Goal: Contribute content: Contribute content

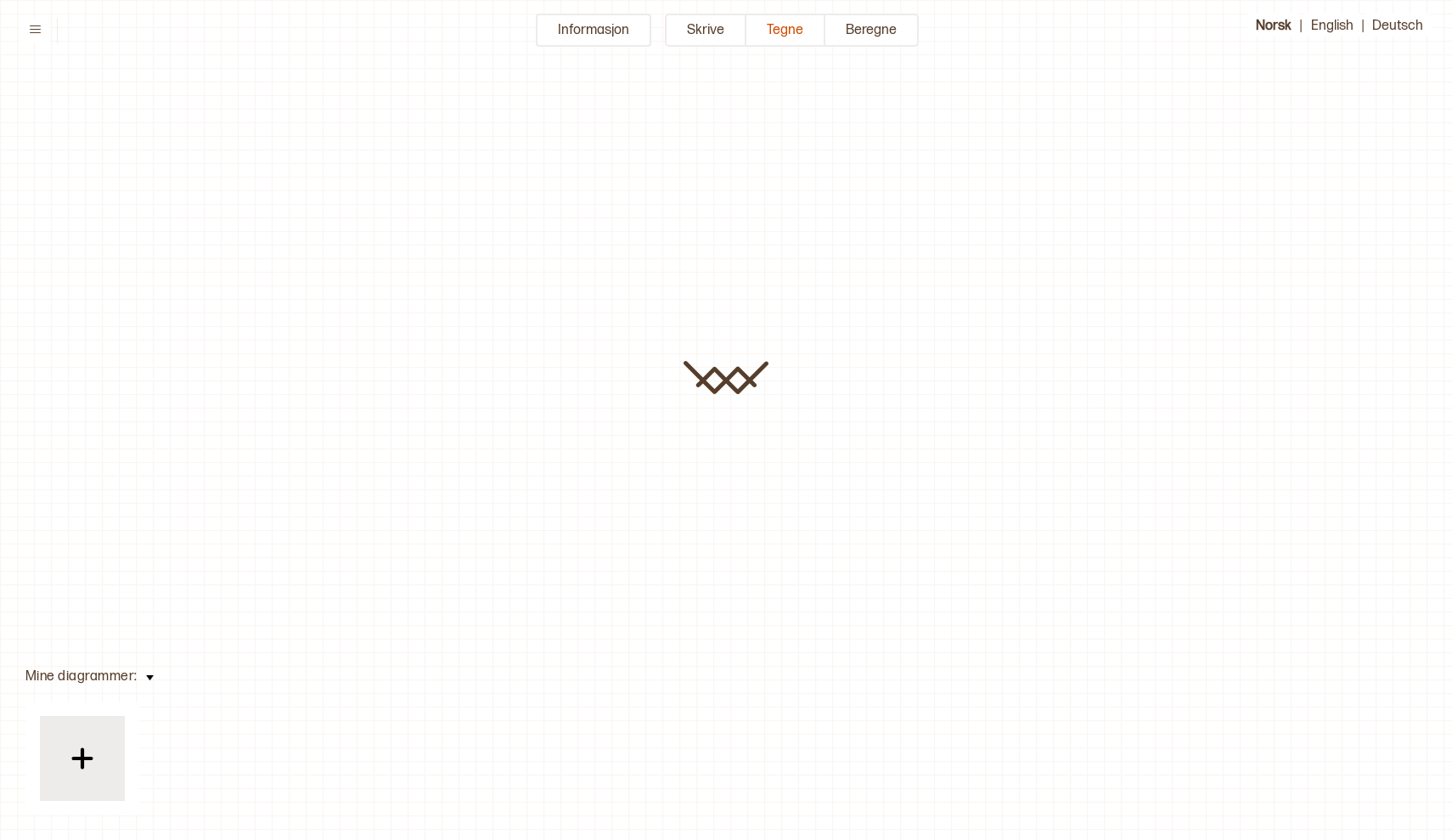
type input "**********"
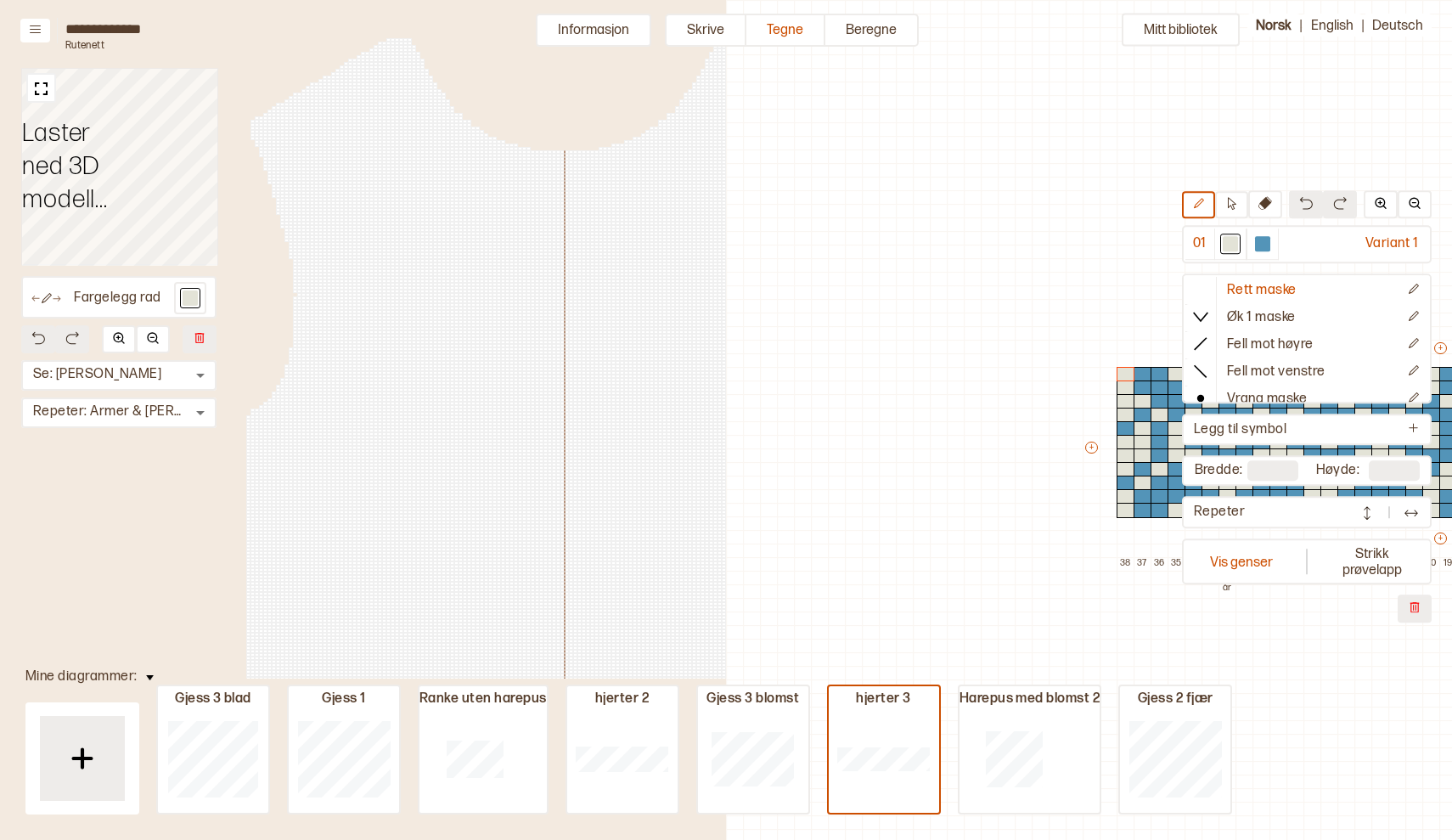
scroll to position [36, 726]
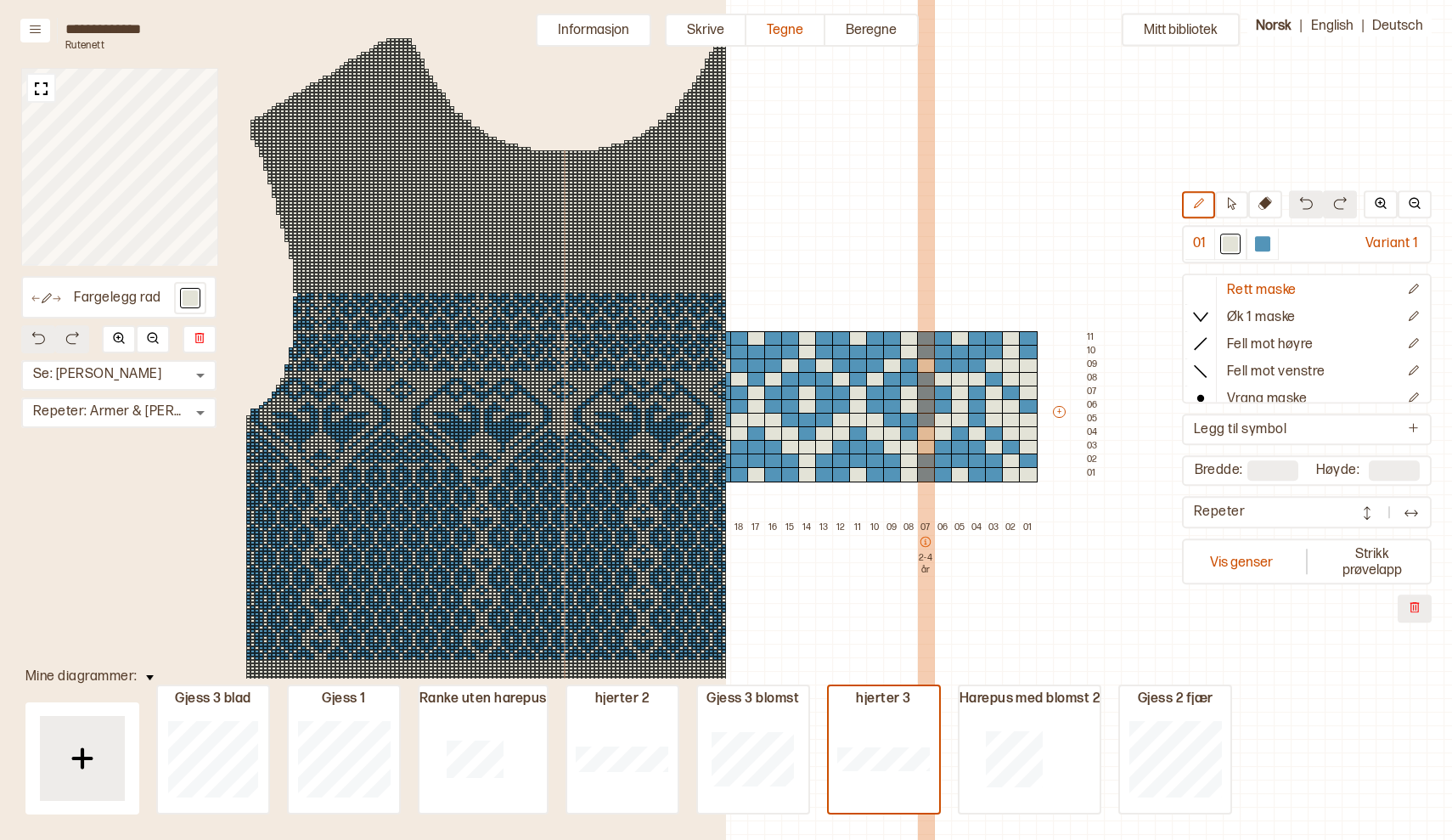
click at [929, 610] on div "07 2-4 år" at bounding box center [925, 606] width 17 height 170
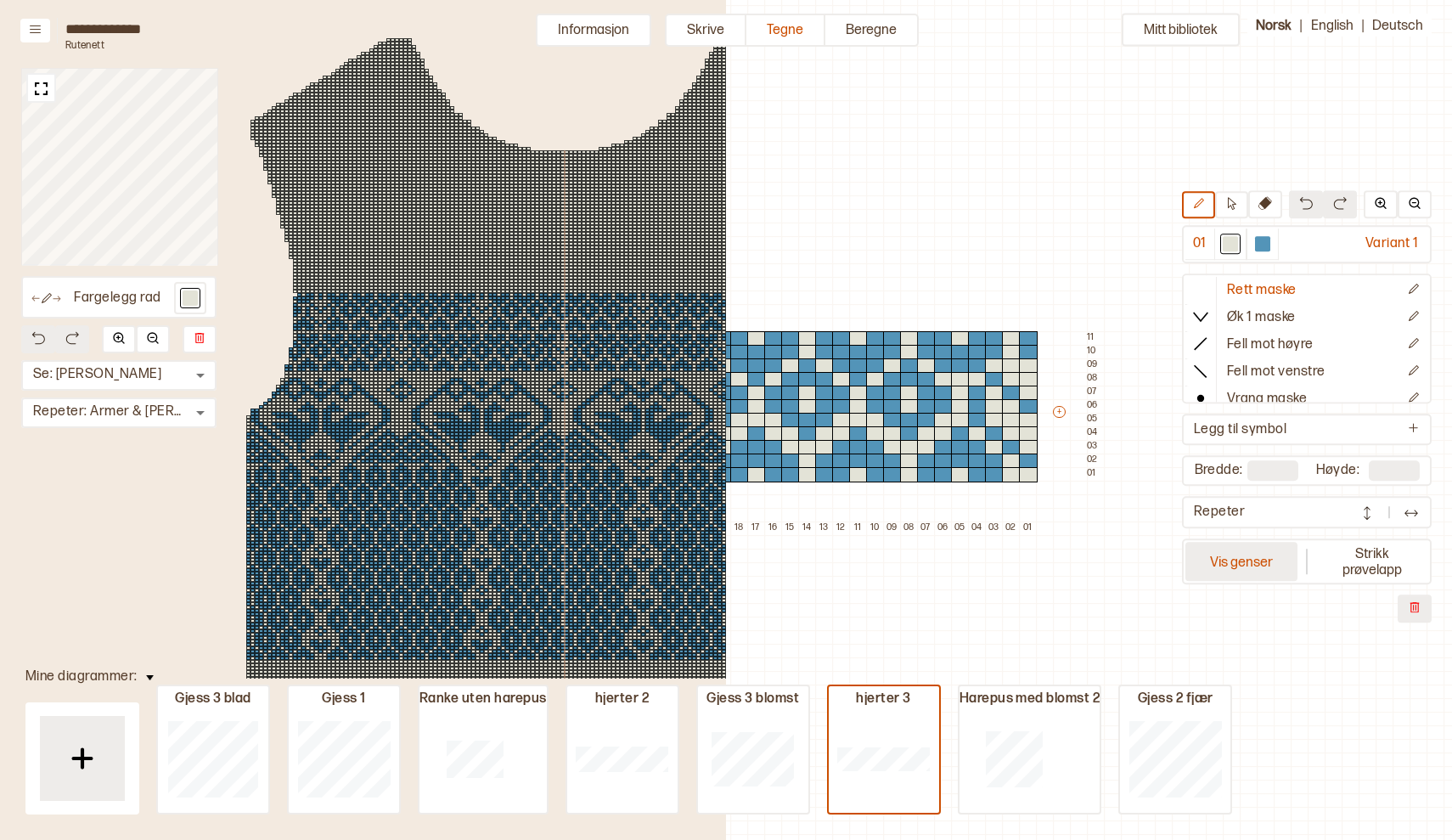
click at [1246, 566] on button "Vis genser" at bounding box center [1241, 561] width 112 height 39
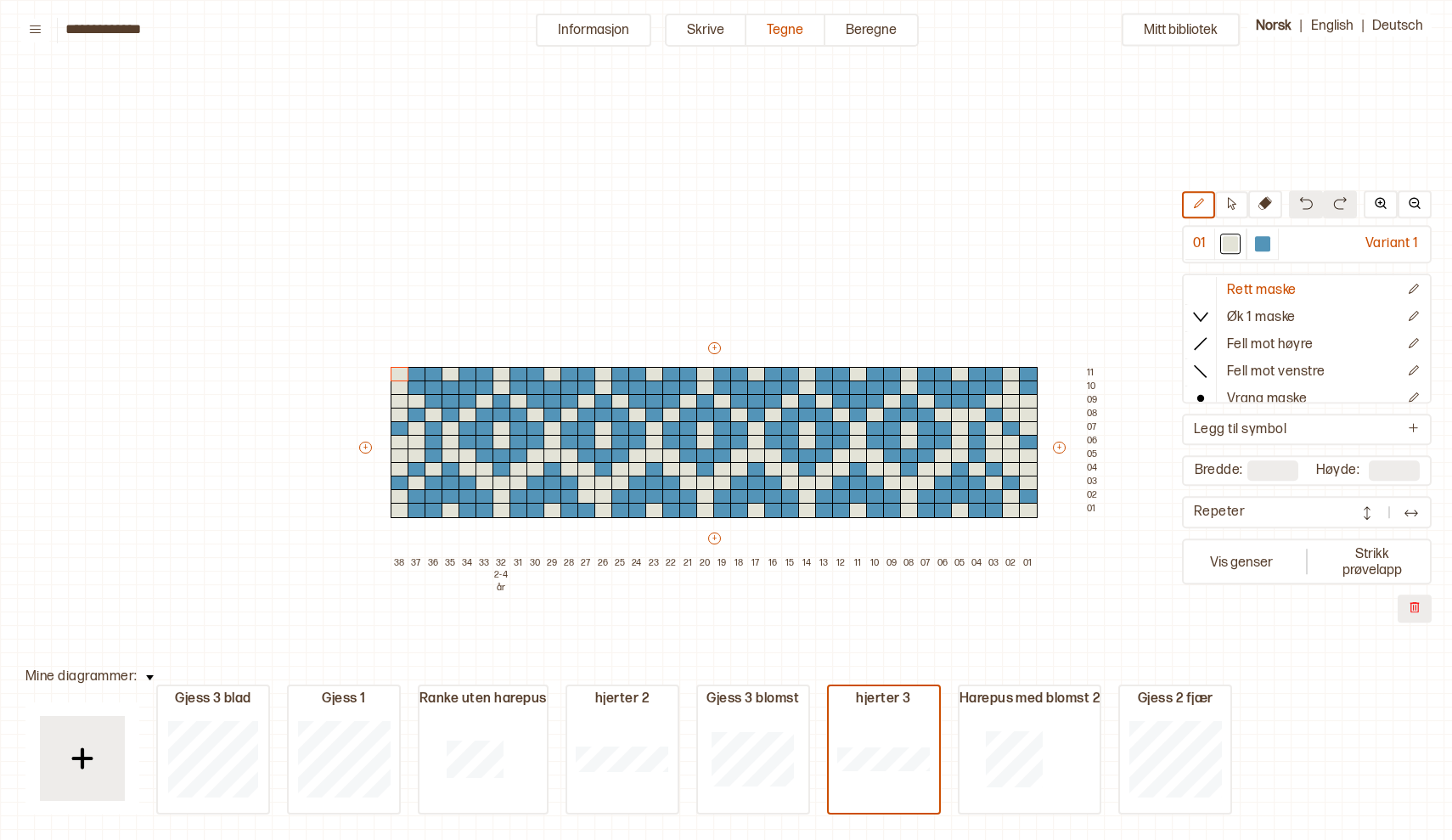
scroll to position [36, 5]
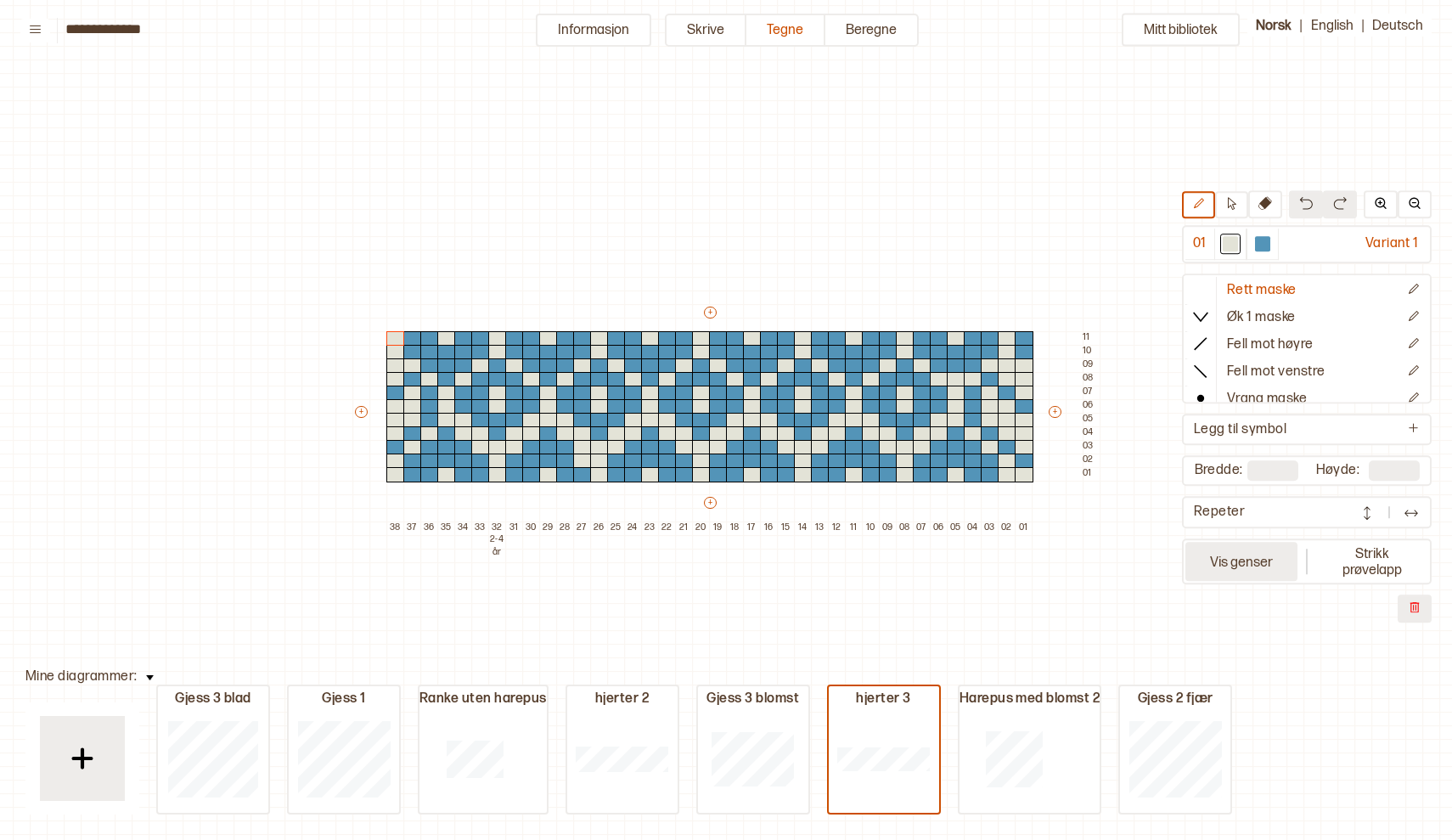
click at [1246, 567] on button "Vis genser" at bounding box center [1241, 561] width 112 height 39
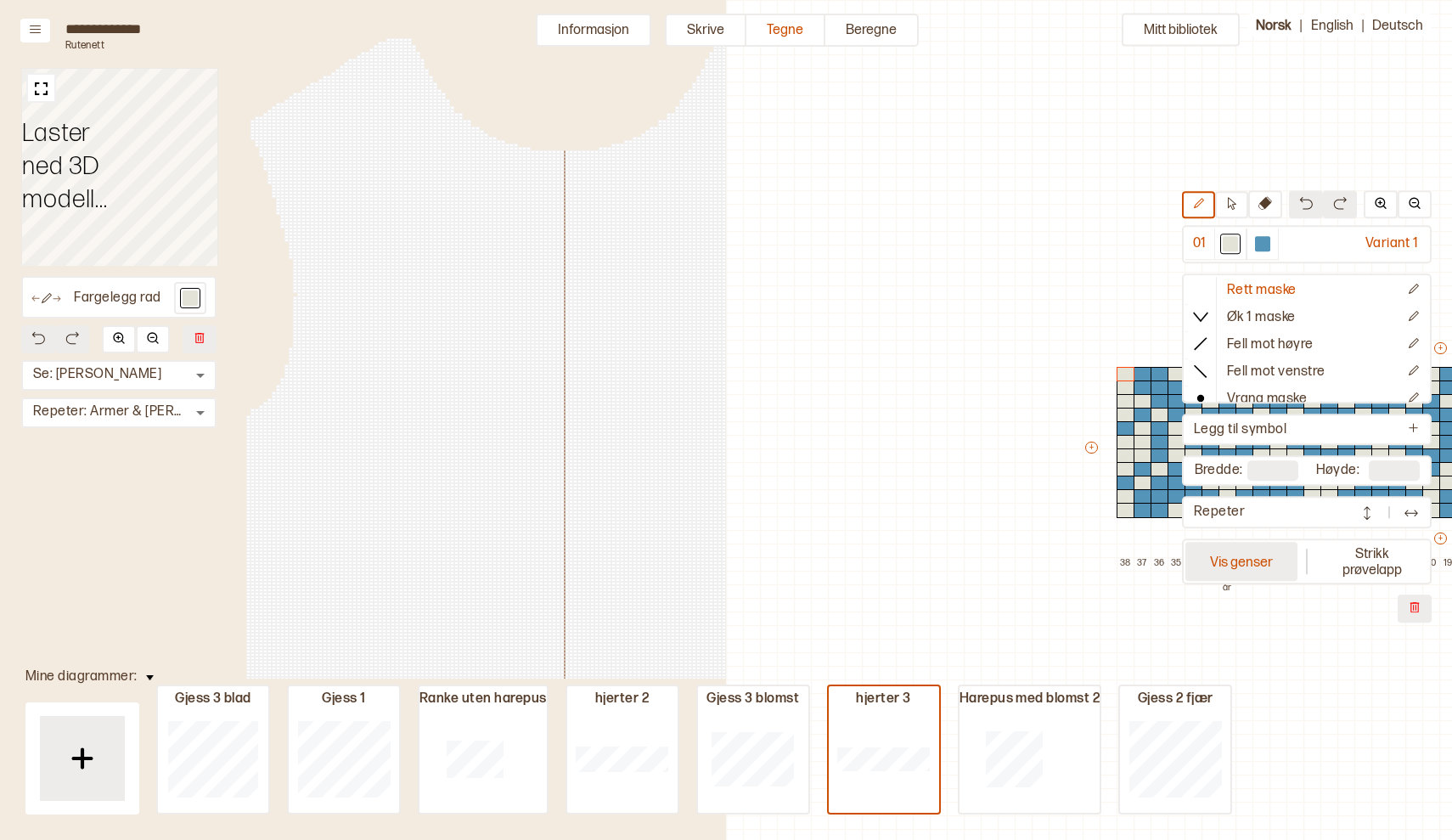
scroll to position [36, 726]
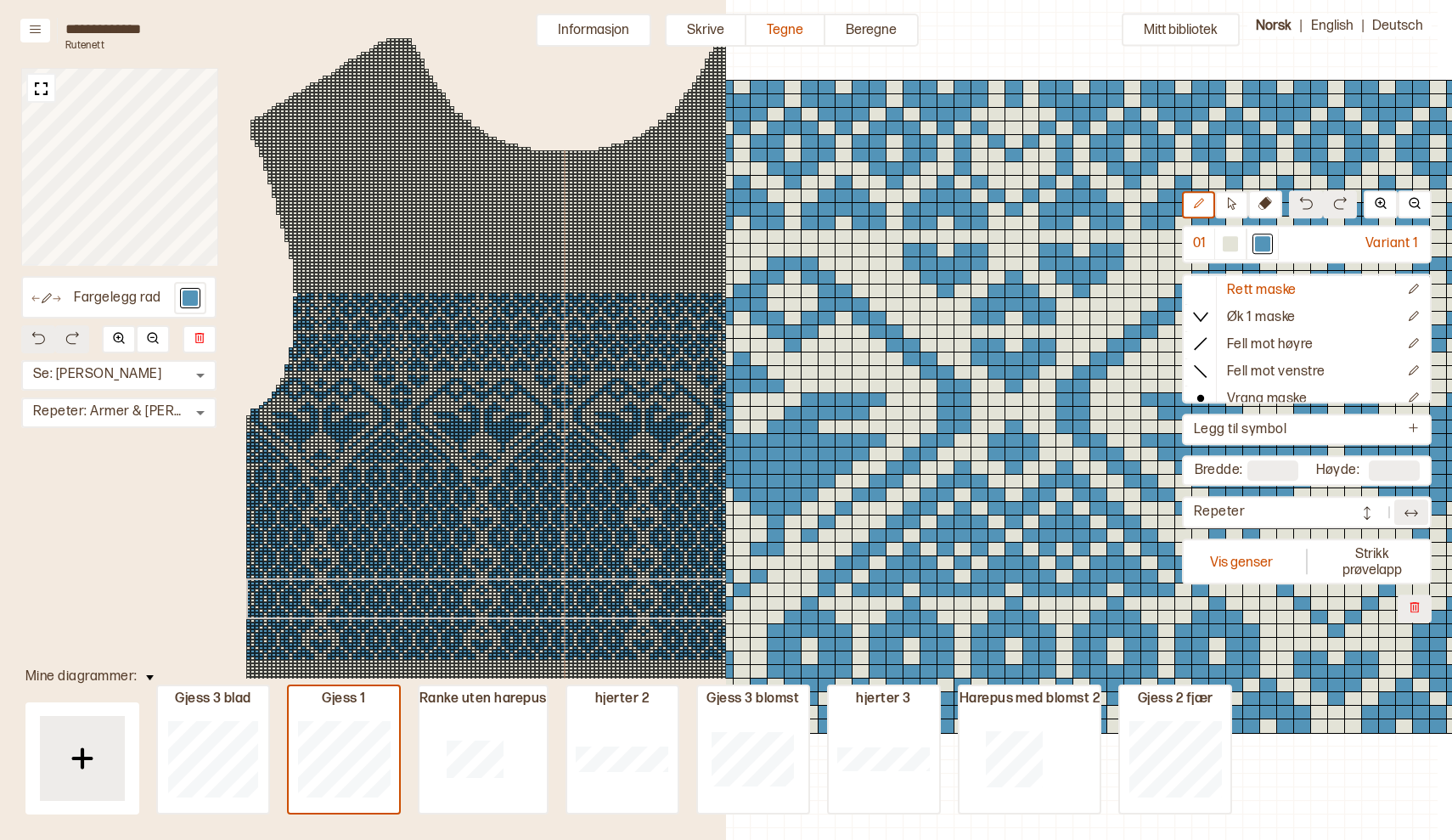
scroll to position [76, 1]
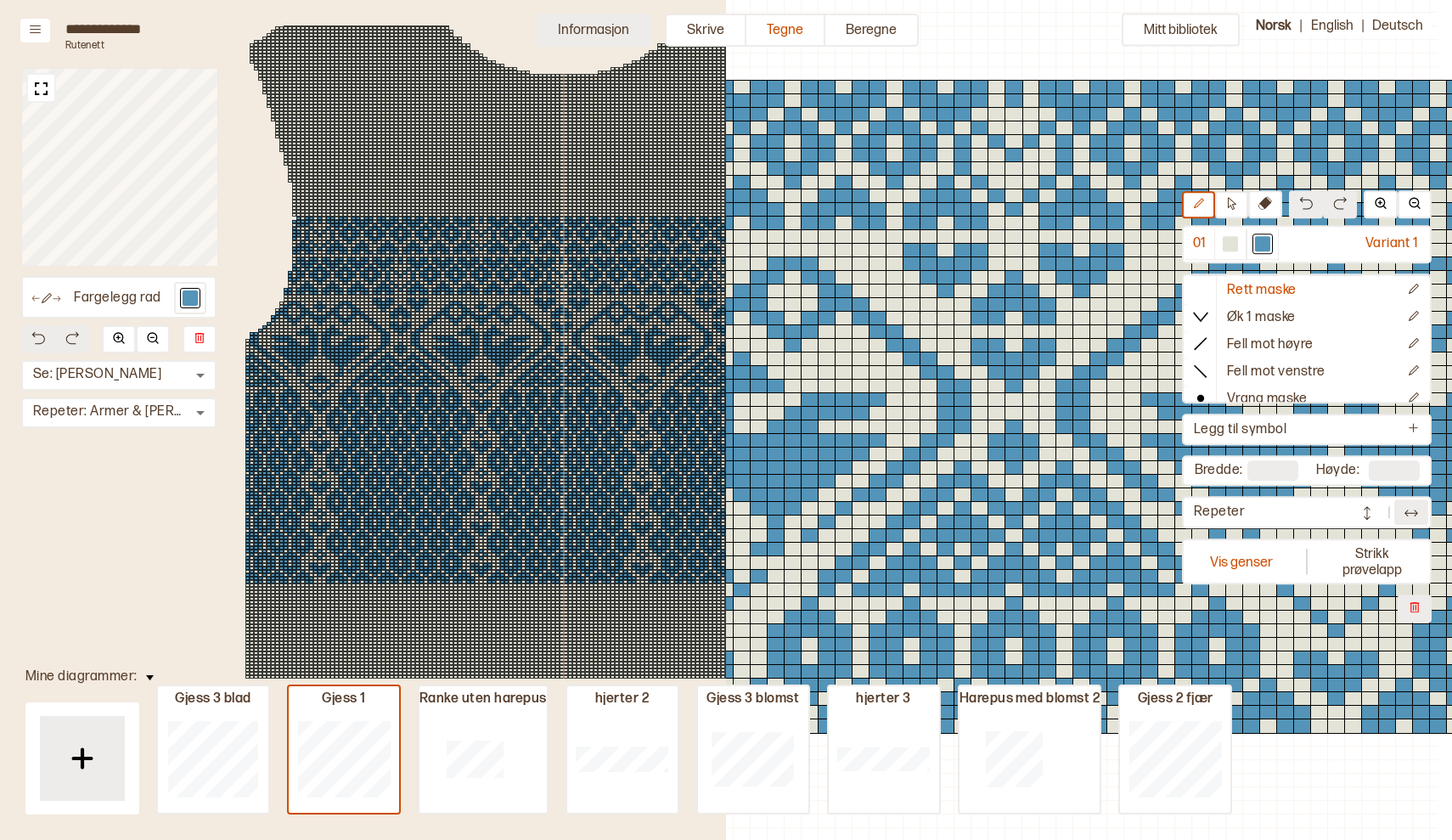
click at [593, 27] on button "Informasjon" at bounding box center [593, 29] width 115 height 33
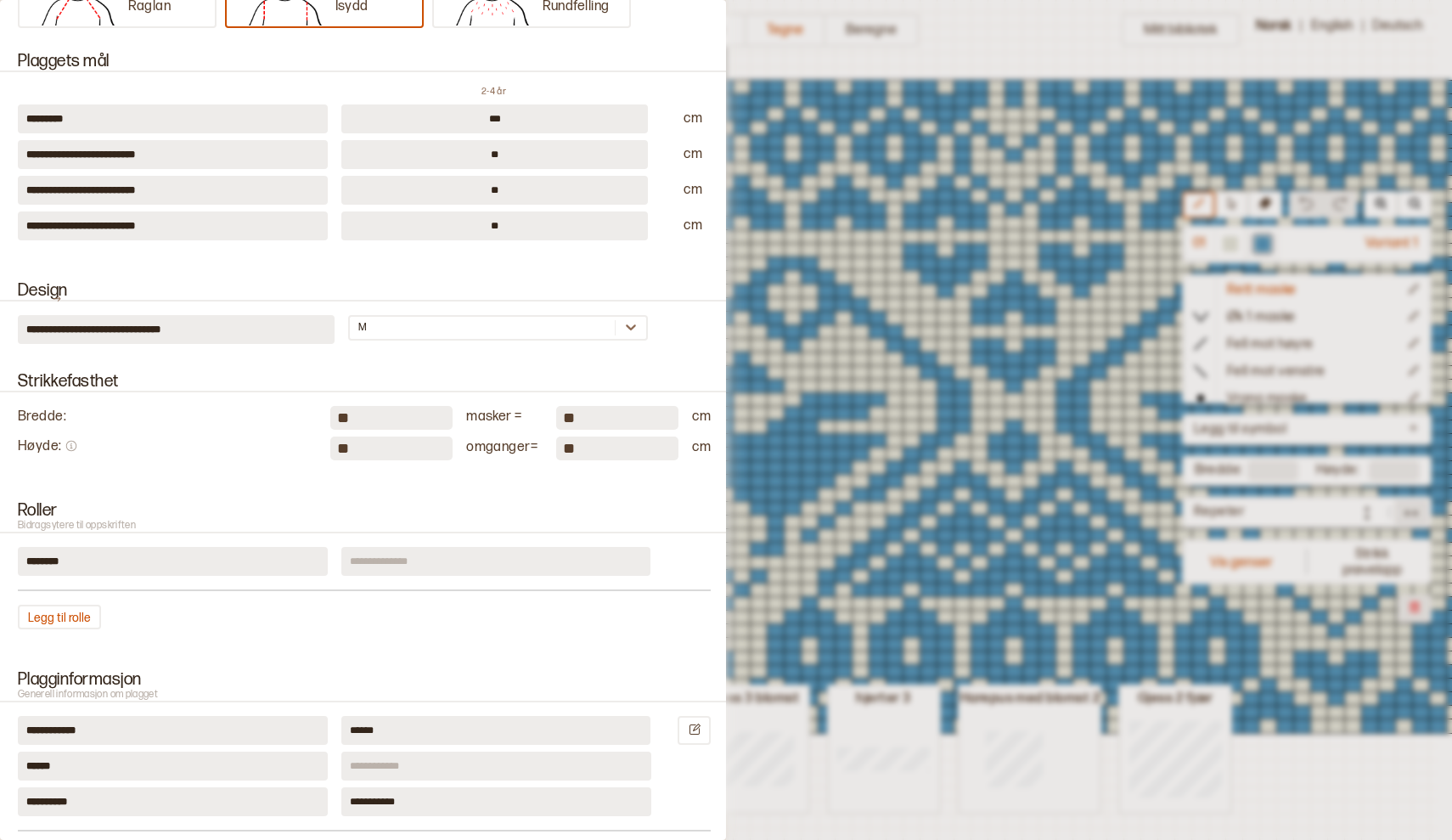
scroll to position [388, 0]
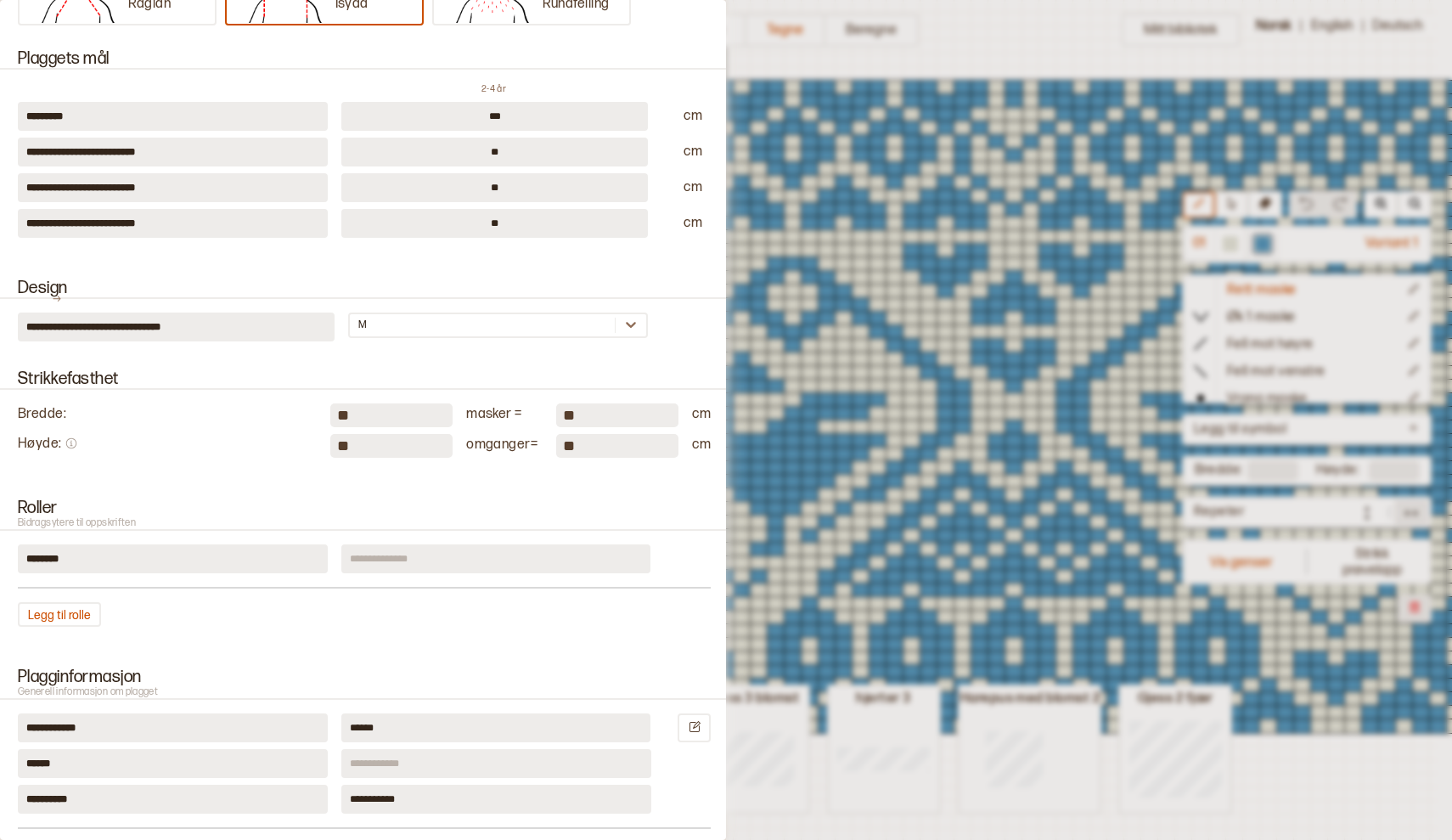
click at [368, 450] on input "**" at bounding box center [391, 445] width 122 height 23
type input "*"
type input "**"
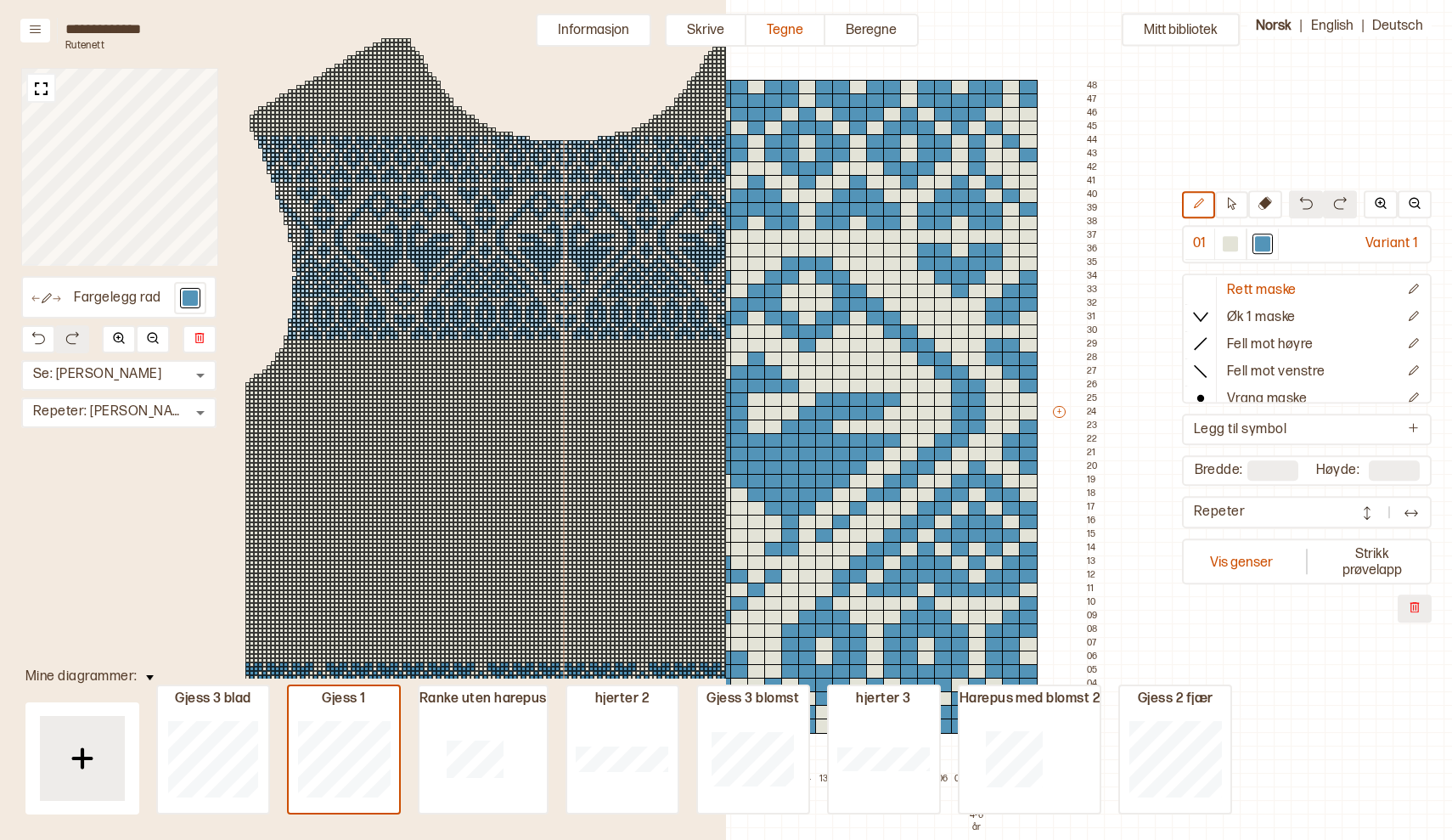
click at [564, 235] on div at bounding box center [566, 236] width 5 height 5
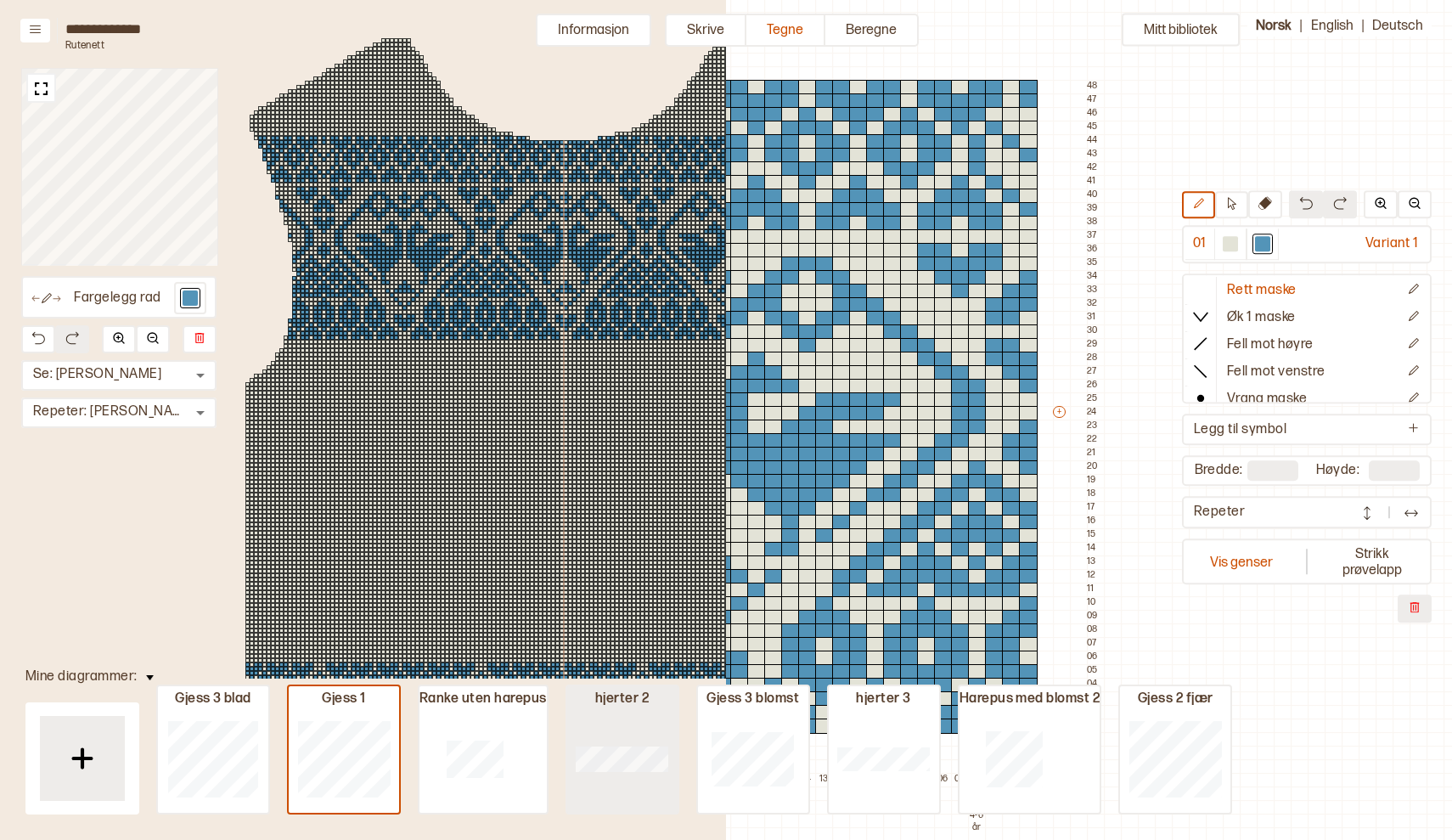
type input "**"
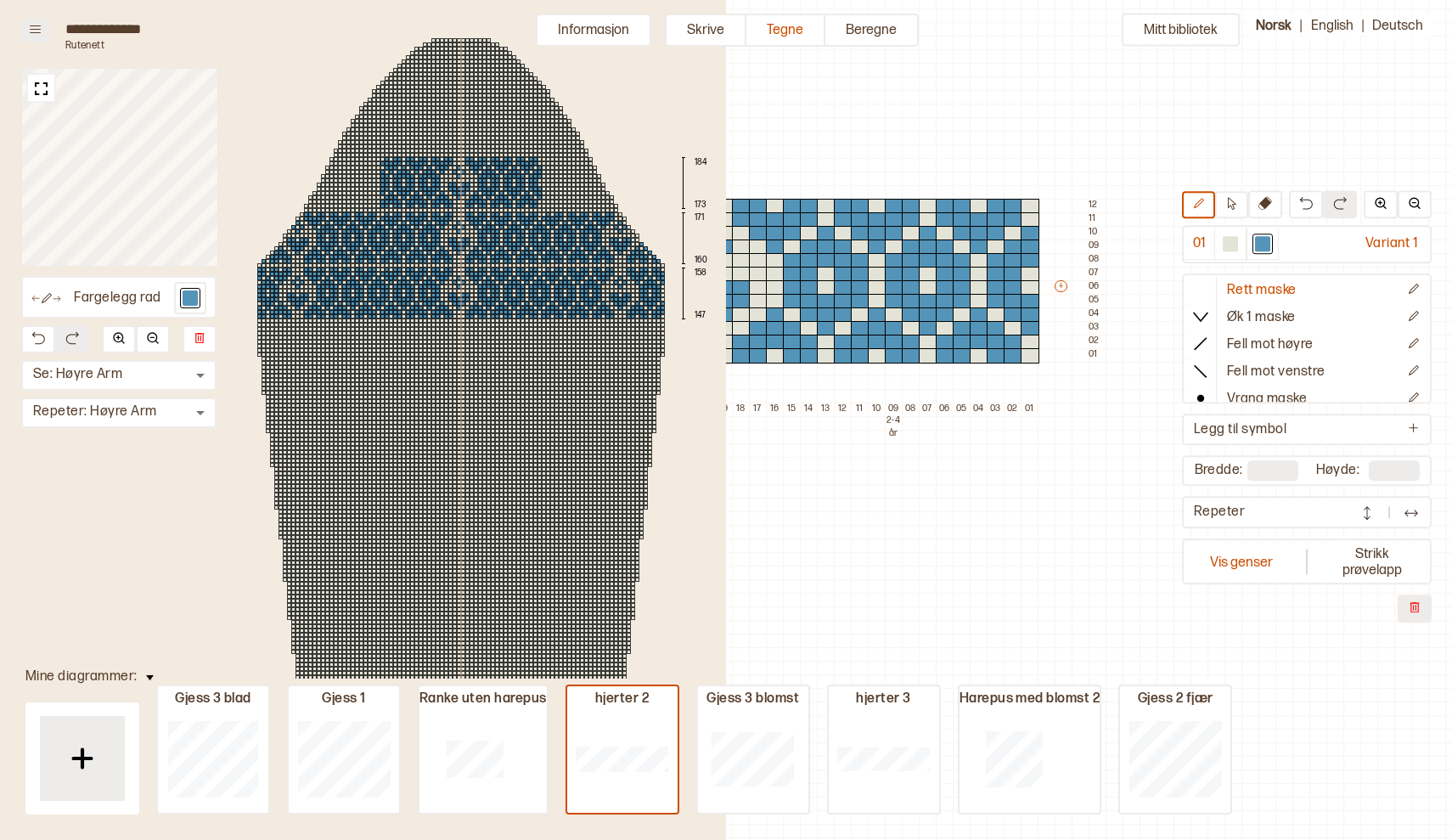
click at [43, 22] on button at bounding box center [36, 30] width 30 height 23
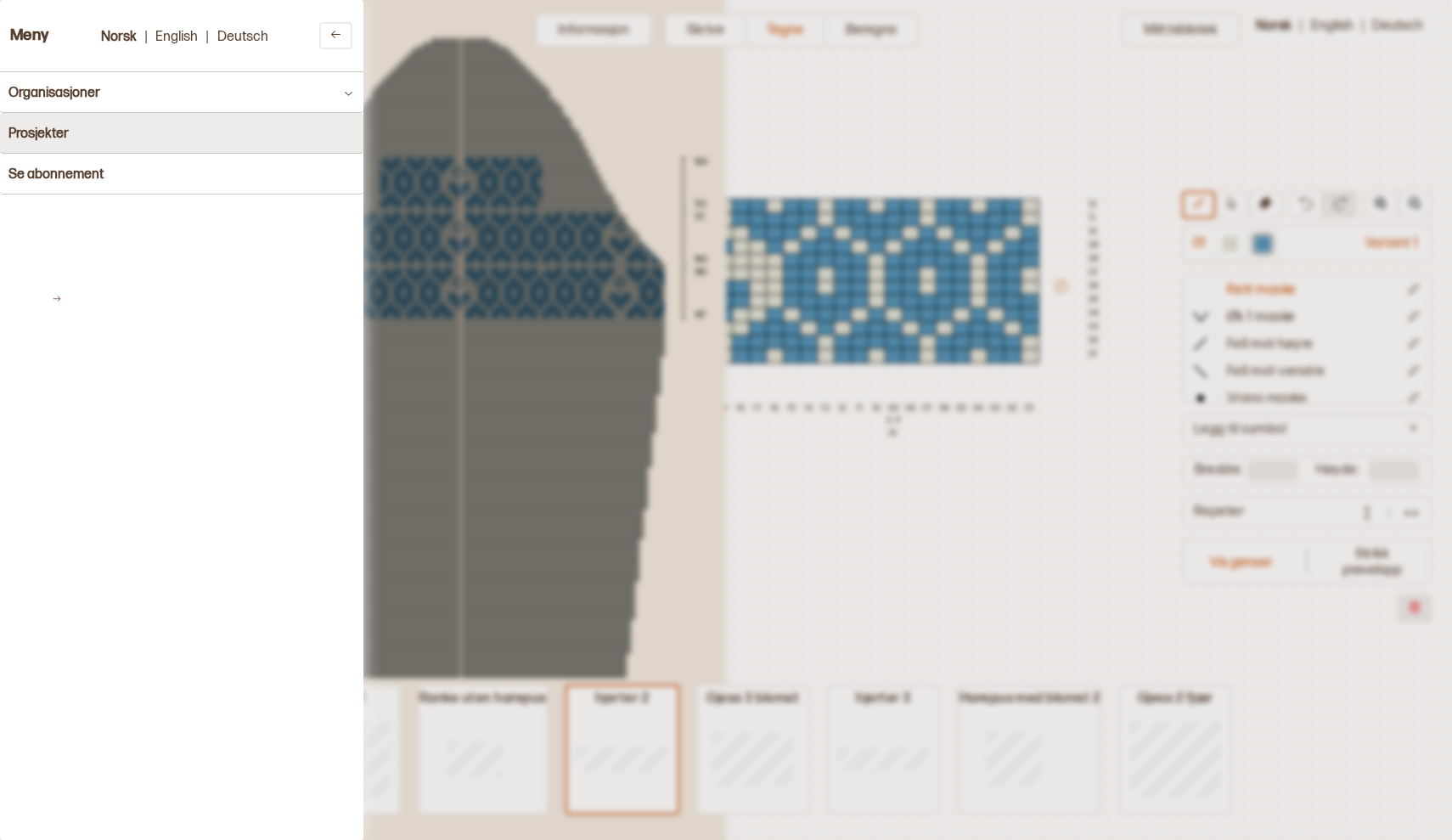
click at [76, 132] on button "Prosjekter" at bounding box center [181, 132] width 363 height 40
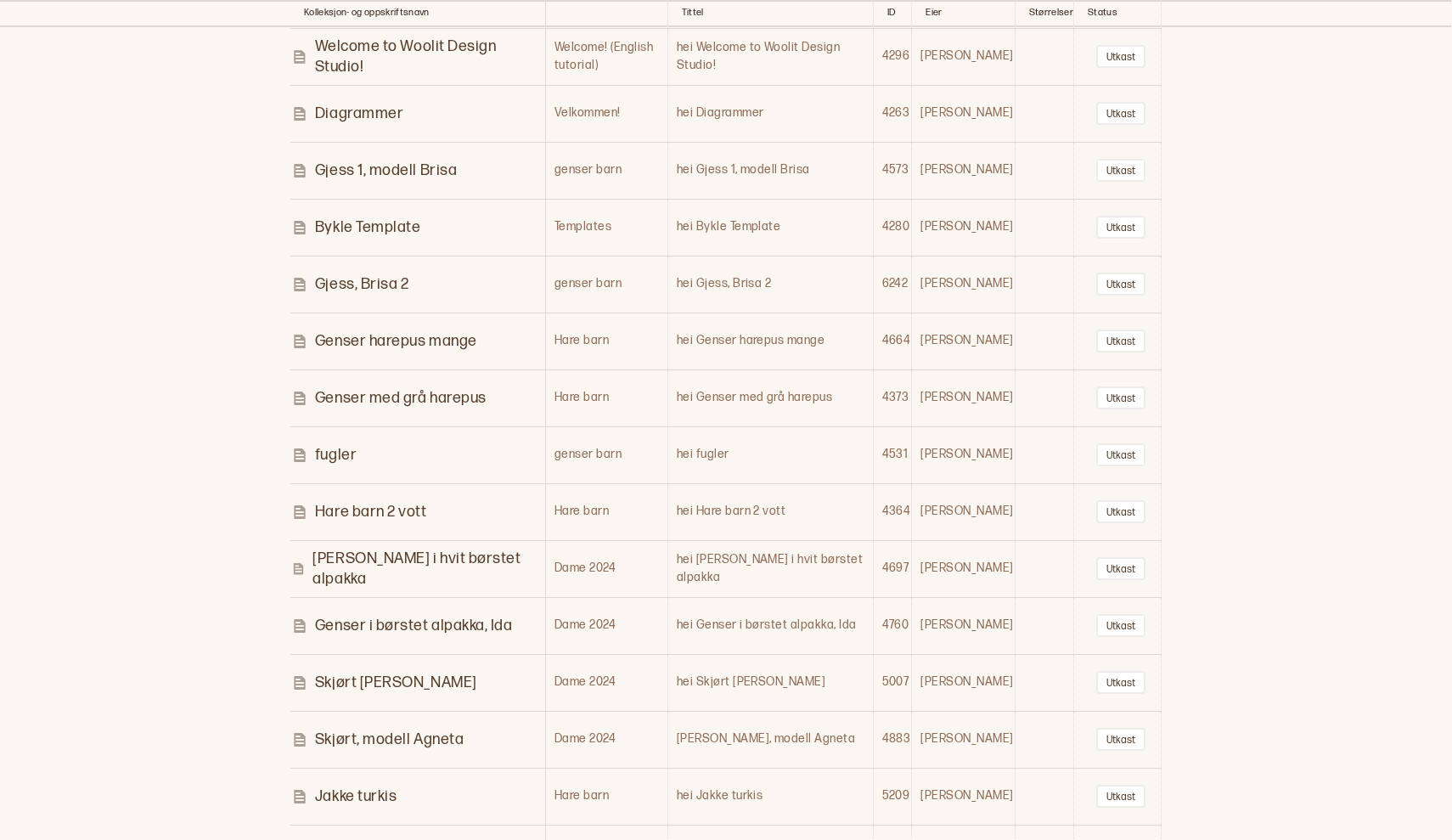
scroll to position [853, 0]
click at [359, 276] on p "Gjess, Brisa 2" at bounding box center [362, 285] width 94 height 20
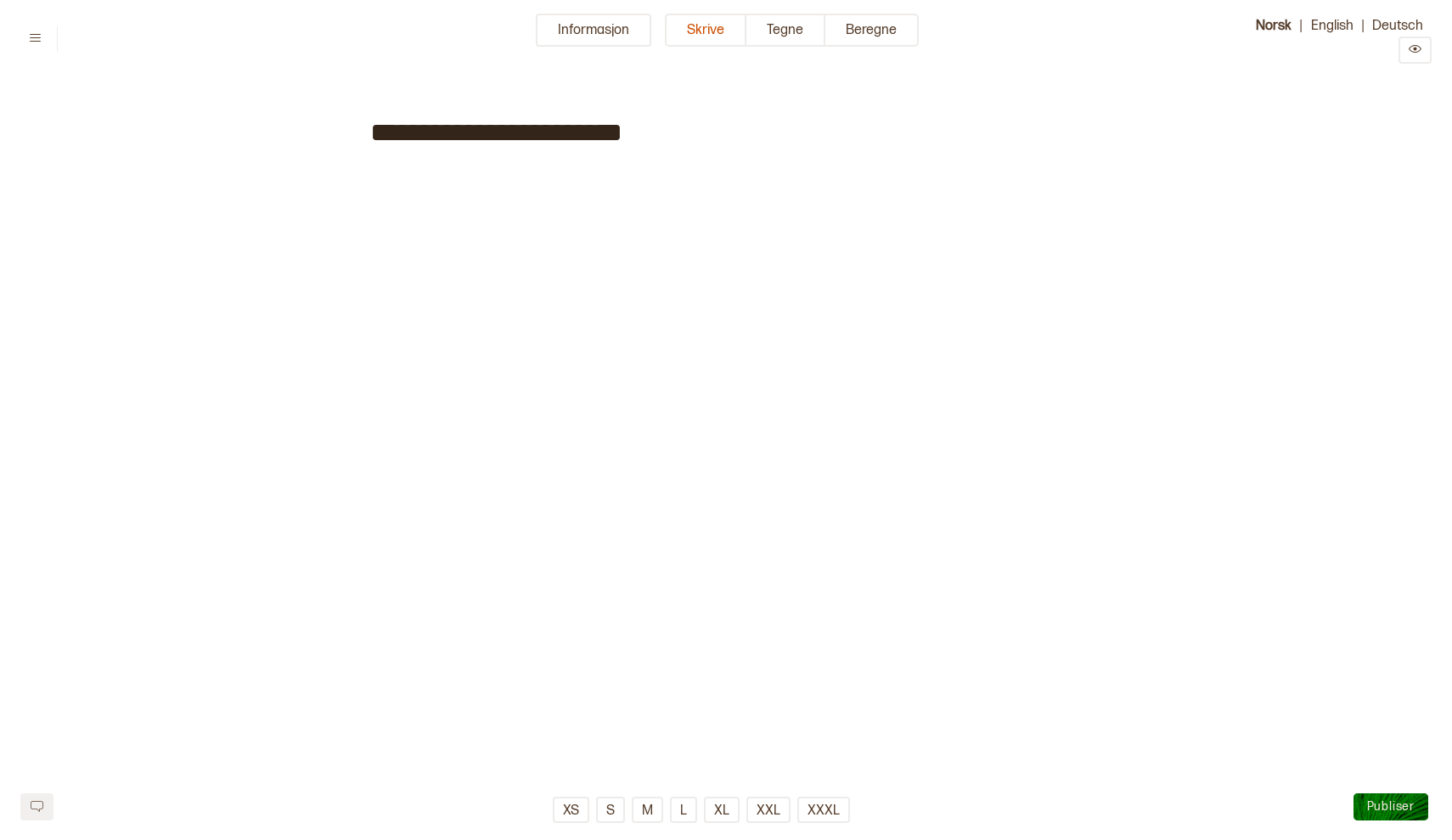
type input "**********"
click at [622, 137] on span "**********" at bounding box center [496, 132] width 252 height 27
click at [622, 129] on span "**********" at bounding box center [496, 132] width 252 height 27
click at [821, 267] on div "**********" at bounding box center [726, 351] width 712 height 533
click at [780, 26] on button "Tegne" at bounding box center [786, 29] width 79 height 33
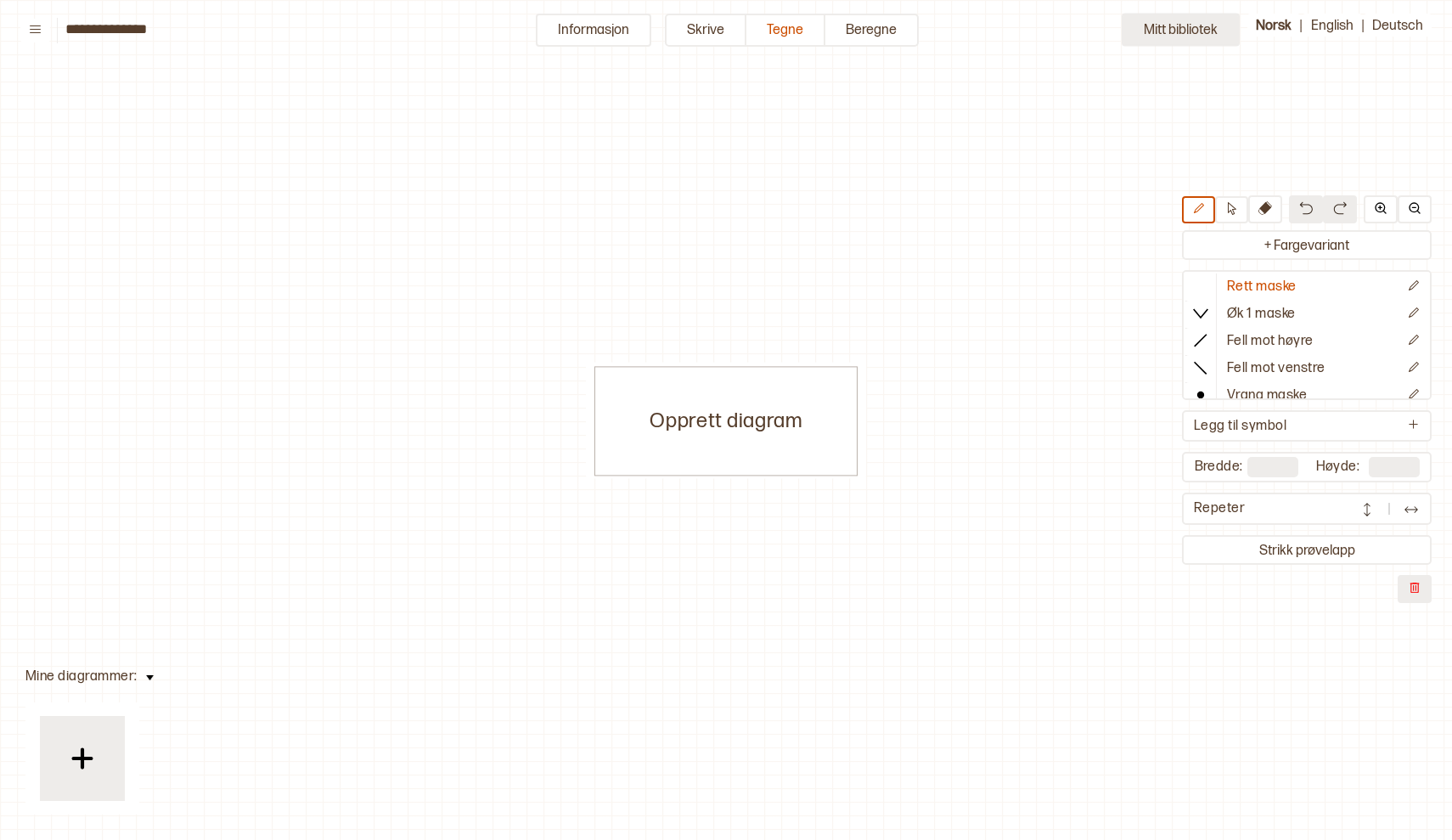
click at [1186, 23] on button "Mitt bibliotek" at bounding box center [1181, 29] width 118 height 33
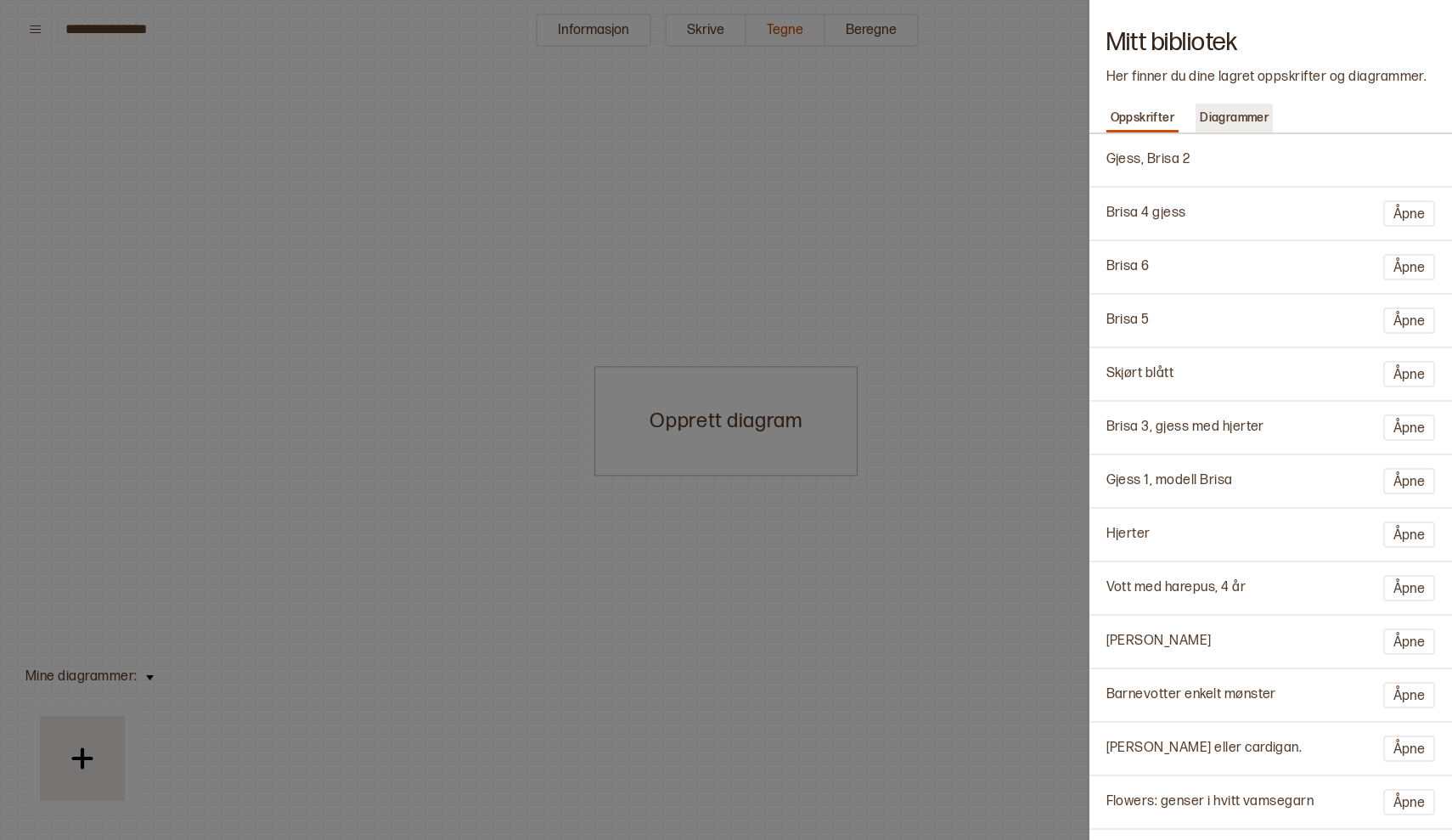
click at [1236, 117] on p "Diagrammer" at bounding box center [1234, 117] width 77 height 23
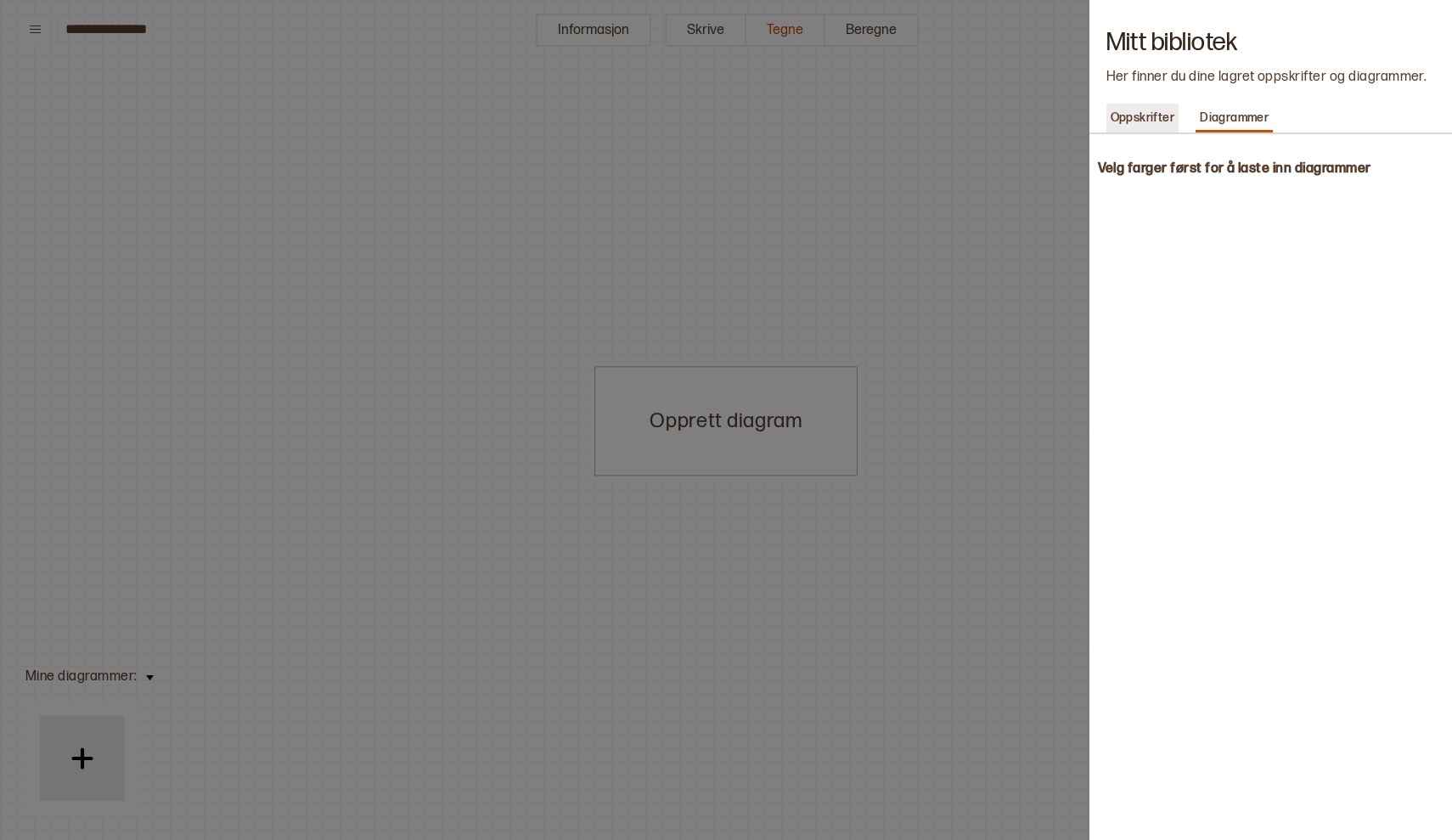
click at [1139, 115] on p "Oppskrifter" at bounding box center [1143, 117] width 73 height 23
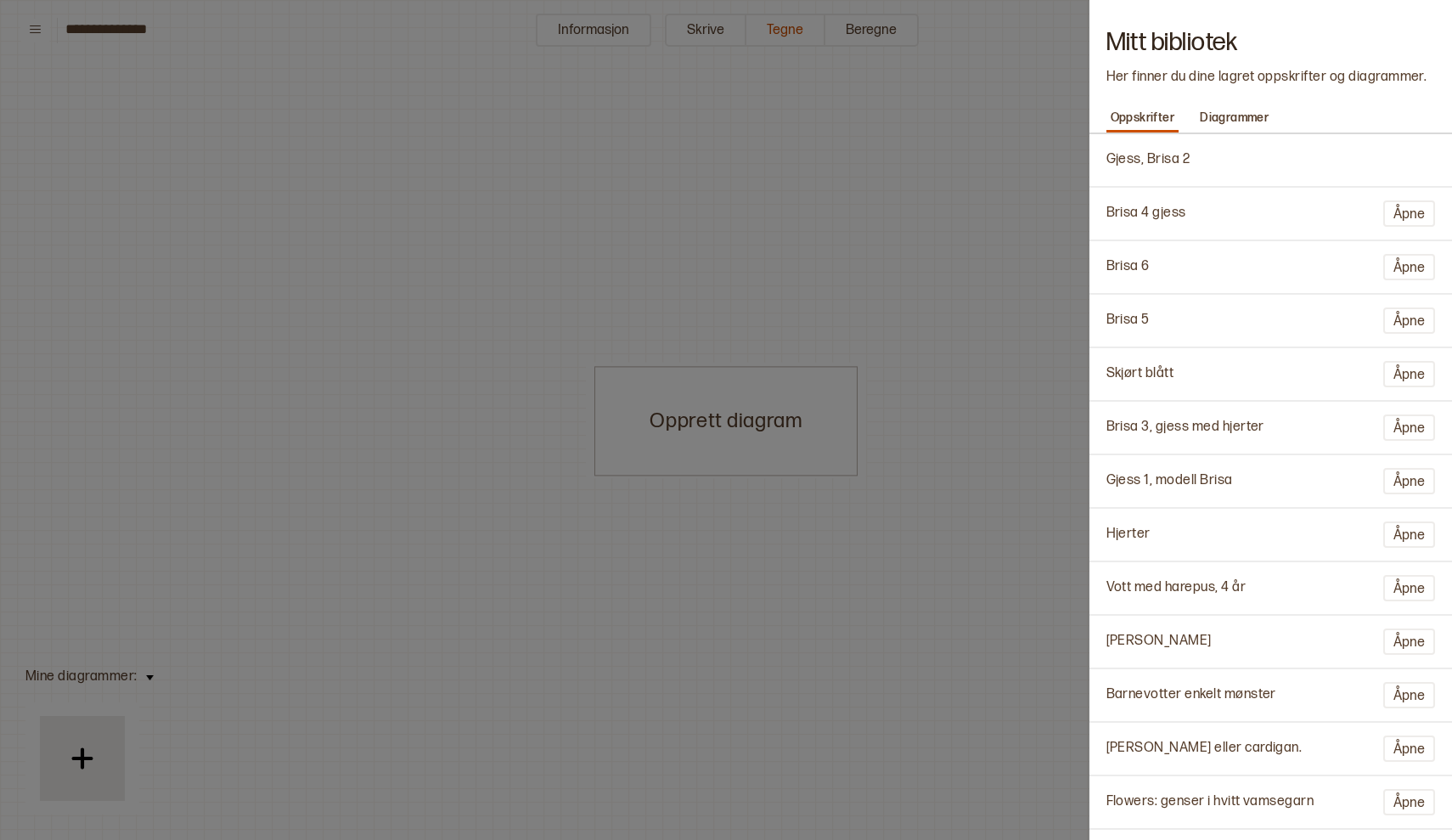
click at [877, 163] on div at bounding box center [726, 420] width 1452 height 840
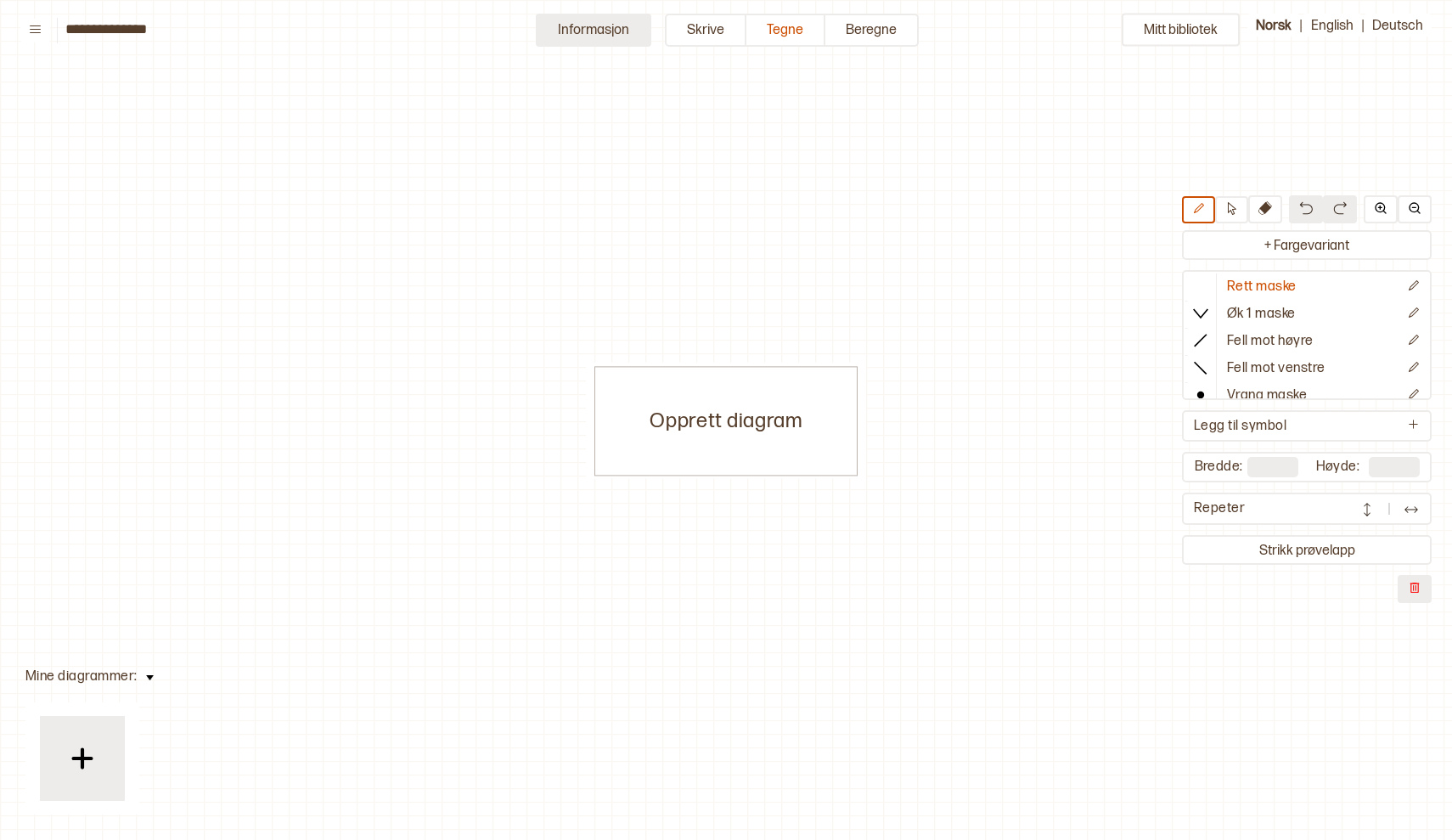
click at [595, 29] on button "Informasjon" at bounding box center [593, 29] width 115 height 33
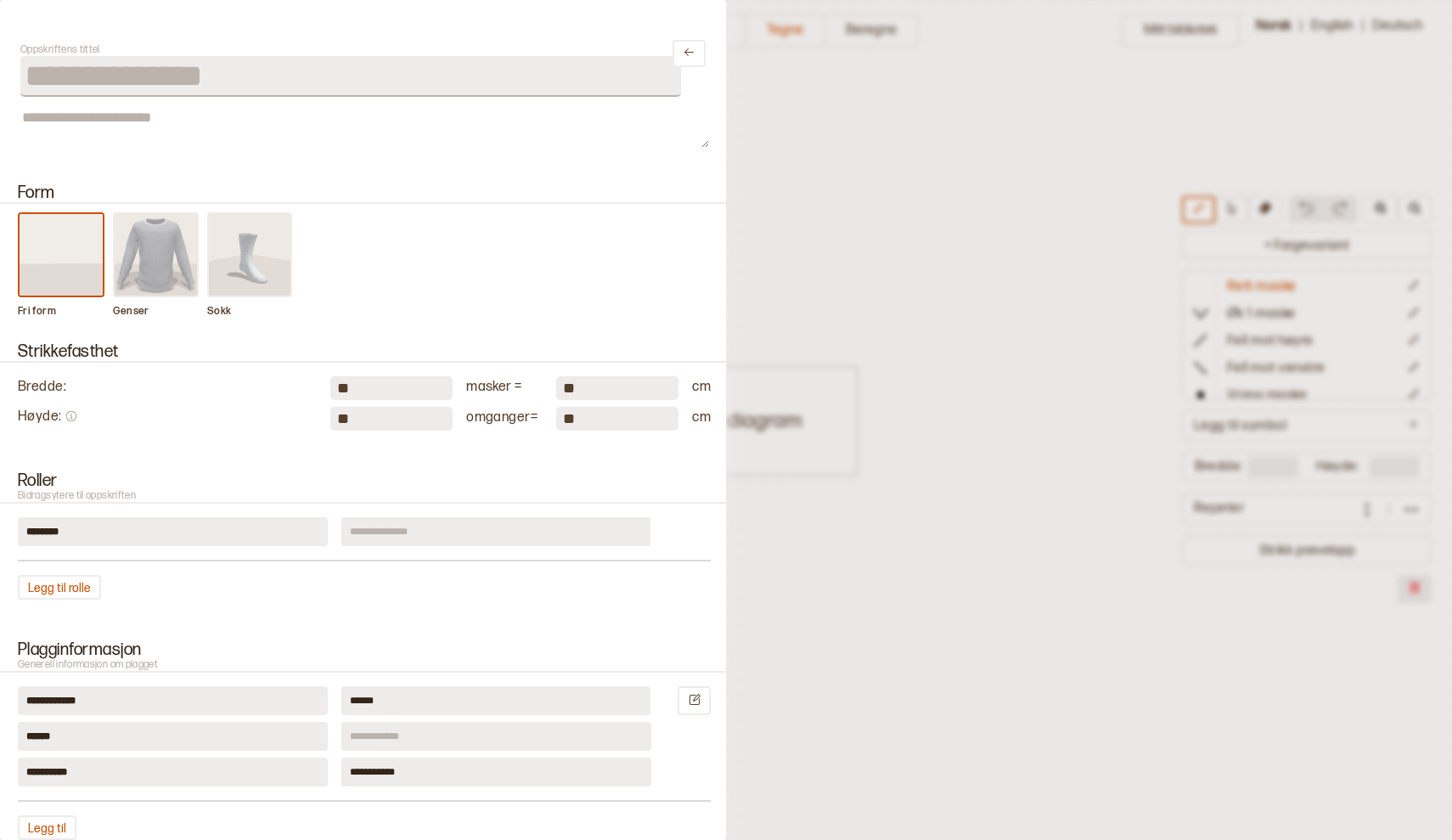
click at [155, 259] on img at bounding box center [156, 254] width 84 height 82
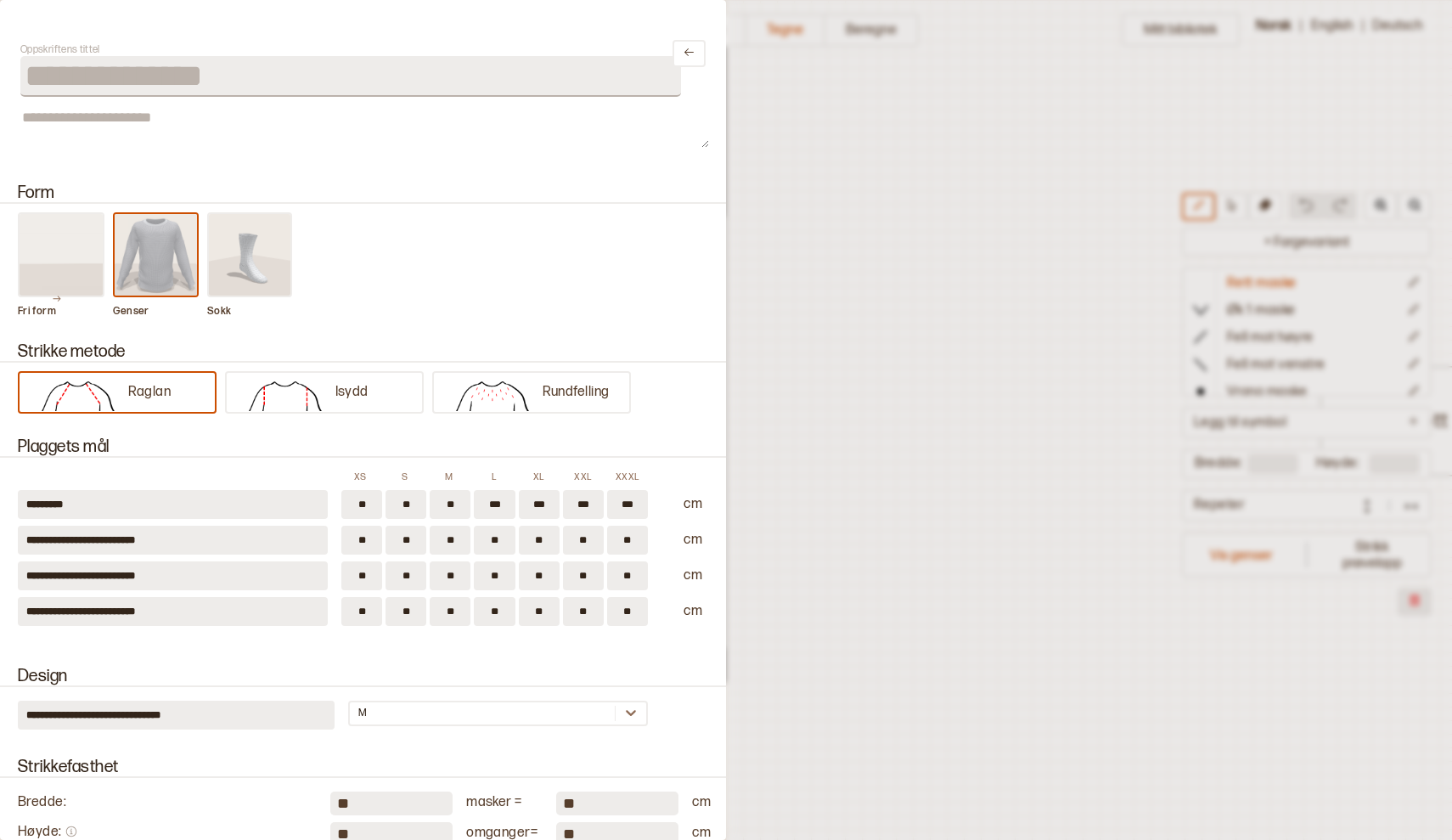
click at [155, 259] on img at bounding box center [156, 254] width 84 height 82
click at [340, 383] on button "Isydd" at bounding box center [325, 391] width 199 height 42
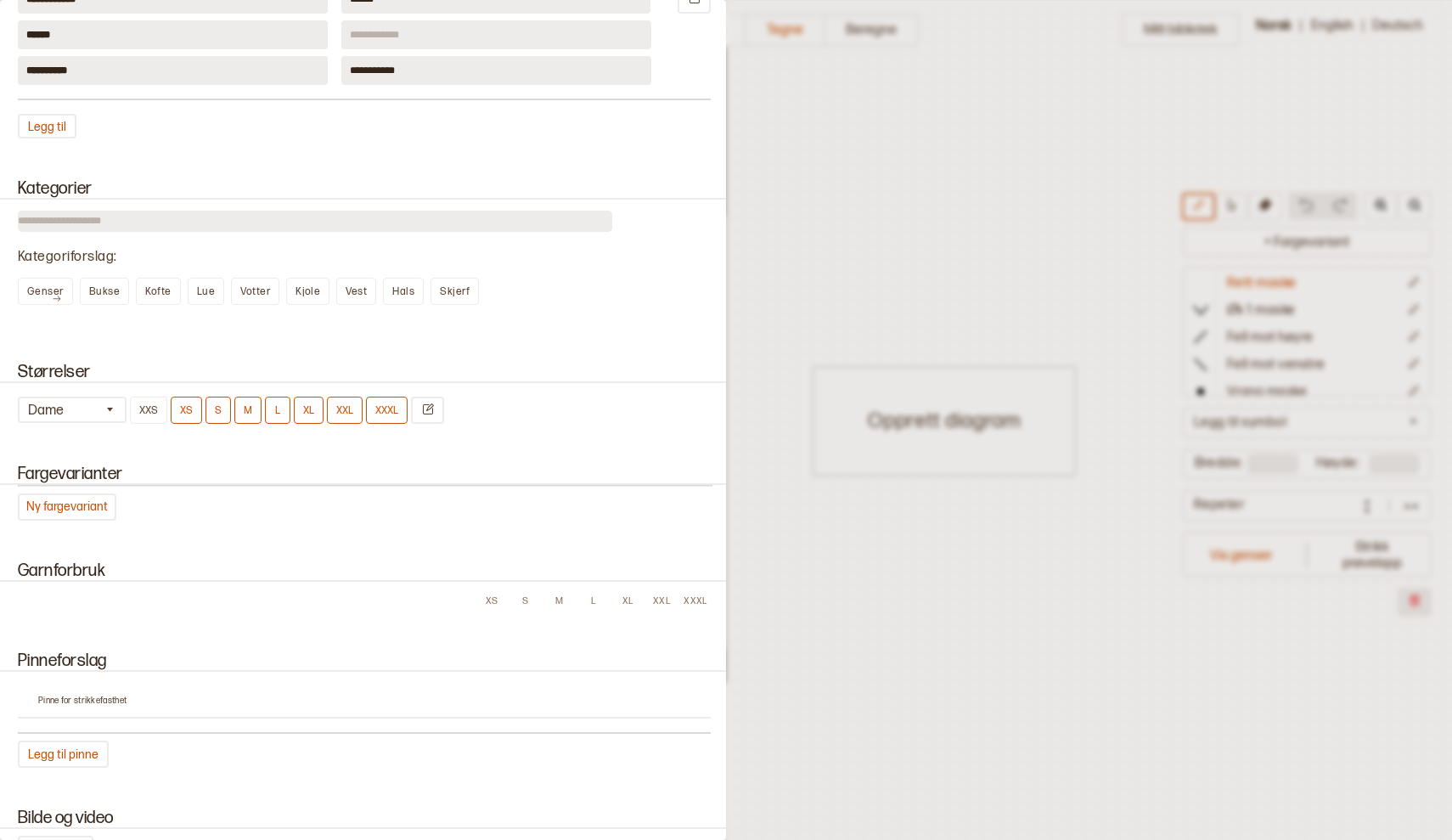
scroll to position [1125, 0]
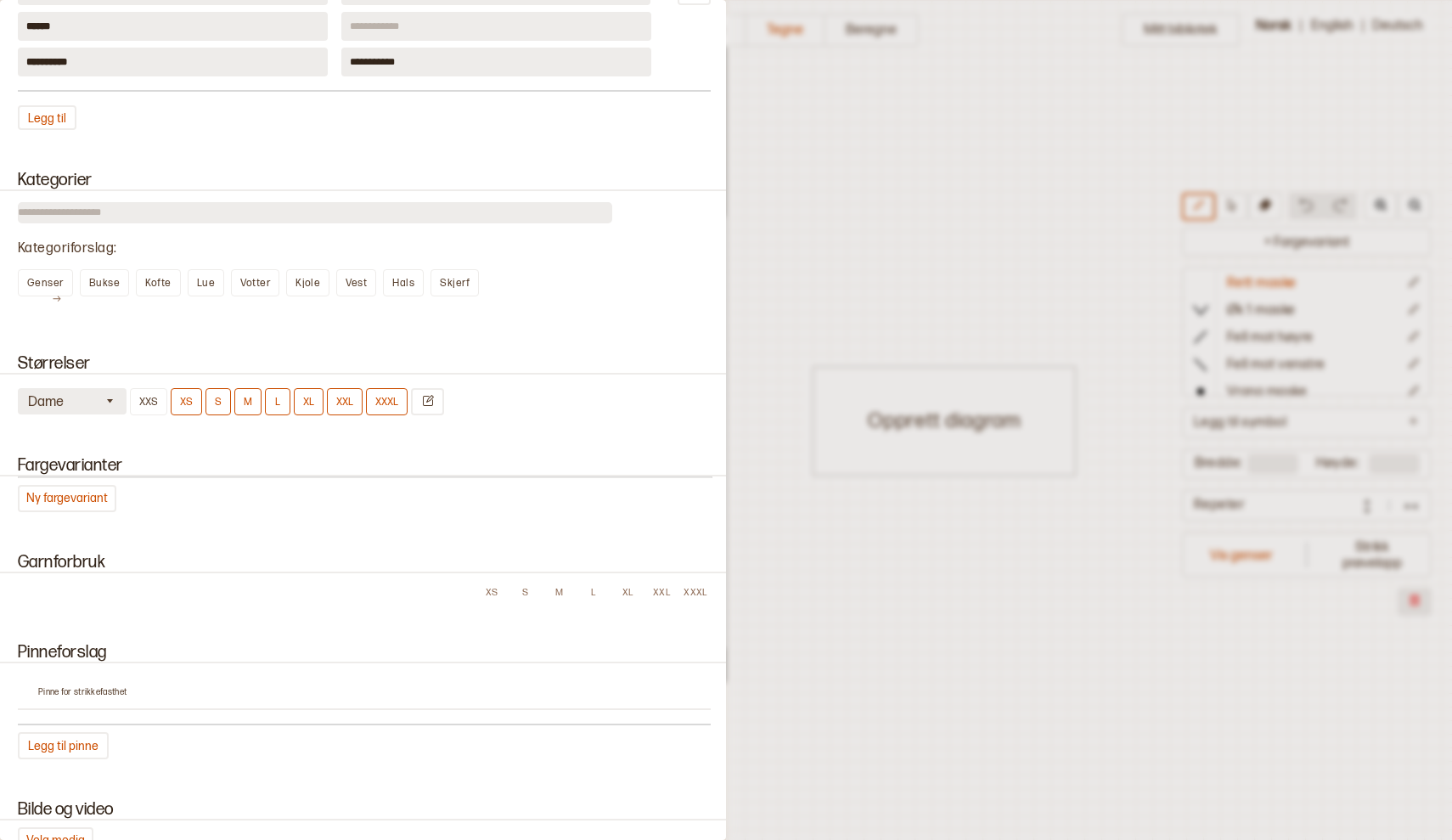
click at [107, 402] on icon "button" at bounding box center [110, 401] width 13 height 13
click at [34, 469] on div "Barn" at bounding box center [73, 470] width 109 height 17
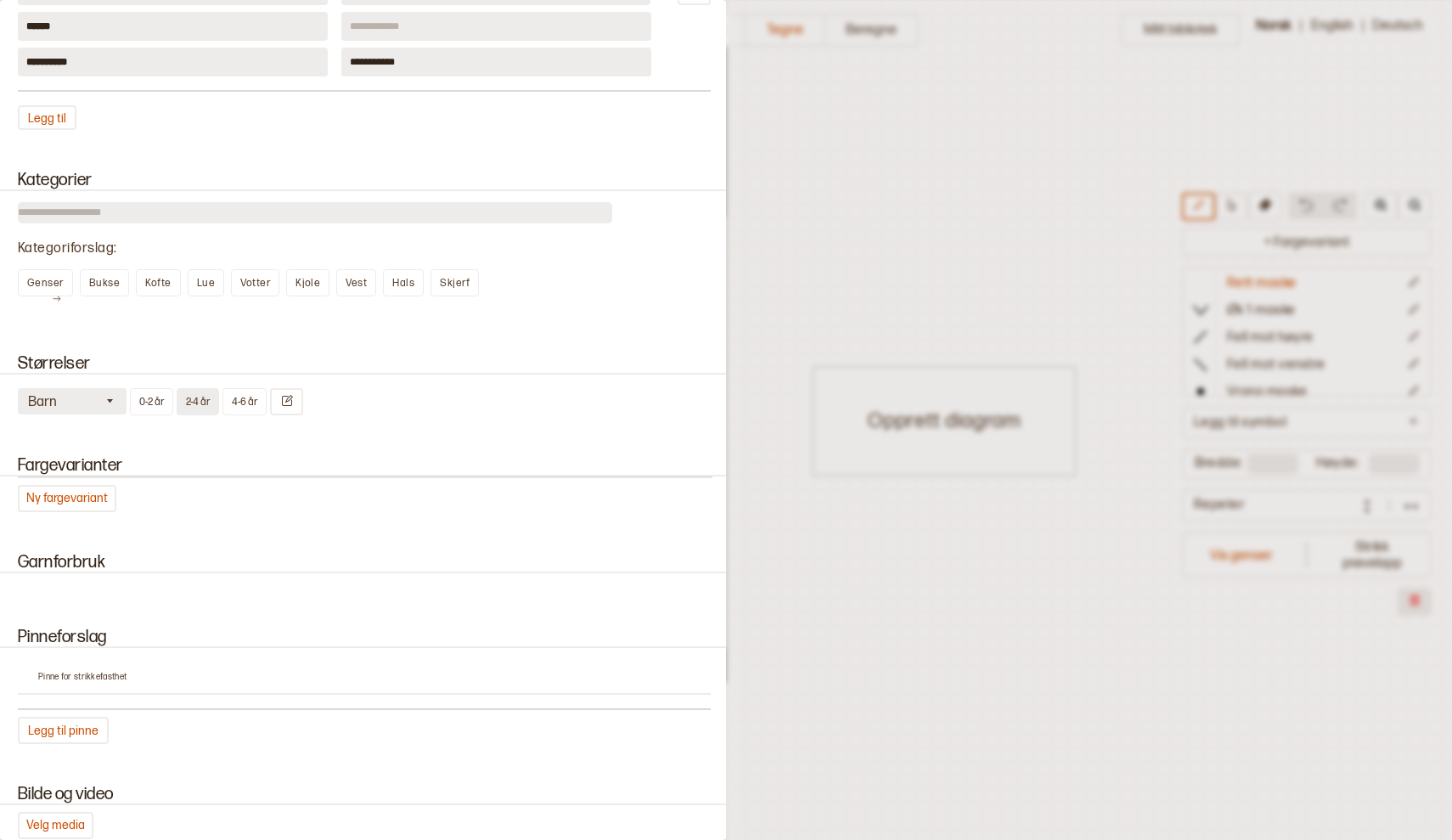
click at [200, 401] on button "2-4 år" at bounding box center [197, 401] width 42 height 27
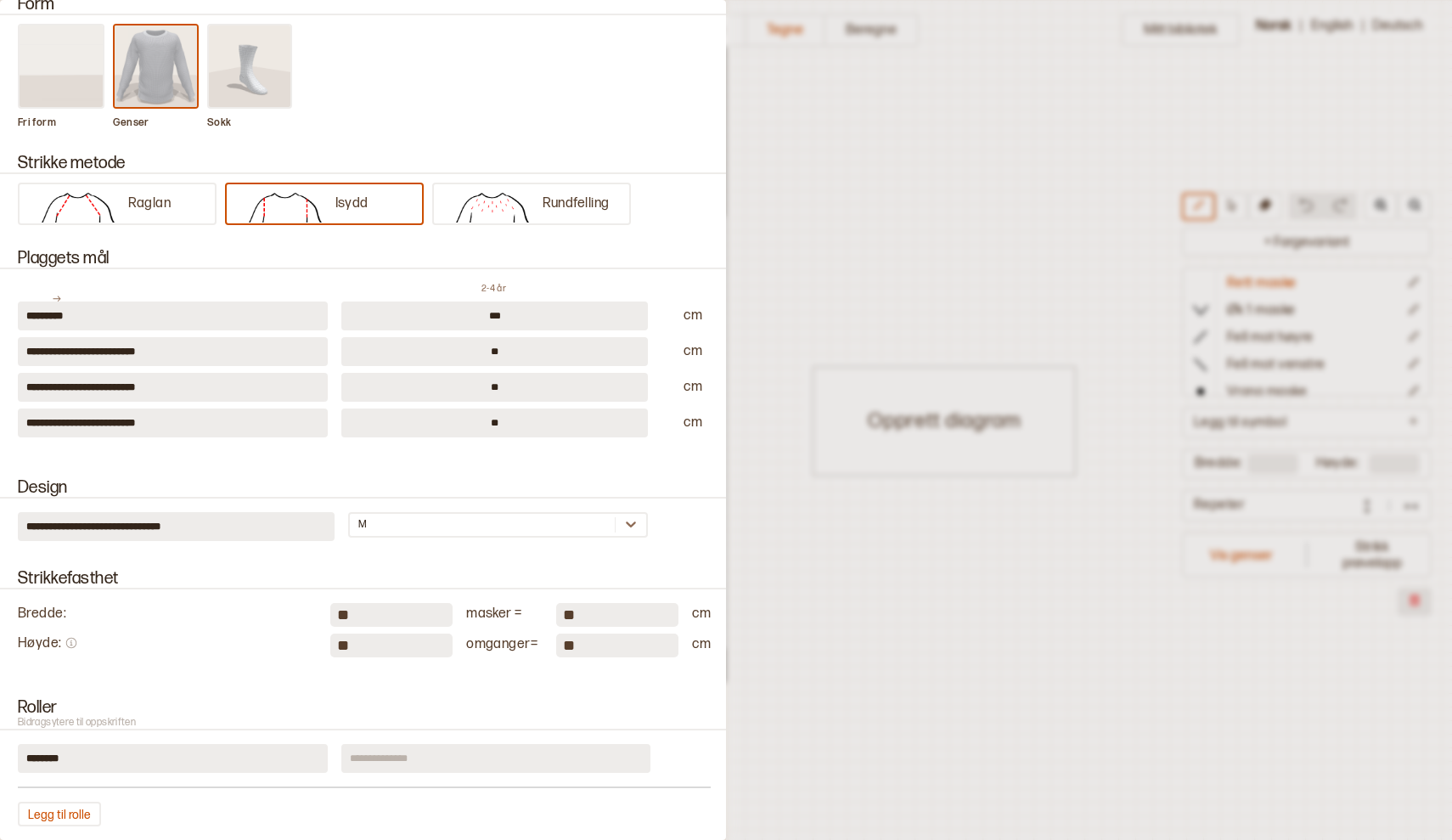
scroll to position [191, 0]
click at [505, 316] on input "***" at bounding box center [495, 313] width 307 height 29
type input "*"
type input "***"
click at [508, 351] on input "**" at bounding box center [495, 348] width 307 height 29
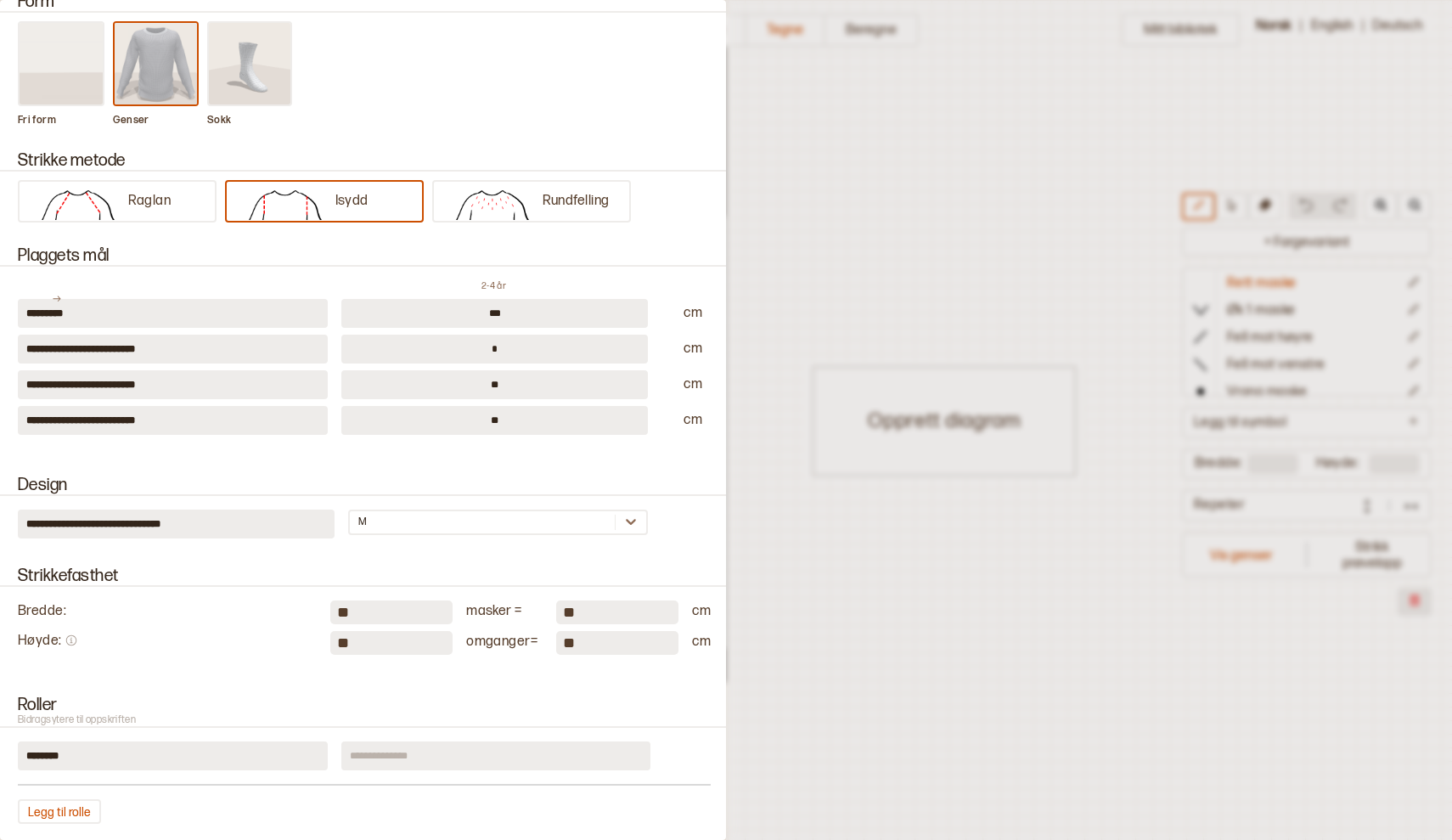
type input "*"
type input "**"
click at [512, 394] on input "**" at bounding box center [495, 384] width 307 height 29
type input "*"
type input "**"
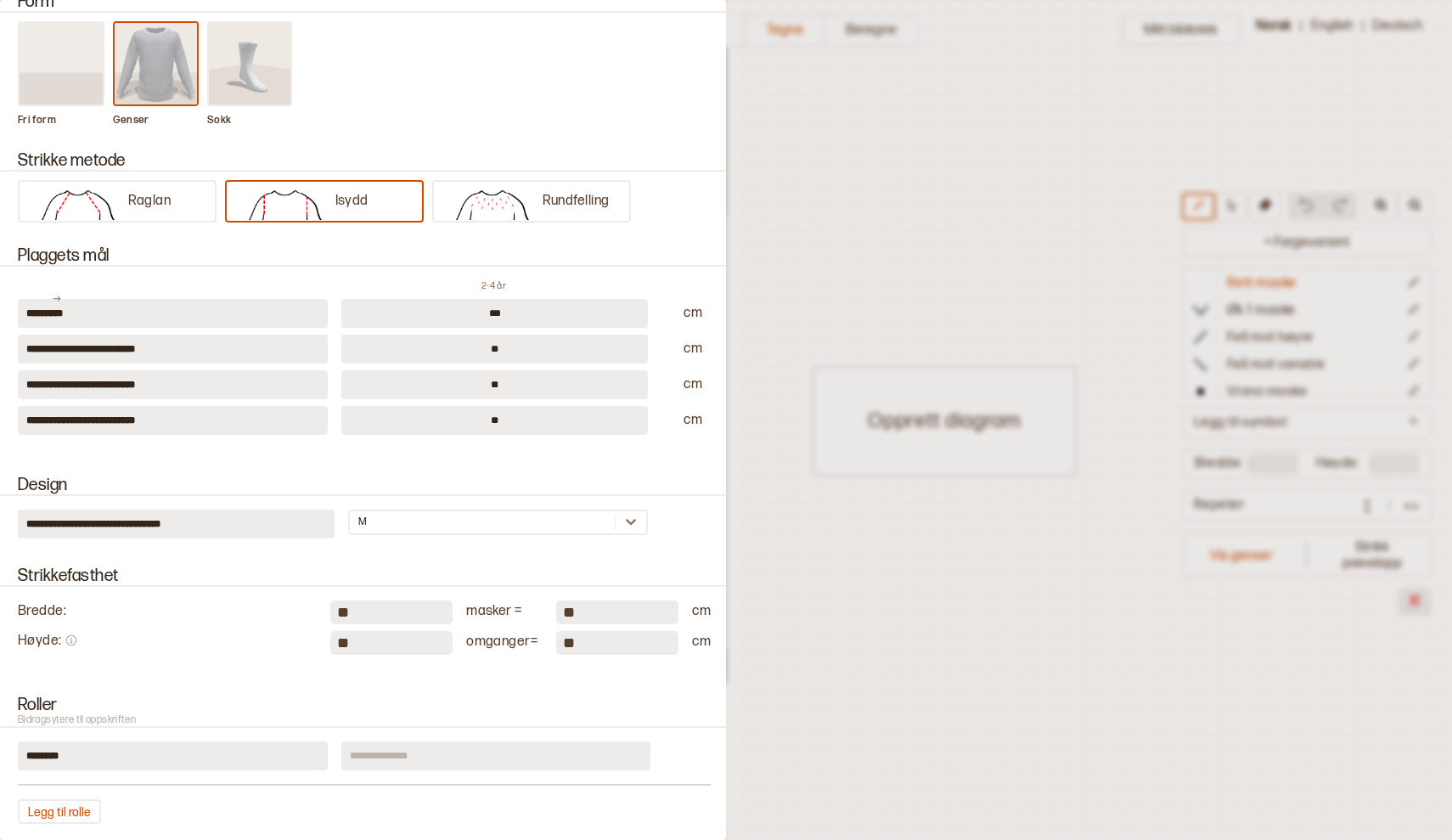
click at [506, 417] on input "**" at bounding box center [495, 420] width 307 height 29
type input "*"
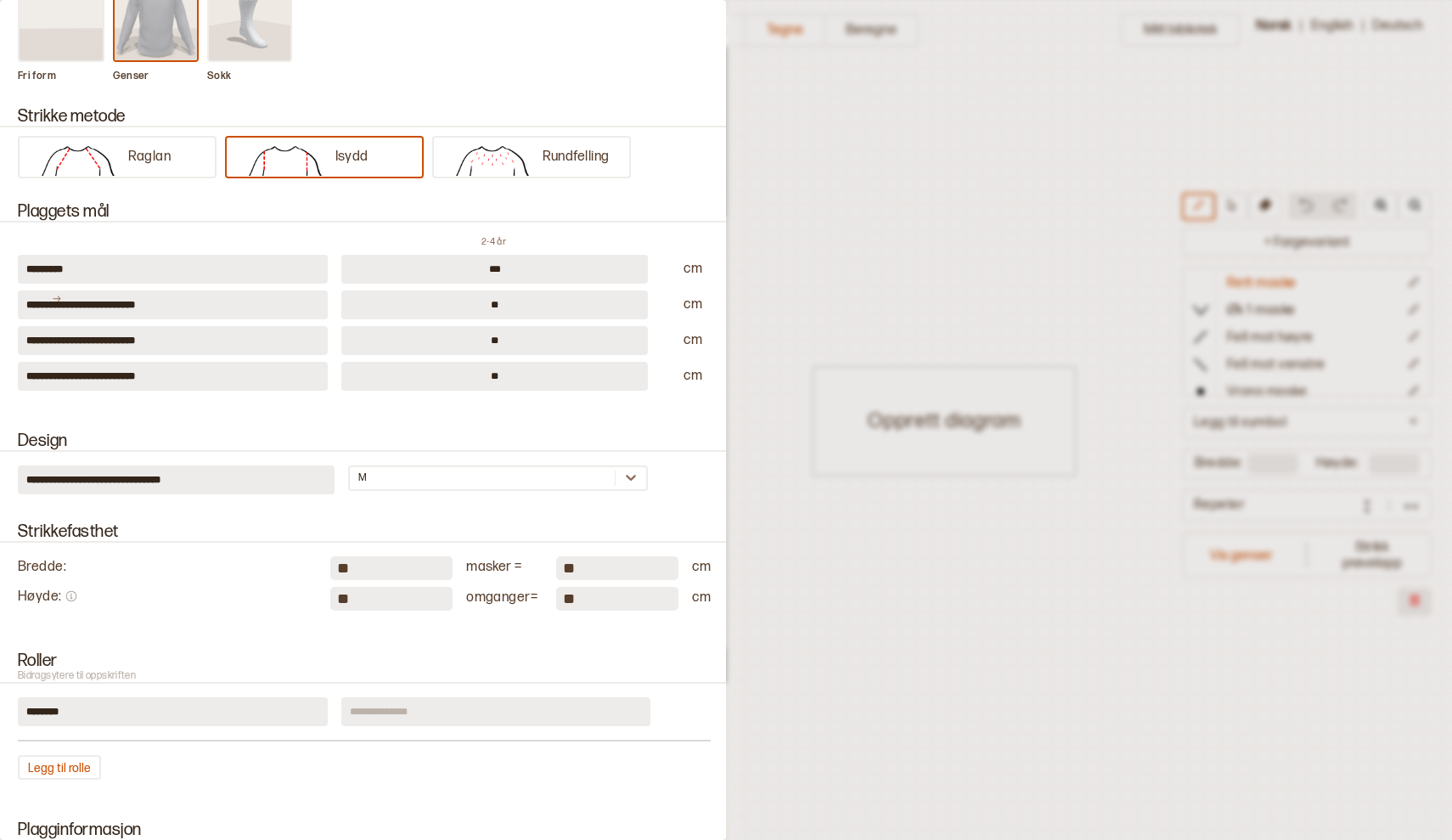
scroll to position [252, 0]
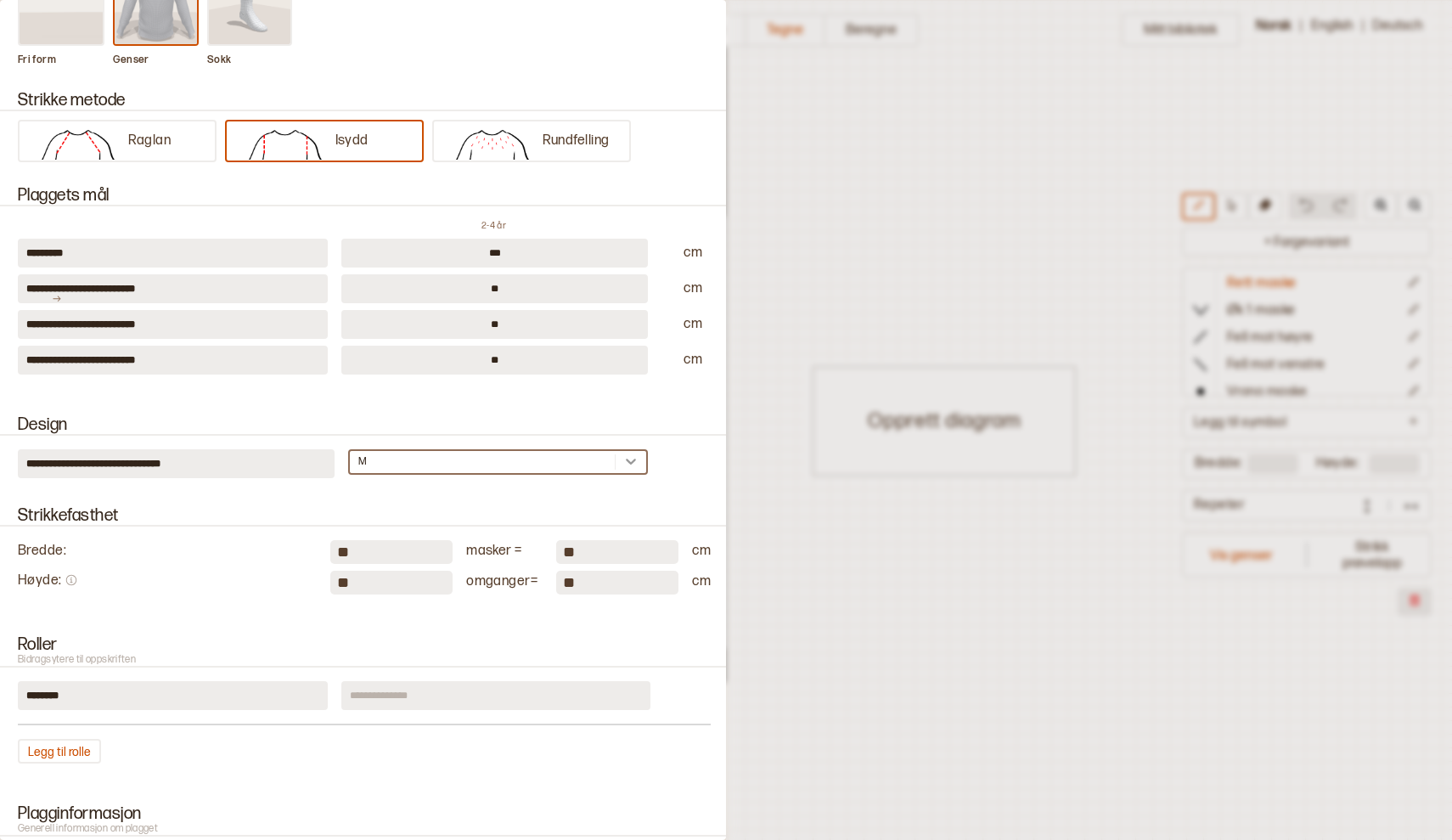
type input "**"
click at [641, 460] on div at bounding box center [631, 461] width 31 height 17
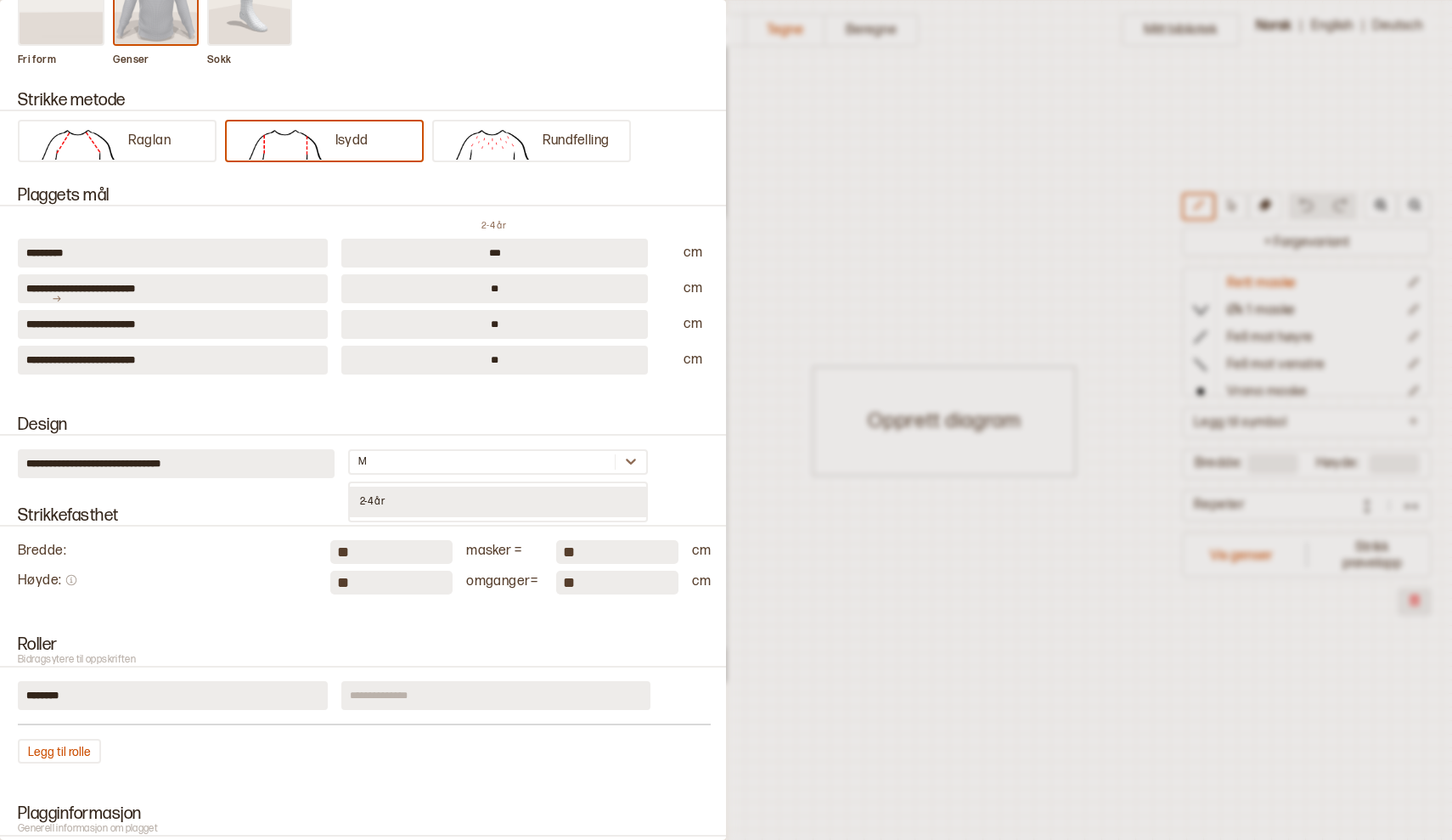
click at [370, 497] on div "2-4 år" at bounding box center [498, 501] width 297 height 31
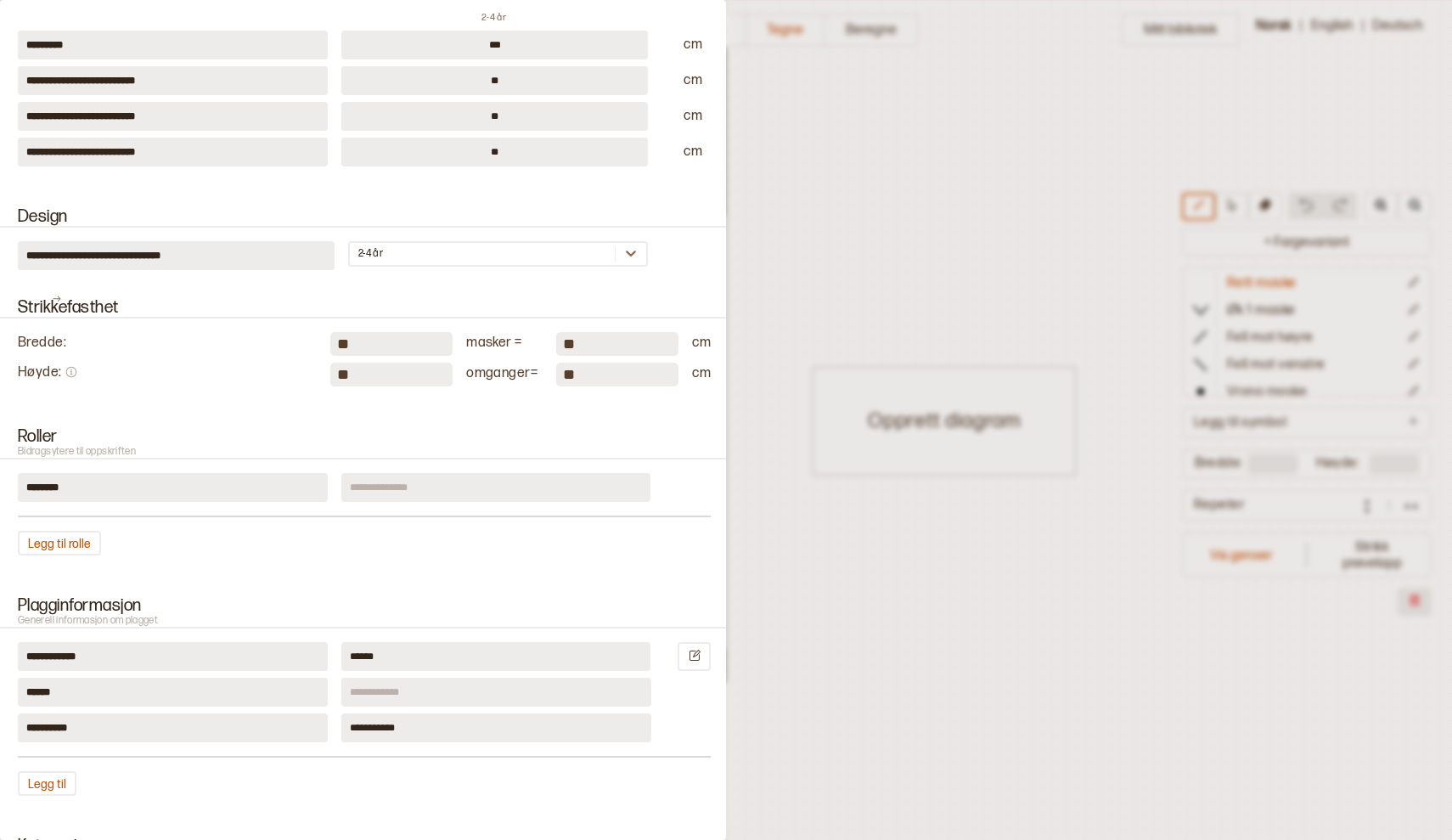
scroll to position [462, 0]
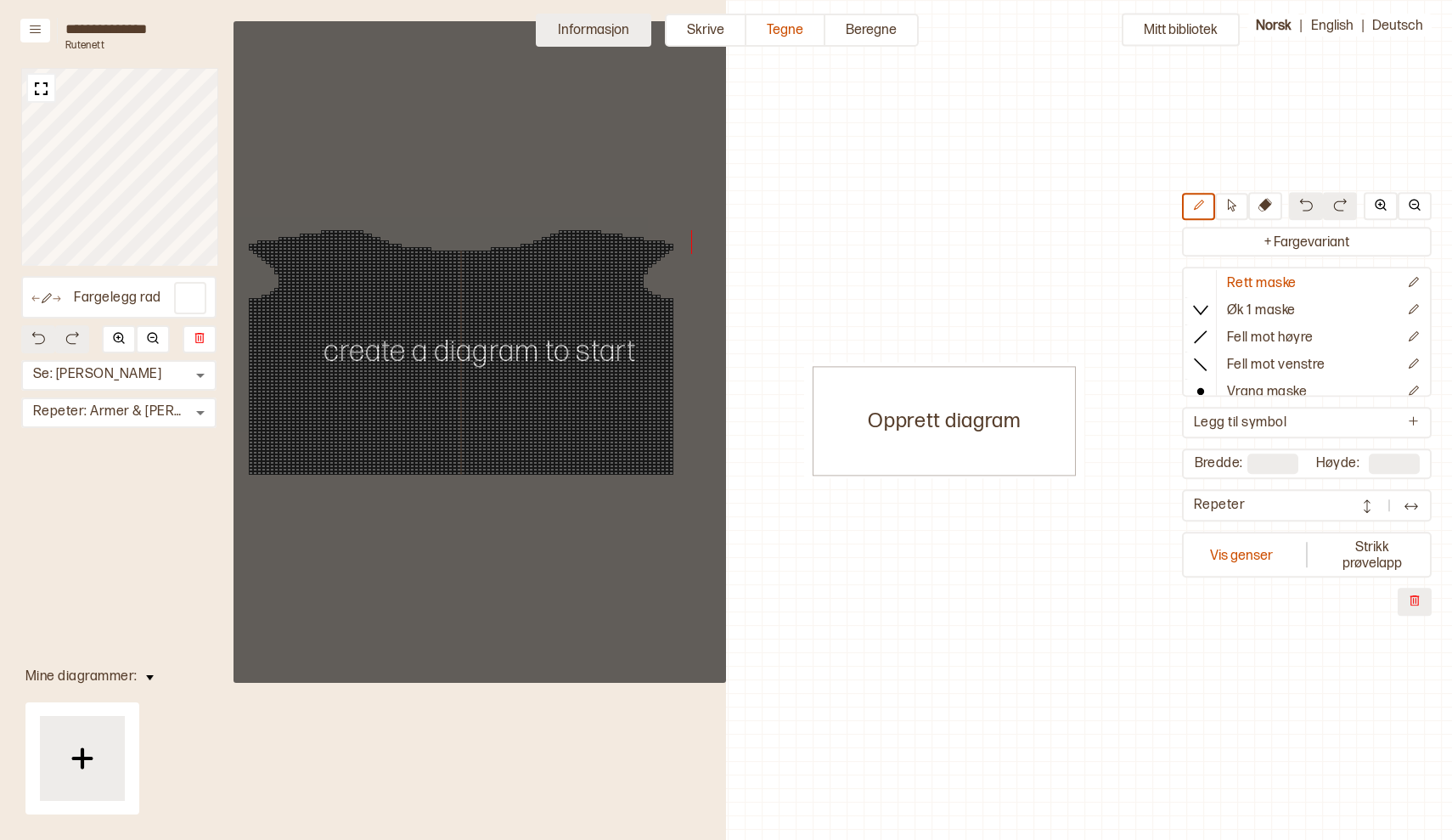
click at [582, 30] on button "Informasjon" at bounding box center [593, 29] width 115 height 33
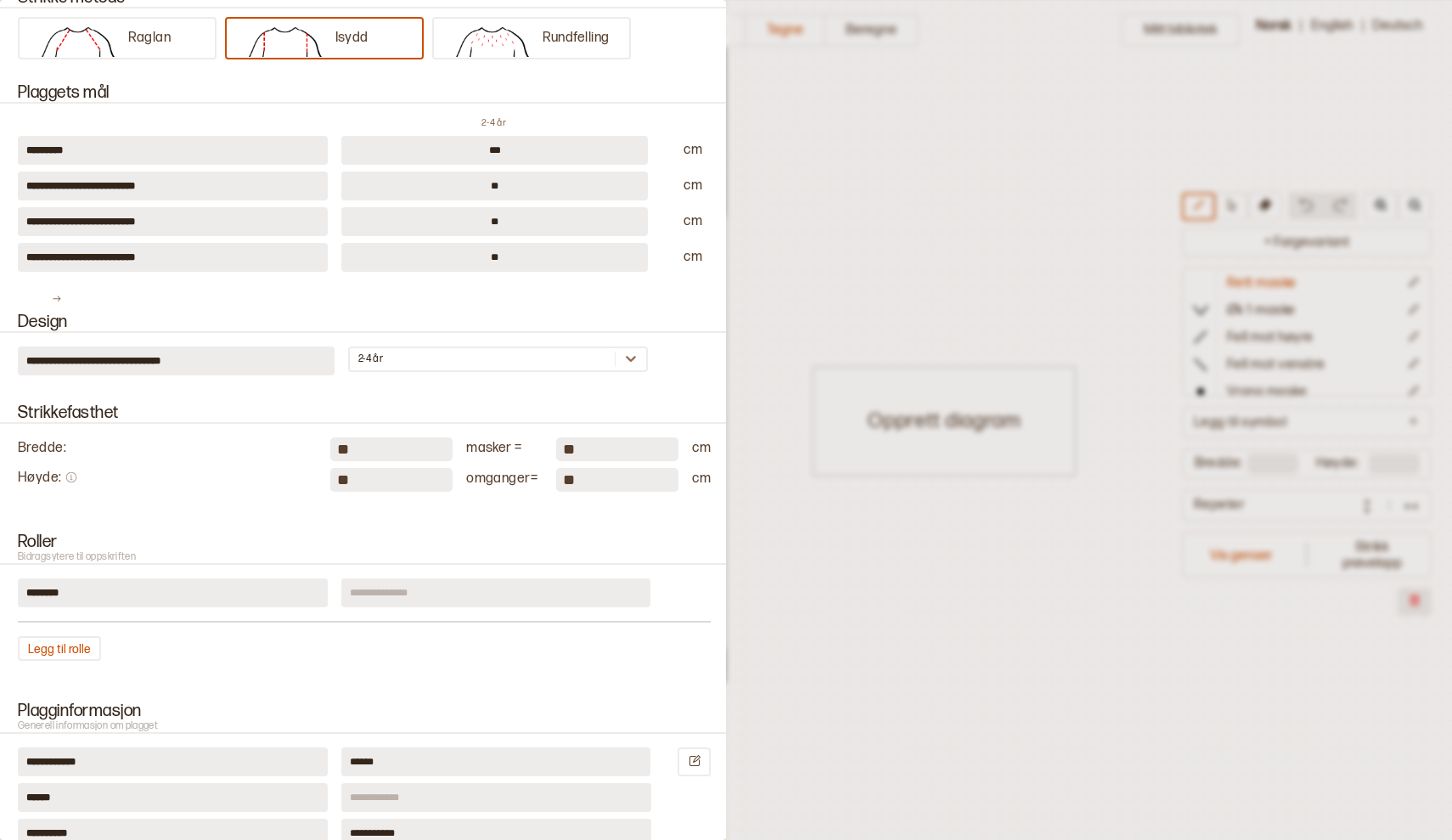
scroll to position [372, 0]
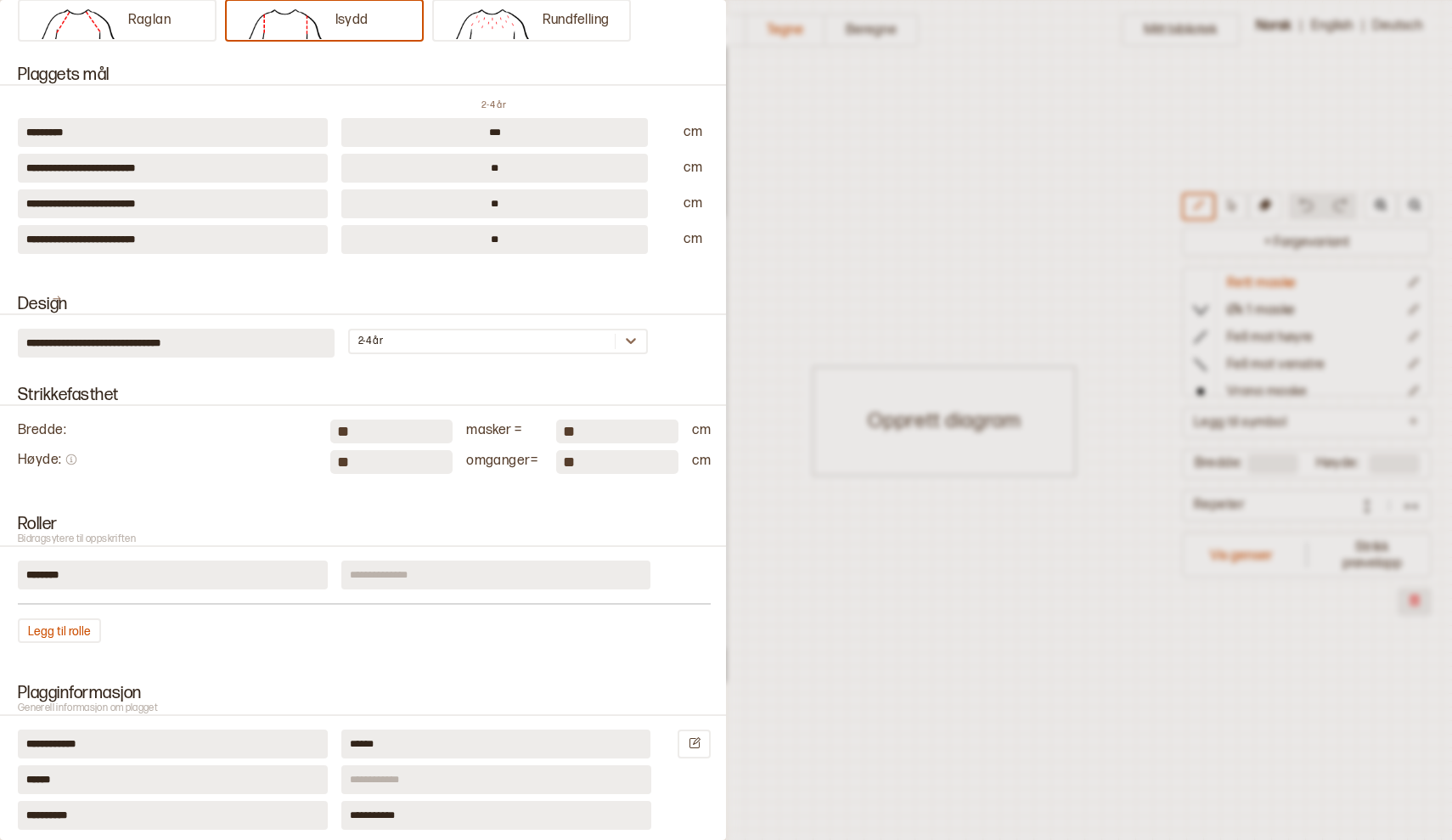
click at [361, 462] on input "**" at bounding box center [391, 462] width 122 height 23
type input "*"
type input "**"
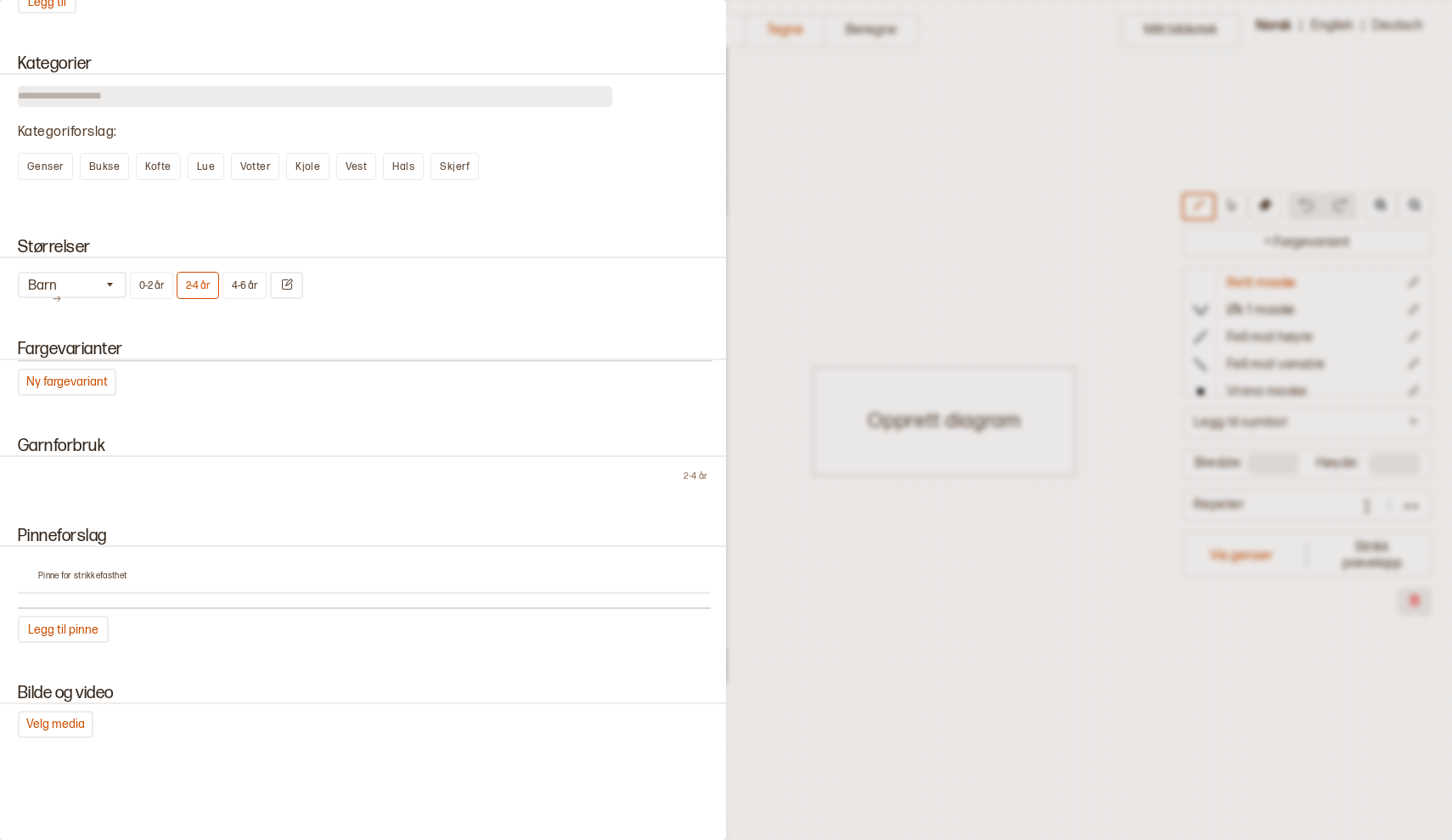
scroll to position [1275, 0]
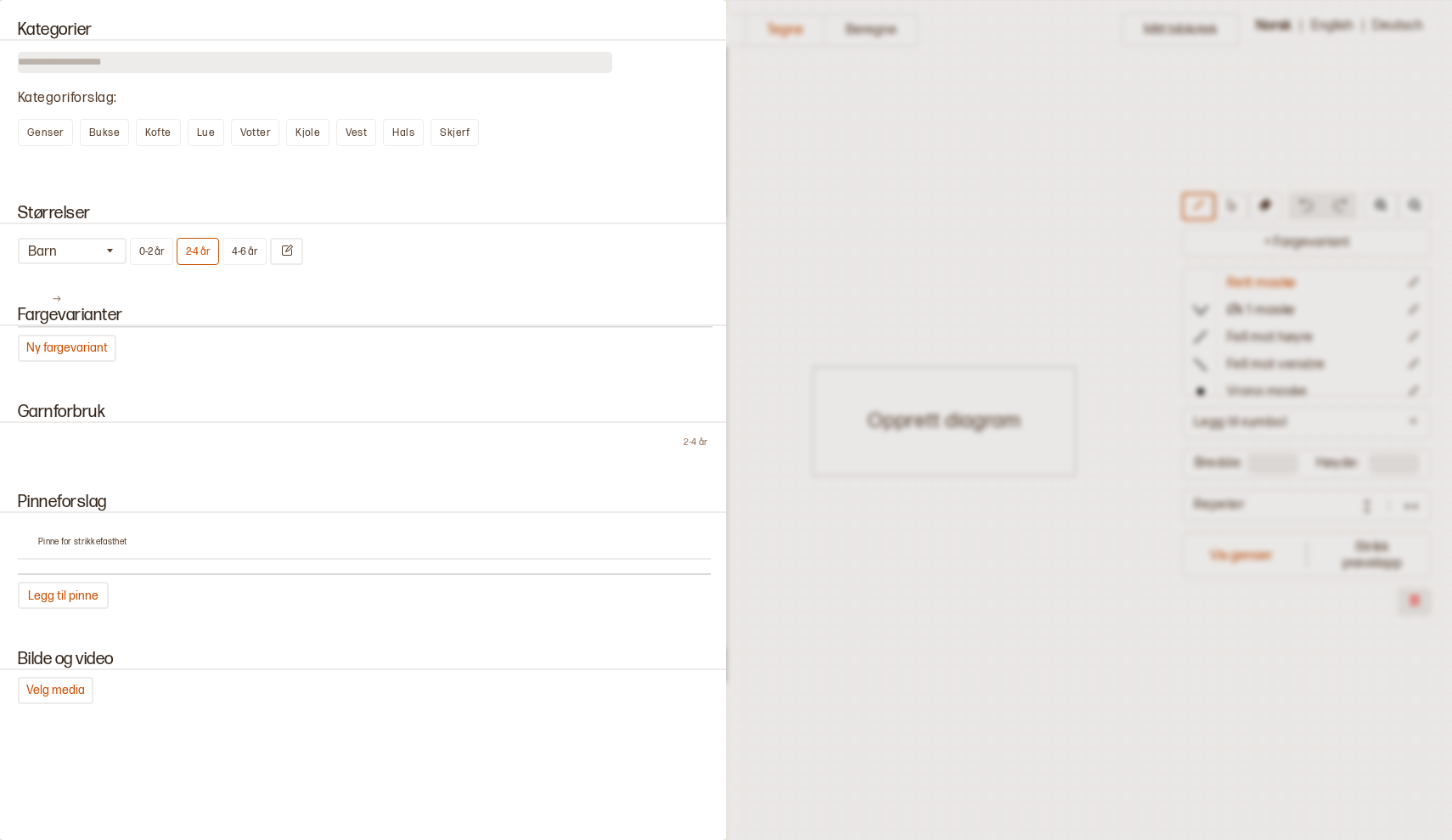
click at [78, 539] on p "Pinne for strikkefasthet" at bounding box center [374, 542] width 673 height 11
click at [67, 592] on button "Legg til pinne" at bounding box center [63, 595] width 91 height 27
click at [654, 560] on input "number" at bounding box center [654, 560] width 51 height 25
type input "*"
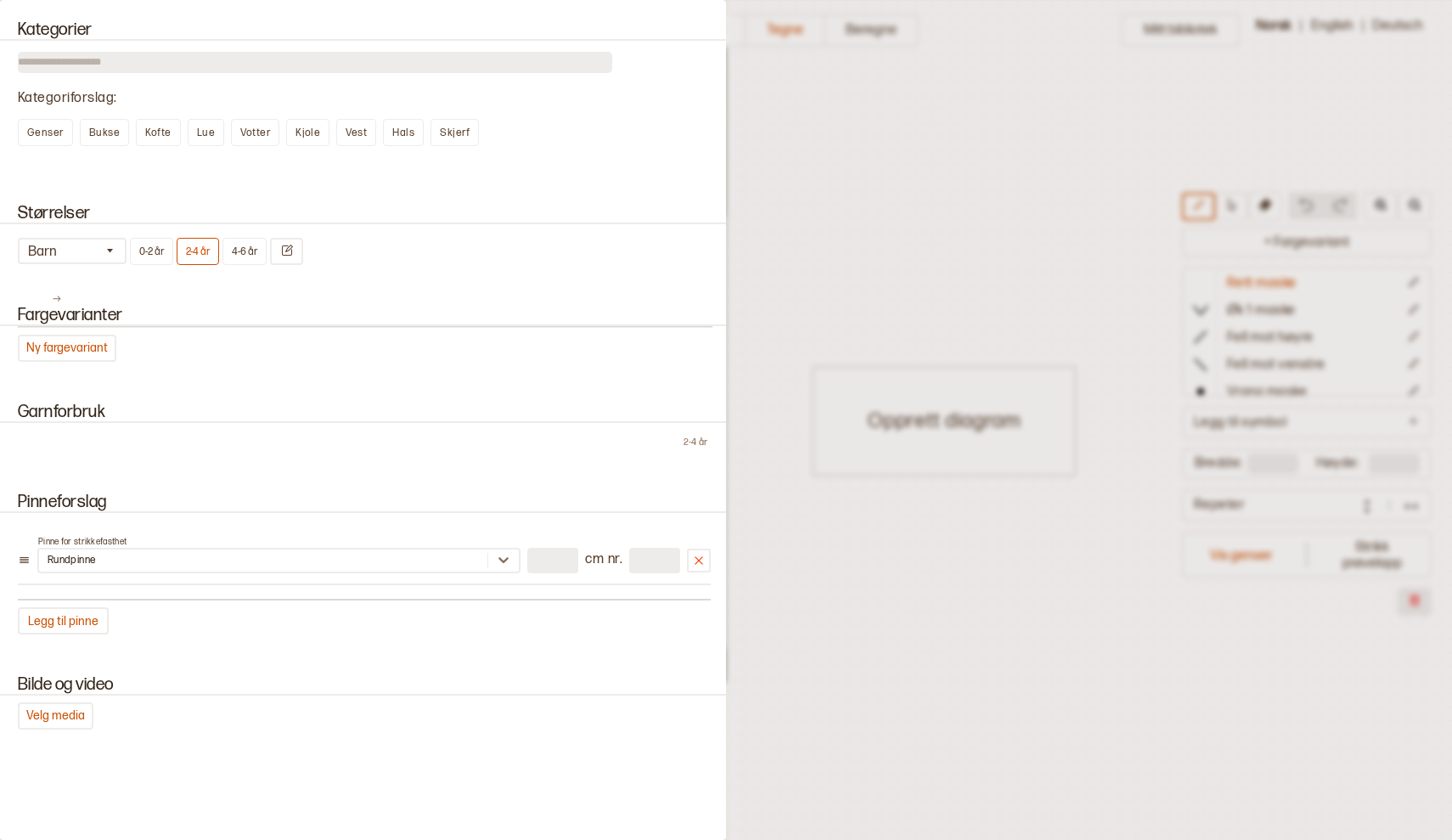
click at [549, 557] on input "*" at bounding box center [553, 560] width 51 height 25
type input "**"
click at [356, 662] on div "Bilde og video Velg media" at bounding box center [363, 702] width 726 height 95
click at [70, 619] on button "Legg til pinne" at bounding box center [63, 620] width 91 height 27
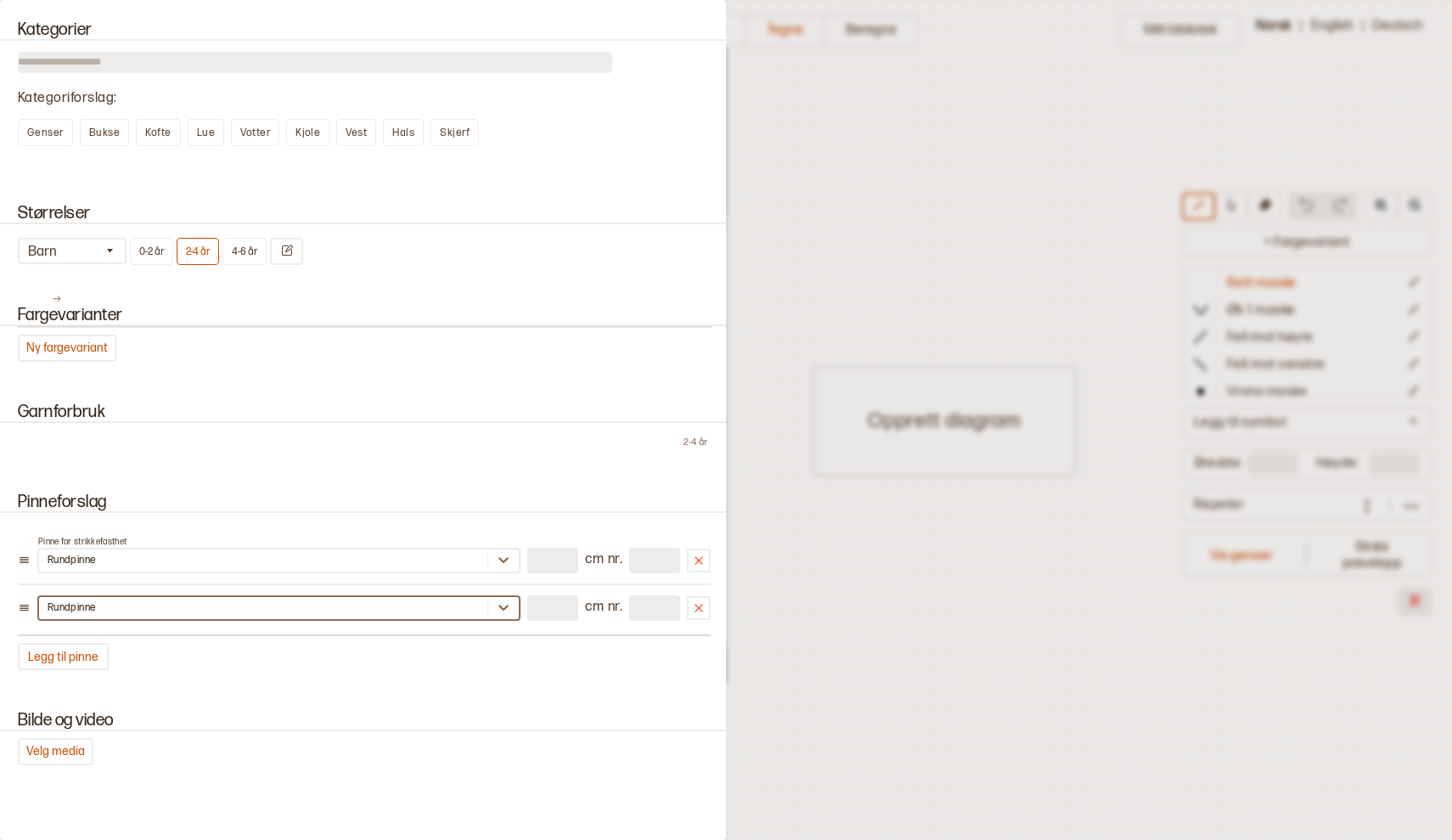
click at [169, 610] on div "Rundpinne" at bounding box center [264, 608] width 449 height 17
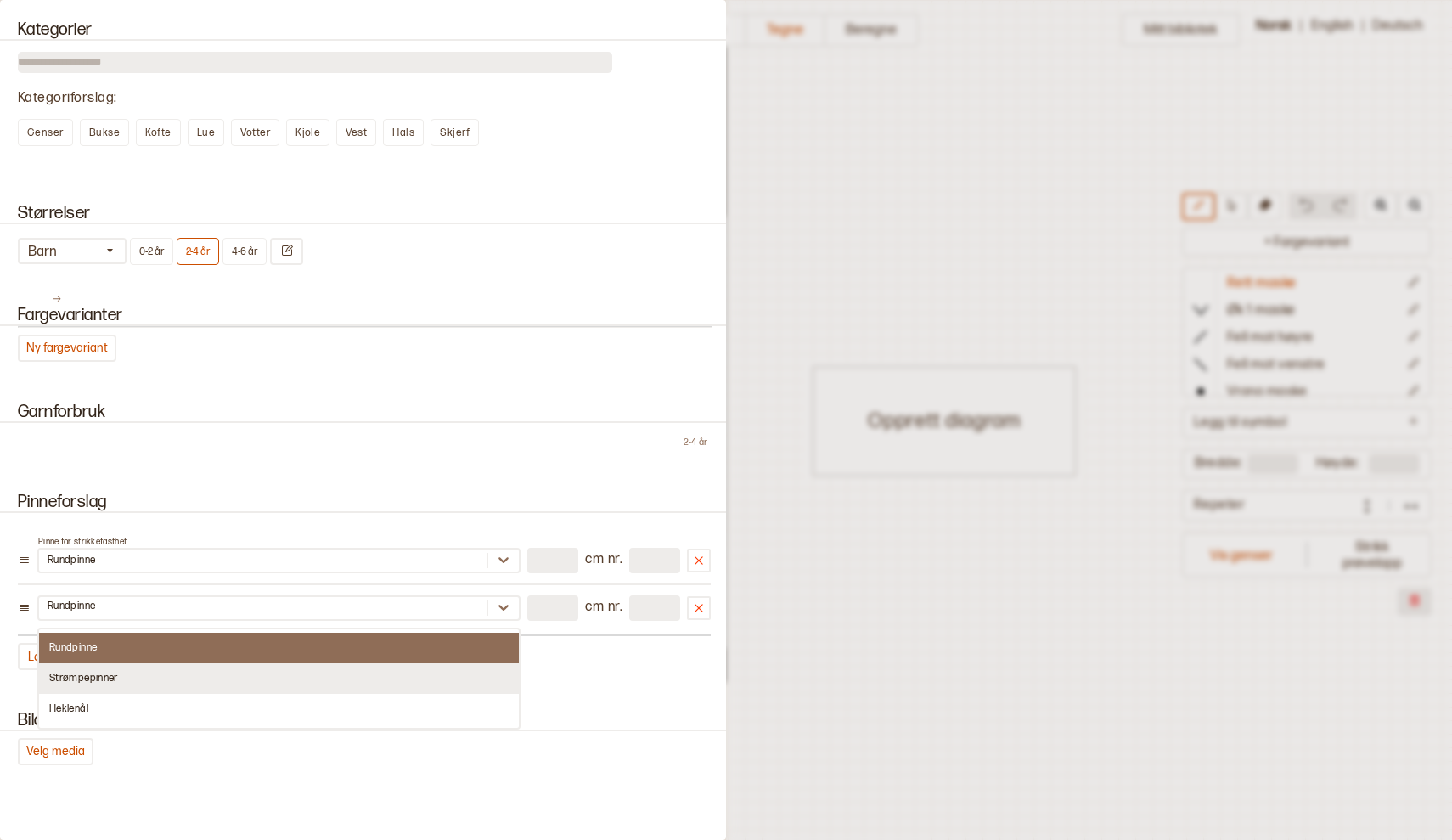
click at [135, 672] on div "Strømpepinner" at bounding box center [279, 679] width 480 height 31
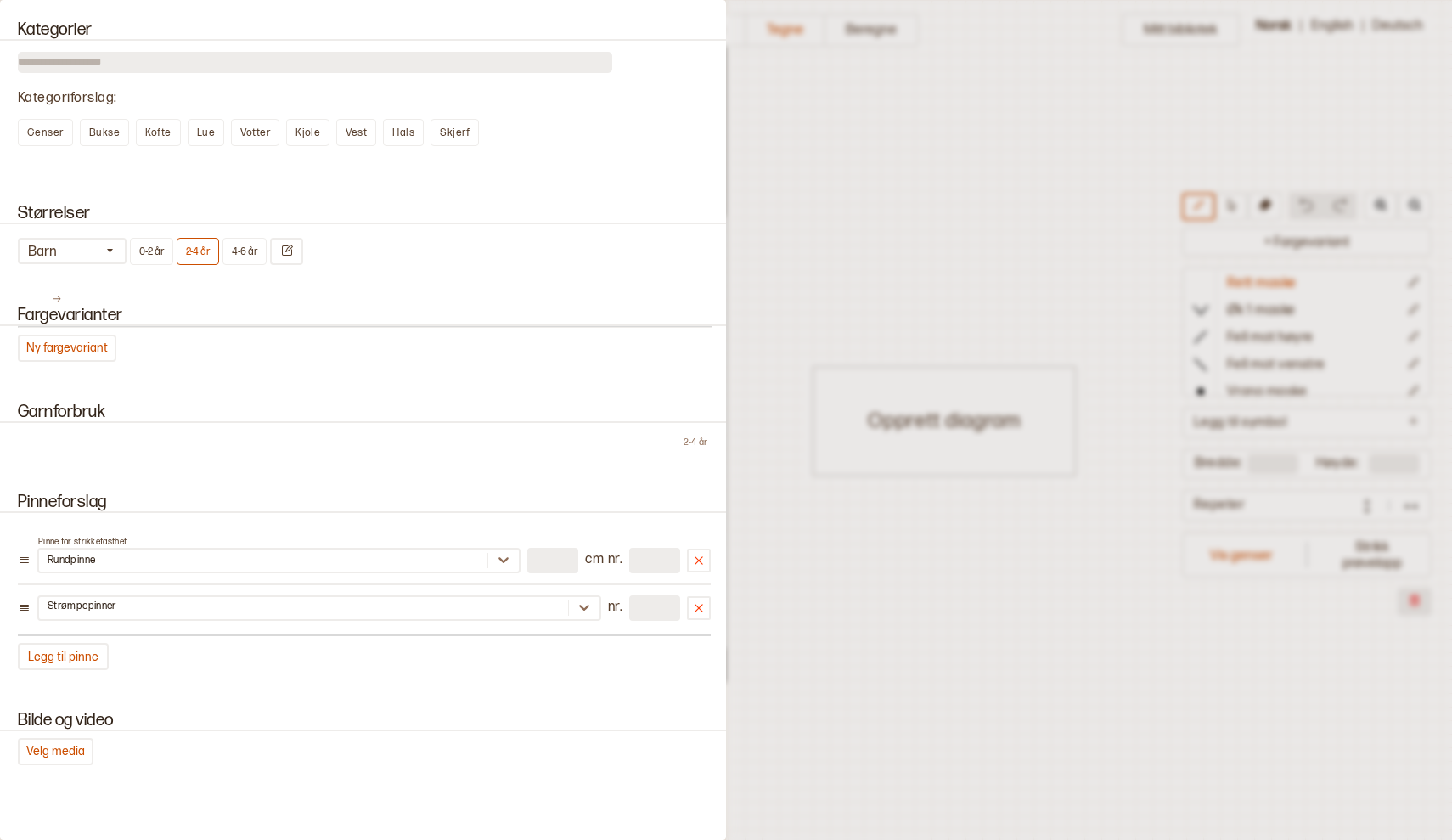
click at [650, 614] on input "number" at bounding box center [654, 607] width 51 height 25
type input "*"
click at [551, 710] on h2 "Bilde og video" at bounding box center [364, 721] width 734 height 21
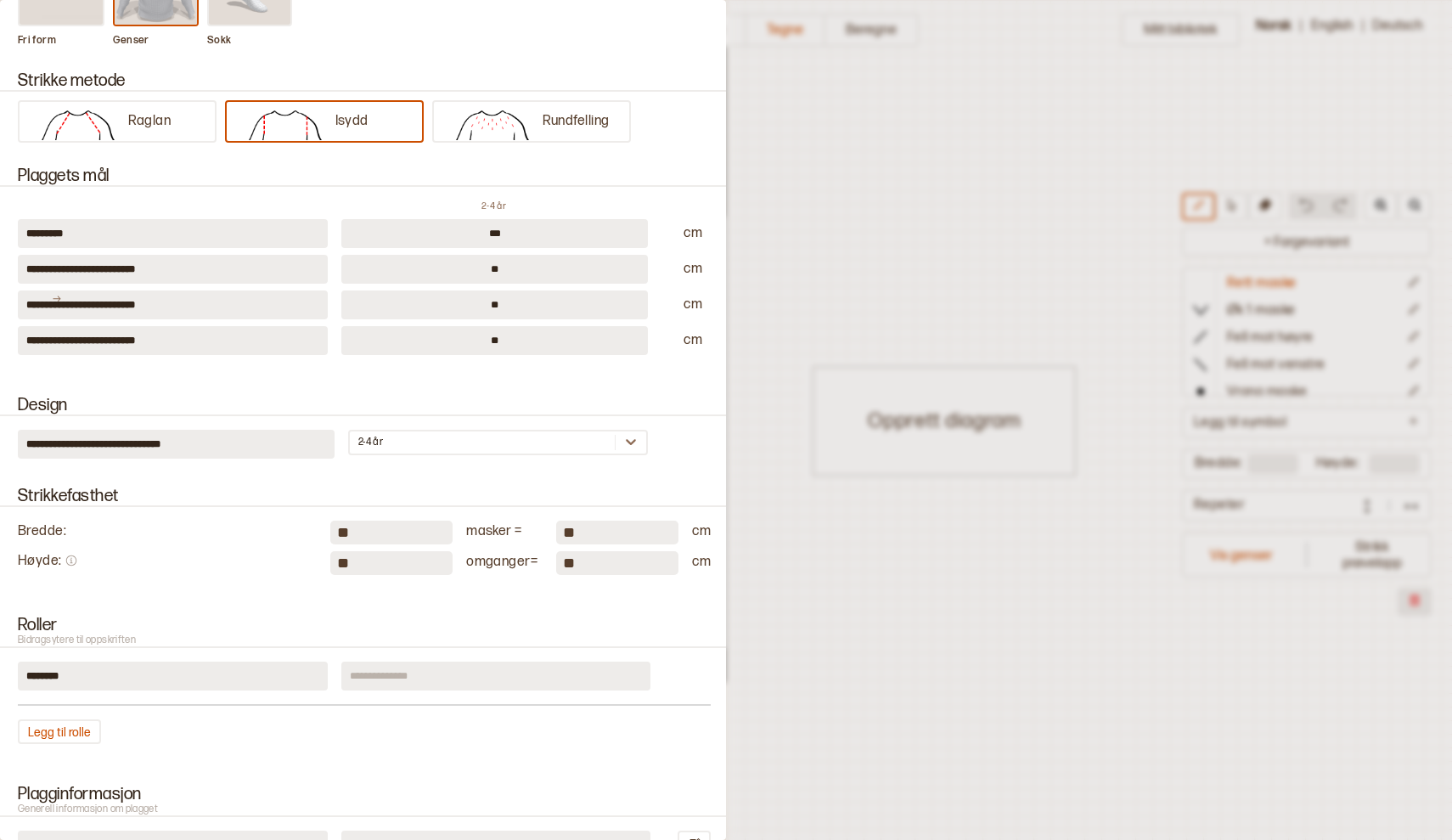
scroll to position [293, 0]
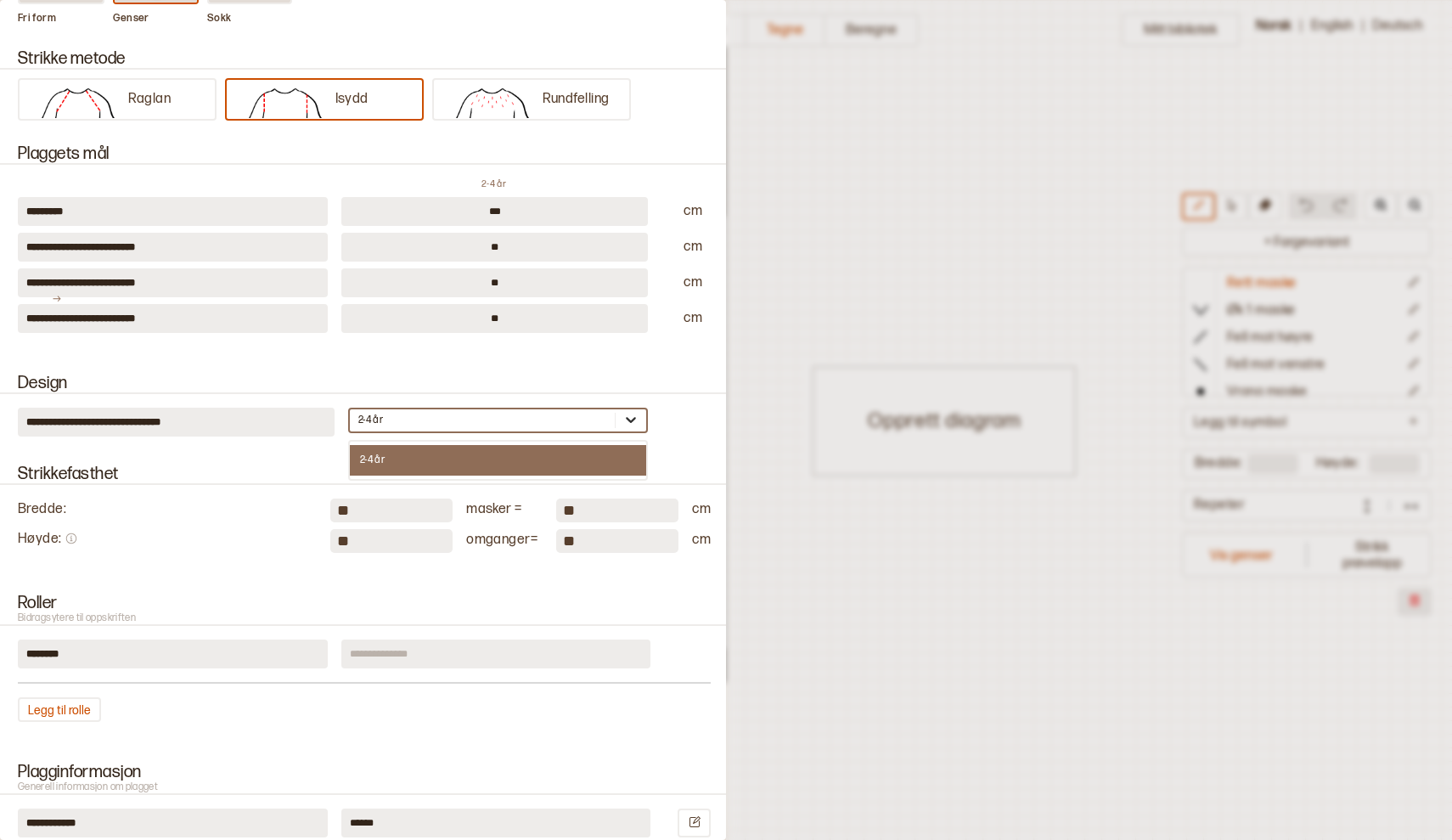
click at [632, 421] on icon at bounding box center [631, 420] width 10 height 6
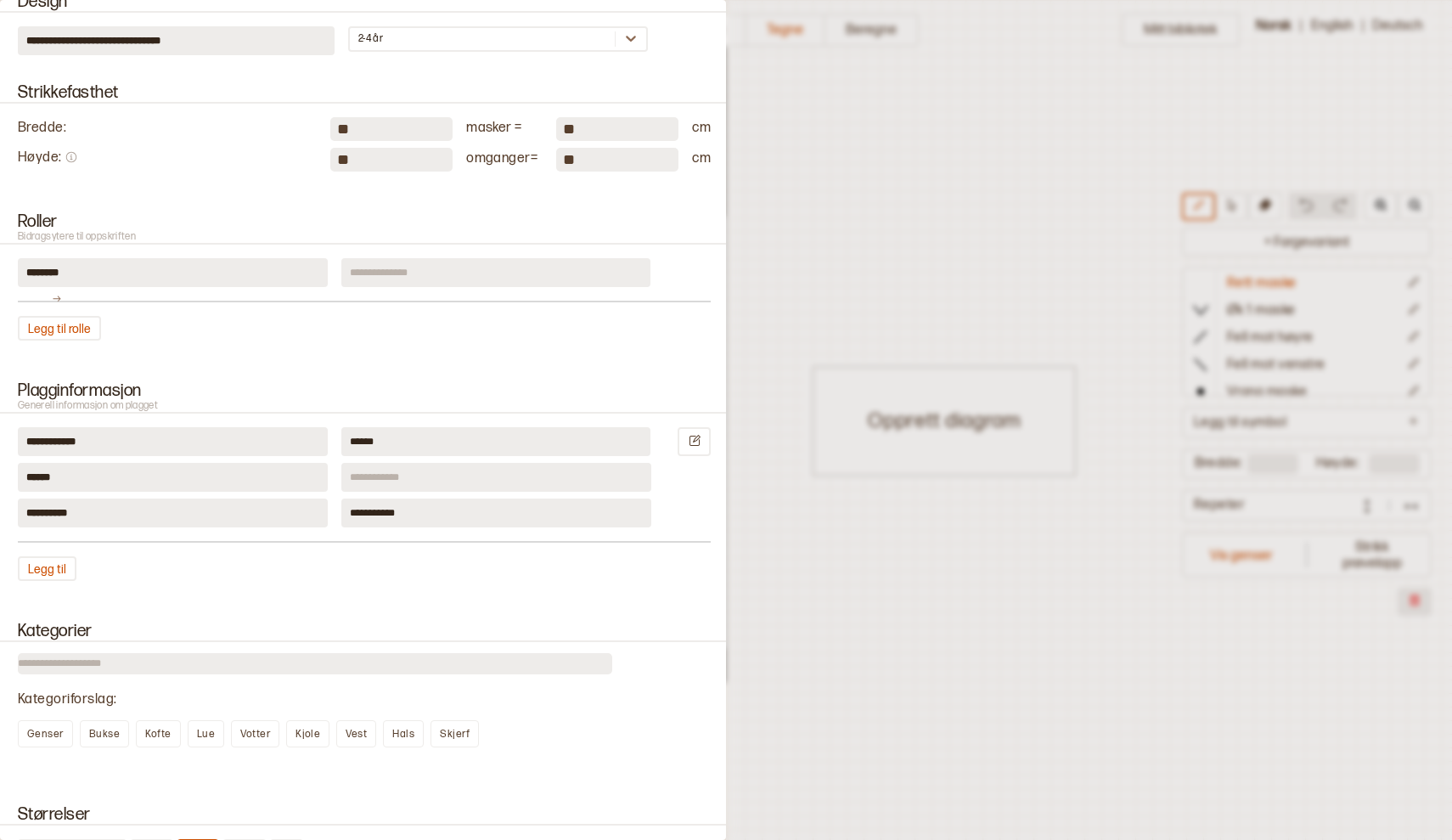
scroll to position [680, 0]
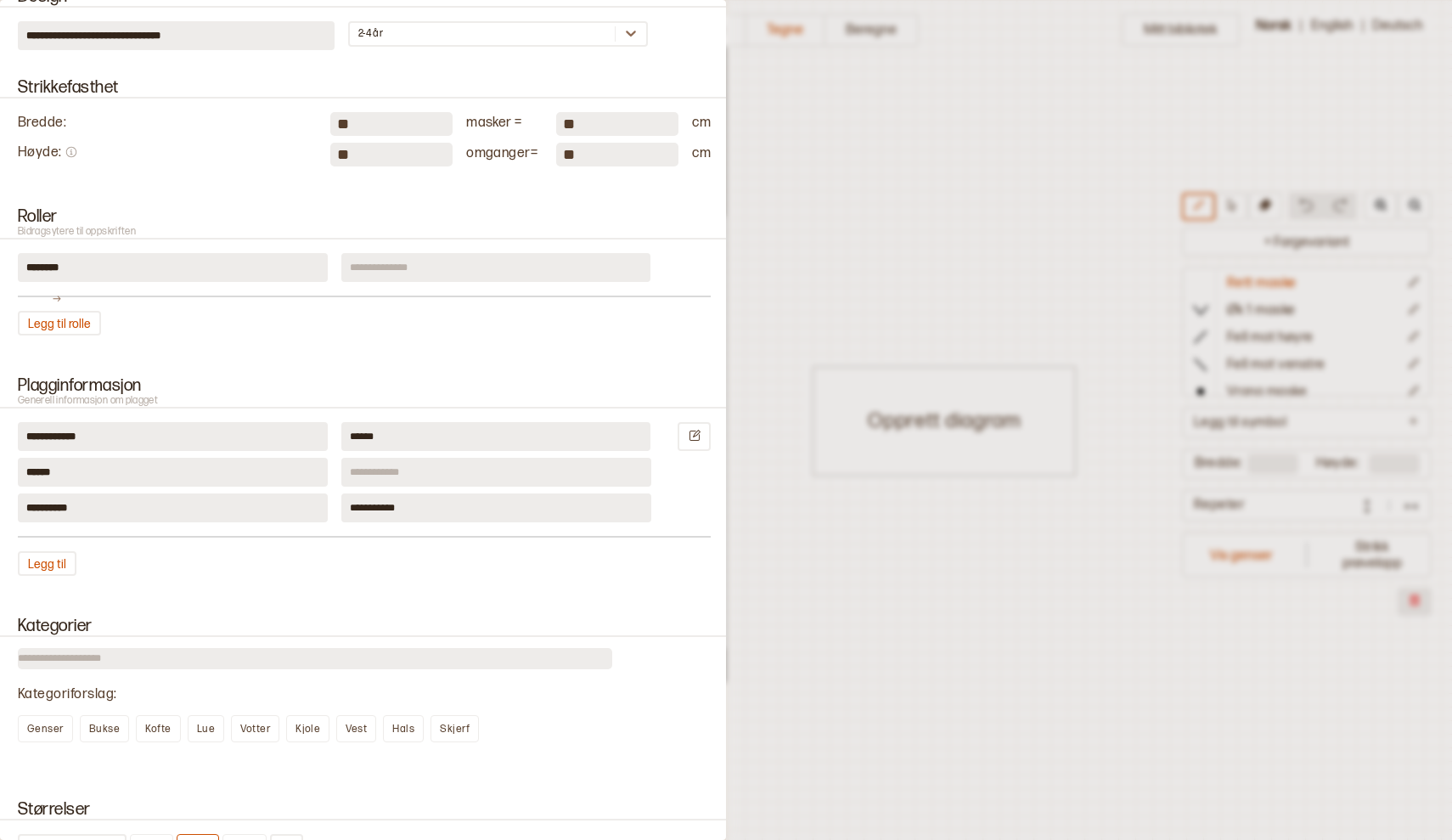
click at [437, 474] on input at bounding box center [497, 472] width 310 height 29
type input "*"
type input "**********"
click at [435, 544] on div "**********" at bounding box center [364, 499] width 693 height 154
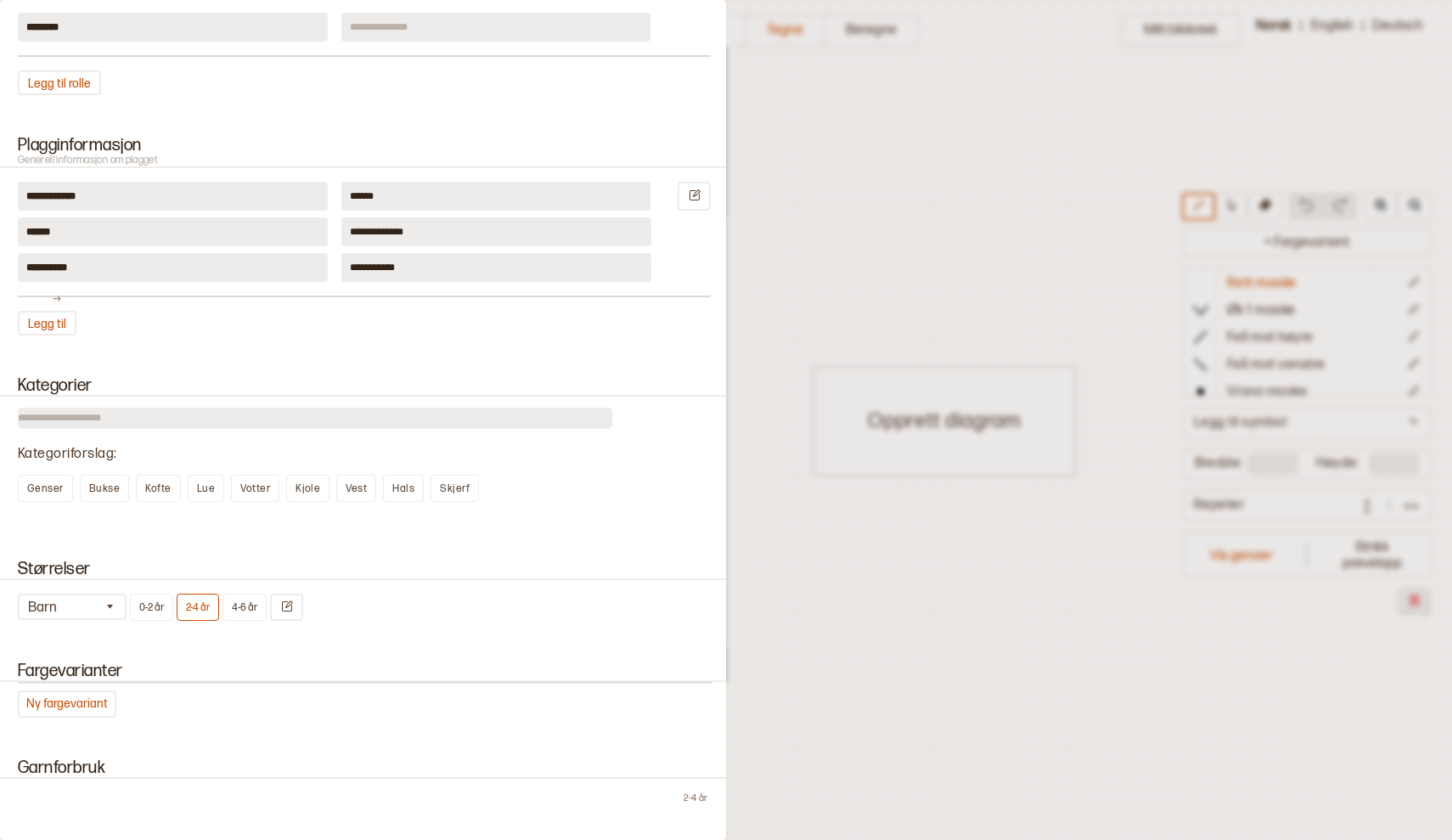
scroll to position [922, 0]
click at [44, 485] on span "Genser" at bounding box center [45, 487] width 37 height 13
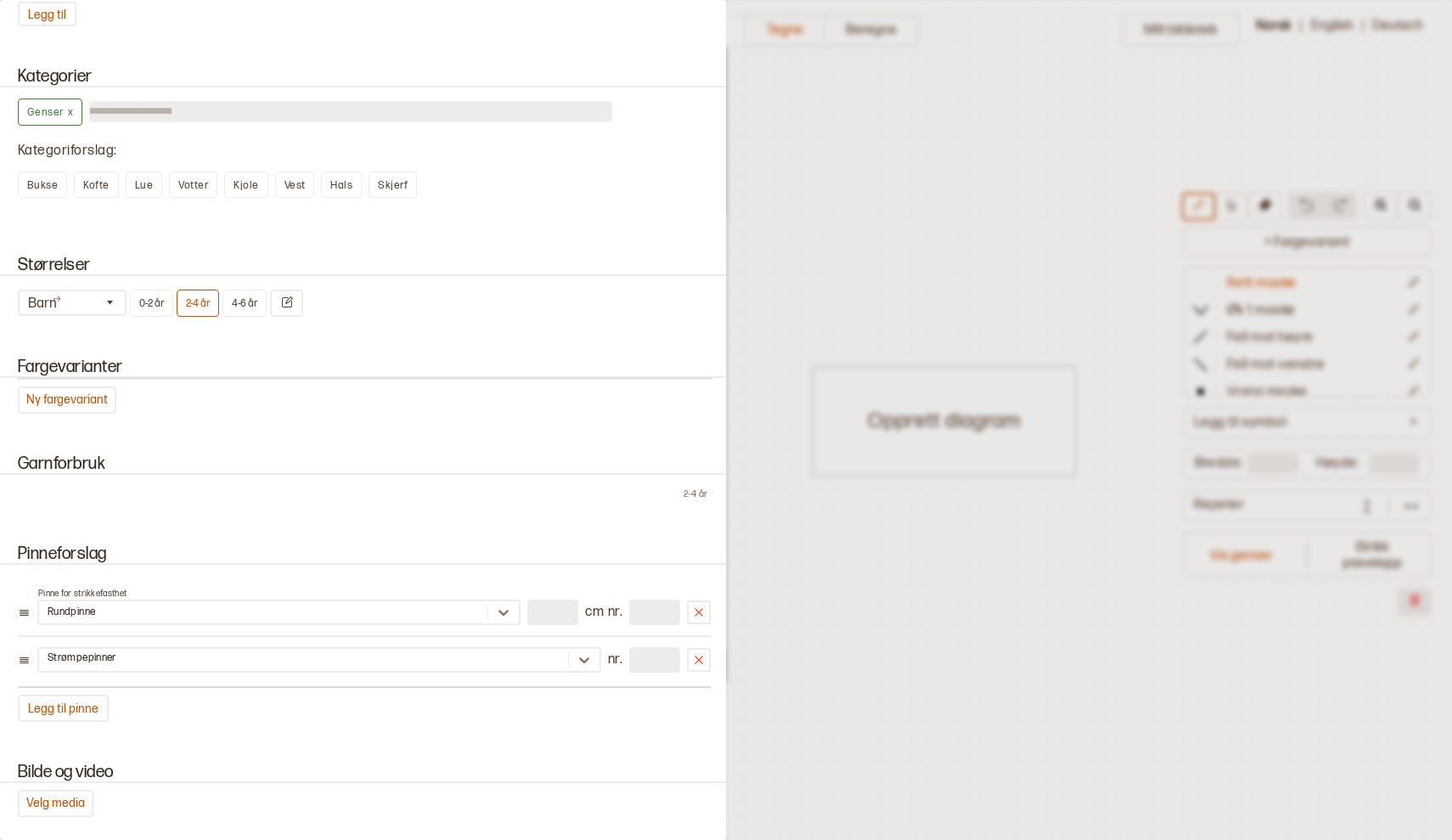
scroll to position [1231, 0]
click at [246, 293] on button "4-6 år" at bounding box center [244, 300] width 44 height 27
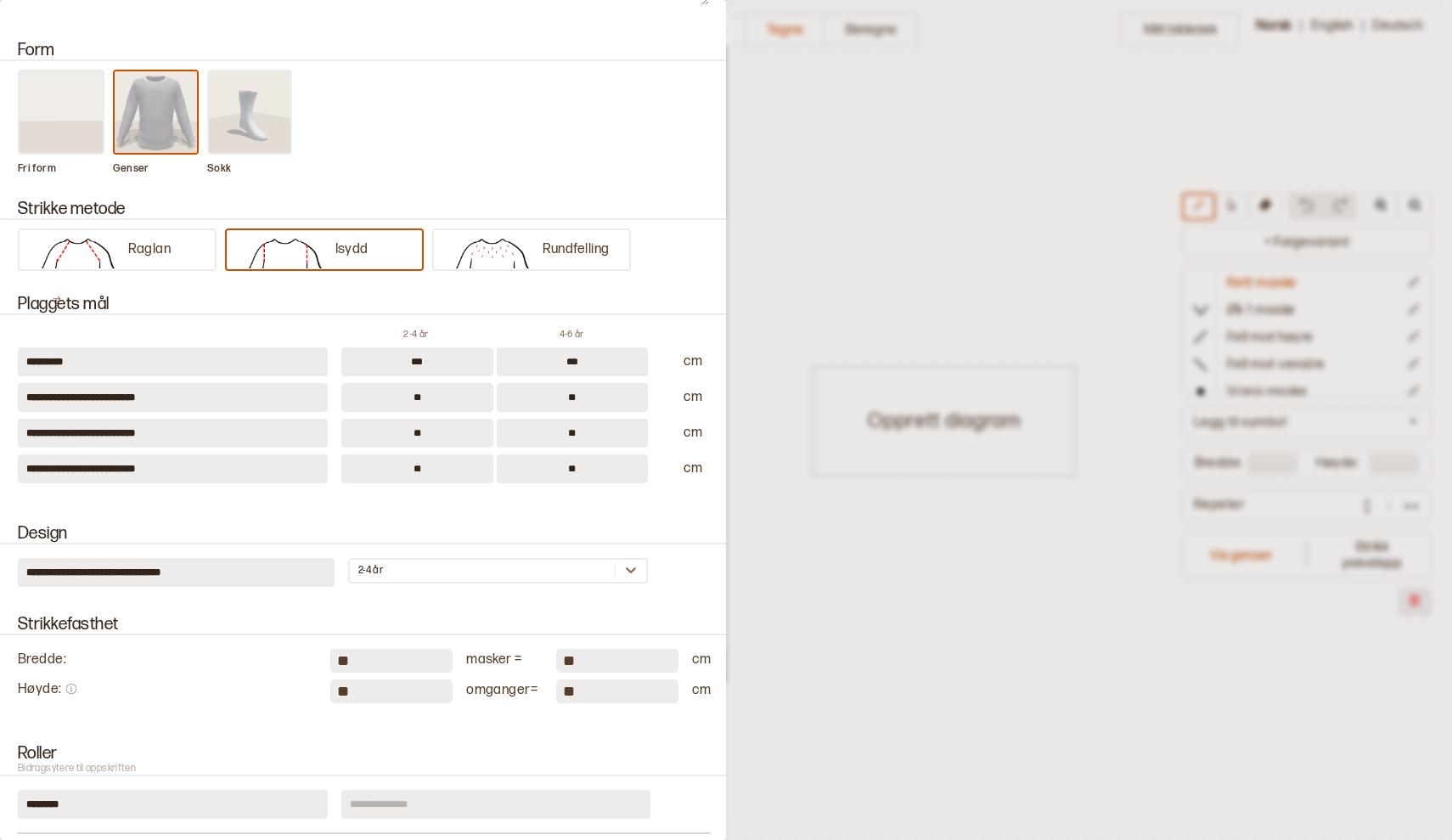
scroll to position [139, 0]
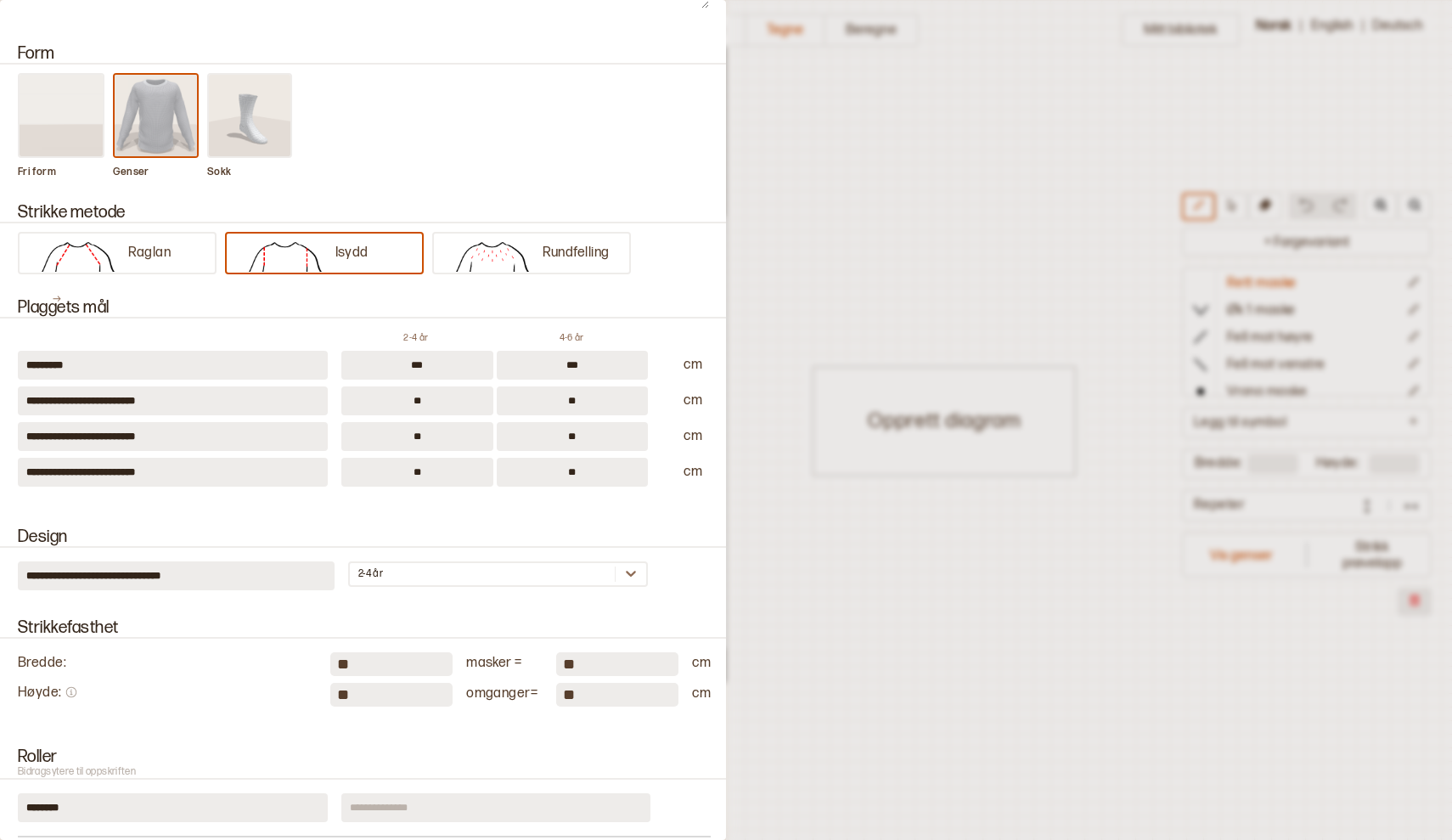
click at [584, 368] on input "***" at bounding box center [573, 365] width 152 height 29
type input "*"
type input "***"
click at [435, 369] on input "***" at bounding box center [418, 365] width 152 height 29
type input "*"
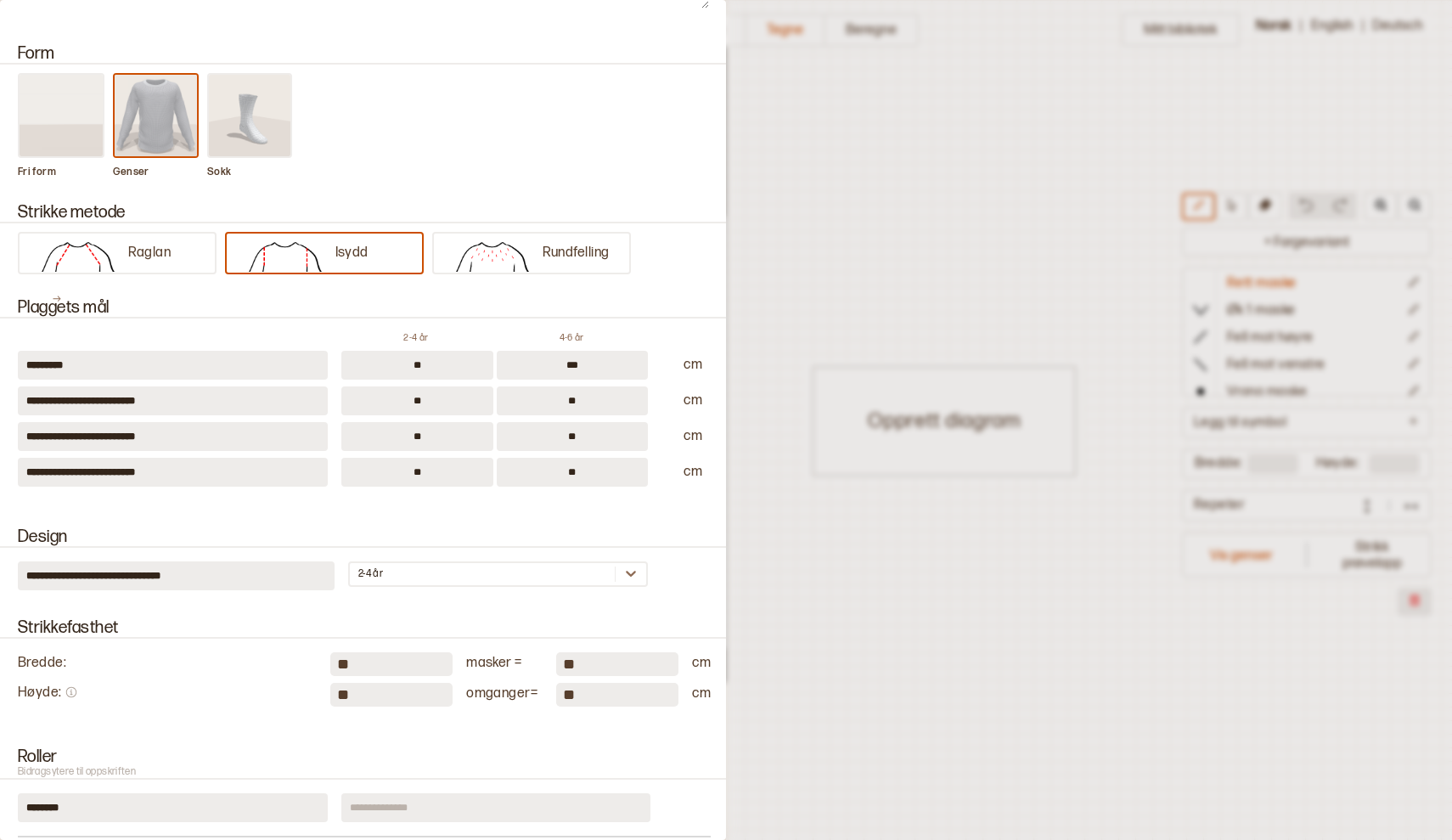
type input "**"
click at [589, 358] on input "***" at bounding box center [573, 365] width 152 height 29
type input "*"
click at [661, 277] on div "Strikke metode Raglan Isydd Rundfelling" at bounding box center [363, 230] width 726 height 95
click at [592, 520] on div "**********" at bounding box center [363, 552] width 726 height 91
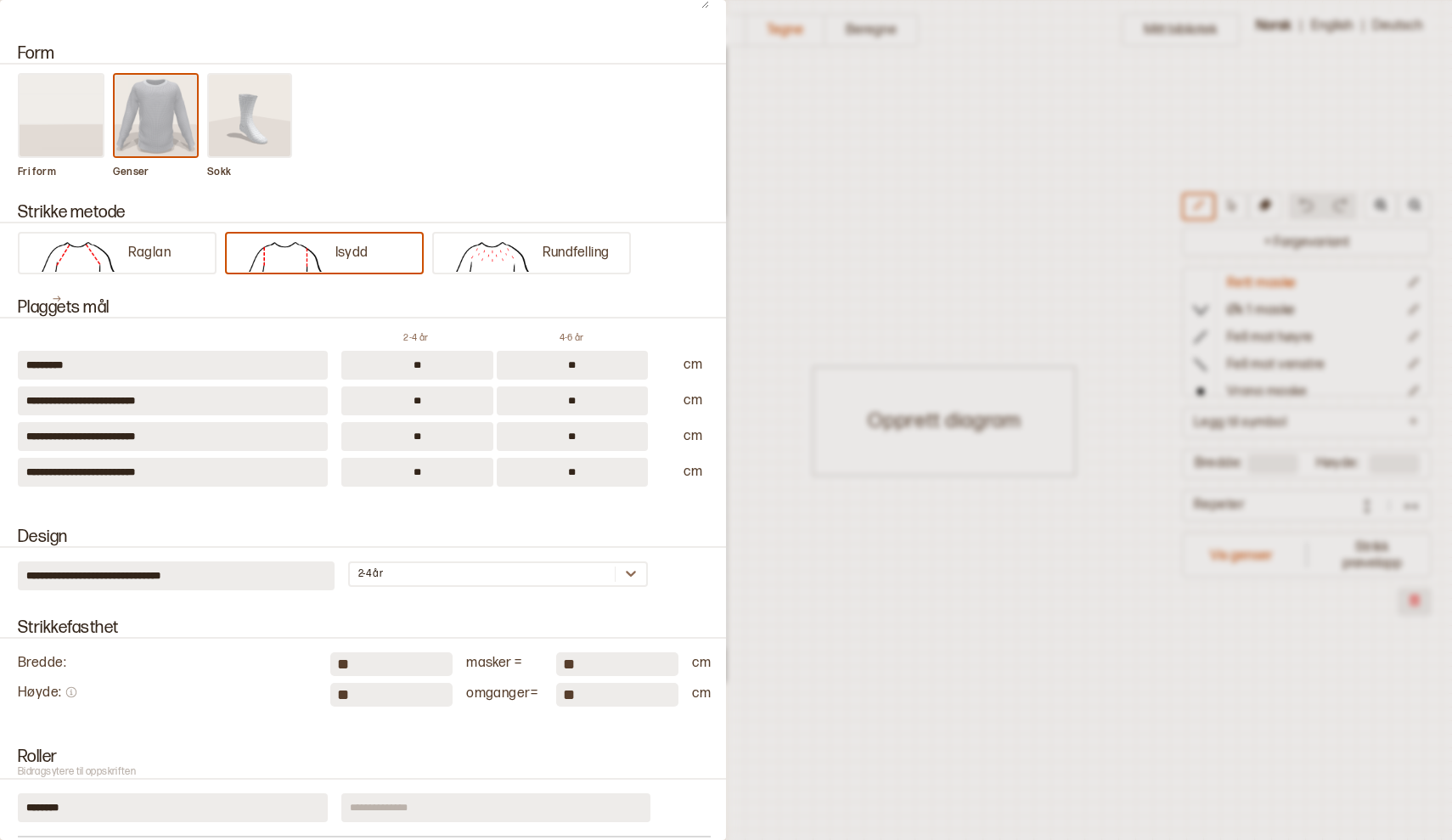
click at [571, 362] on input "**" at bounding box center [573, 365] width 152 height 29
type input "**"
click at [432, 365] on input "**" at bounding box center [418, 365] width 152 height 29
type input "*"
type input "**"
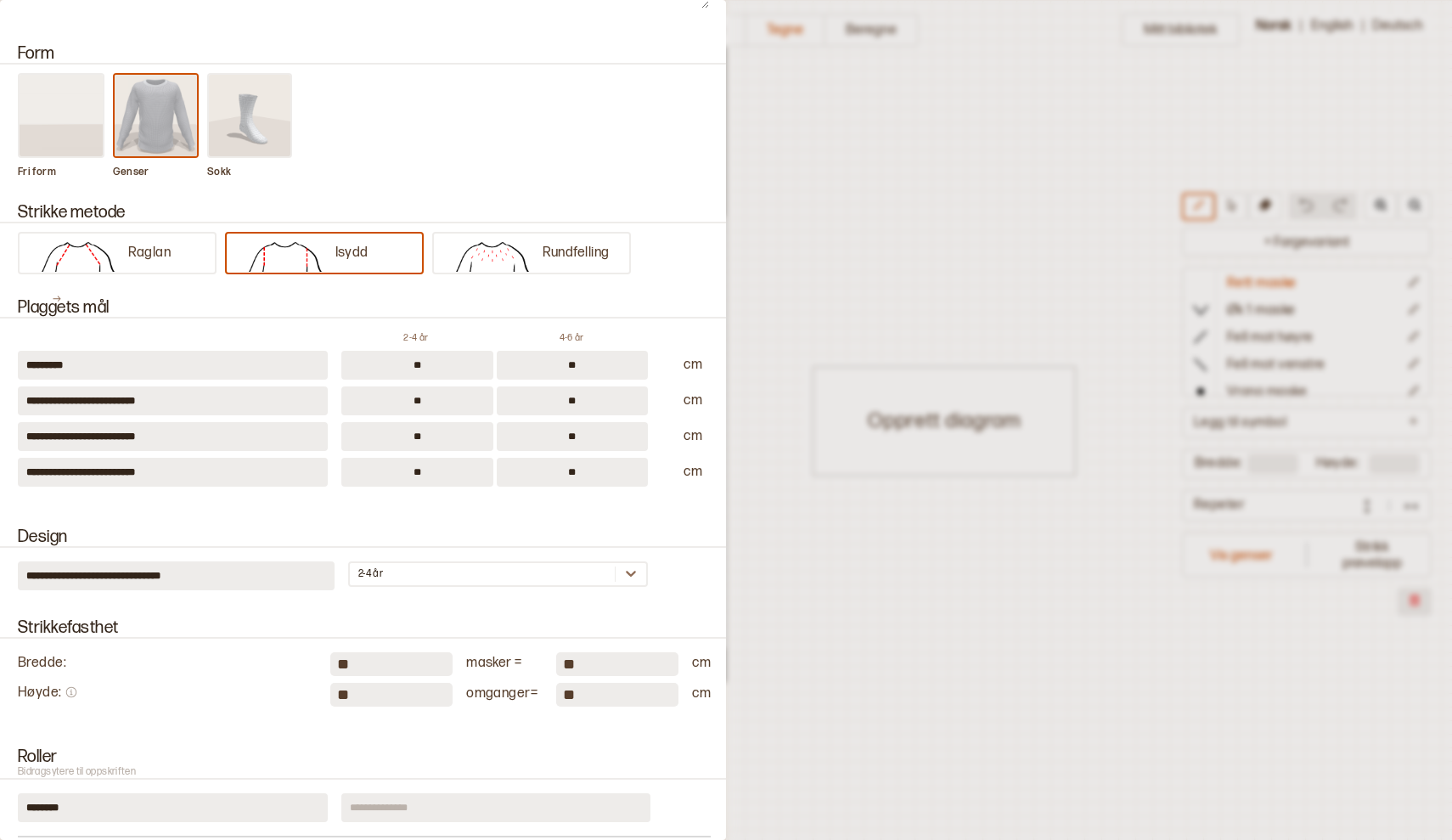
click at [591, 364] on input "**" at bounding box center [573, 365] width 152 height 29
type input "**"
click at [678, 497] on div "**********" at bounding box center [363, 392] width 726 height 229
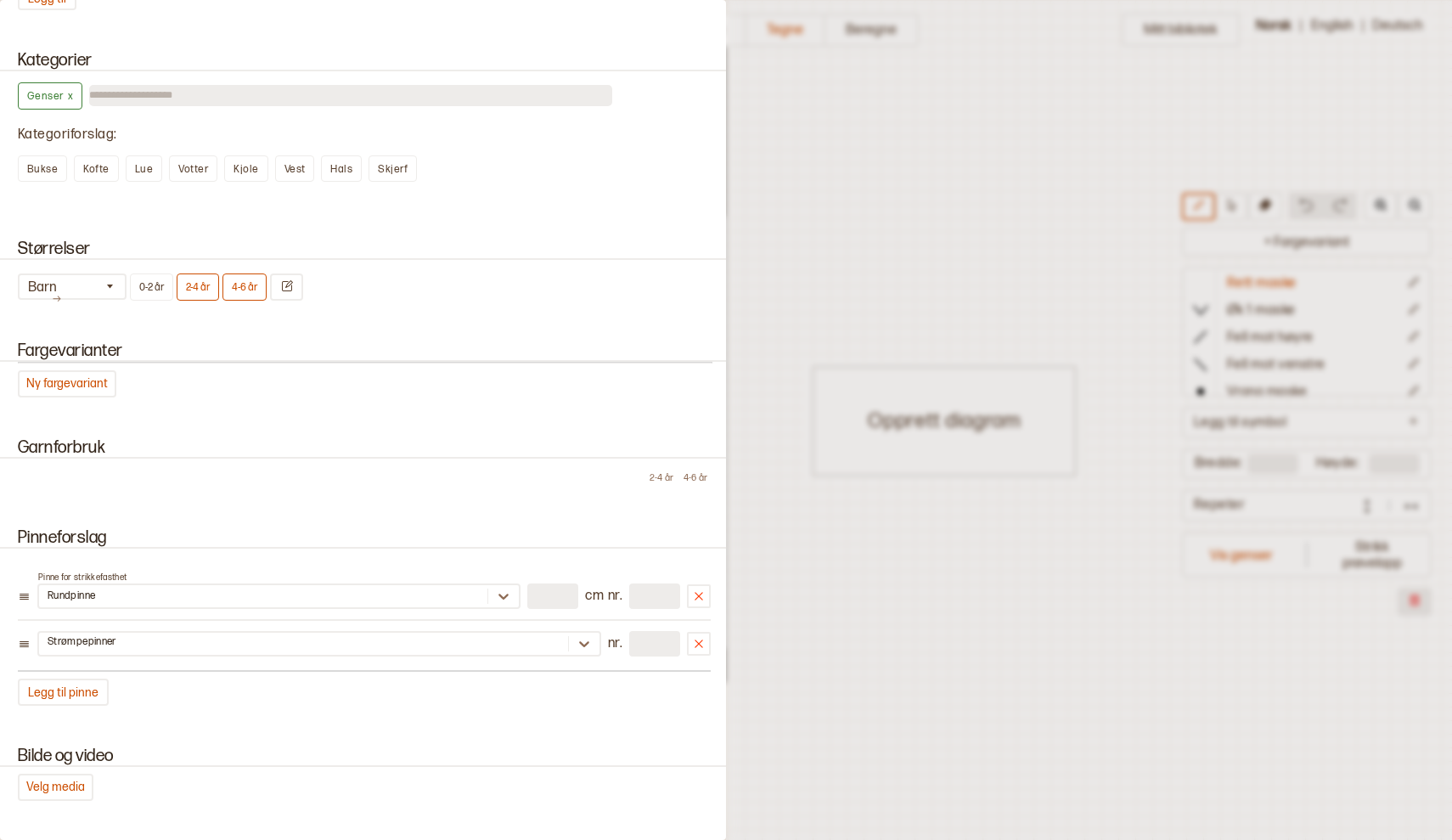
scroll to position [1251, 0]
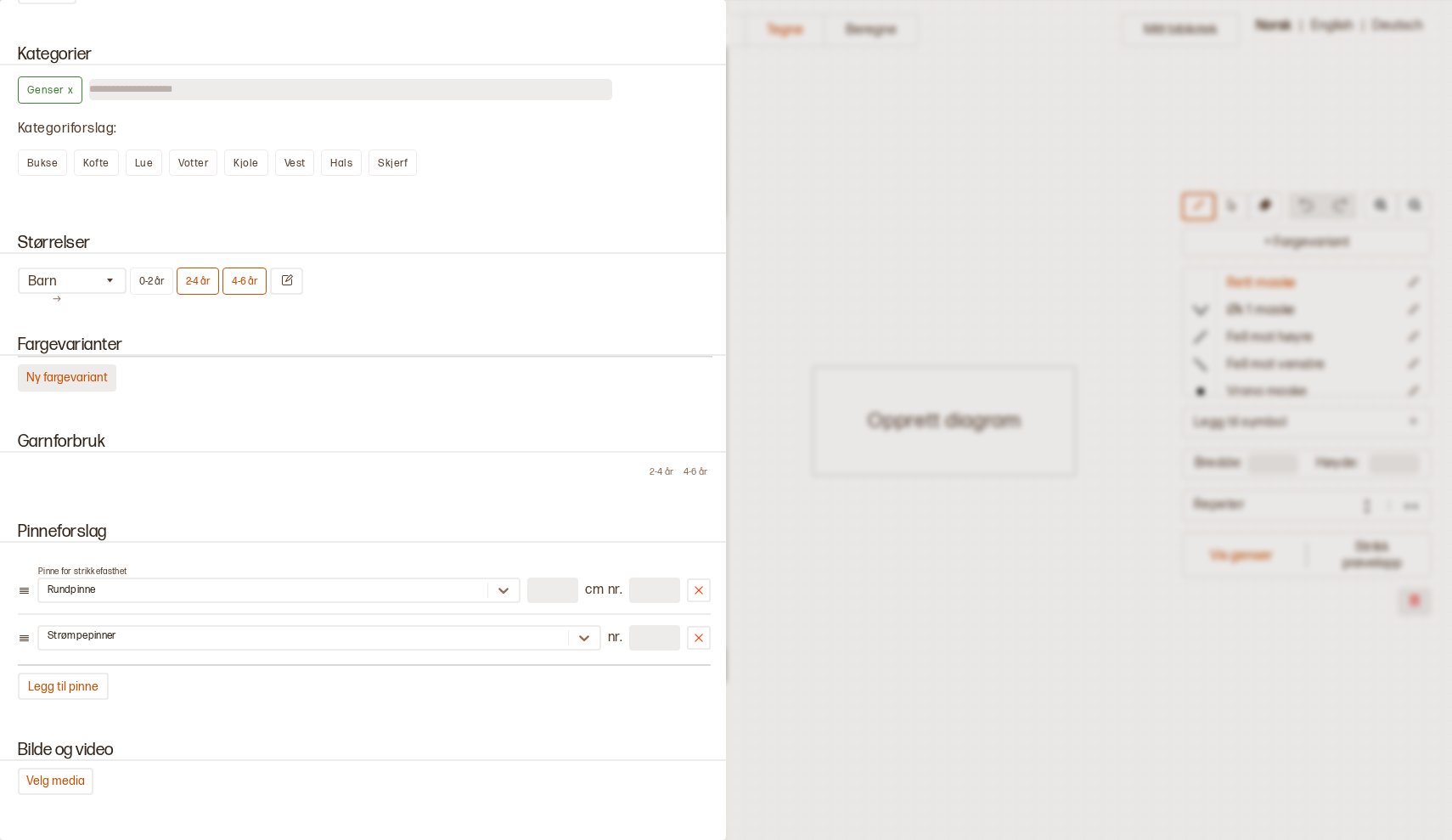
click at [69, 374] on button "Ny fargevariant" at bounding box center [67, 377] width 99 height 27
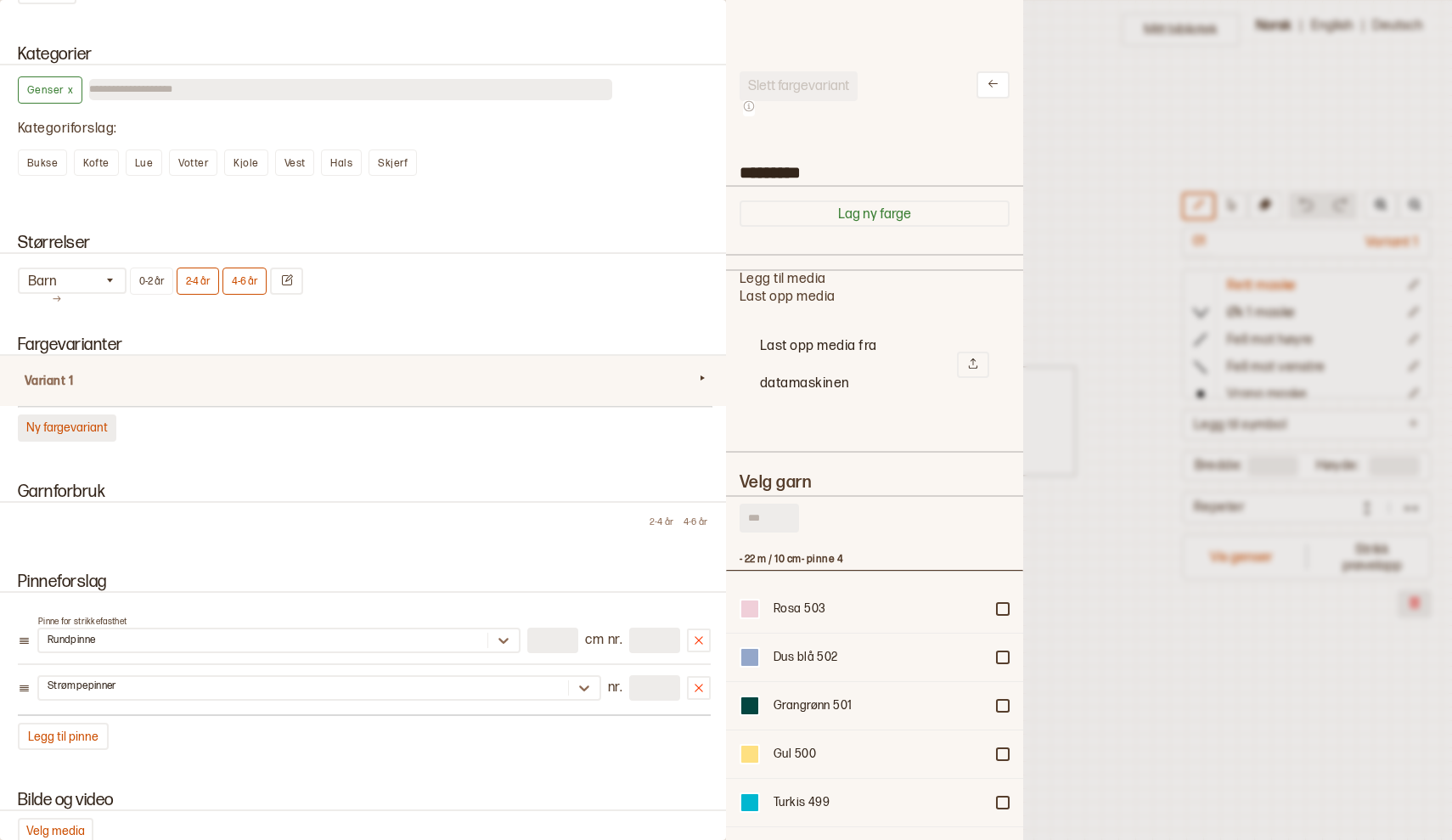
scroll to position [510, 298]
click at [773, 508] on input "text" at bounding box center [769, 518] width 59 height 29
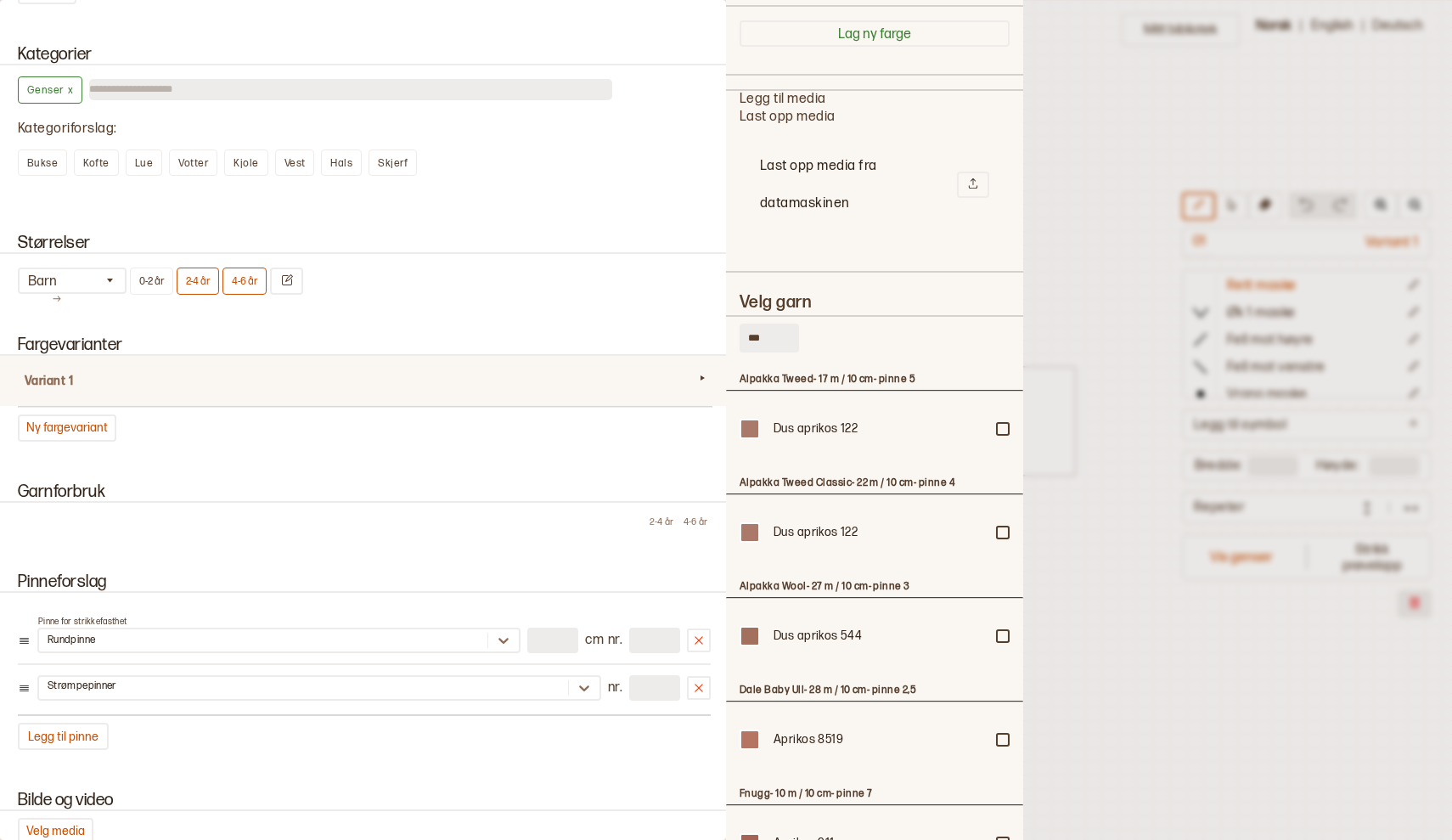
scroll to position [139, 0]
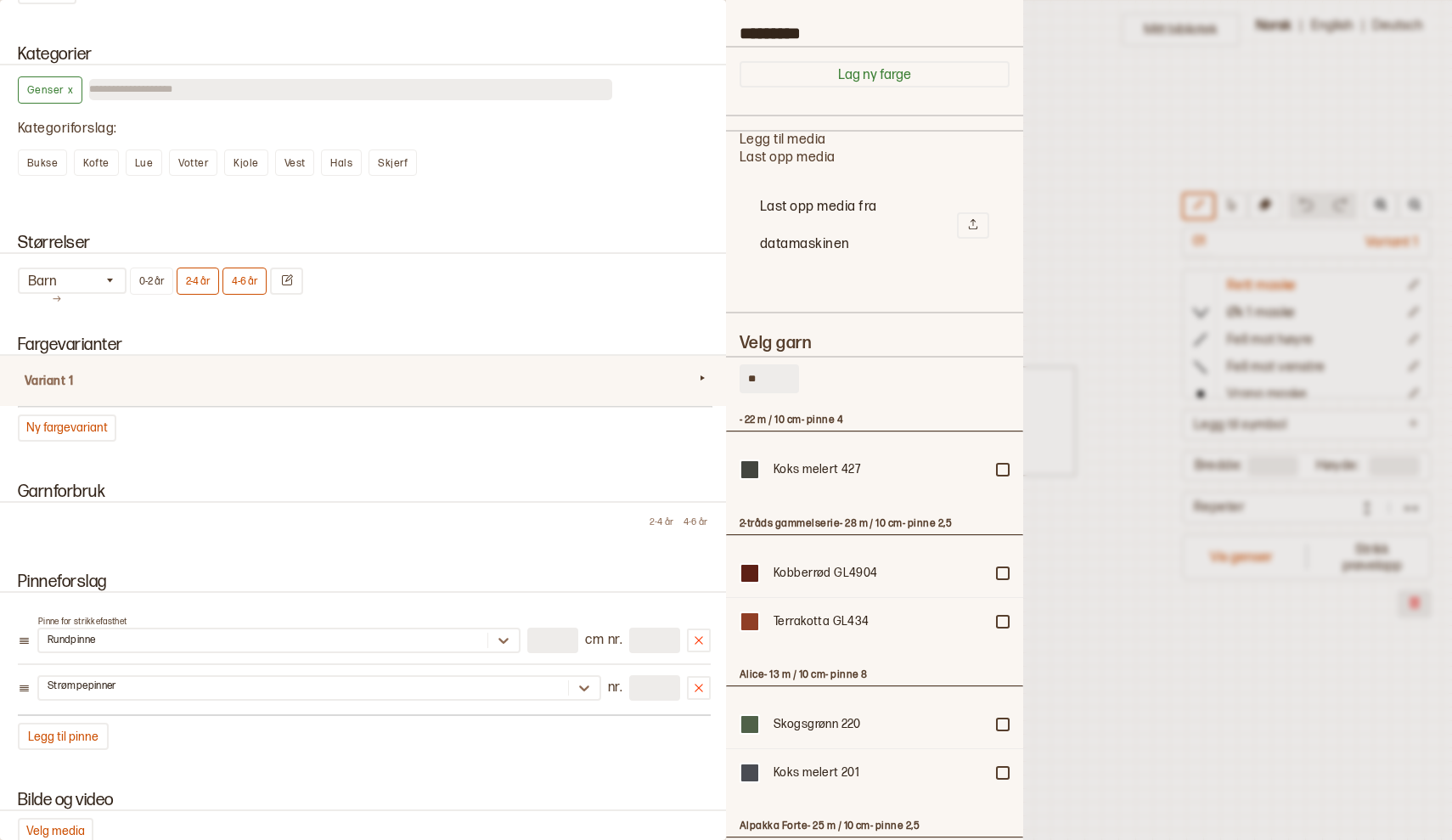
type input "*"
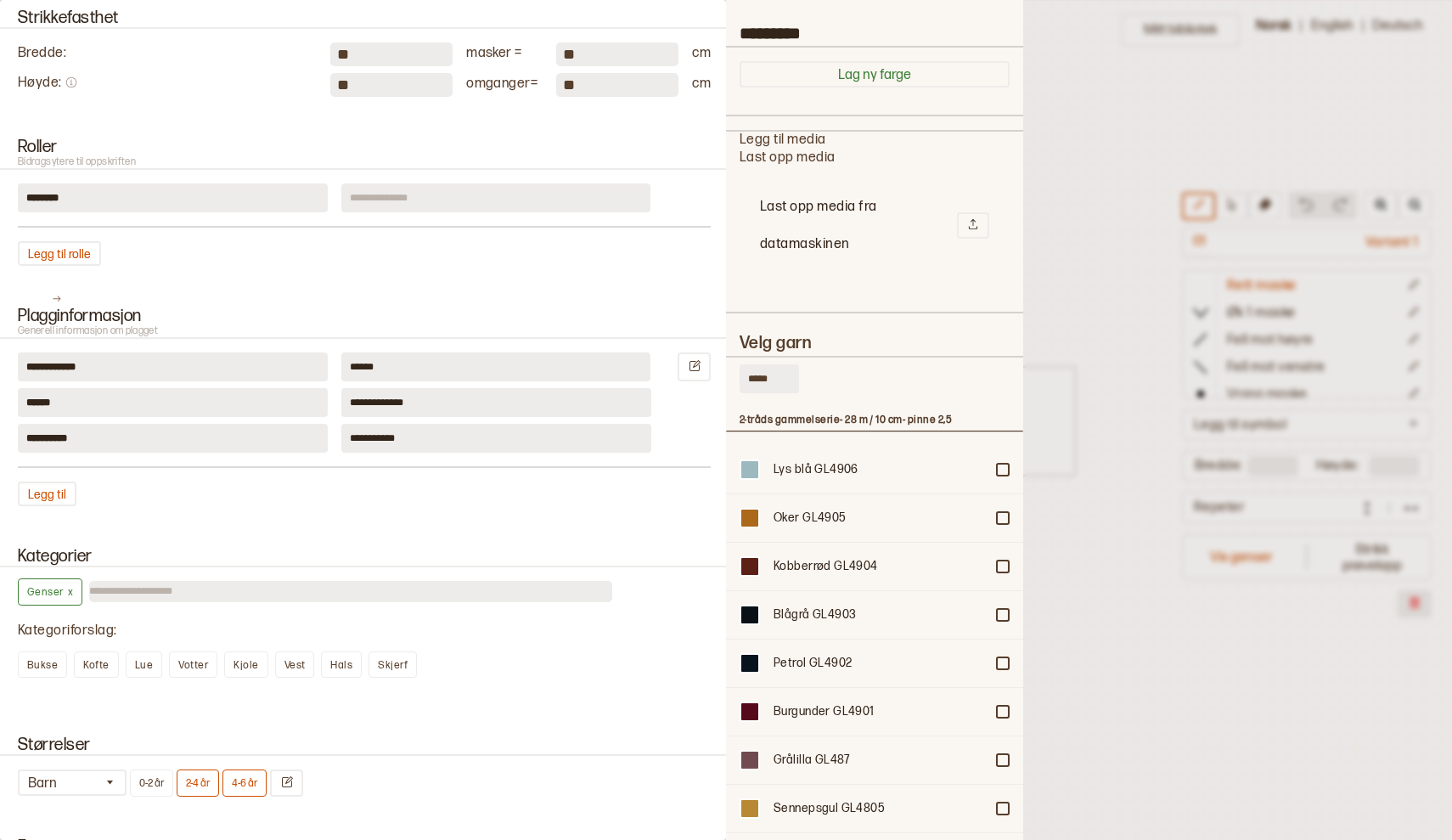
scroll to position [0, 0]
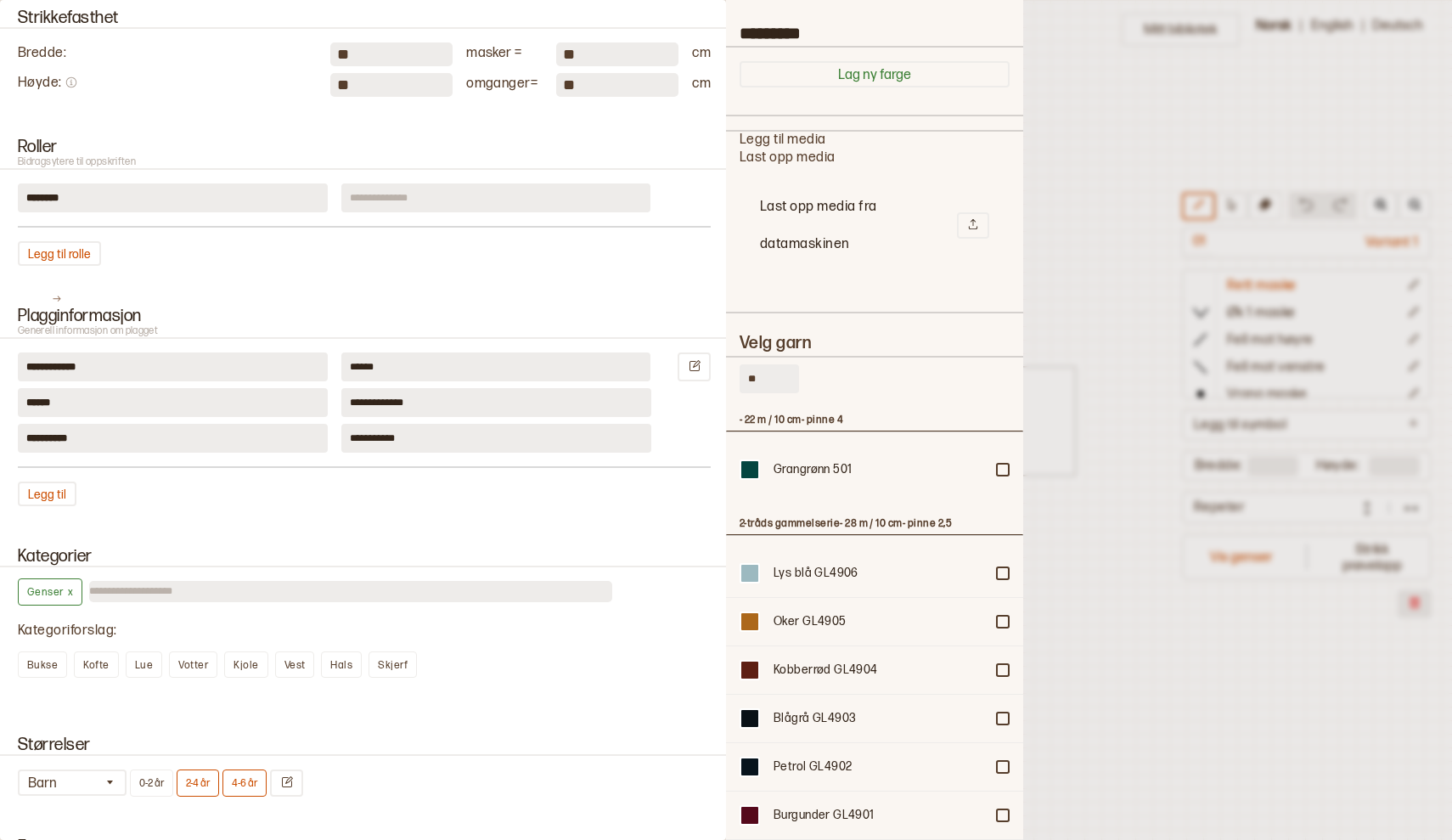
type input "*"
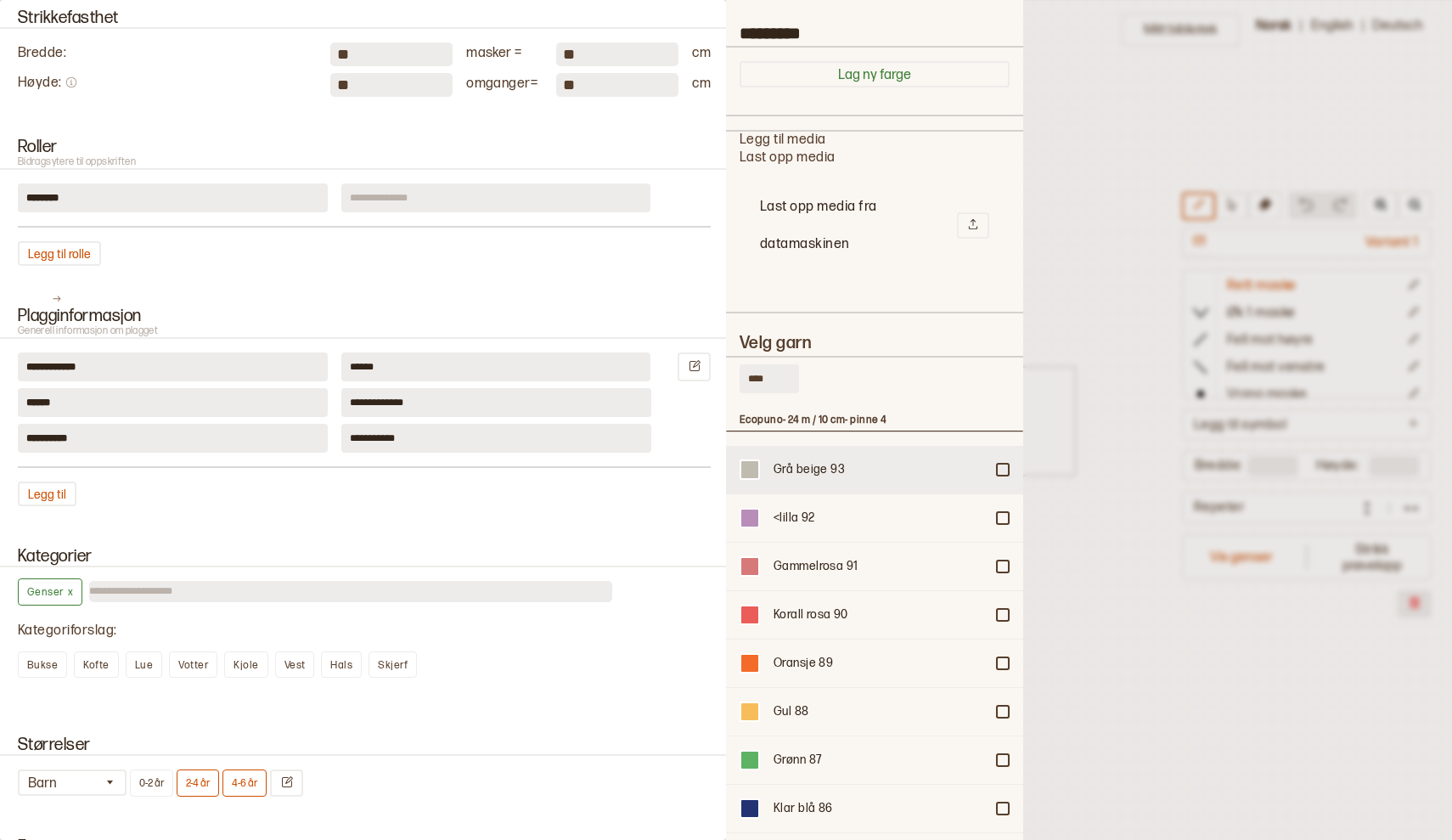
scroll to position [14, 0]
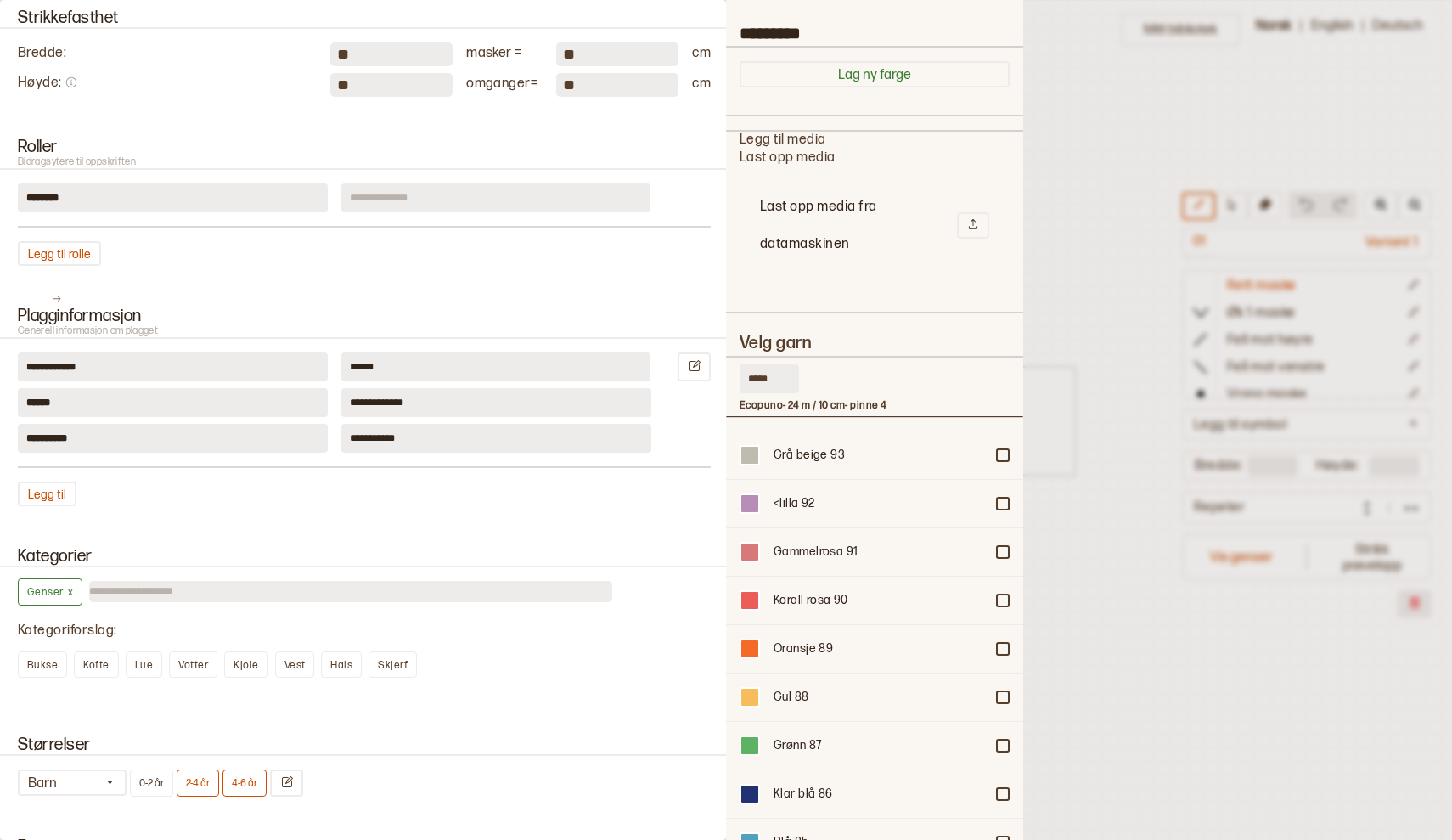
click at [909, 393] on div "****" at bounding box center [875, 382] width 270 height 36
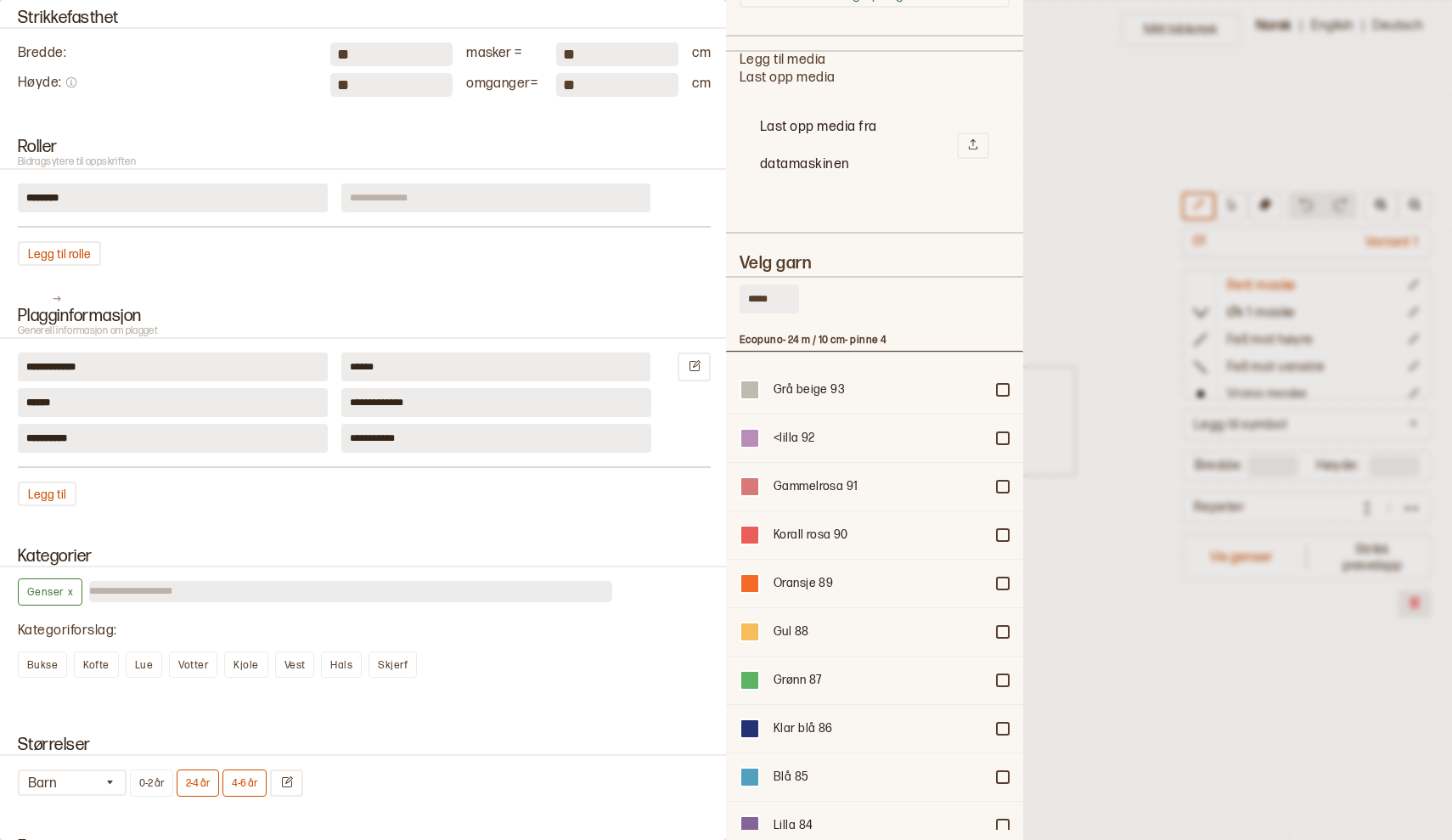
scroll to position [0, 0]
click at [791, 304] on input "****" at bounding box center [769, 298] width 59 height 29
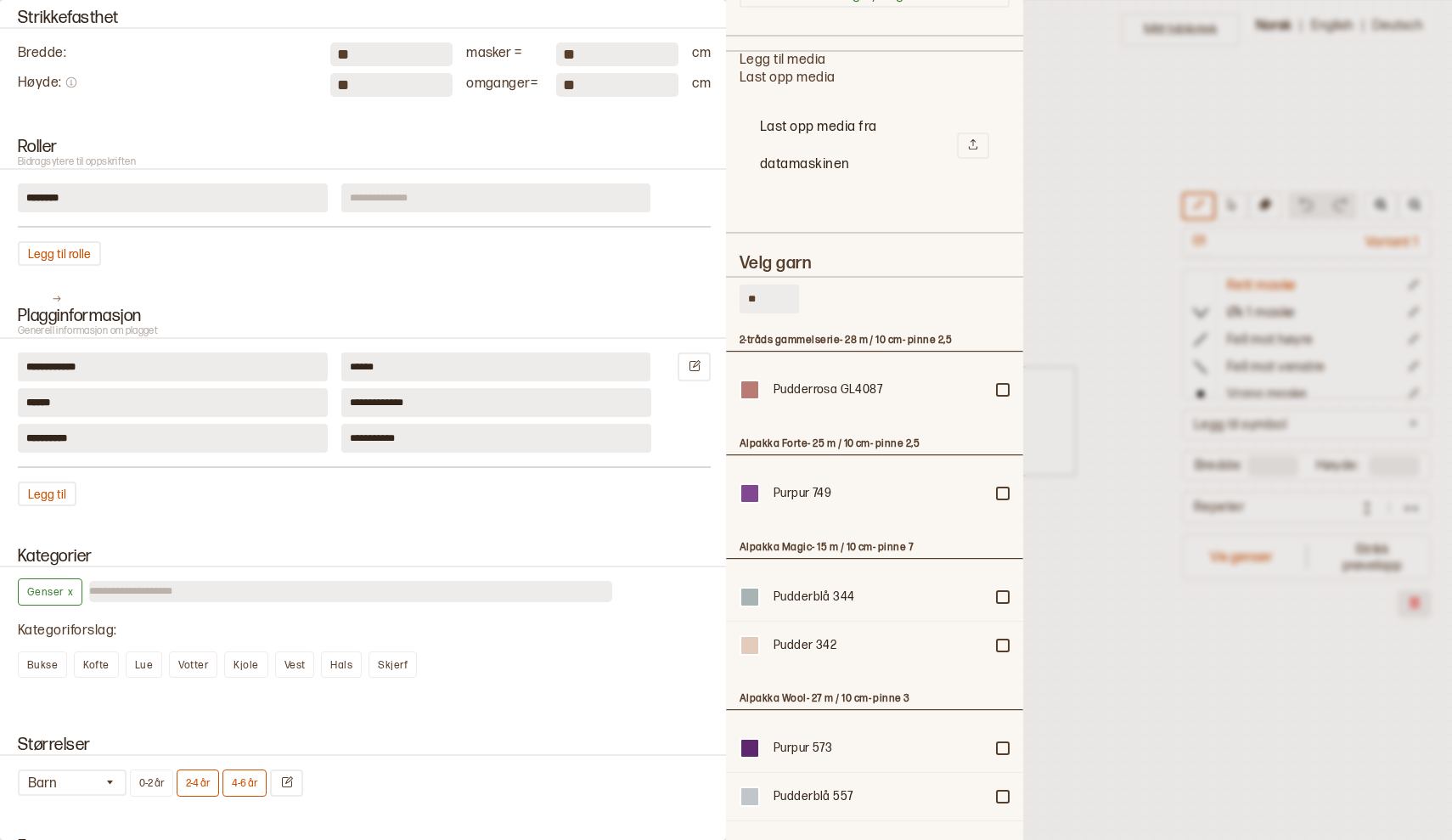
type input "*"
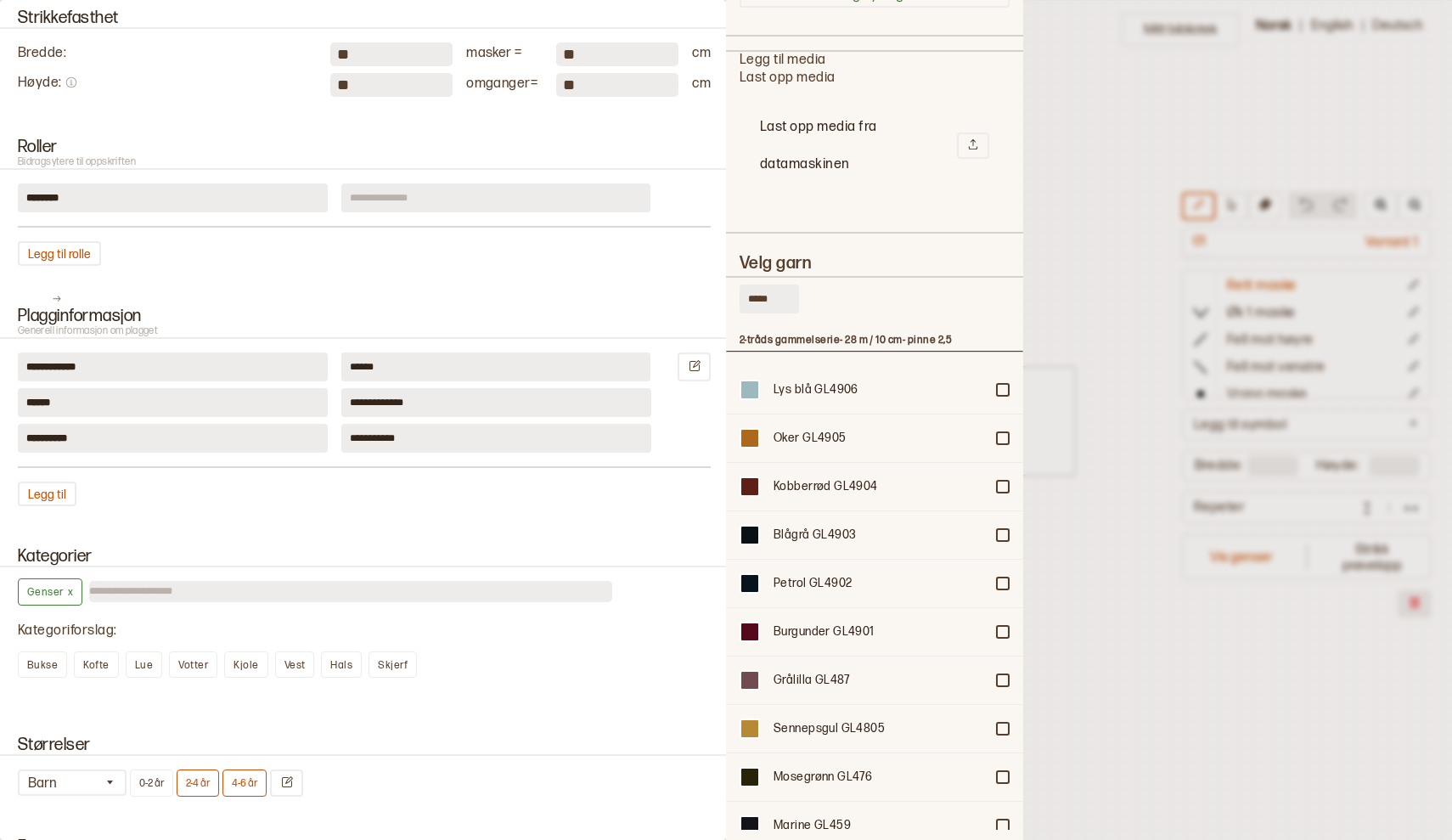
type input "*****"
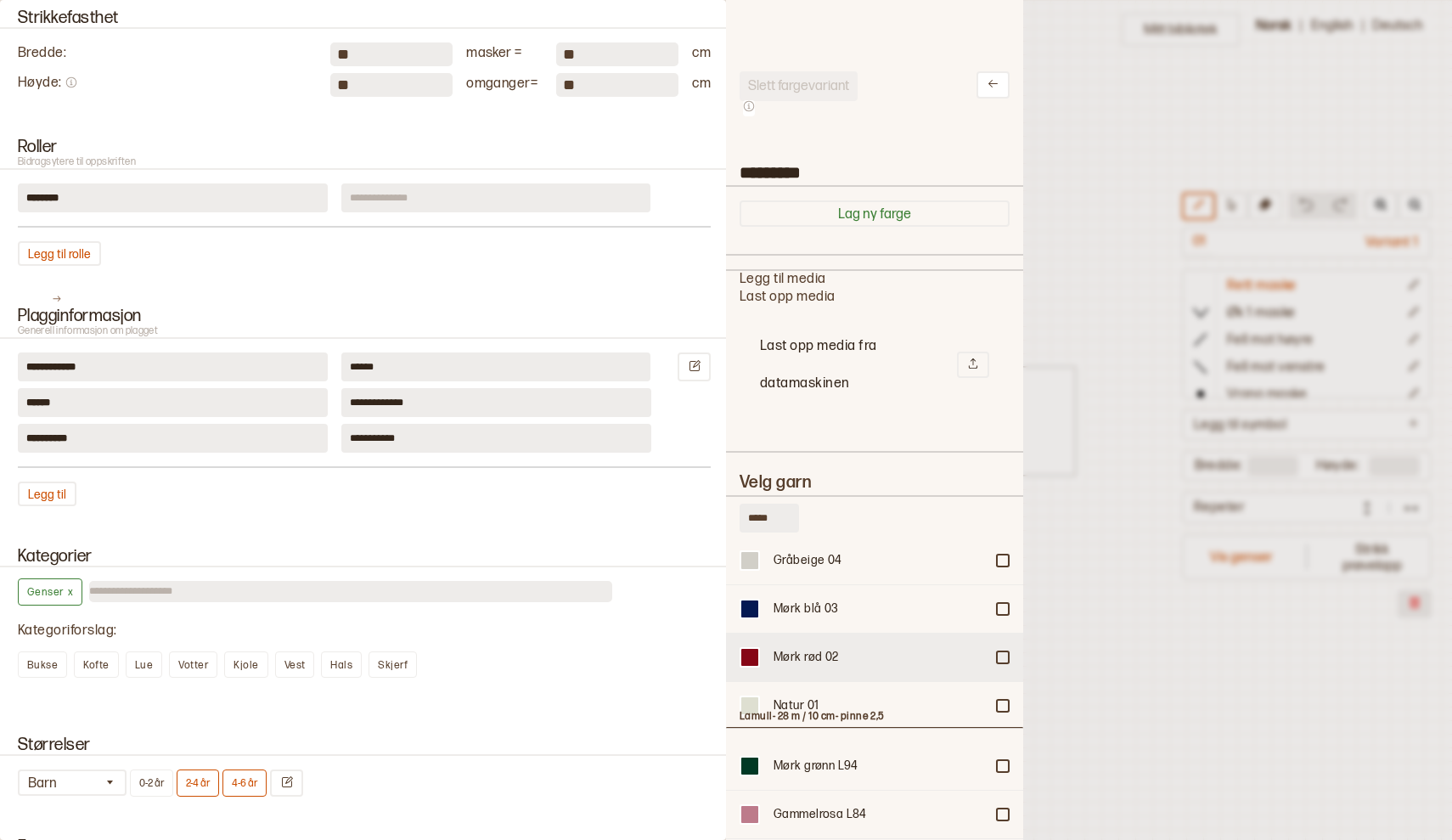
scroll to position [11566, 0]
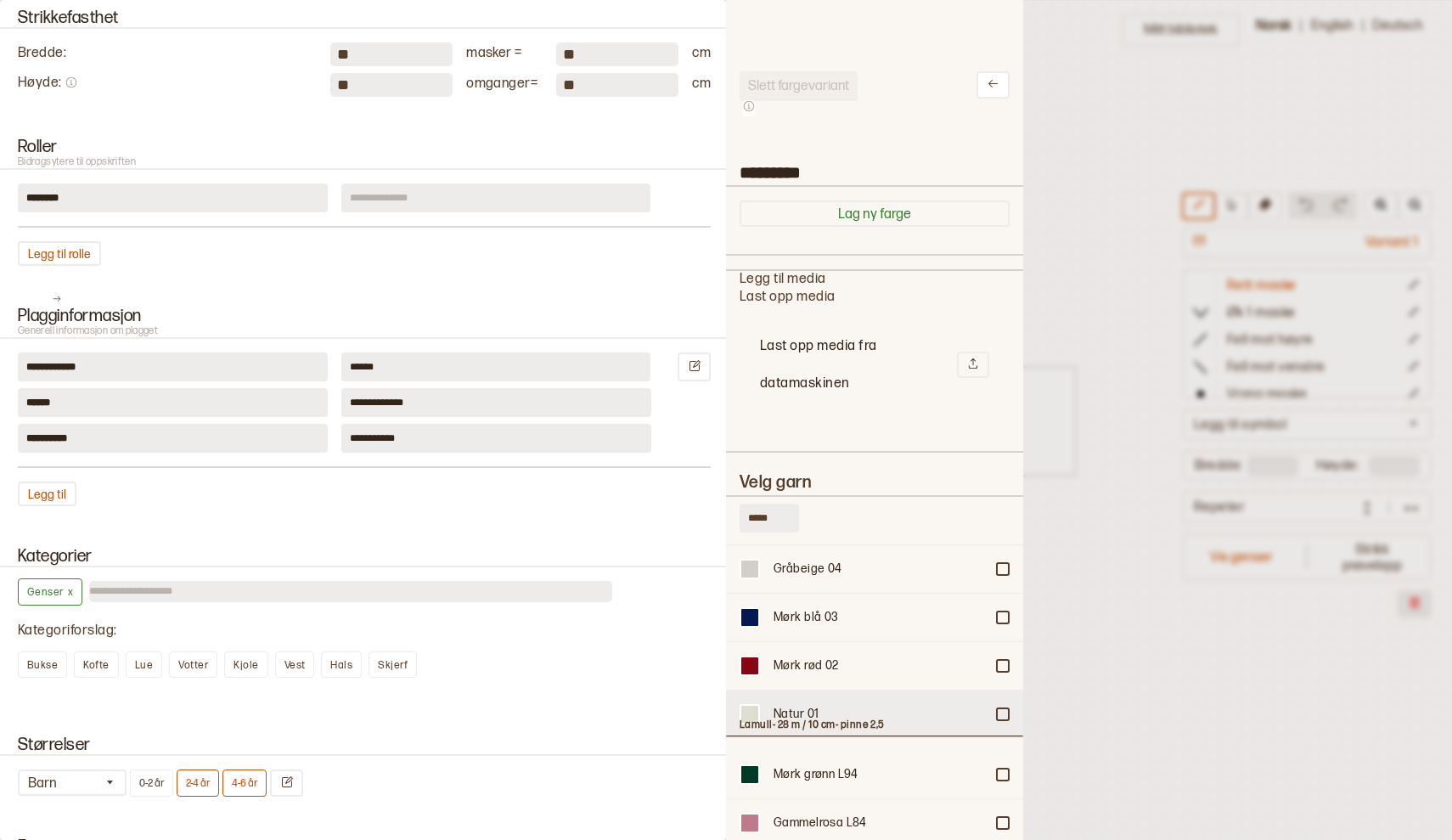
click at [1000, 709] on div at bounding box center [1002, 713] width 10 height 10
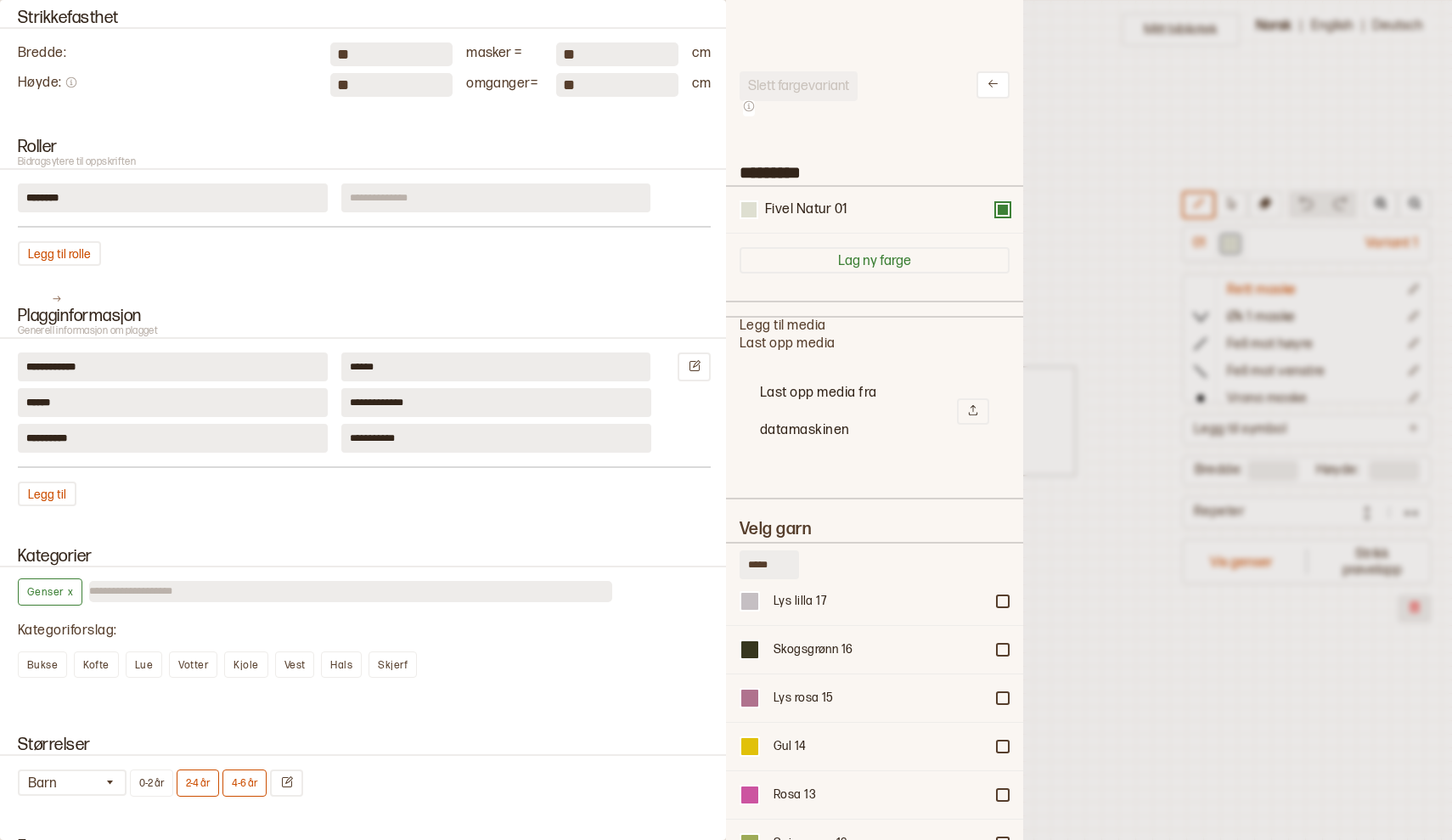
scroll to position [10964, 0]
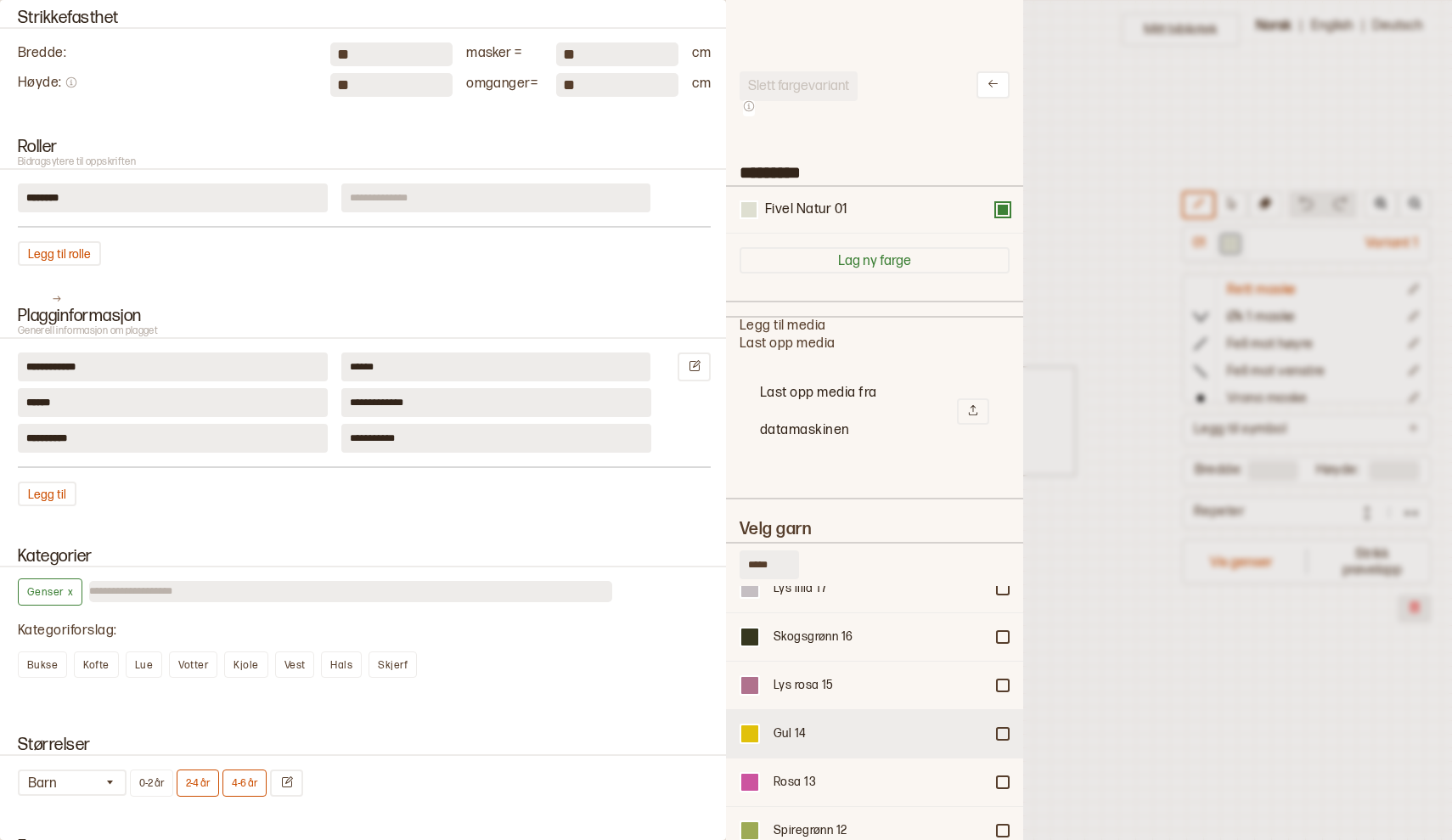
click at [1006, 728] on div at bounding box center [1002, 733] width 10 height 10
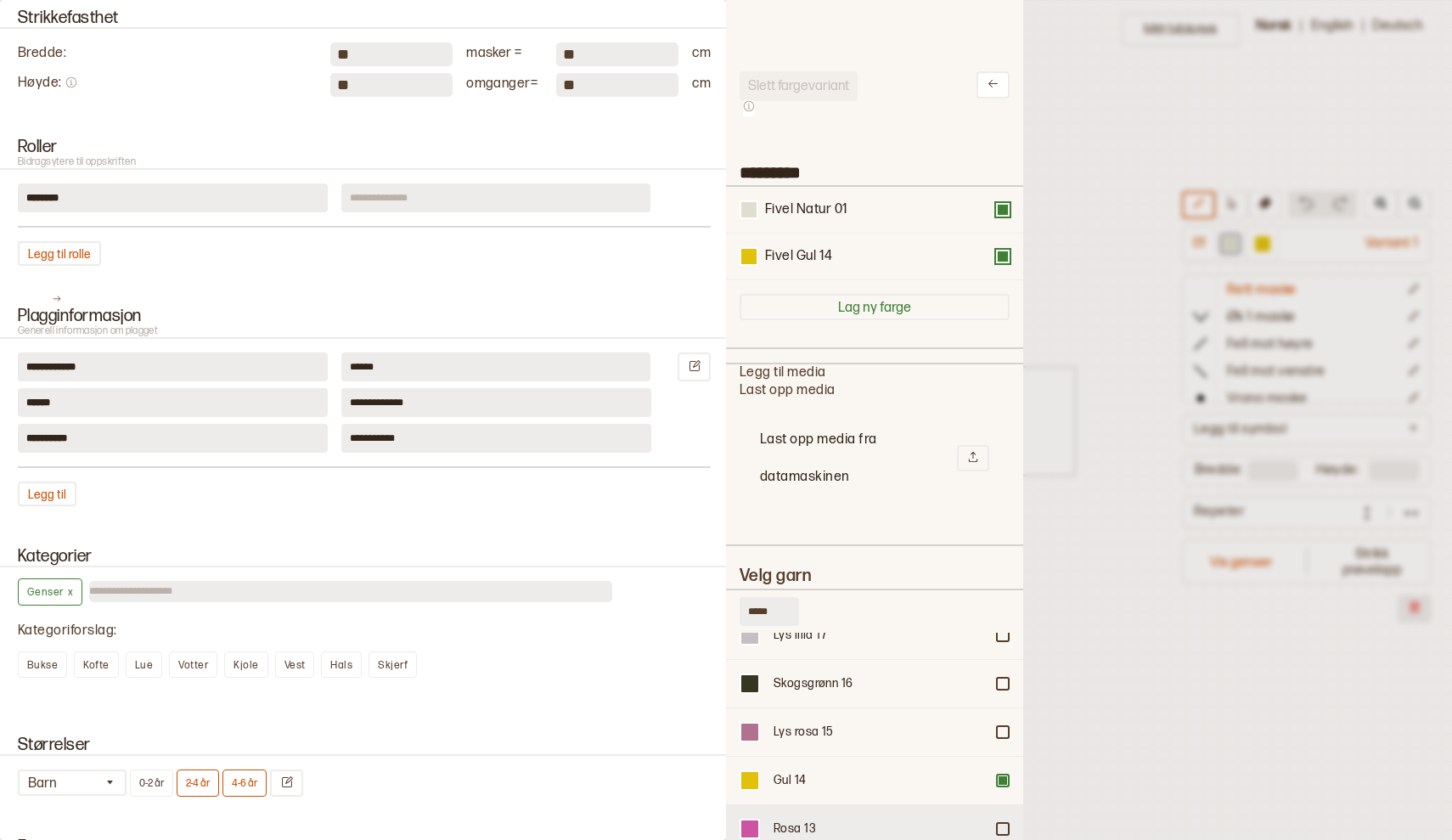
click at [1004, 824] on div at bounding box center [1002, 829] width 10 height 10
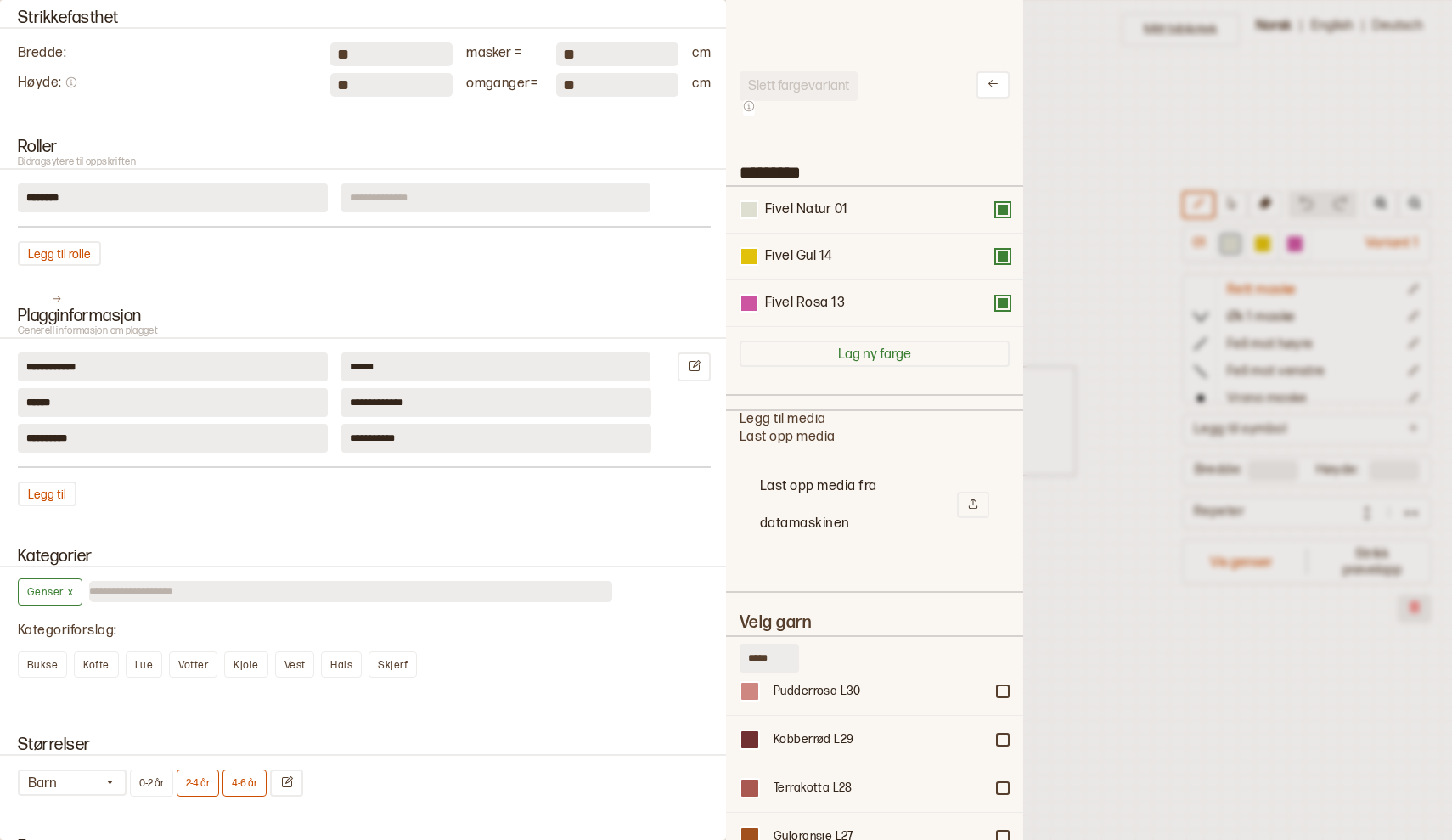
scroll to position [13047, 0]
click at [1007, 214] on button at bounding box center [1002, 209] width 13 height 13
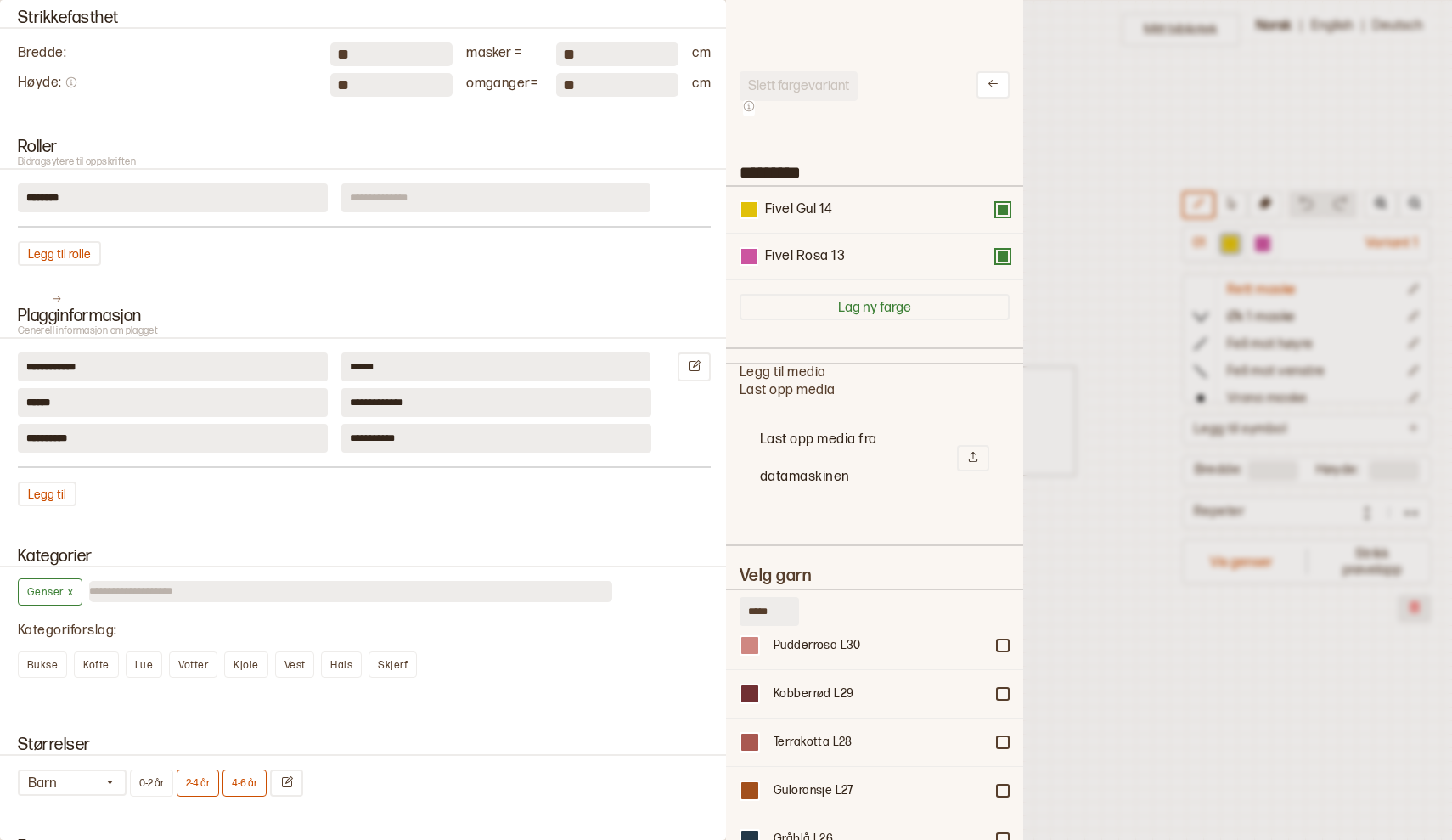
click at [1007, 214] on button at bounding box center [1002, 209] width 13 height 13
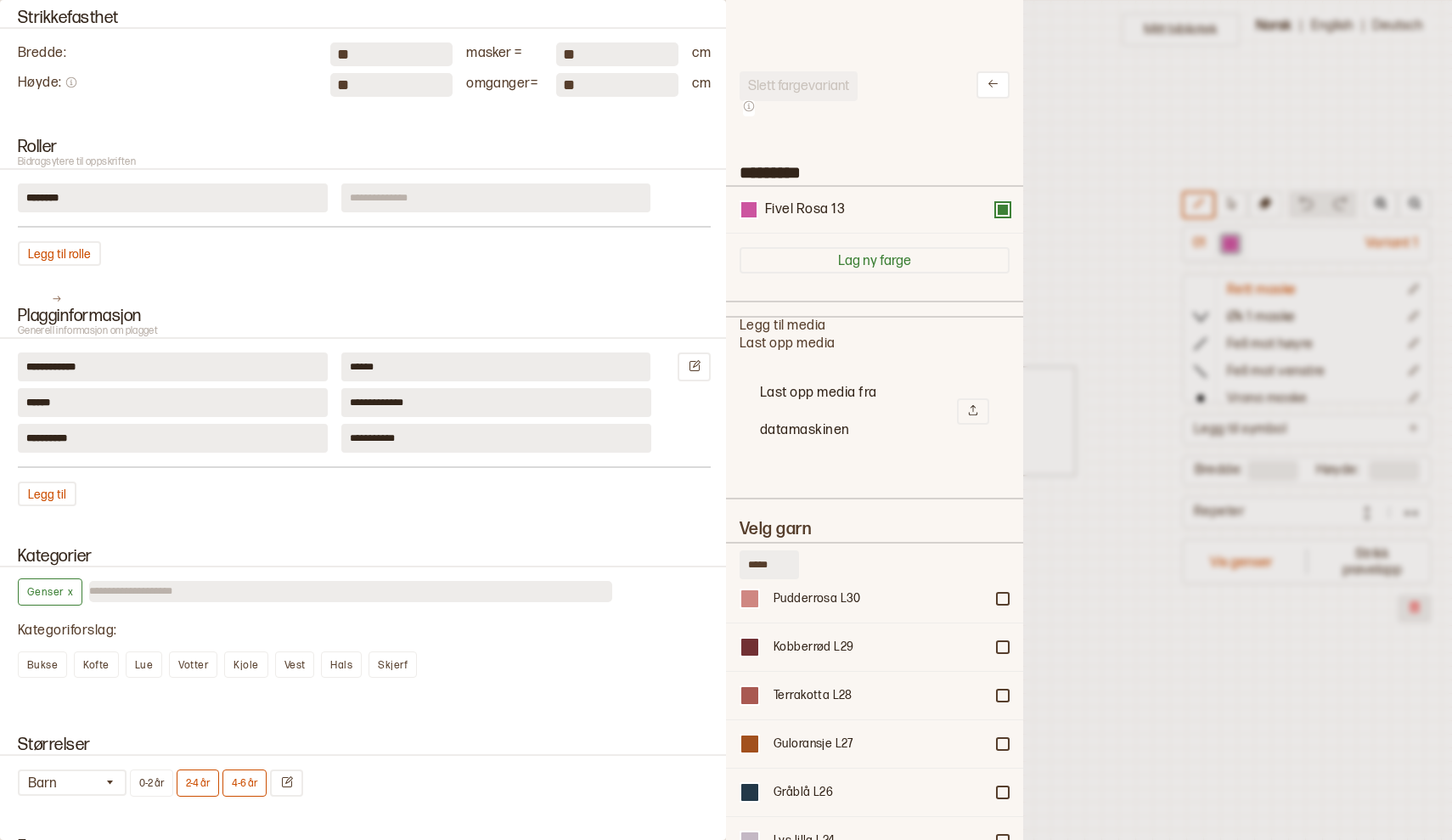
click at [1007, 214] on button at bounding box center [1002, 209] width 13 height 13
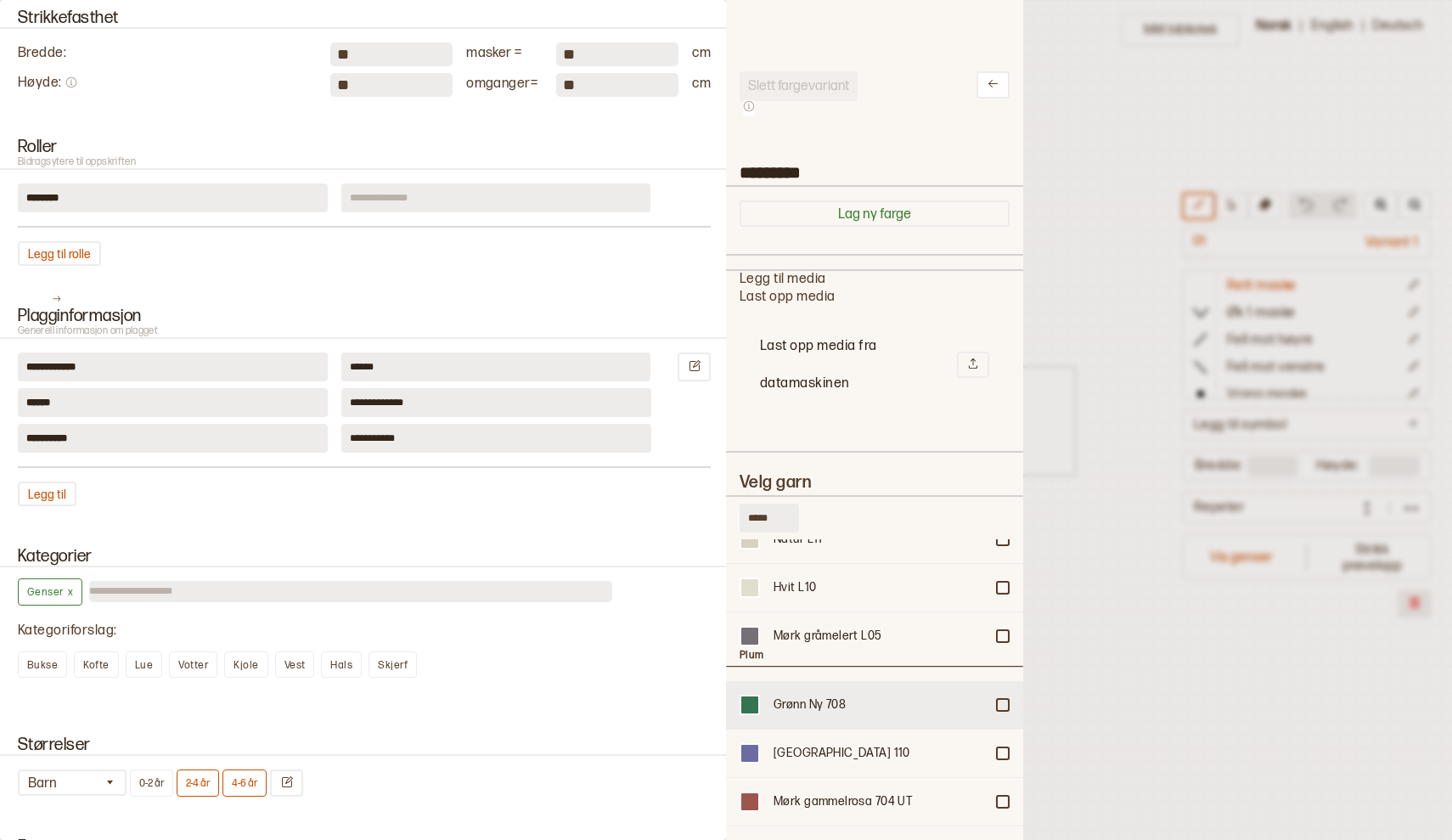
scroll to position [13690, 0]
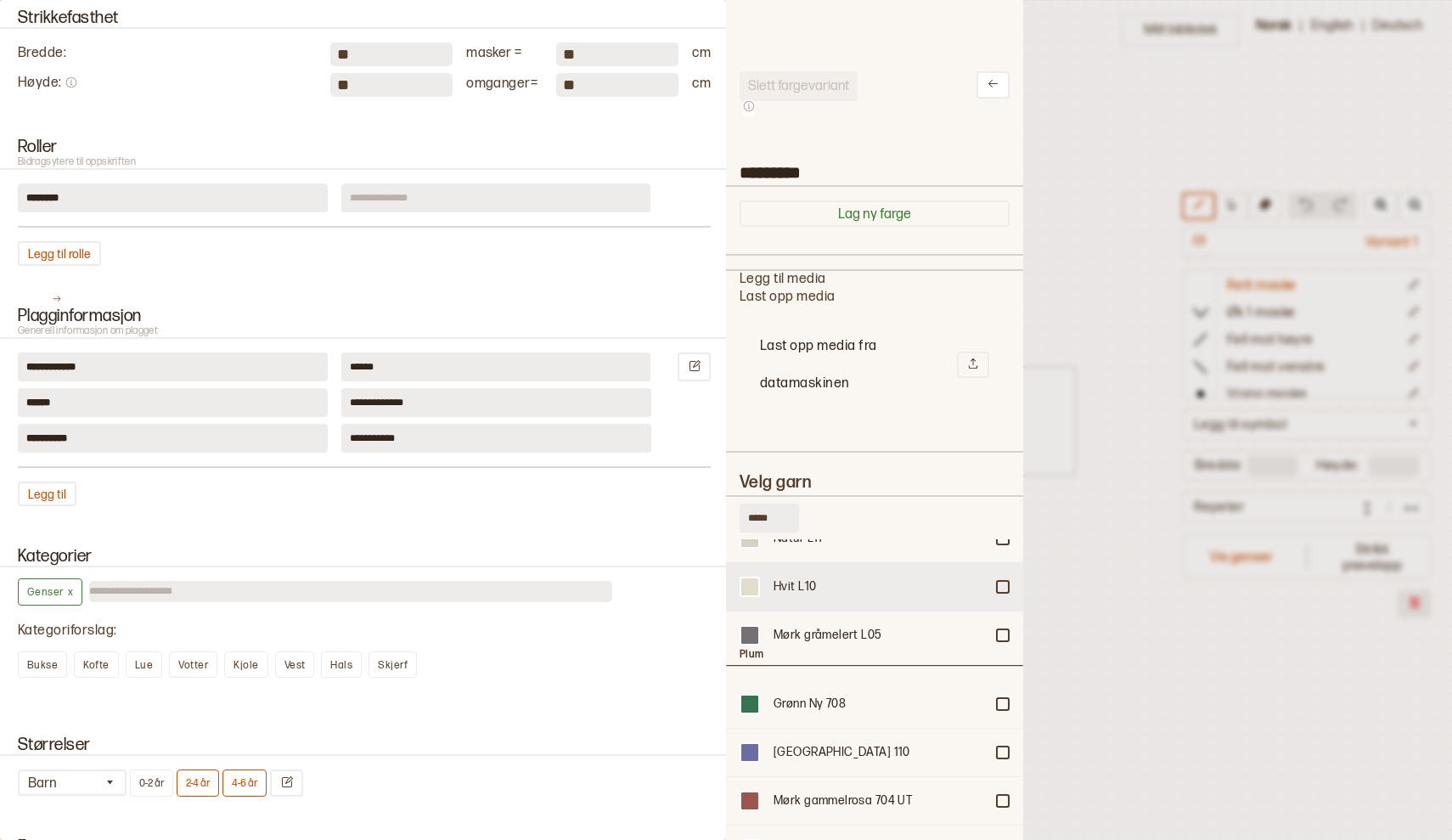
click at [1006, 583] on div at bounding box center [1002, 587] width 10 height 10
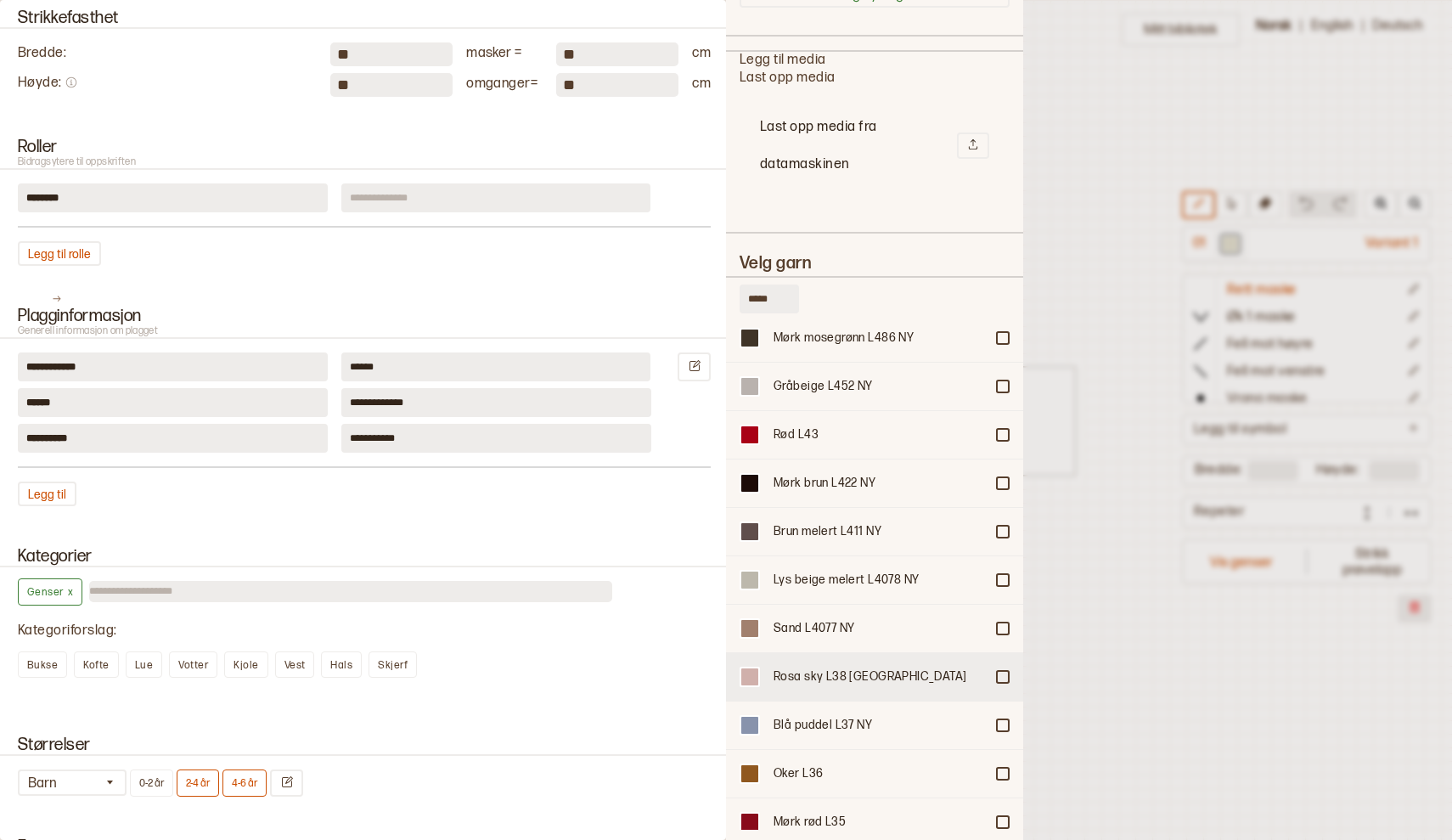
scroll to position [0, 0]
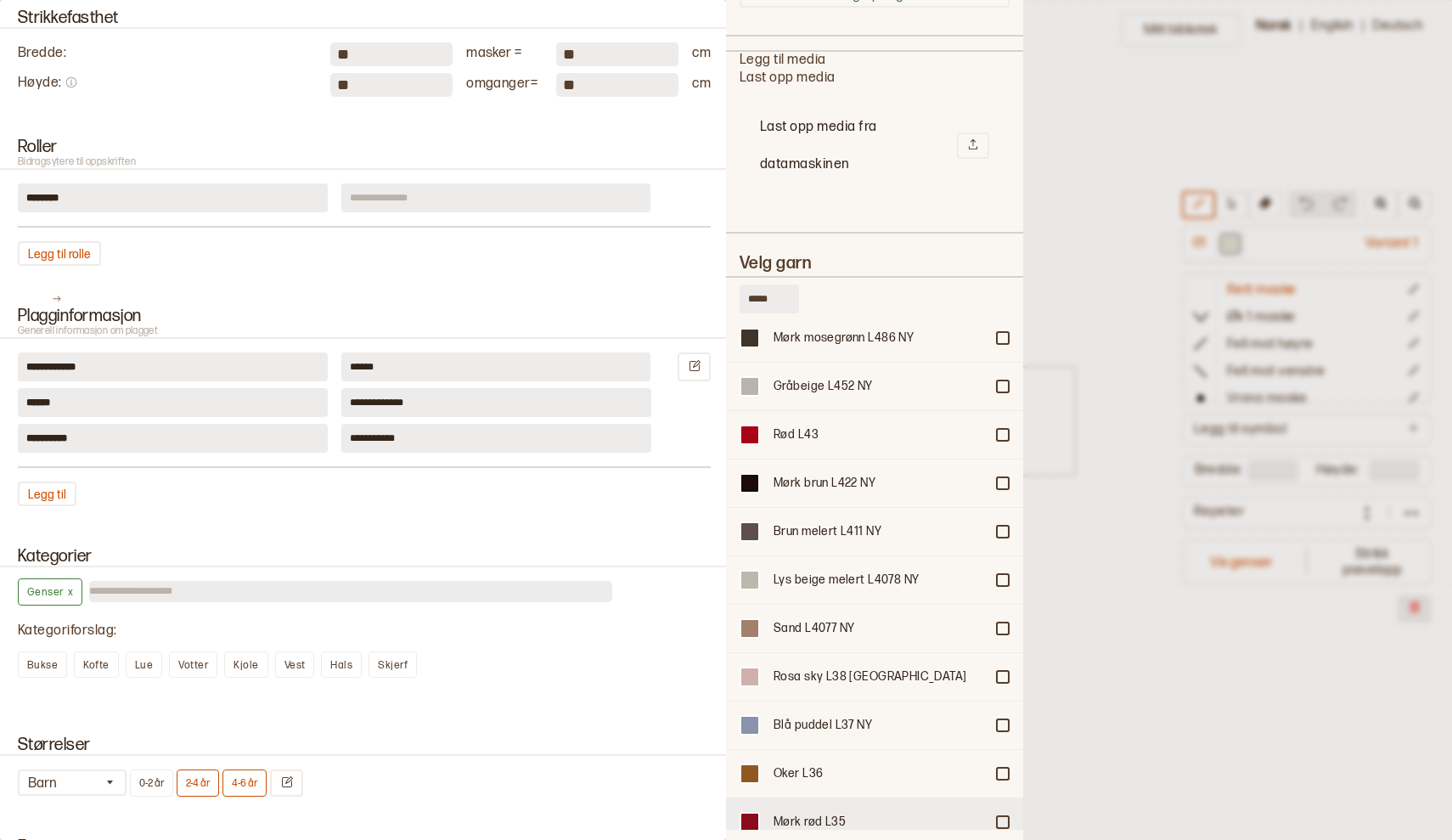
click at [1003, 817] on div at bounding box center [1002, 821] width 10 height 10
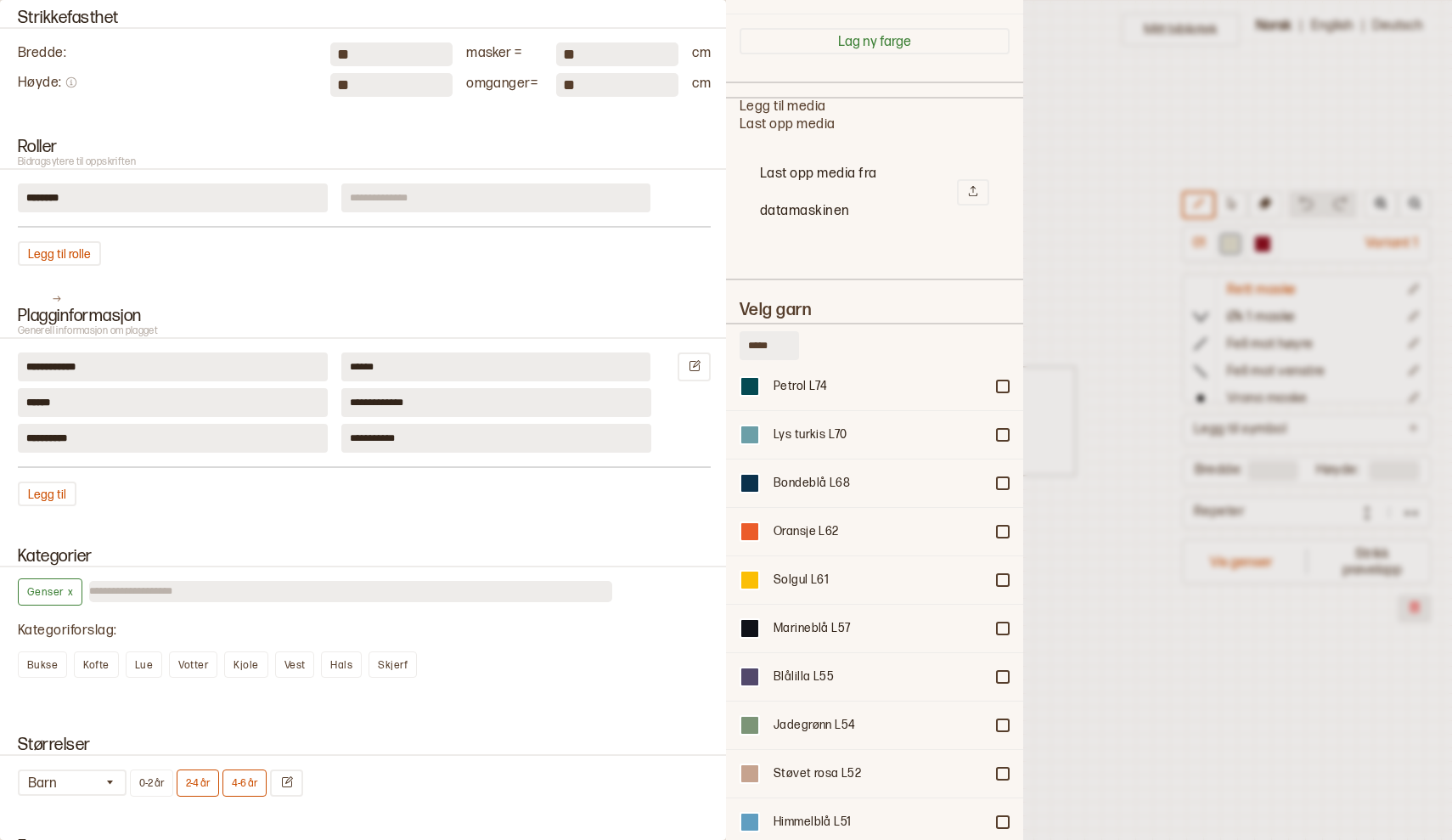
scroll to position [11875, 0]
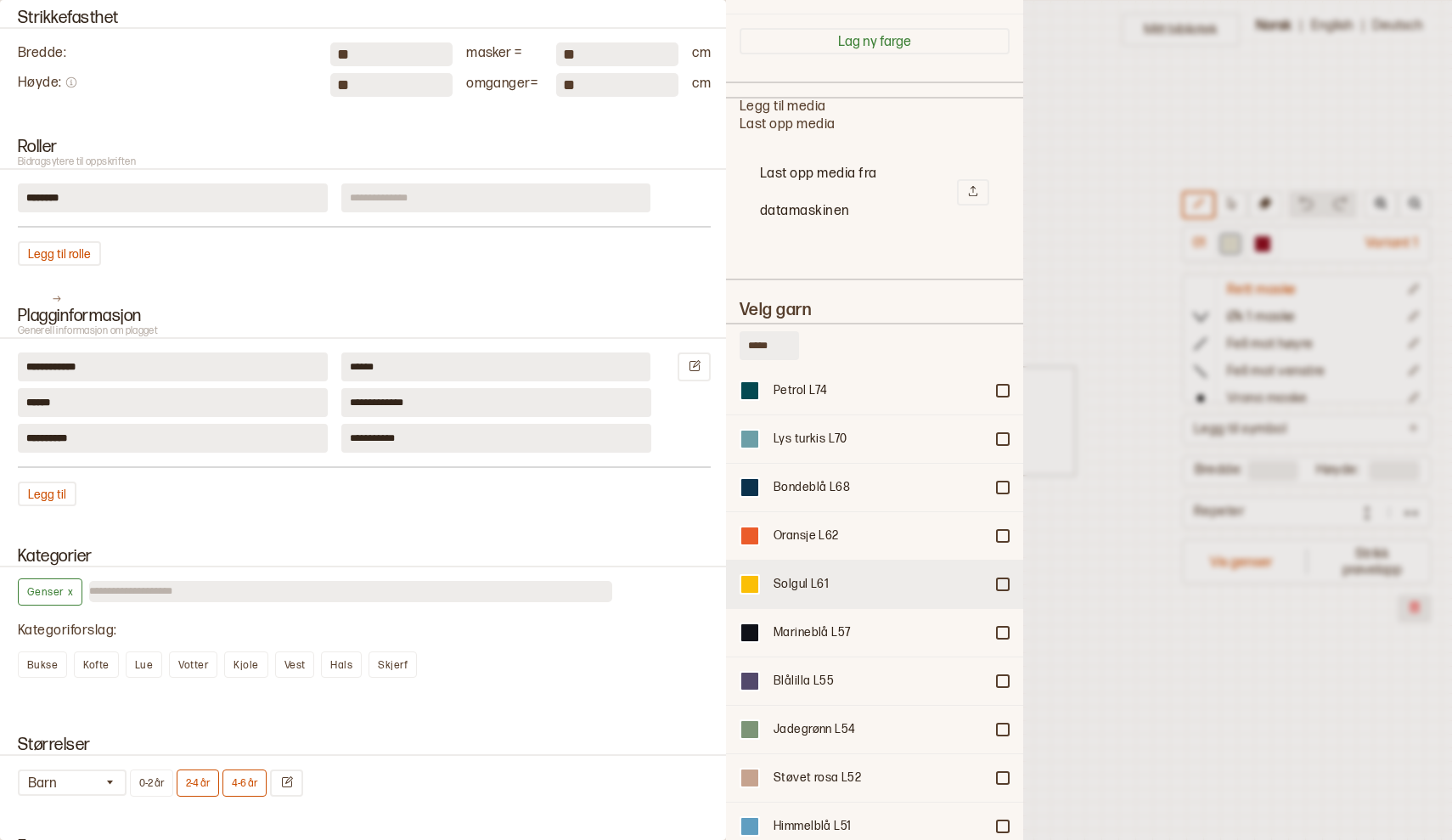
click at [1001, 579] on div at bounding box center [1002, 584] width 10 height 10
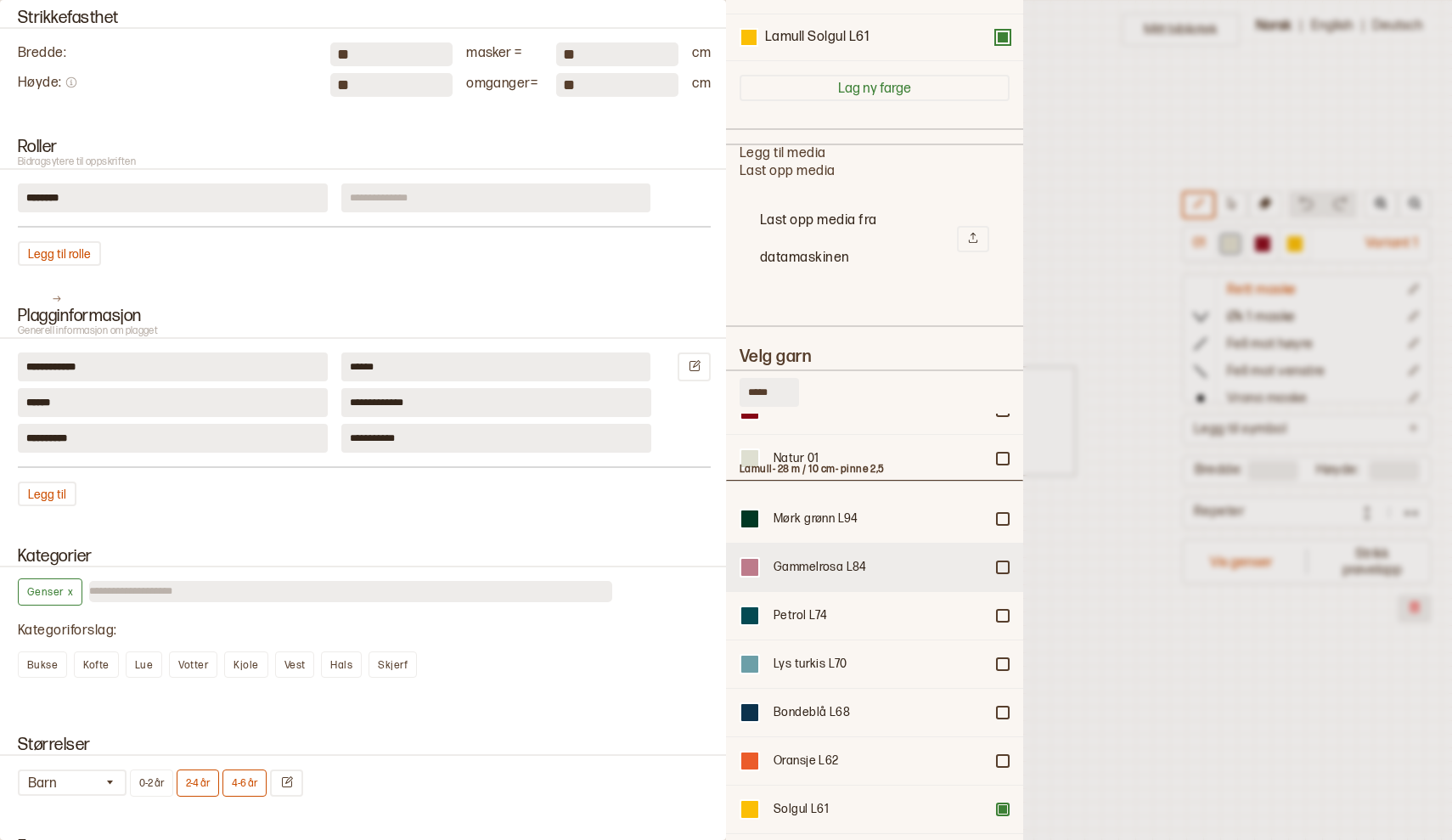
scroll to position [11703, 0]
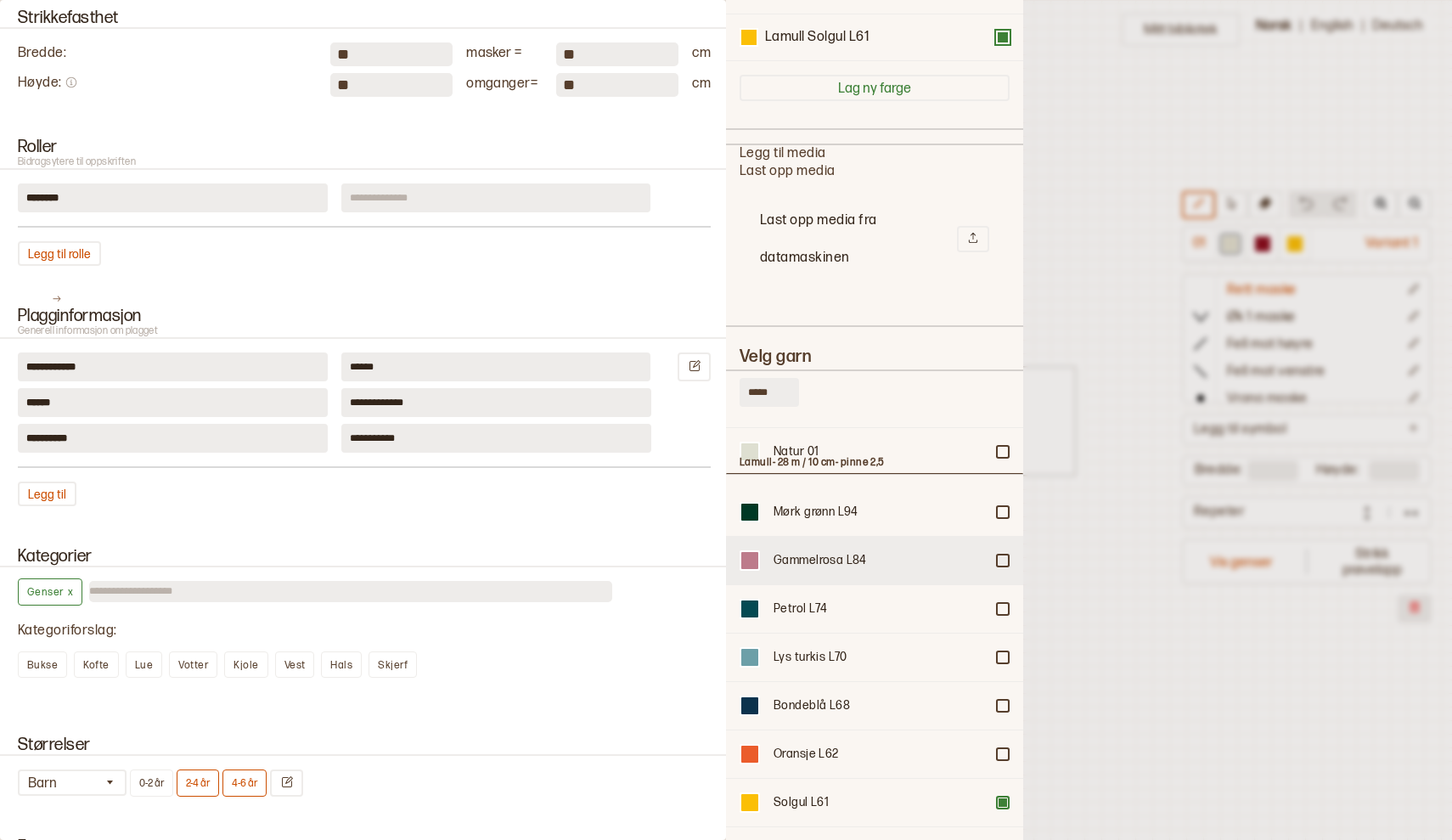
click at [1003, 557] on div at bounding box center [1002, 560] width 10 height 10
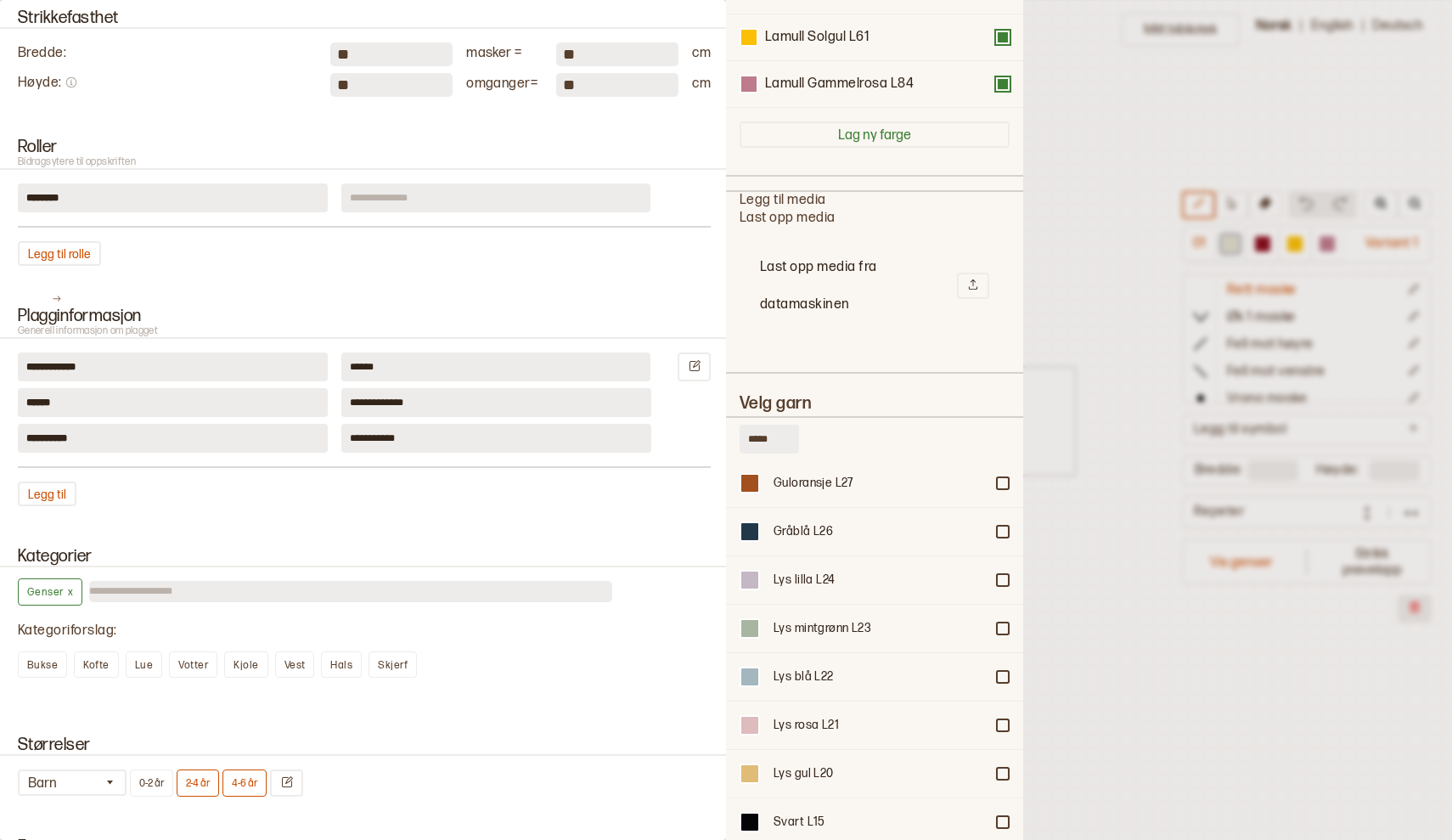
scroll to position [13188, 0]
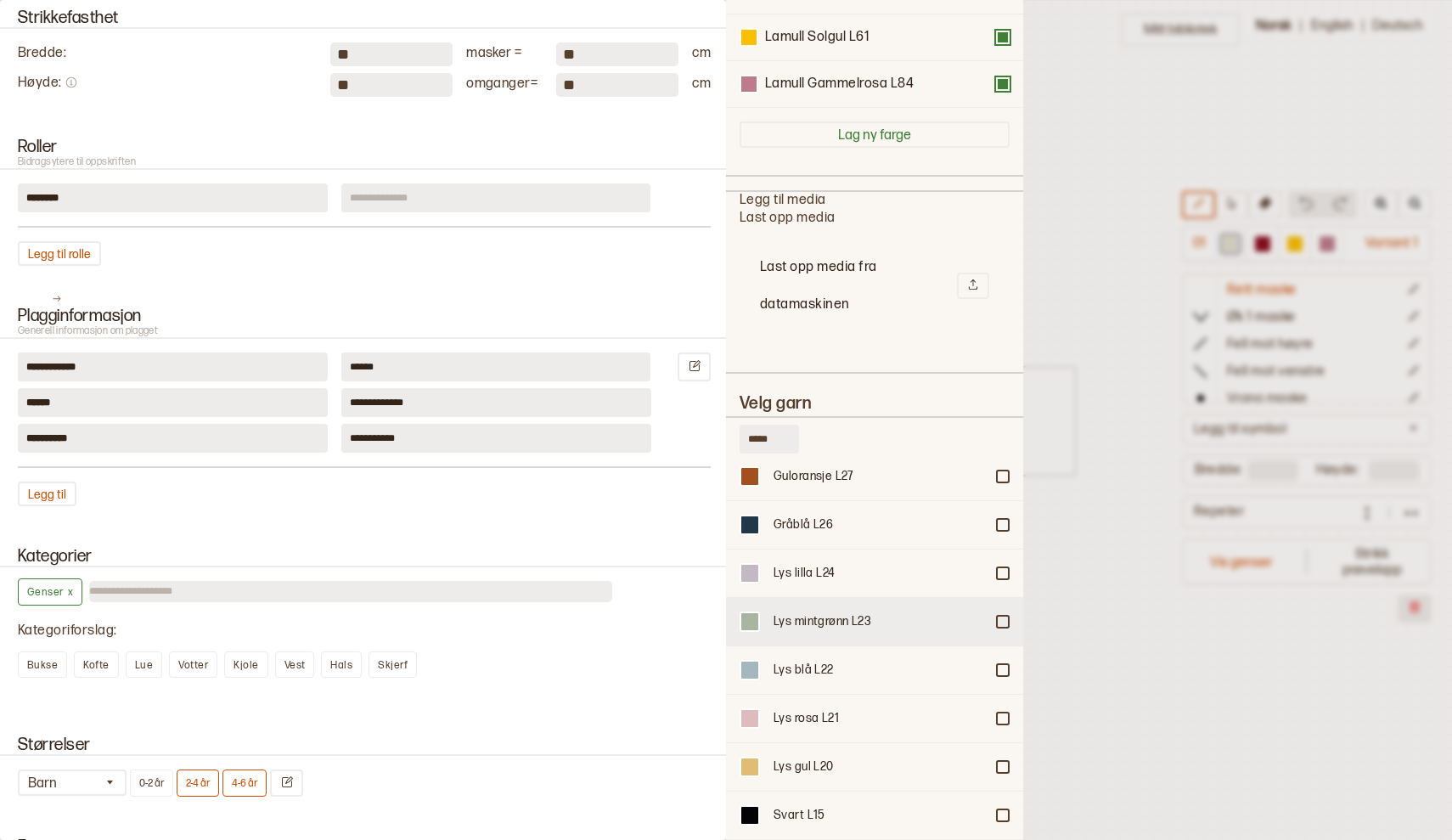
click at [1002, 617] on div at bounding box center [1002, 621] width 10 height 10
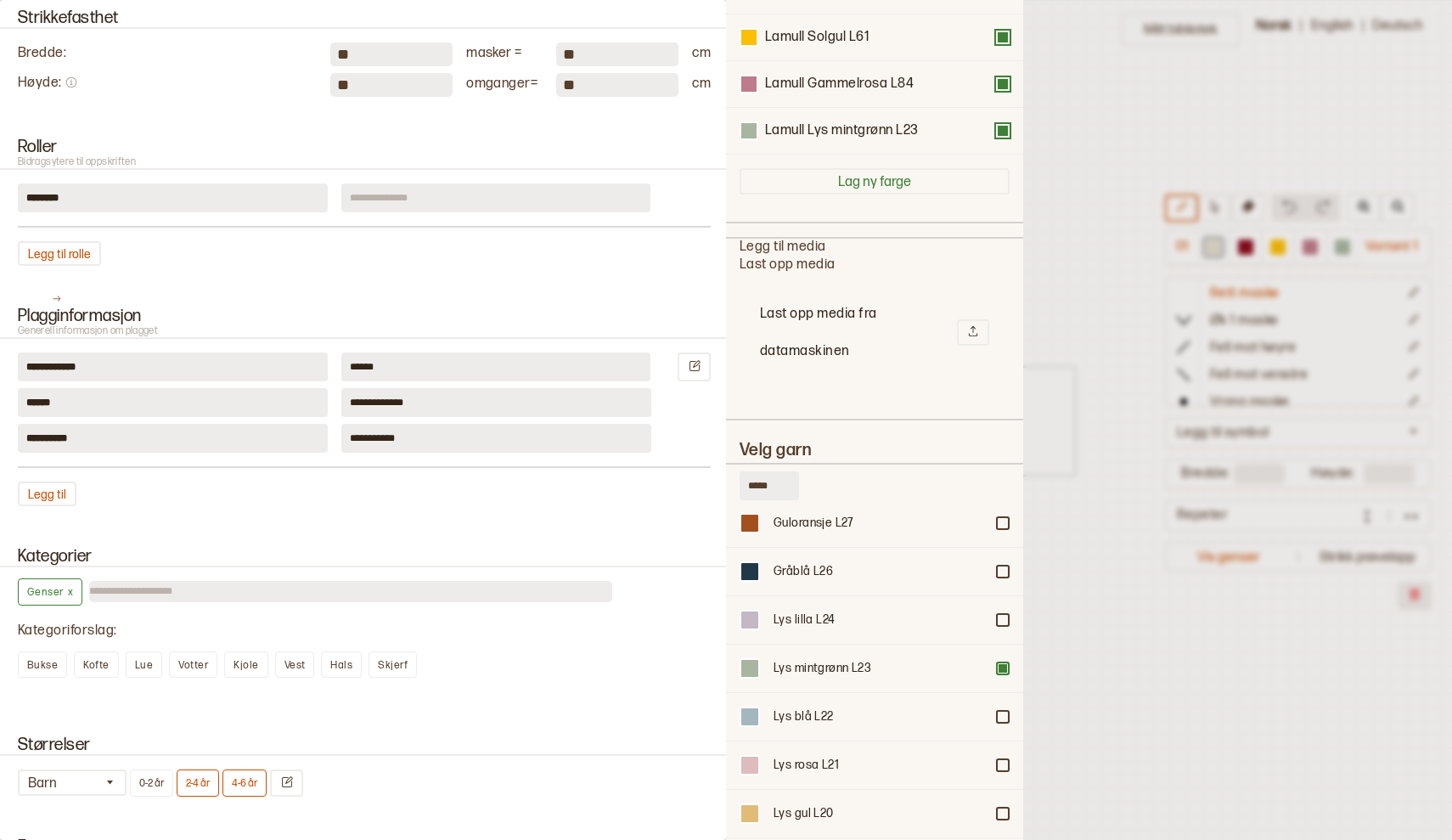
click at [652, 703] on div "Kategorier Genser x Kategoriforslag : Bukse Kofte Lue Votter Kjole Vest Hals Sk…" at bounding box center [363, 621] width 726 height 190
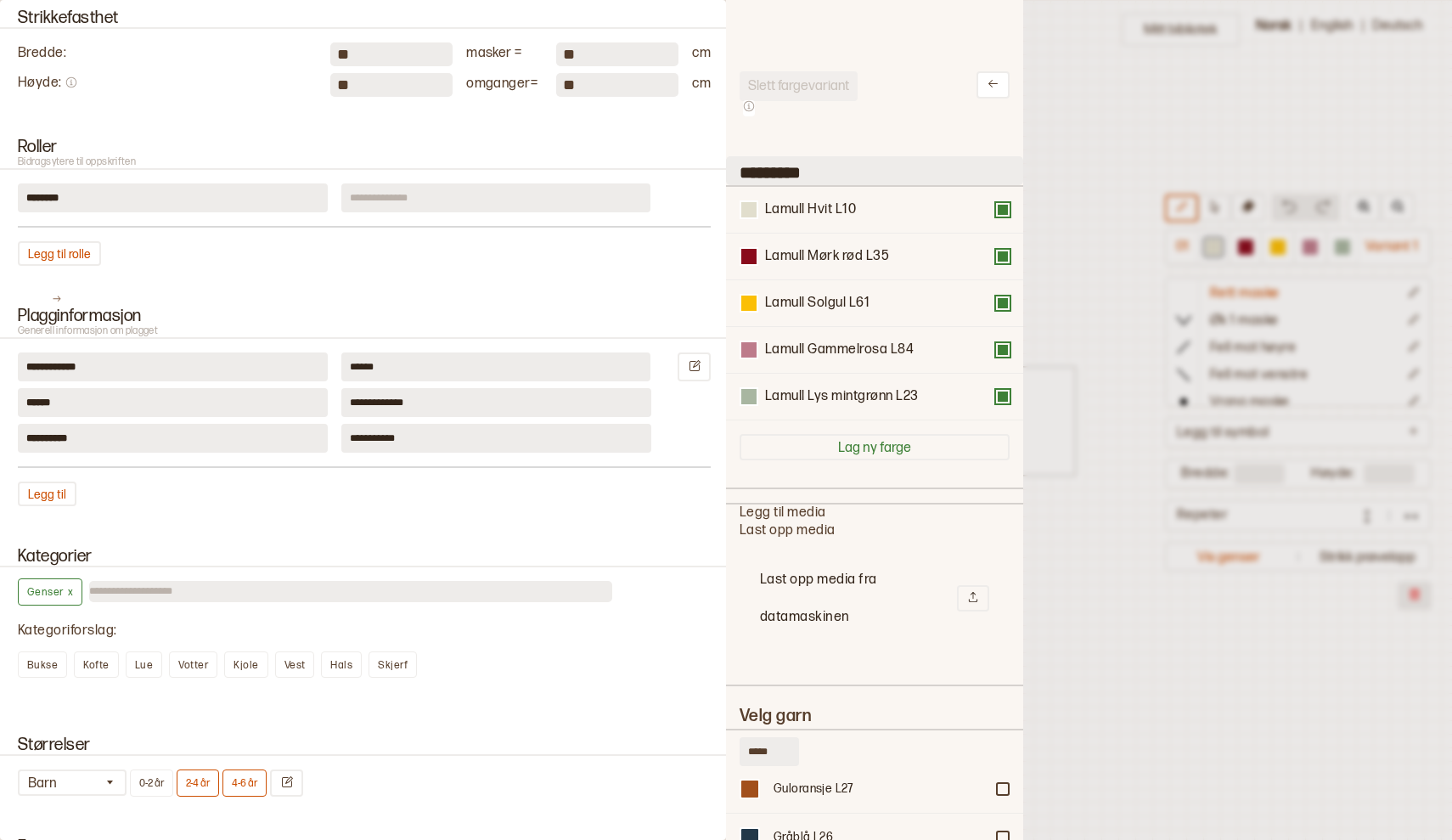
scroll to position [0, 0]
click at [998, 83] on icon at bounding box center [993, 84] width 13 height 13
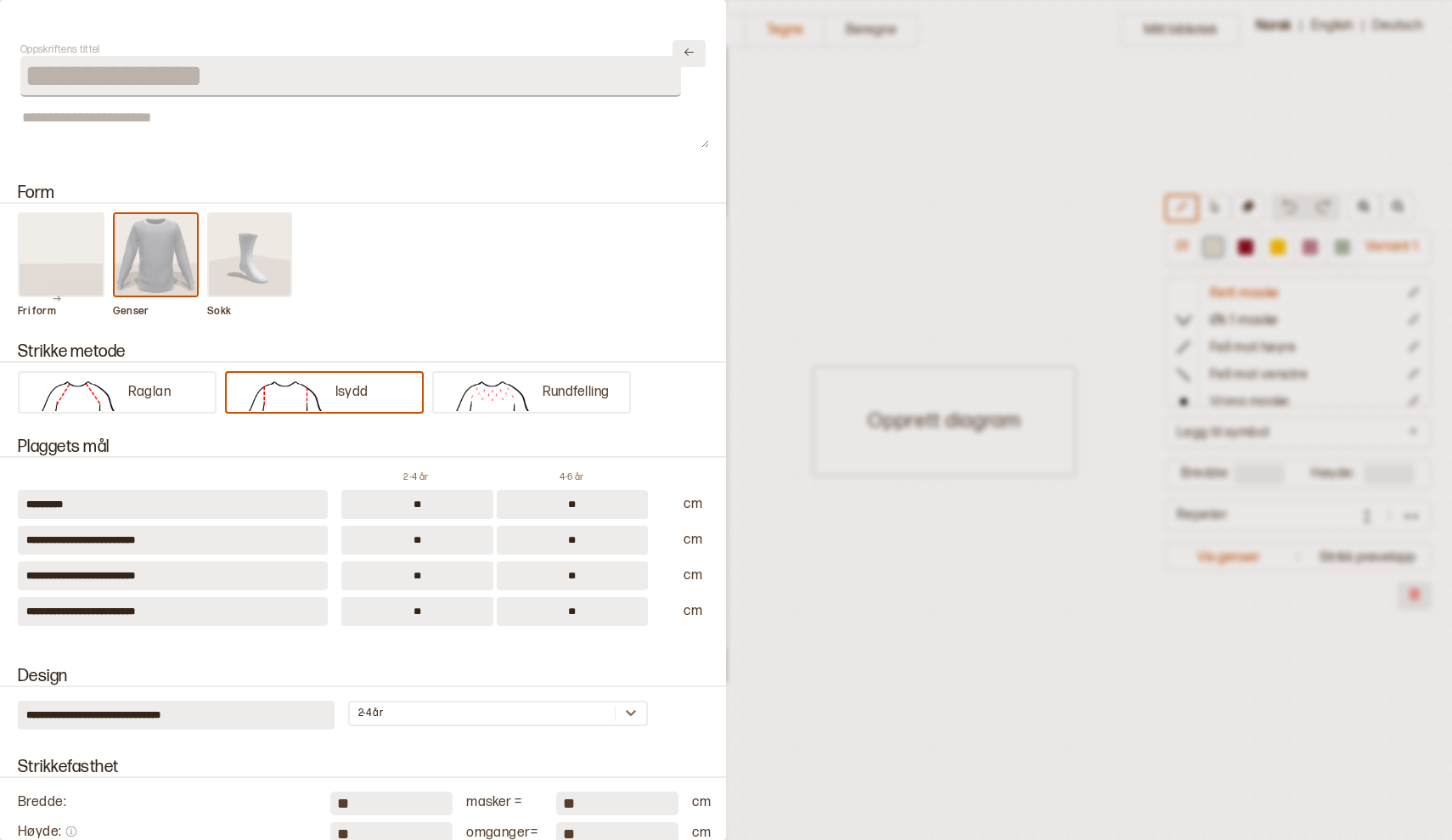
click at [689, 54] on icon "Lukk" at bounding box center [689, 53] width 13 height 13
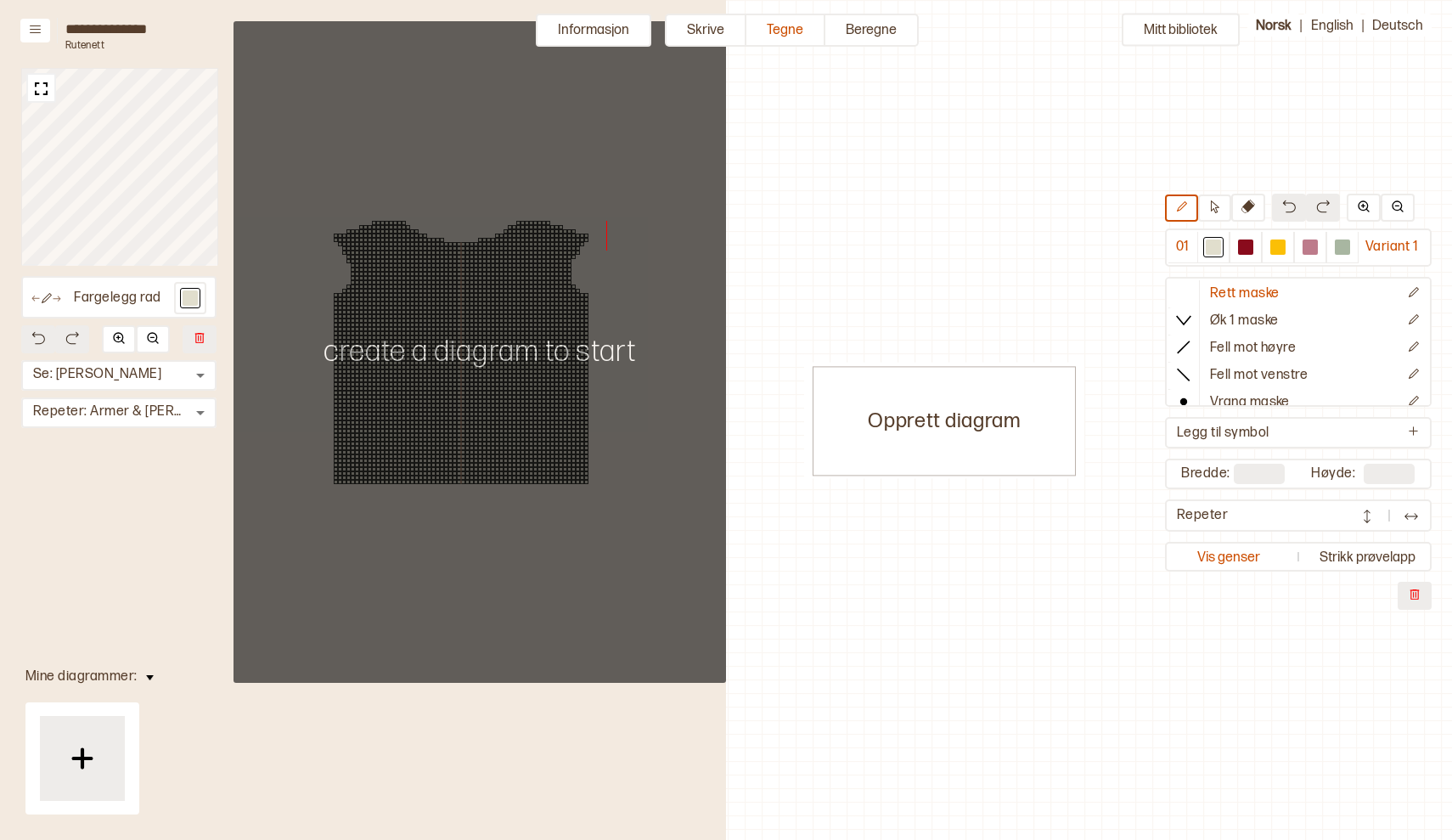
click at [599, 355] on div at bounding box center [461, 353] width 357 height 289
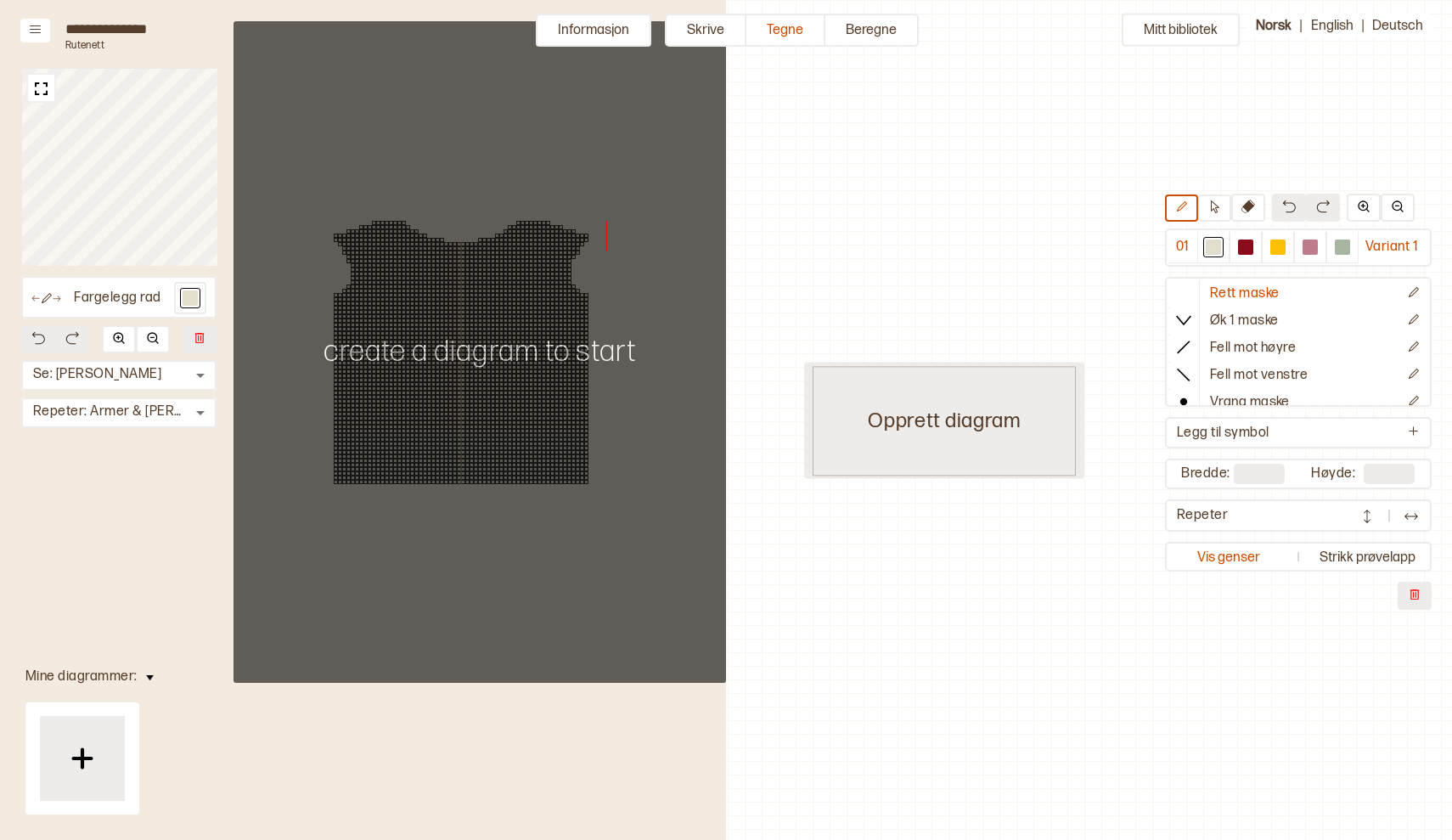
click at [936, 430] on div "Opprett diagram" at bounding box center [944, 420] width 263 height 110
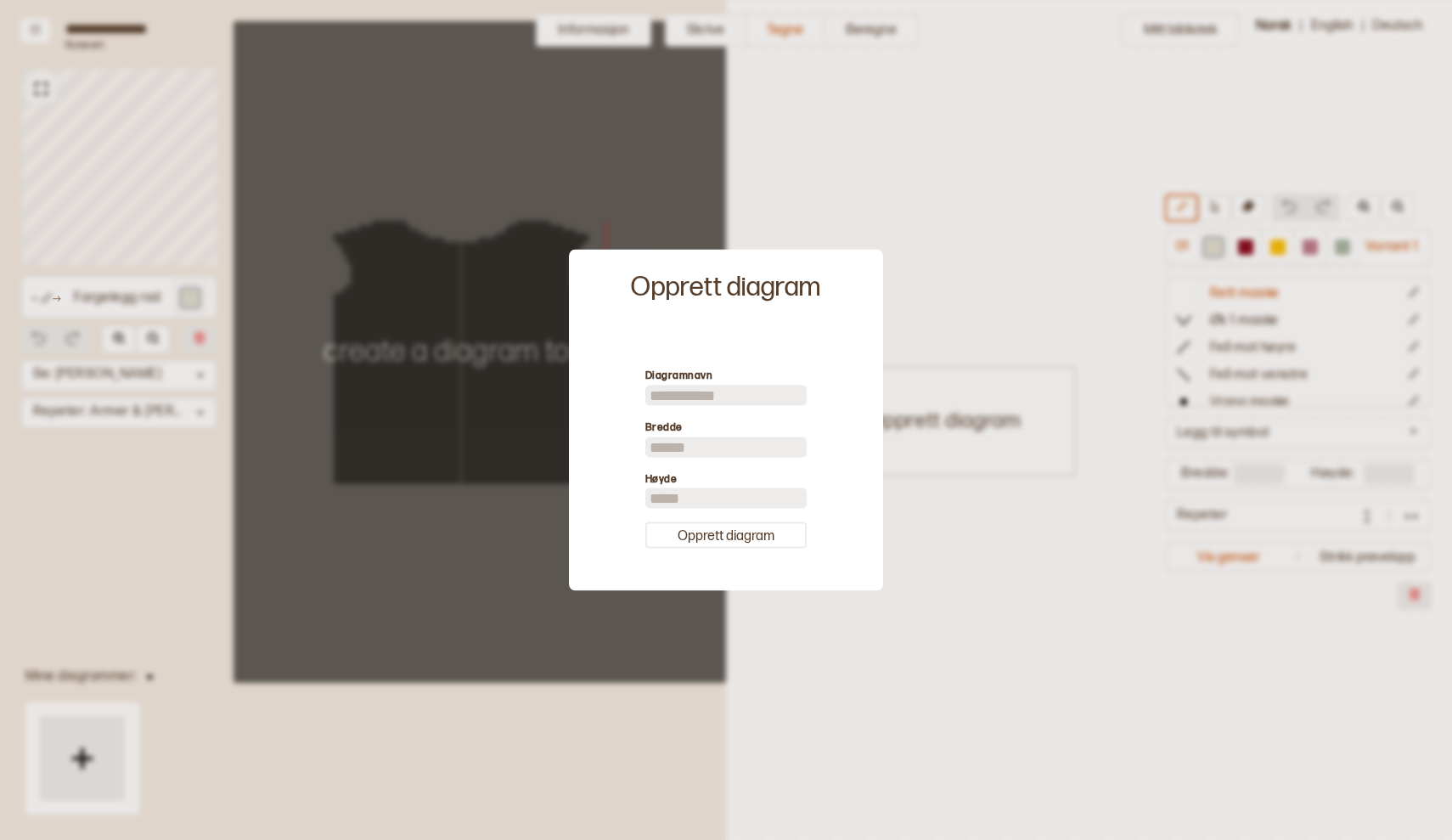
click at [939, 270] on div at bounding box center [726, 420] width 1452 height 840
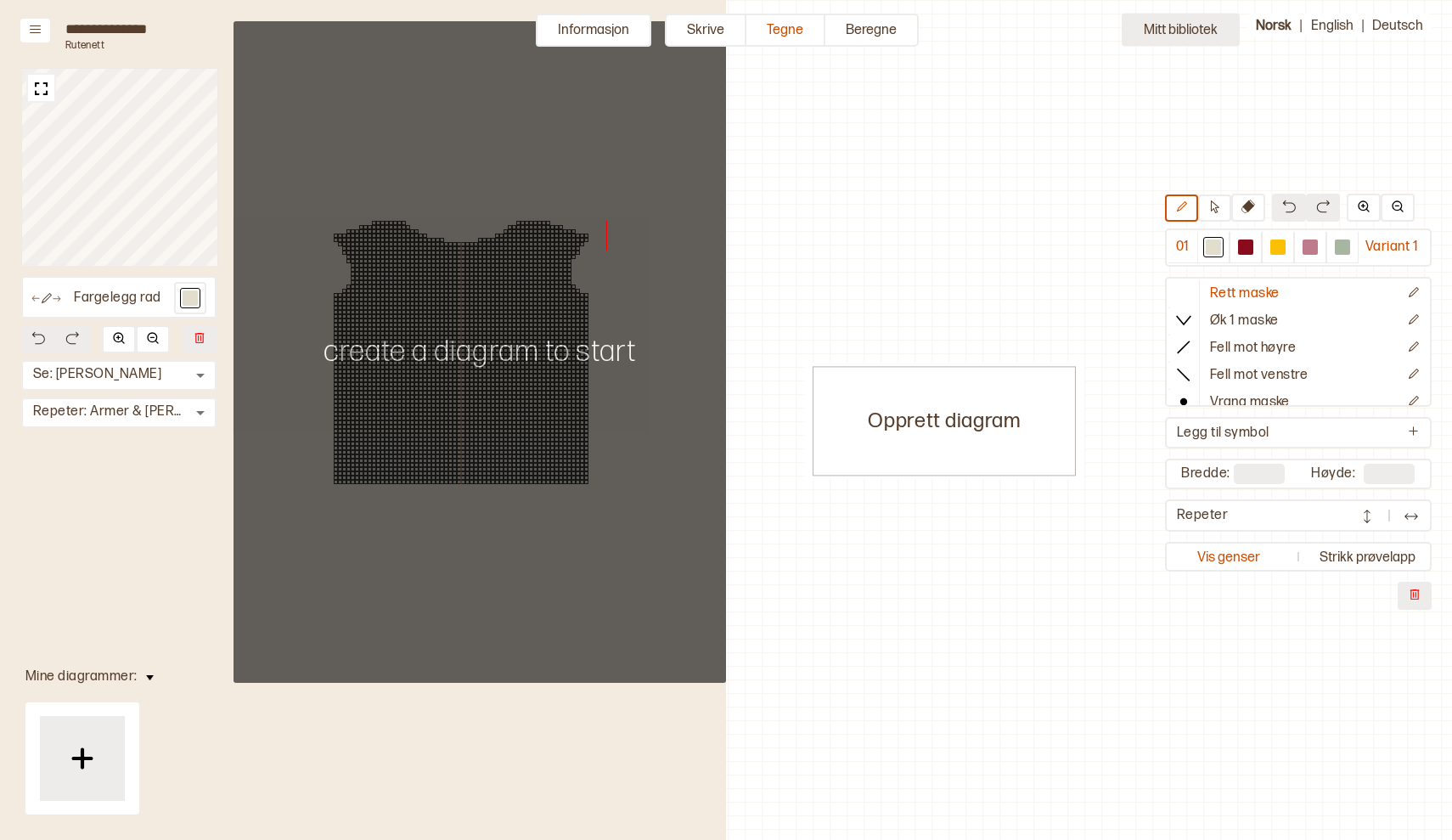
click at [1170, 26] on button "Mitt bibliotek" at bounding box center [1181, 29] width 118 height 33
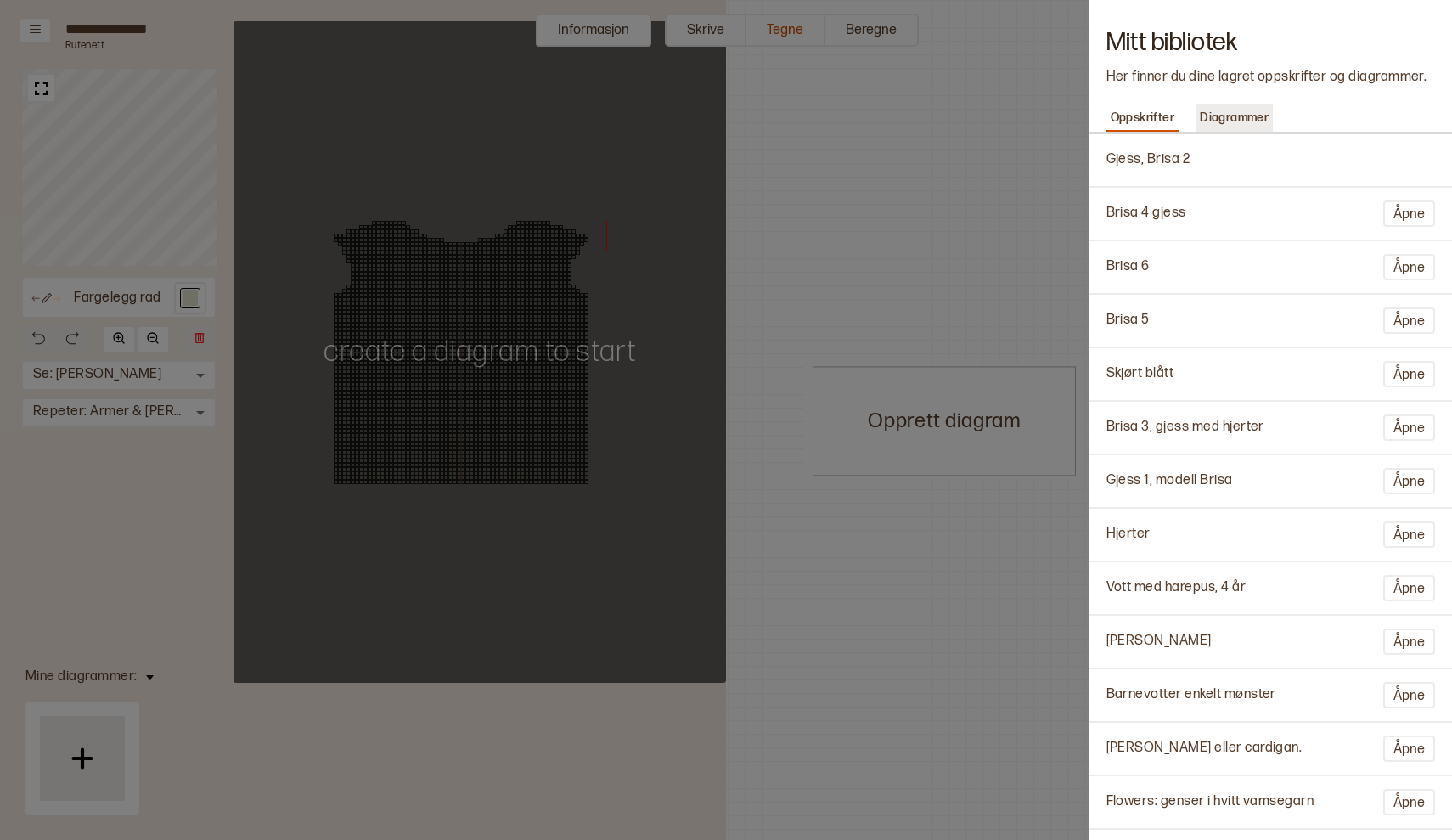
click at [1246, 115] on p "Diagrammer" at bounding box center [1234, 117] width 77 height 23
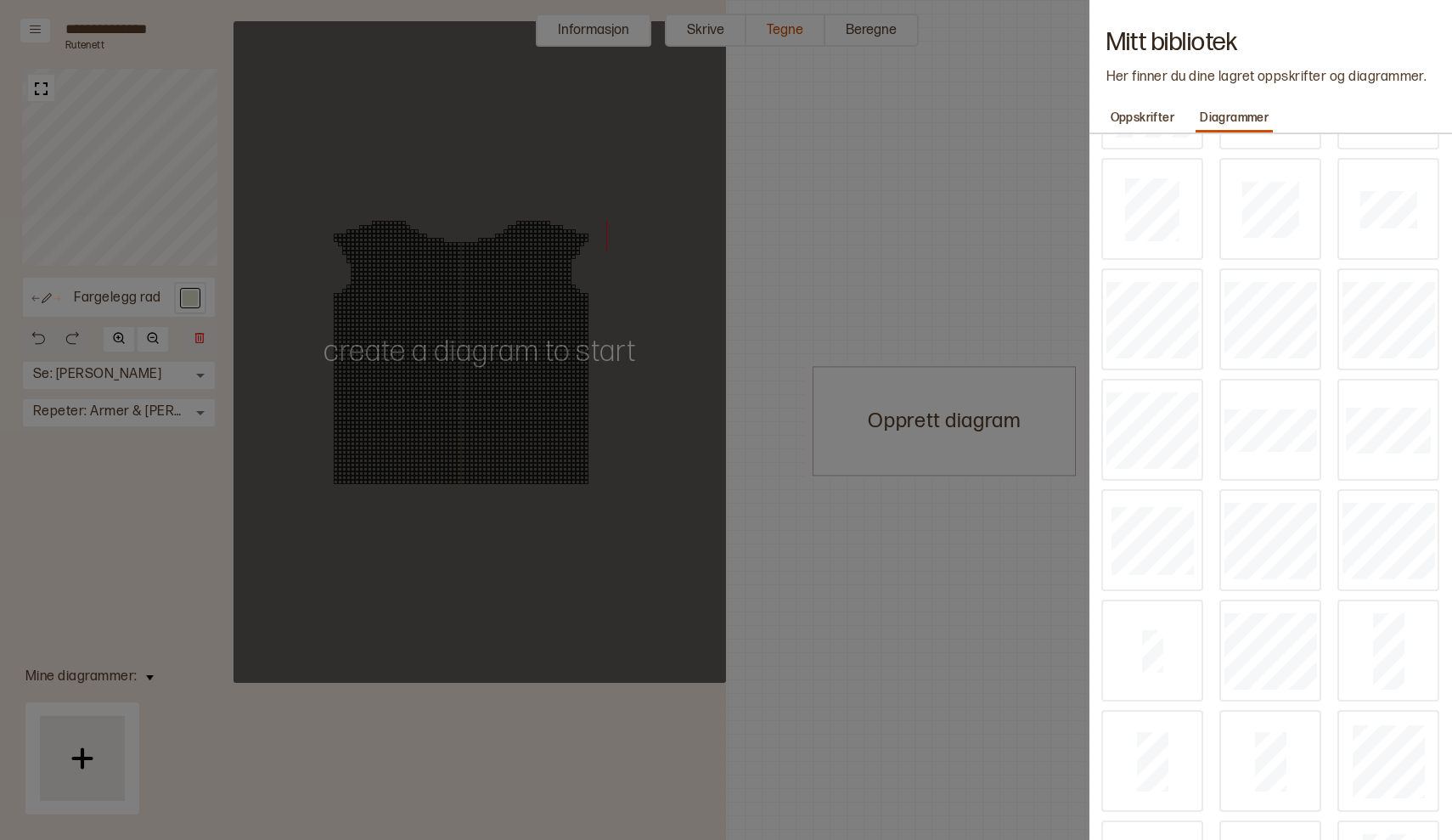
scroll to position [440, 0]
click at [1160, 417] on img at bounding box center [1153, 409] width 34 height 34
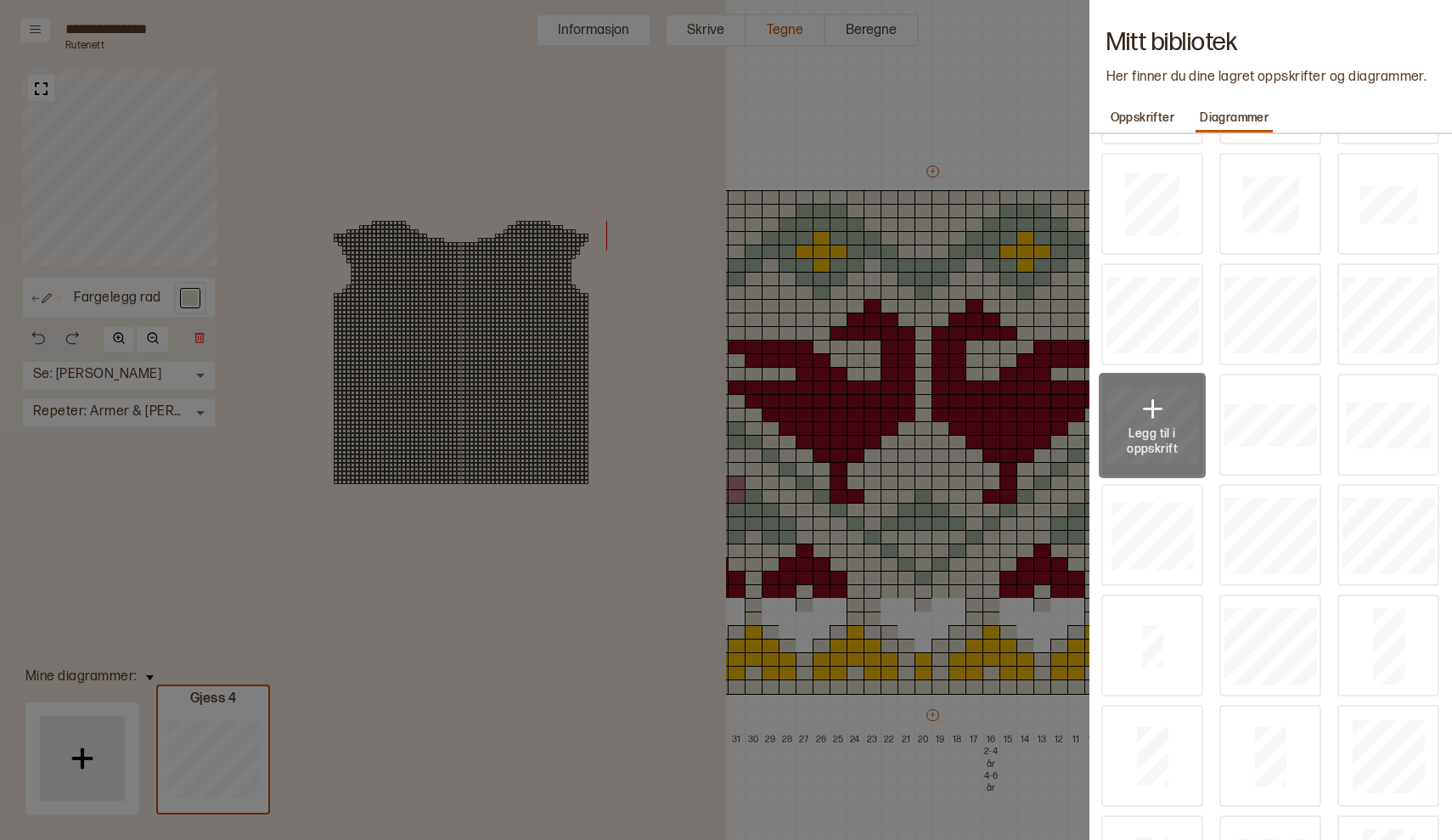
type input "**"
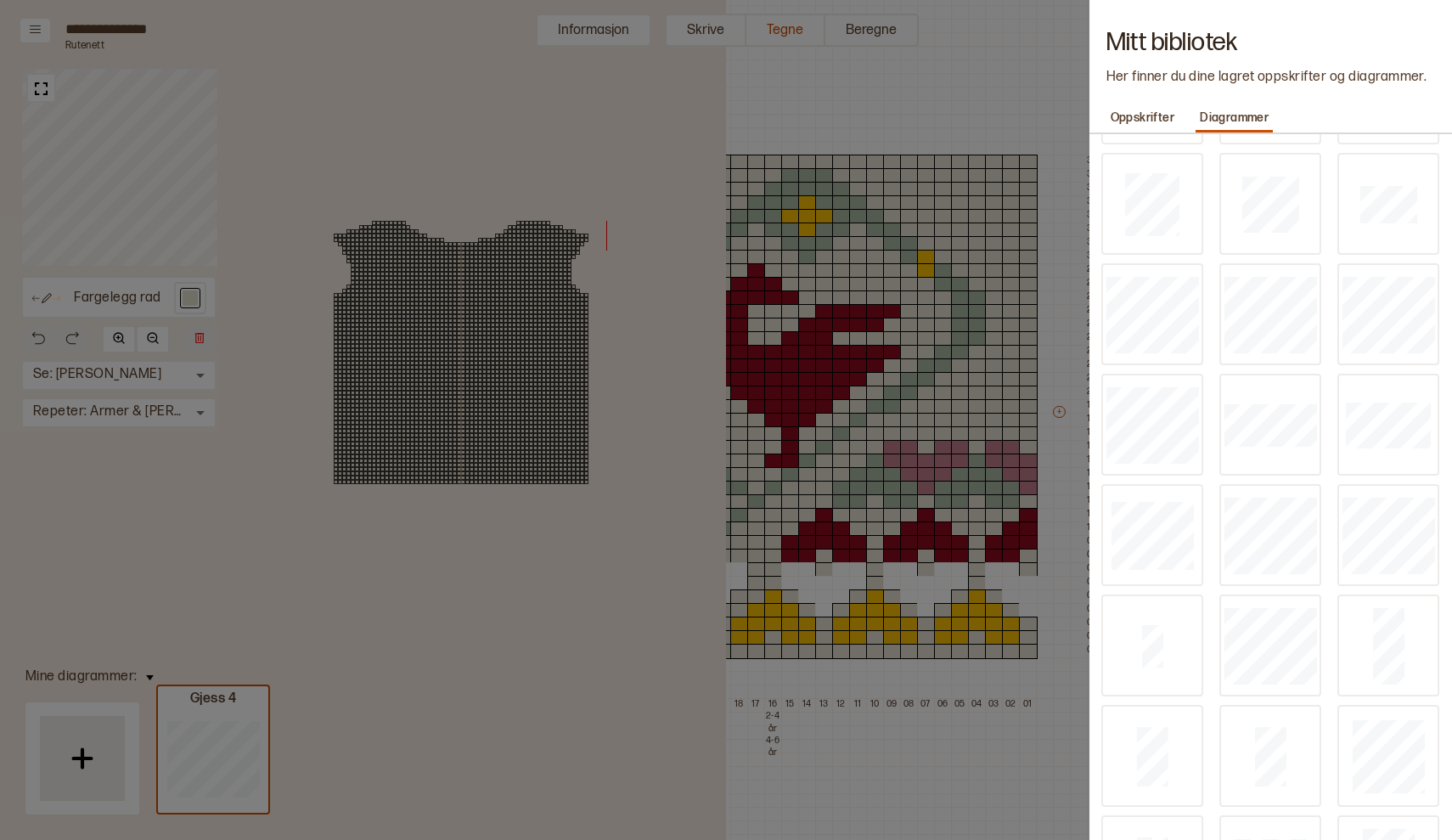
click at [936, 753] on div at bounding box center [726, 420] width 1452 height 840
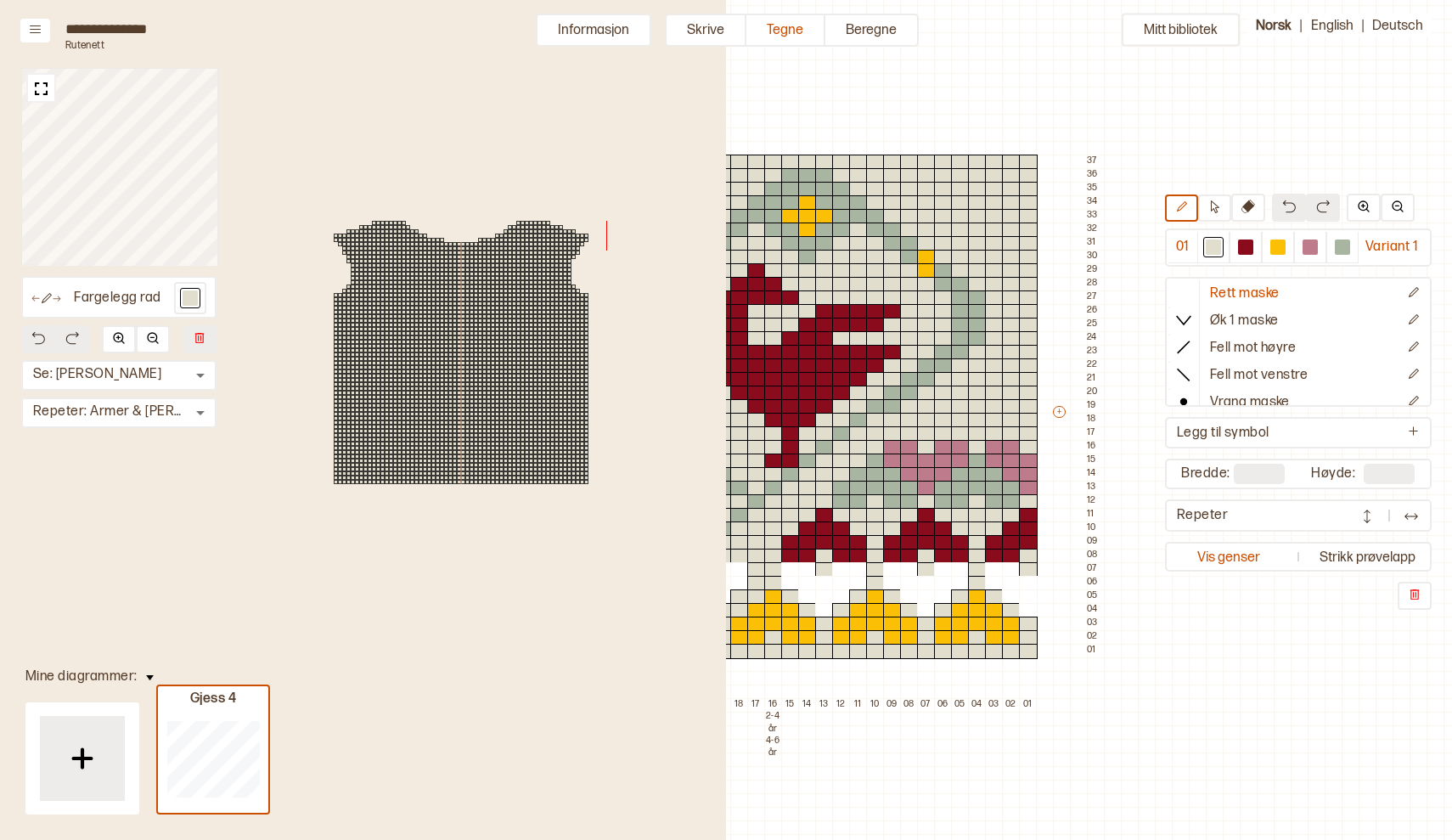
click at [1120, 680] on div "Mitt bibliotek 01 Variant 1 Rett maske Øk 1 maske Fell mot høyre Fell mot venst…" at bounding box center [726, 804] width 1452 height 1680
click at [599, 35] on button "Informasjon" at bounding box center [593, 29] width 115 height 33
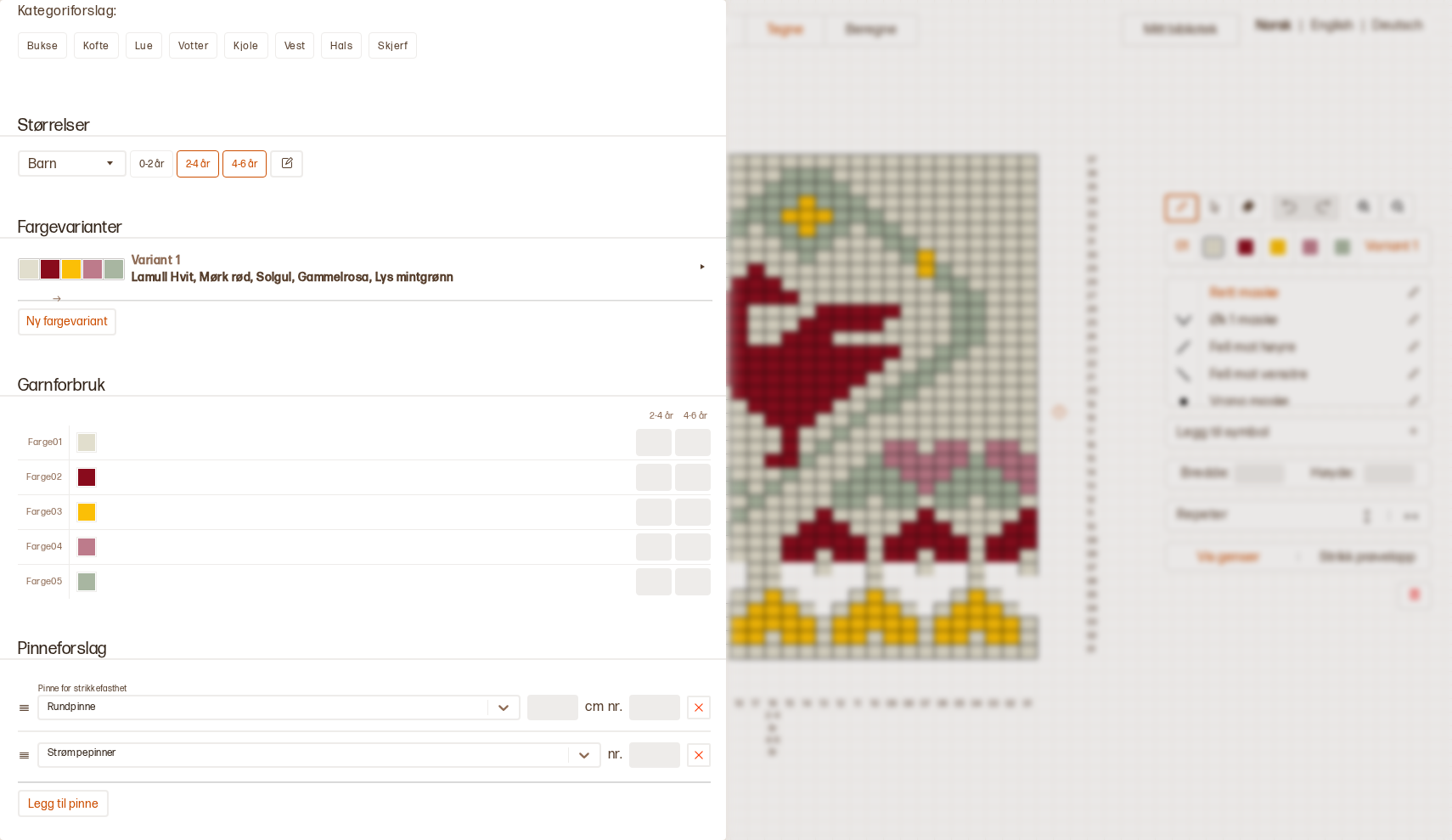
scroll to position [1328, 0]
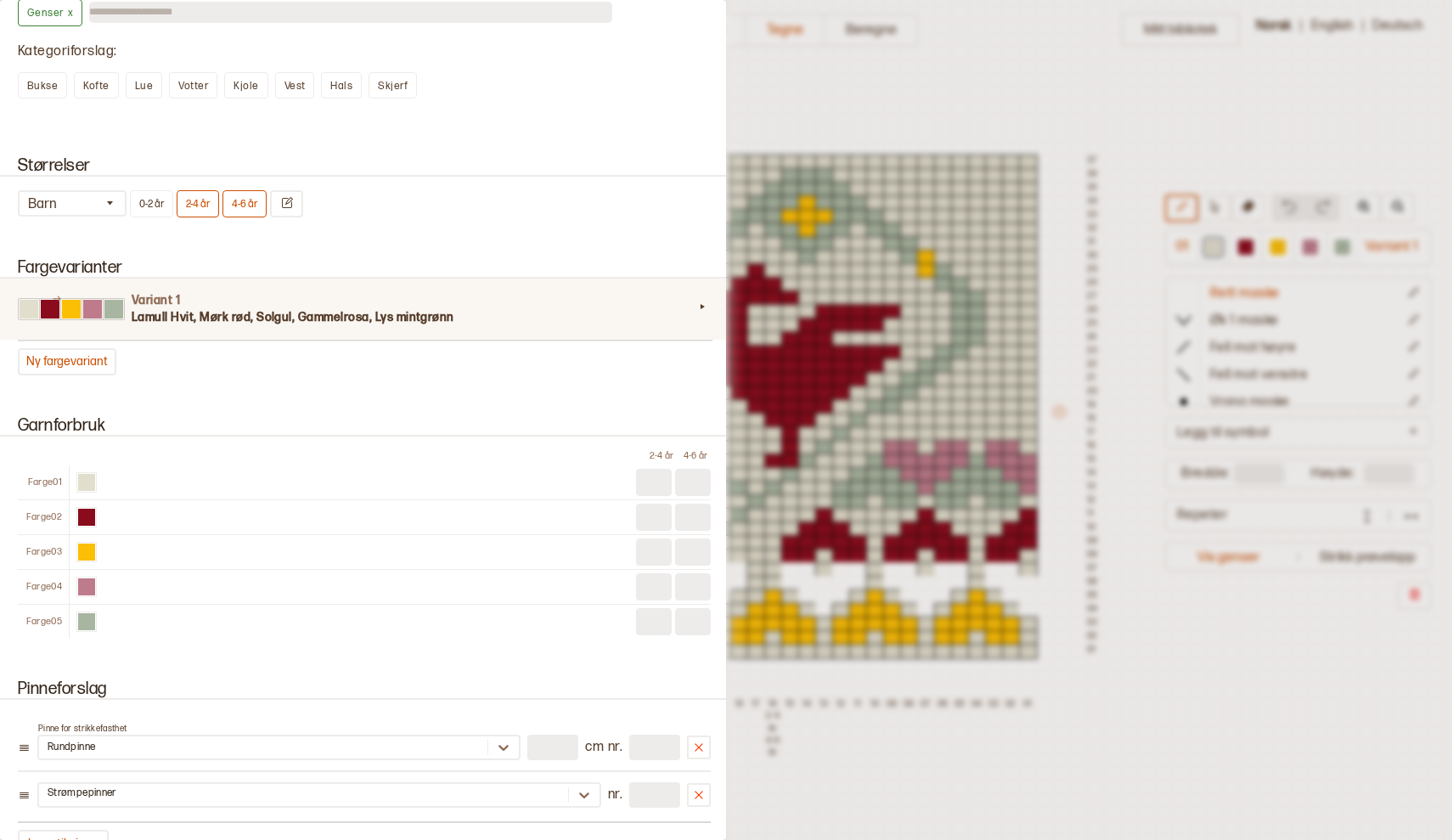
click at [695, 312] on icon at bounding box center [702, 307] width 17 height 17
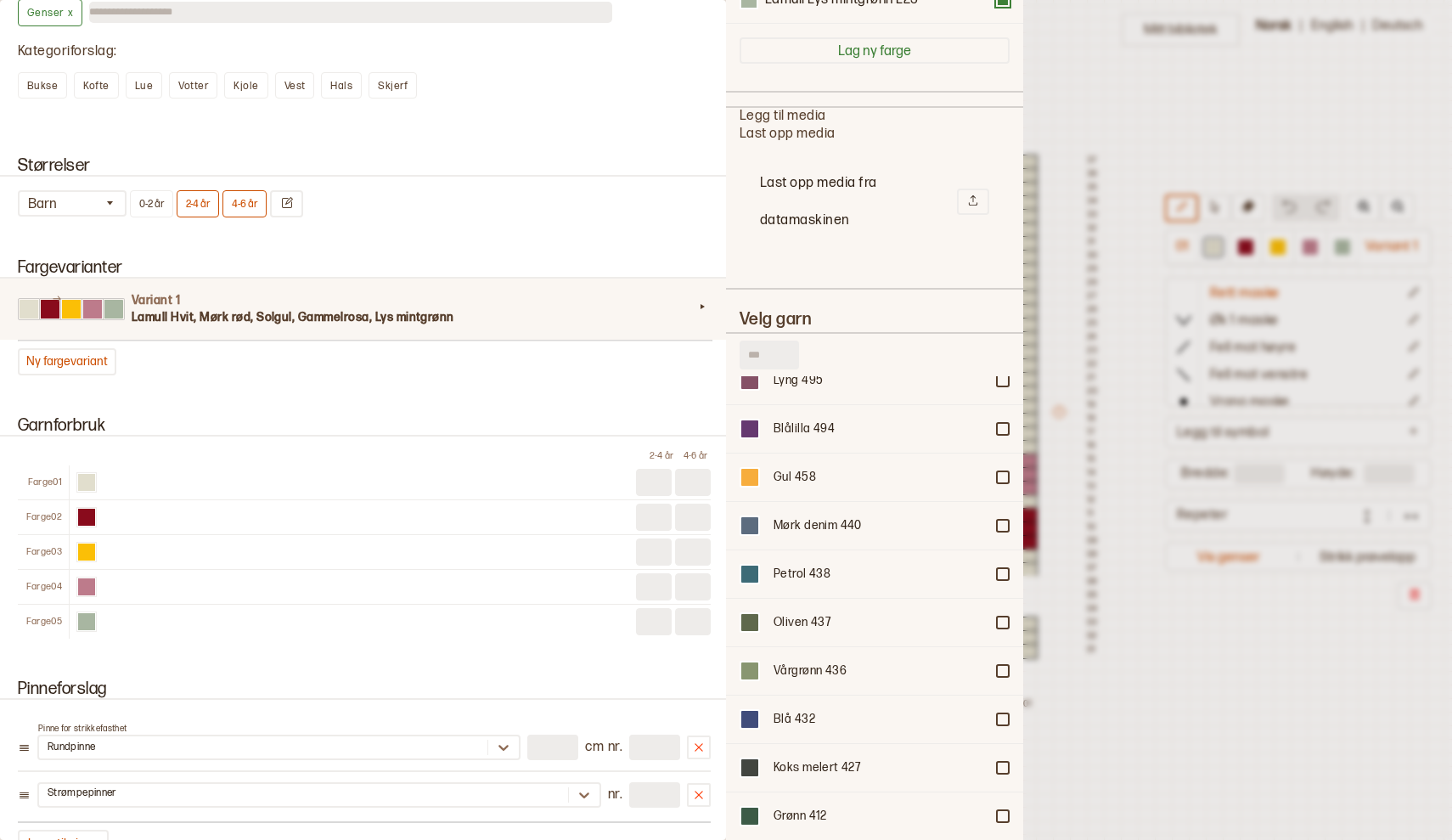
scroll to position [497, 0]
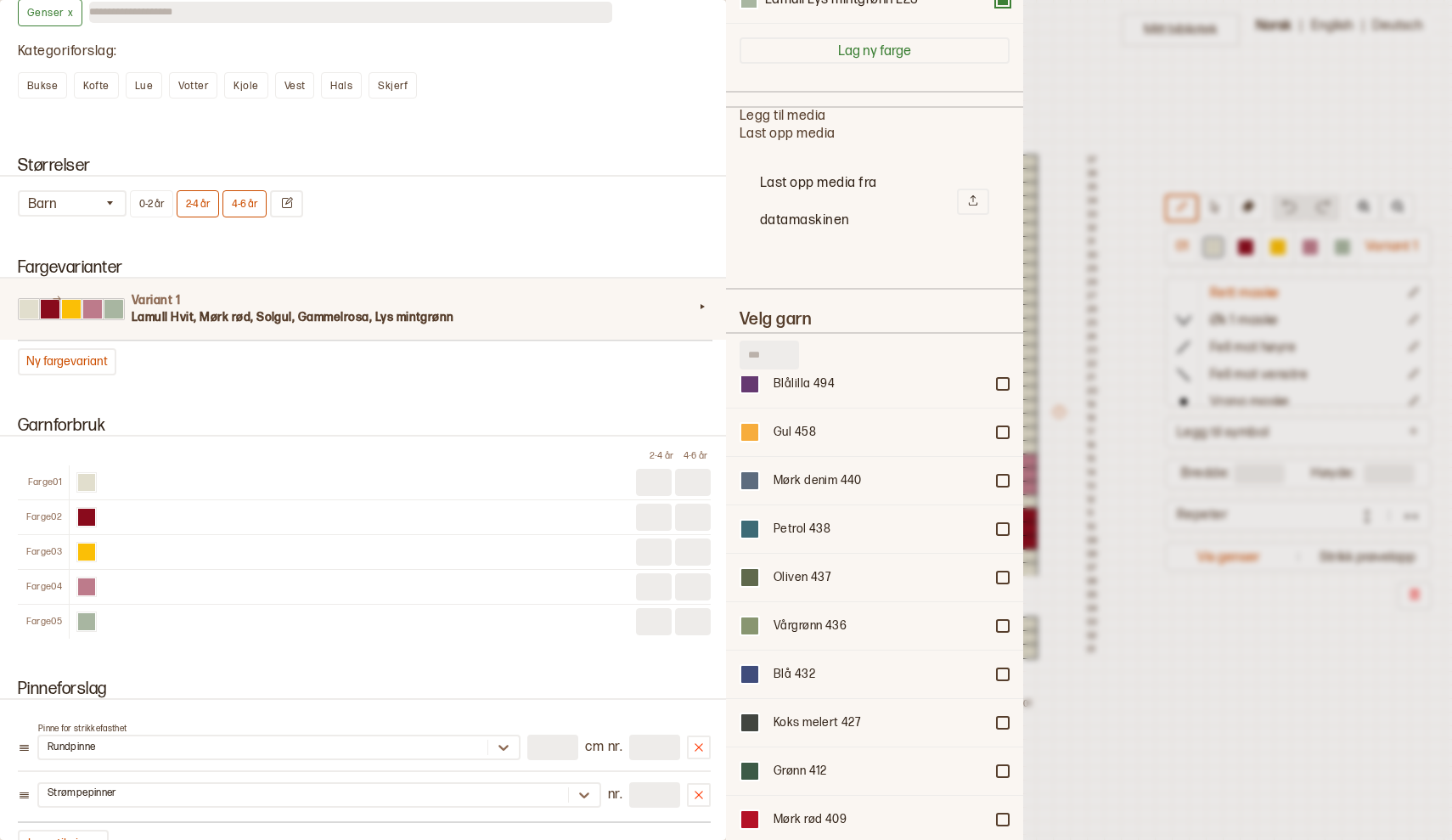
click at [772, 344] on input "text" at bounding box center [769, 355] width 59 height 29
click at [785, 358] on input "text" at bounding box center [769, 355] width 59 height 29
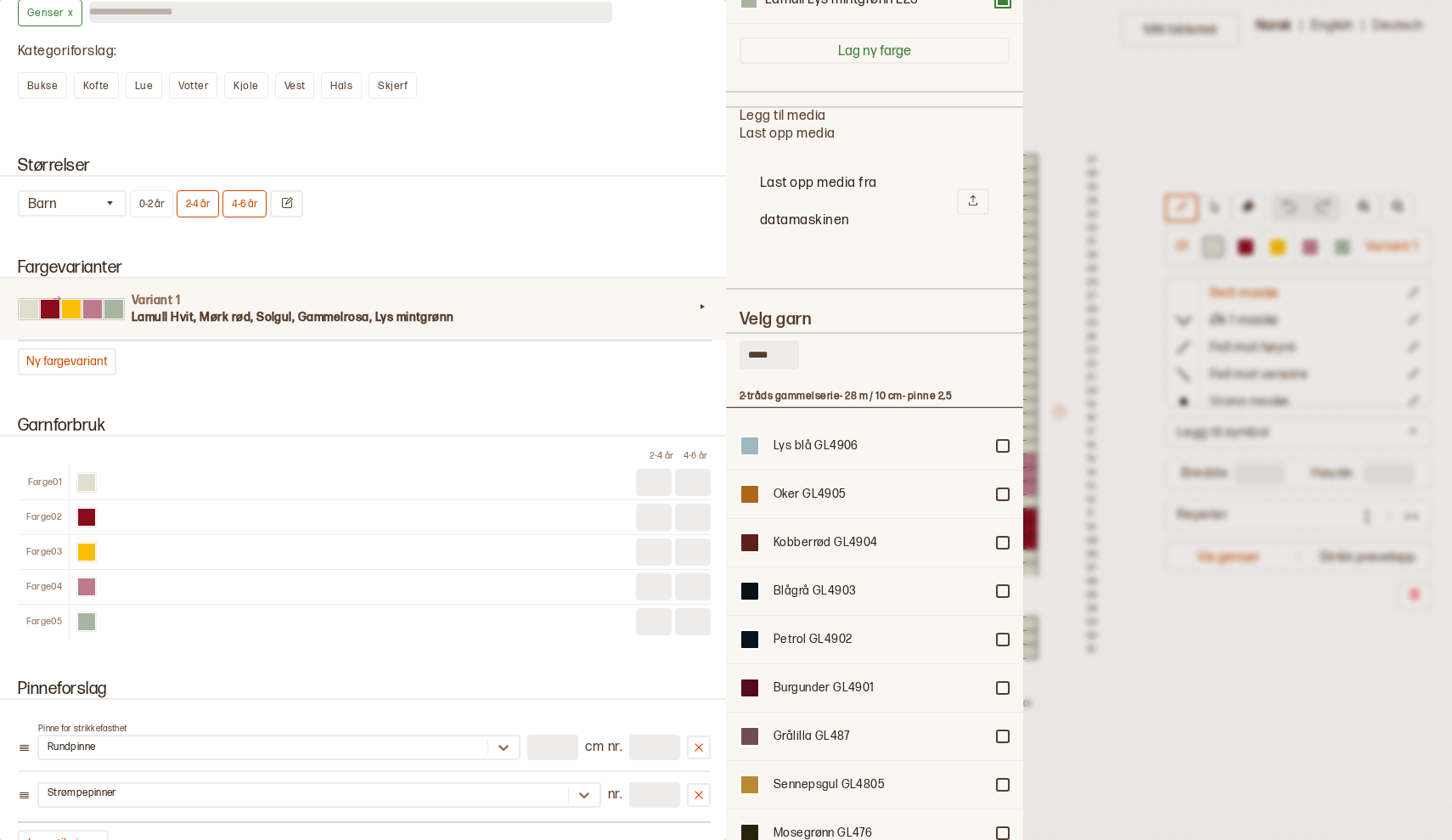
type input "*****"
click at [860, 353] on div "*****" at bounding box center [875, 359] width 270 height 36
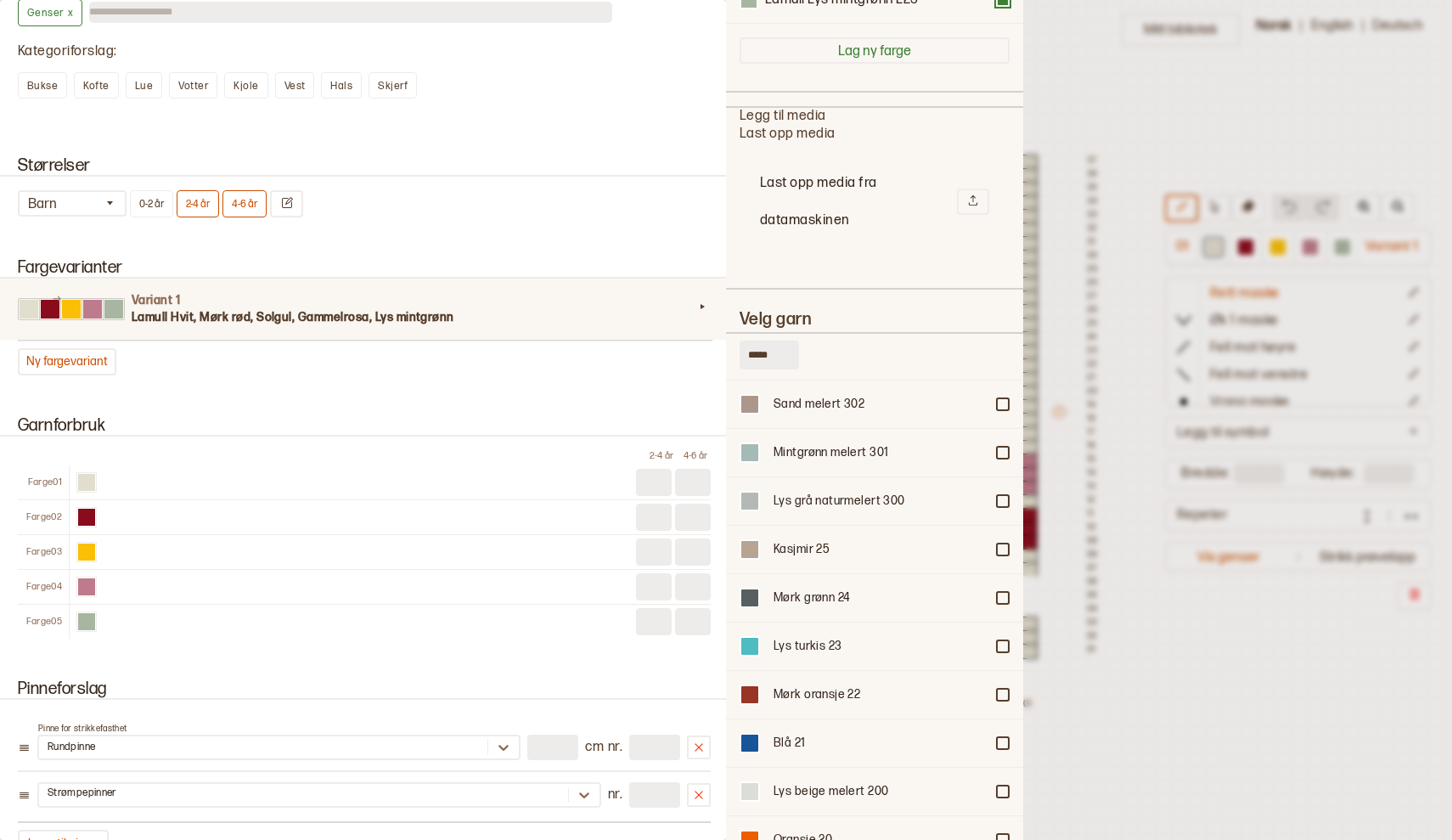
scroll to position [10356, 0]
click at [1007, 691] on div at bounding box center [1002, 695] width 10 height 10
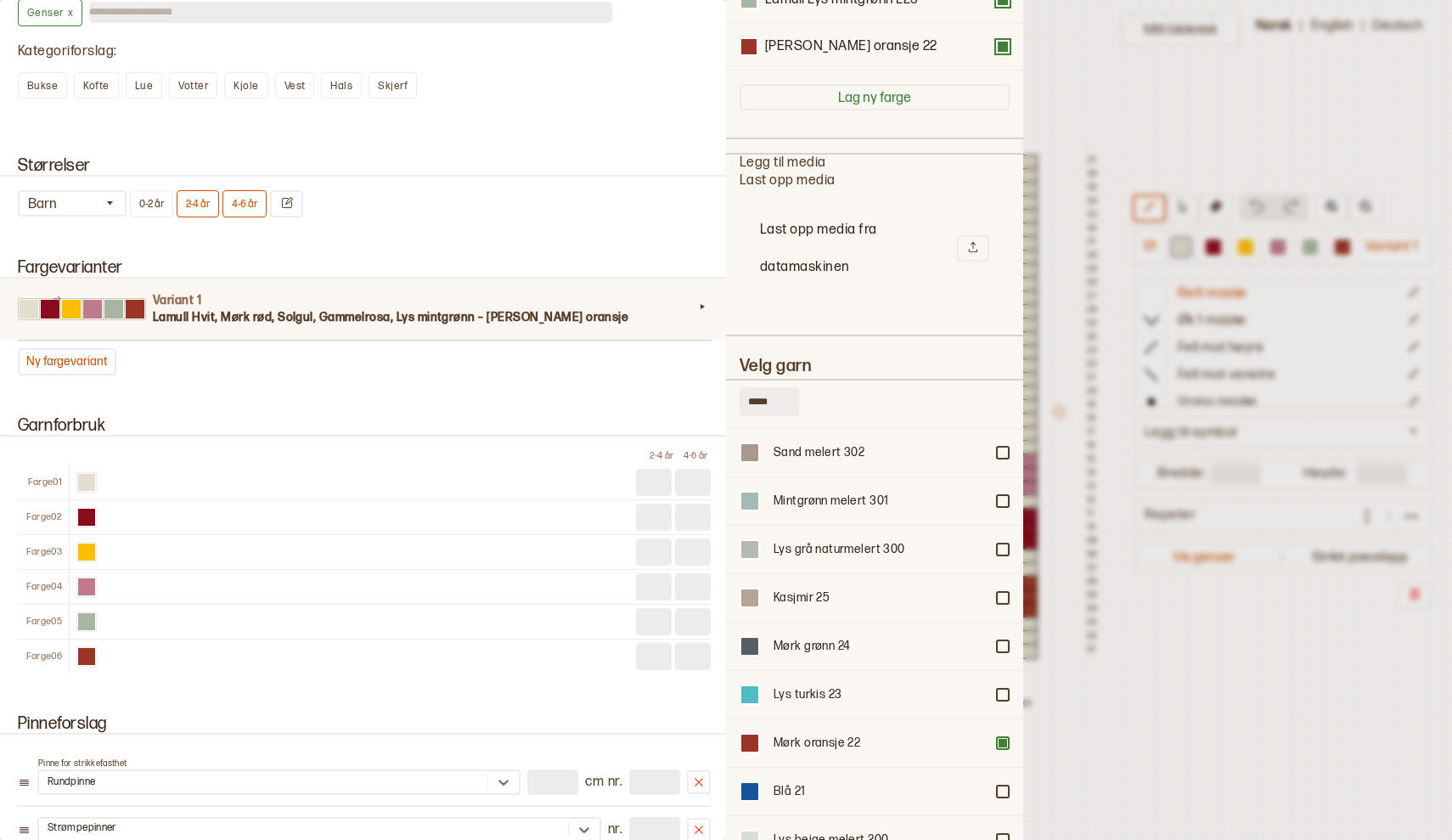
click at [1200, 722] on div at bounding box center [726, 420] width 1452 height 840
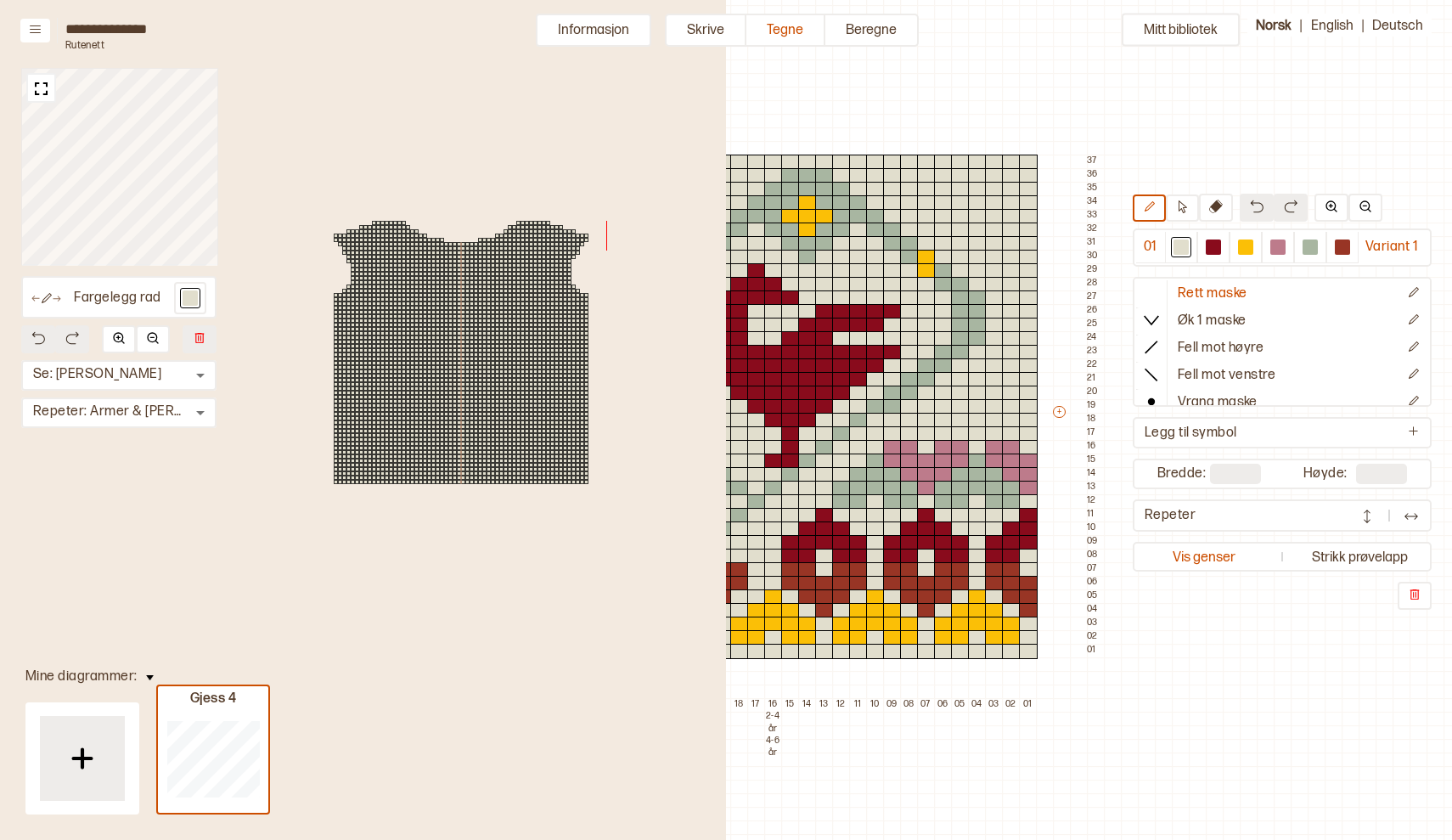
click at [834, 125] on div "Mitt bibliotek 01 Variant 1 Rett maske Øk 1 maske Fell mot høyre Fell mot venst…" at bounding box center [726, 804] width 1452 height 1680
click at [1213, 566] on button "Vis genser" at bounding box center [1205, 557] width 137 height 23
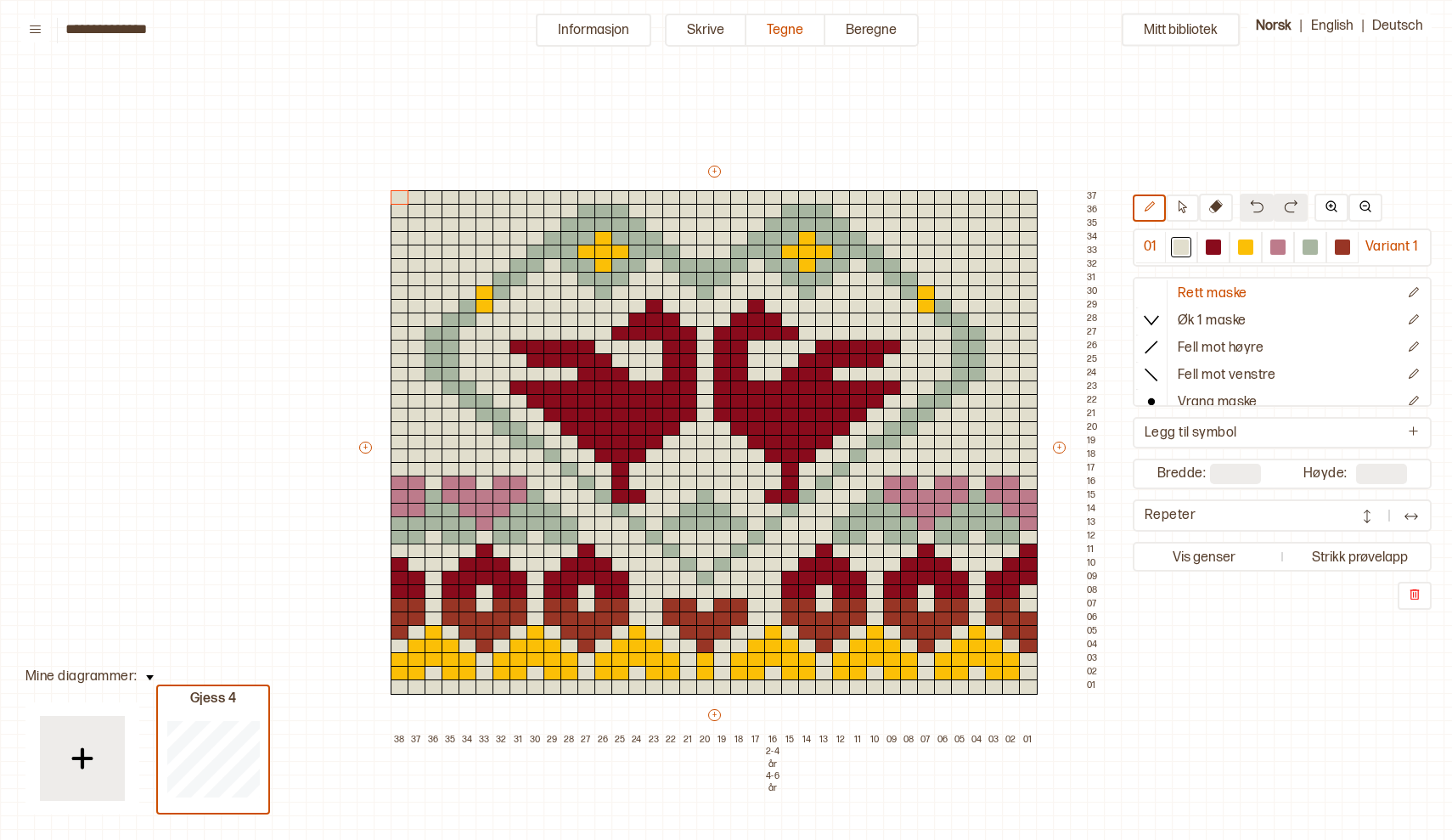
scroll to position [36, 5]
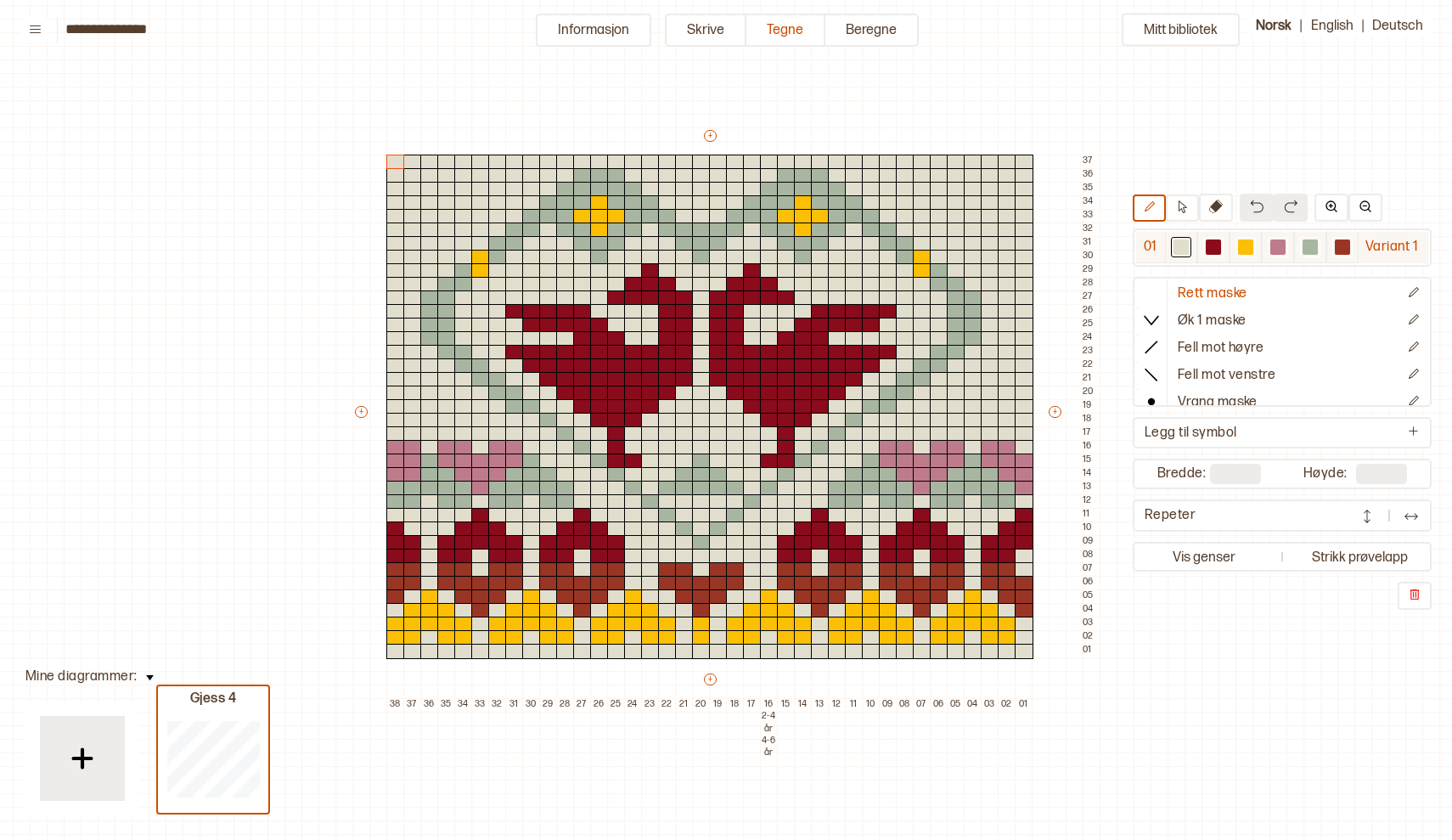
click at [1246, 245] on div at bounding box center [1246, 247] width 15 height 15
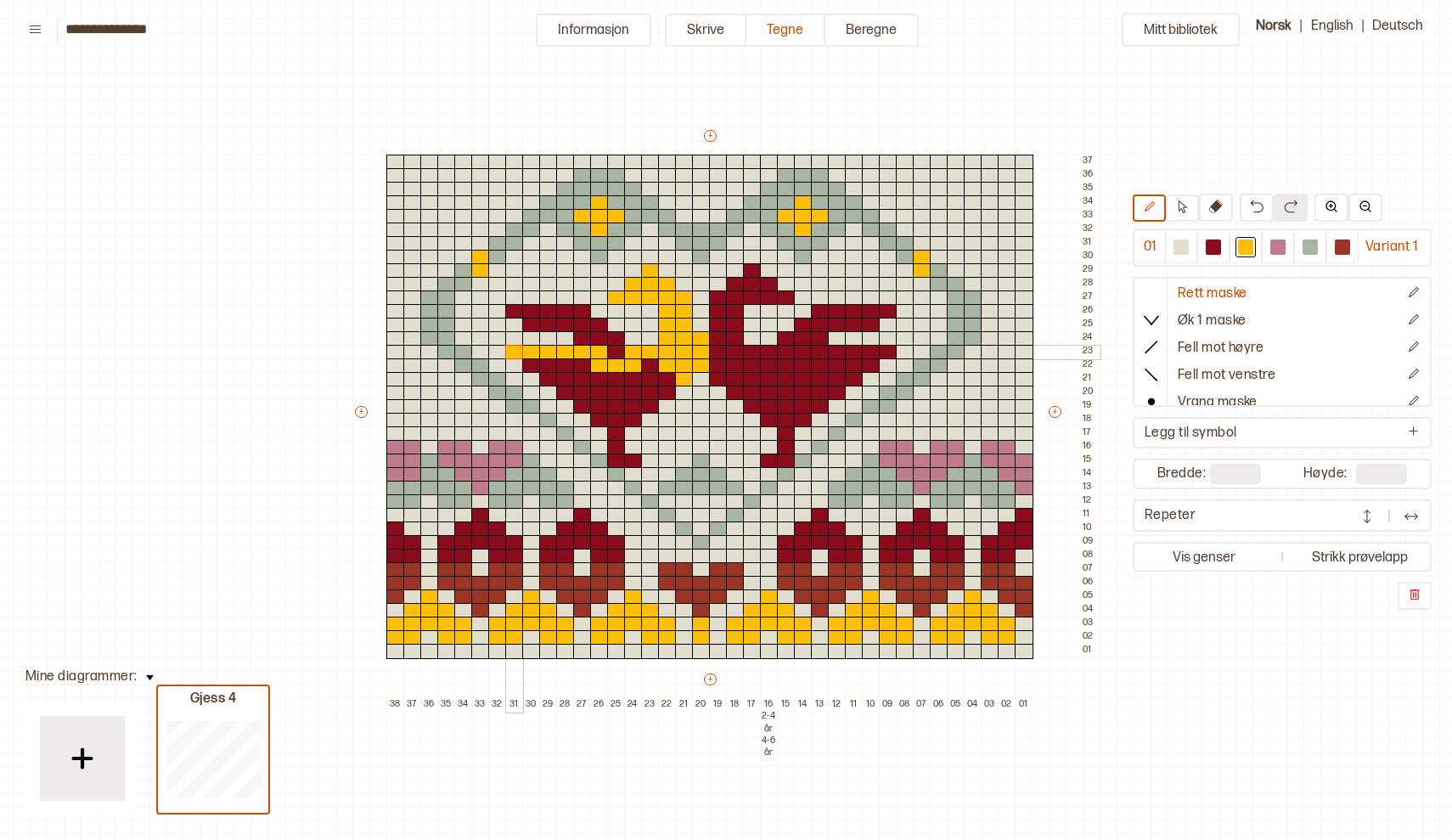
drag, startPoint x: 614, startPoint y: 295, endPoint x: 518, endPoint y: 352, distance: 111.6
click at [518, 352] on div "+ + + + 38 37 36 35 34 33 32 31 30 29 28 27 26 25 24 23 22 21 20 19 18 17 16 2-…" at bounding box center [726, 420] width 747 height 584
drag, startPoint x: 617, startPoint y: 358, endPoint x: 558, endPoint y: 325, distance: 67.6
click at [558, 324] on div "+ + + + 38 37 36 35 34 33 32 31 30 29 28 27 26 25 24 23 22 21 20 19 18 17 16 2-…" at bounding box center [726, 420] width 747 height 584
drag, startPoint x: 558, startPoint y: 325, endPoint x: 511, endPoint y: 312, distance: 48.8
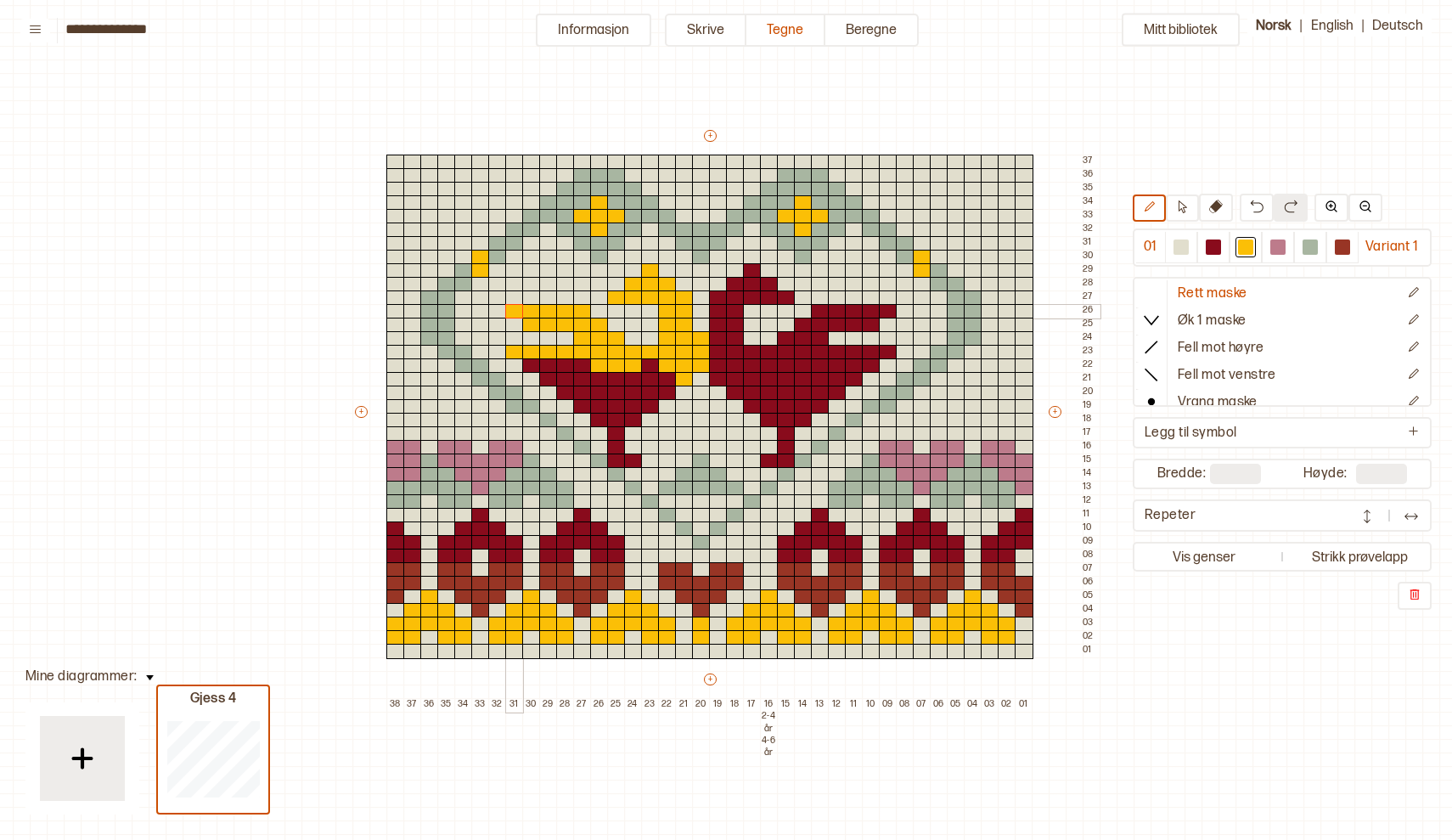
click at [511, 310] on div "+ + + + 38 37 36 35 34 33 32 31 30 29 28 27 26 25 24 23 22 21 20 19 18 17 16 2-…" at bounding box center [726, 420] width 747 height 584
click at [1171, 40] on button "Mitt bibliotek" at bounding box center [1181, 29] width 118 height 33
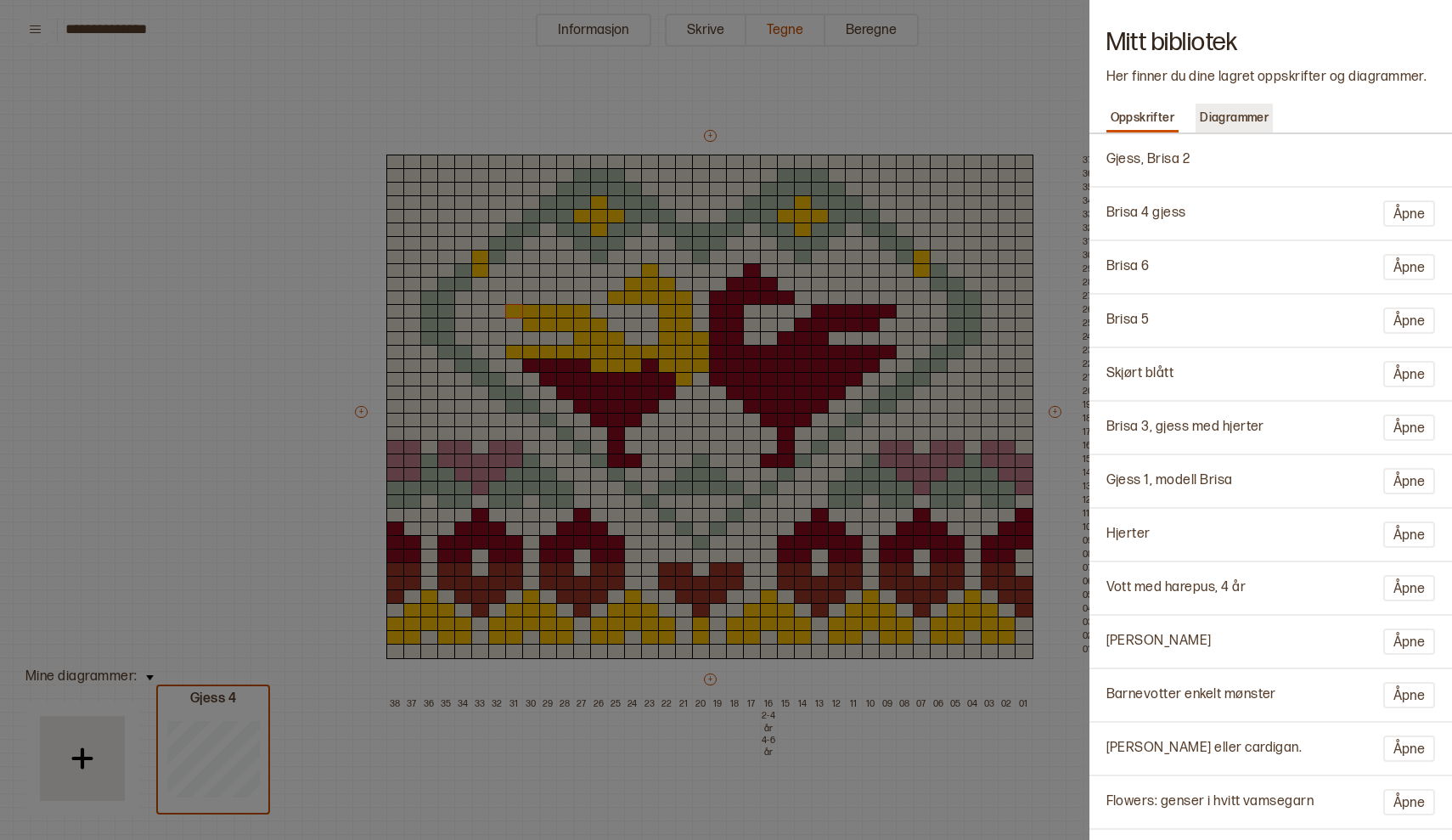
click at [1263, 110] on p "Diagrammer" at bounding box center [1234, 117] width 77 height 23
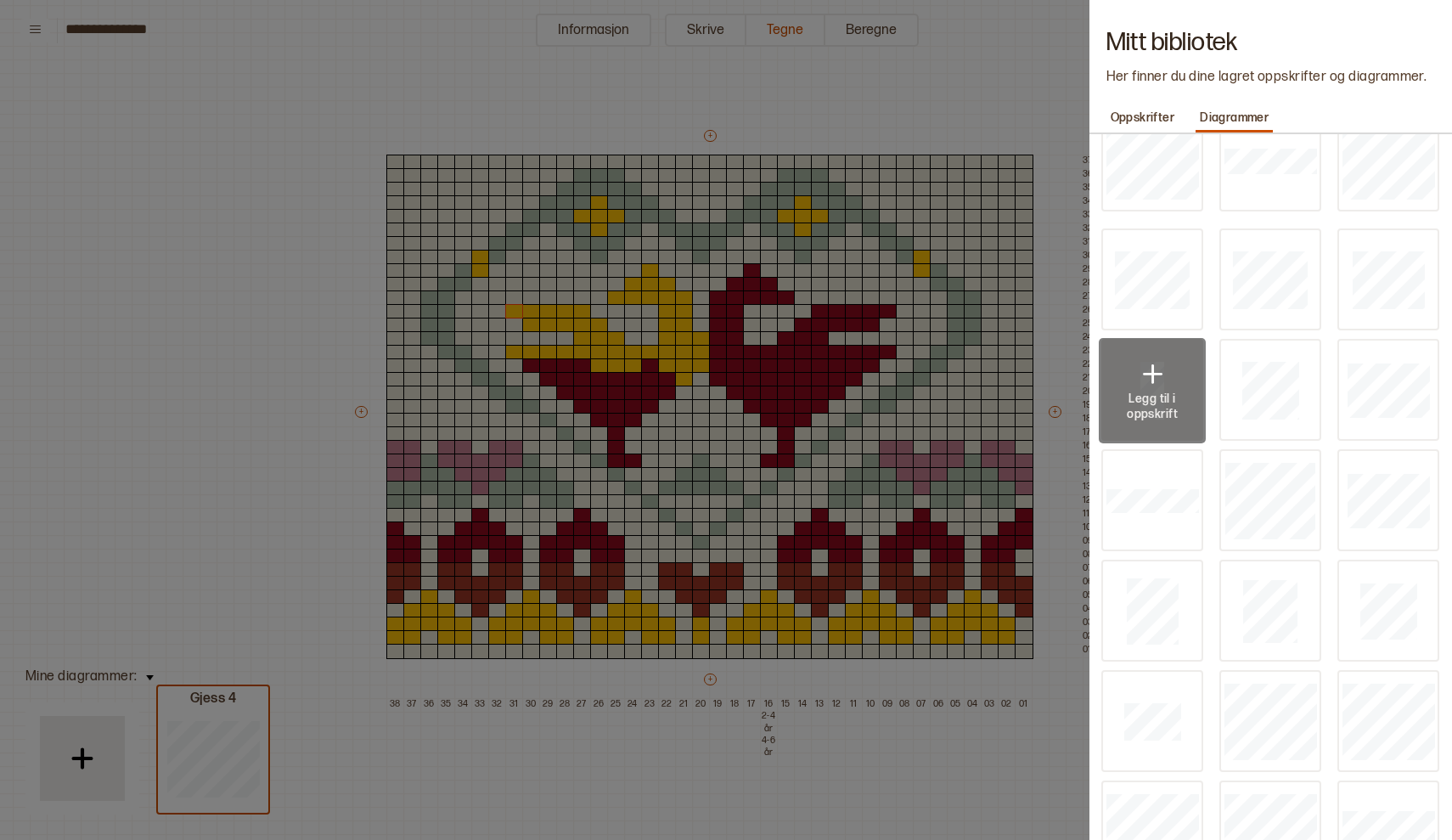
scroll to position [36, 0]
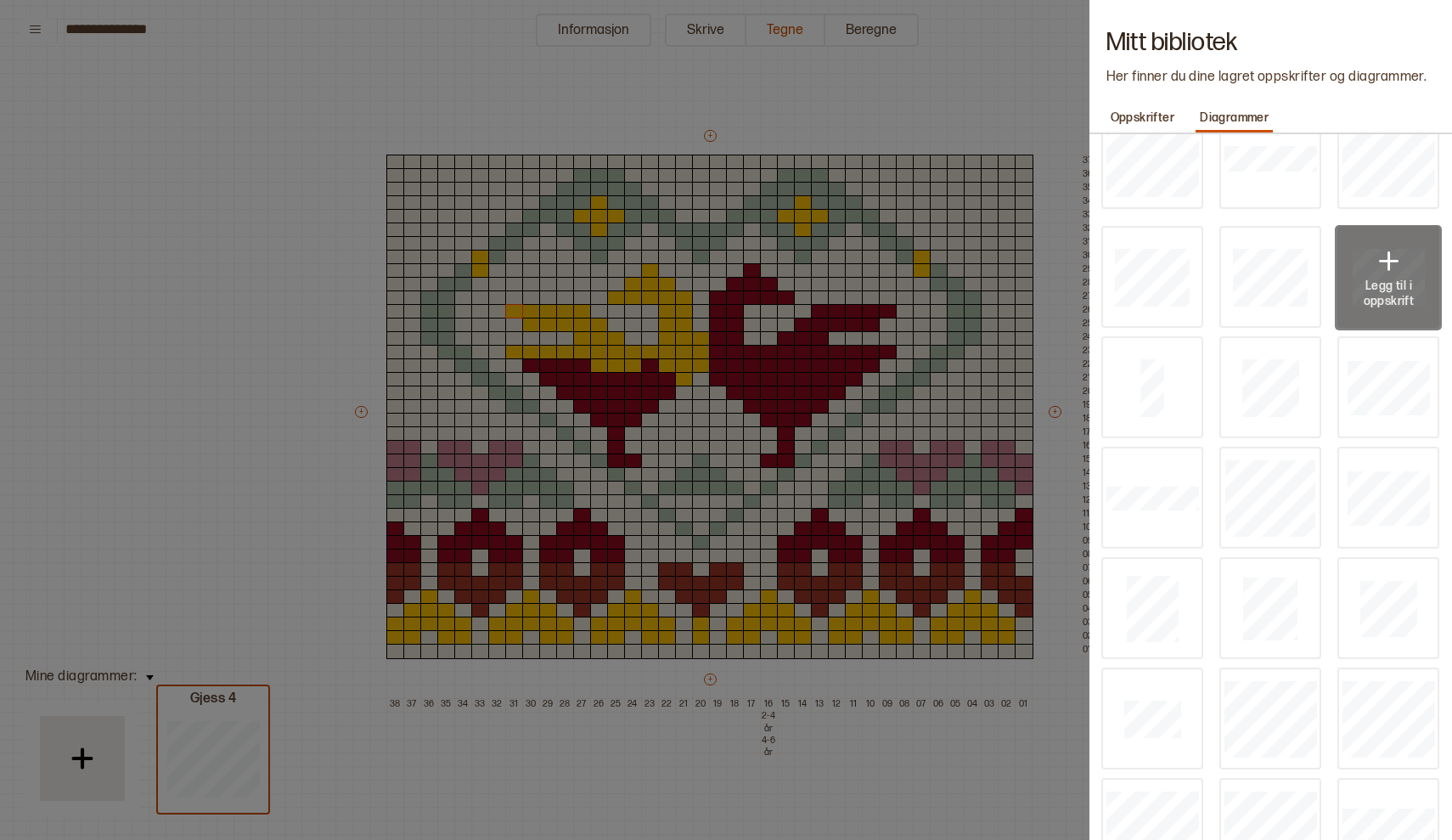
click at [1391, 279] on p "Legg til i oppskrift" at bounding box center [1388, 294] width 59 height 31
type input "**"
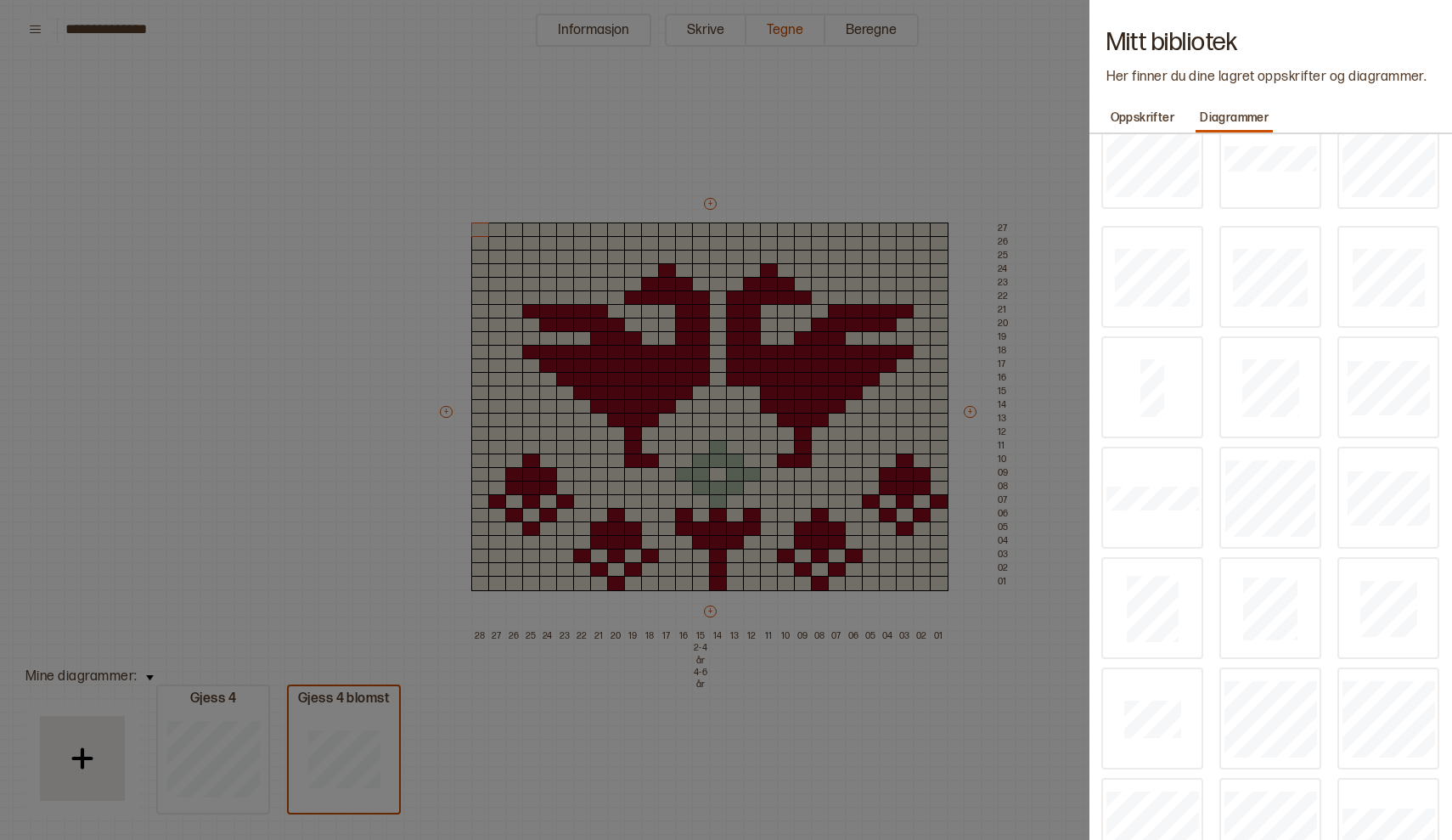
click at [990, 664] on div at bounding box center [726, 420] width 1452 height 840
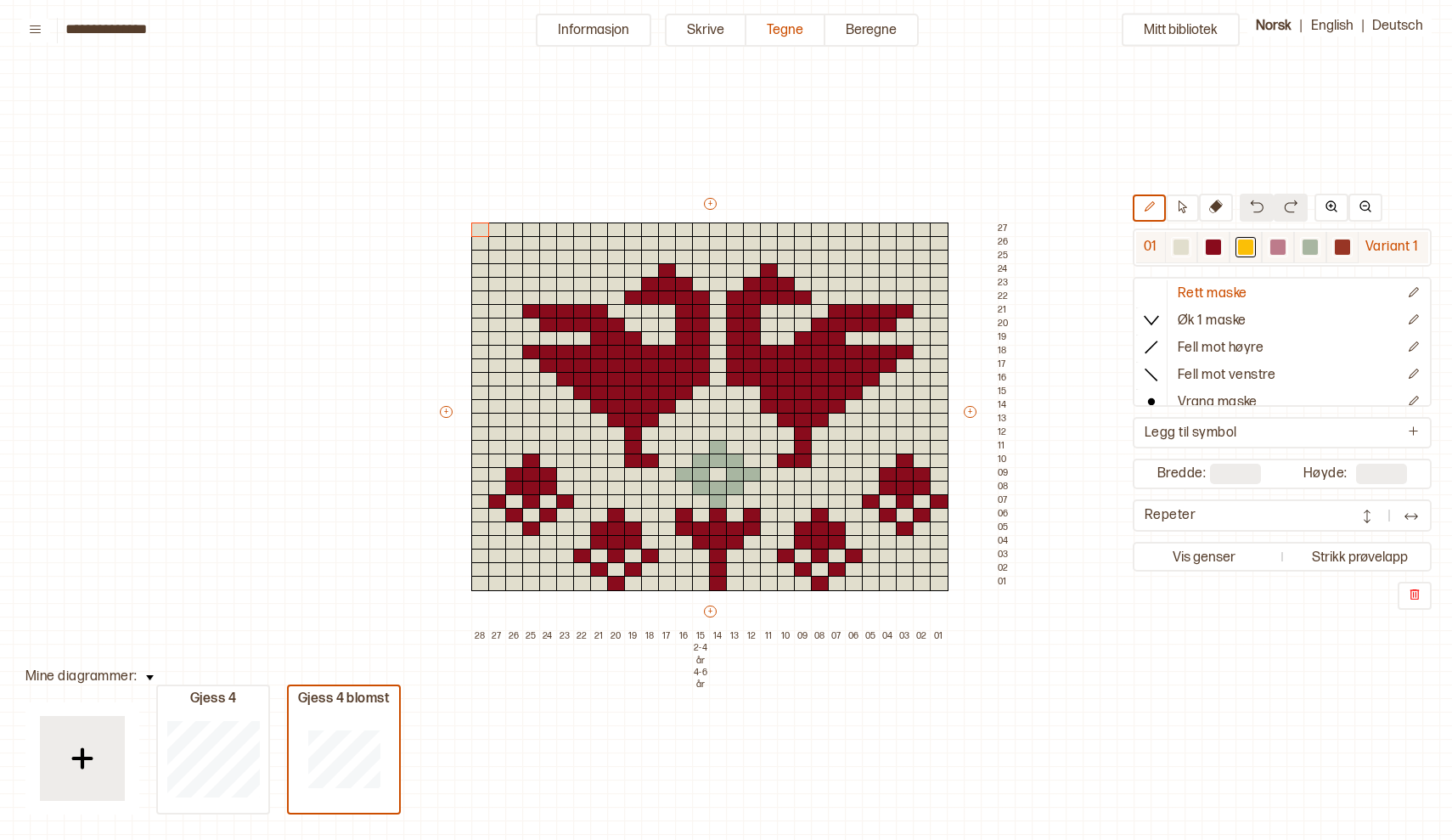
click at [1188, 246] on div at bounding box center [1181, 247] width 15 height 15
drag, startPoint x: 709, startPoint y: 454, endPoint x: 727, endPoint y: 536, distance: 84.0
click at [727, 532] on div "+ + + + 28 27 26 25 24 23 22 21 20 19 18 17 16 15 2-4 år 4-6 år 14 13 12 11 10 …" at bounding box center [726, 420] width 577 height 449
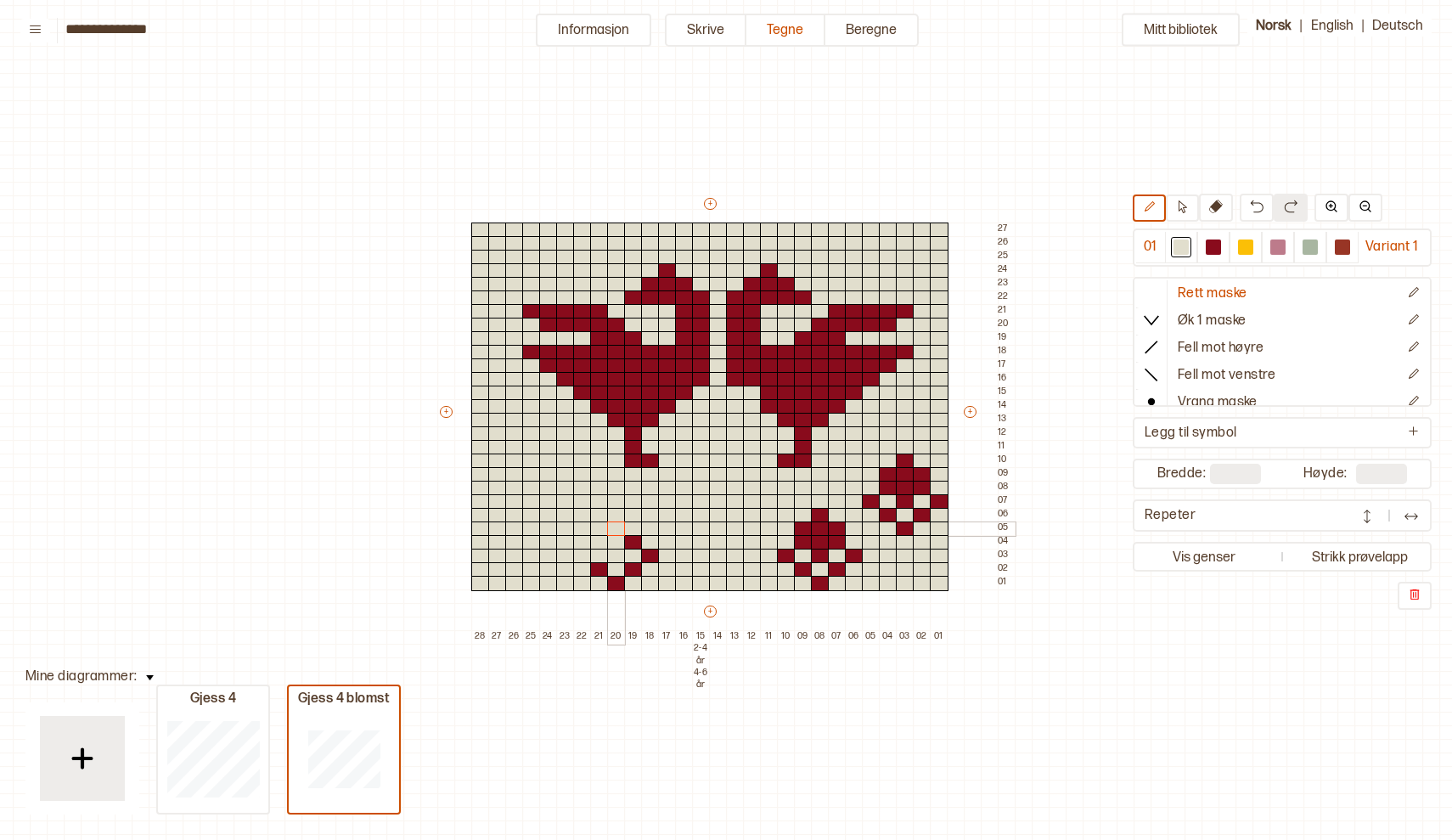
drag, startPoint x: 530, startPoint y: 466, endPoint x: 620, endPoint y: 534, distance: 112.8
click at [620, 531] on div "+ + + + 28 27 26 25 24 23 22 21 20 19 18 17 16 15 2-4 år 4-6 år 14 13 12 11 10 …" at bounding box center [726, 420] width 577 height 449
drag, startPoint x: 638, startPoint y: 547, endPoint x: 765, endPoint y: 537, distance: 127.4
click at [765, 537] on div "+ + + + 28 27 26 25 24 23 22 21 20 19 18 17 16 15 2-4 år 4-6 år 14 13 12 11 10 …" at bounding box center [726, 420] width 577 height 449
drag, startPoint x: 903, startPoint y: 467, endPoint x: 814, endPoint y: 585, distance: 147.8
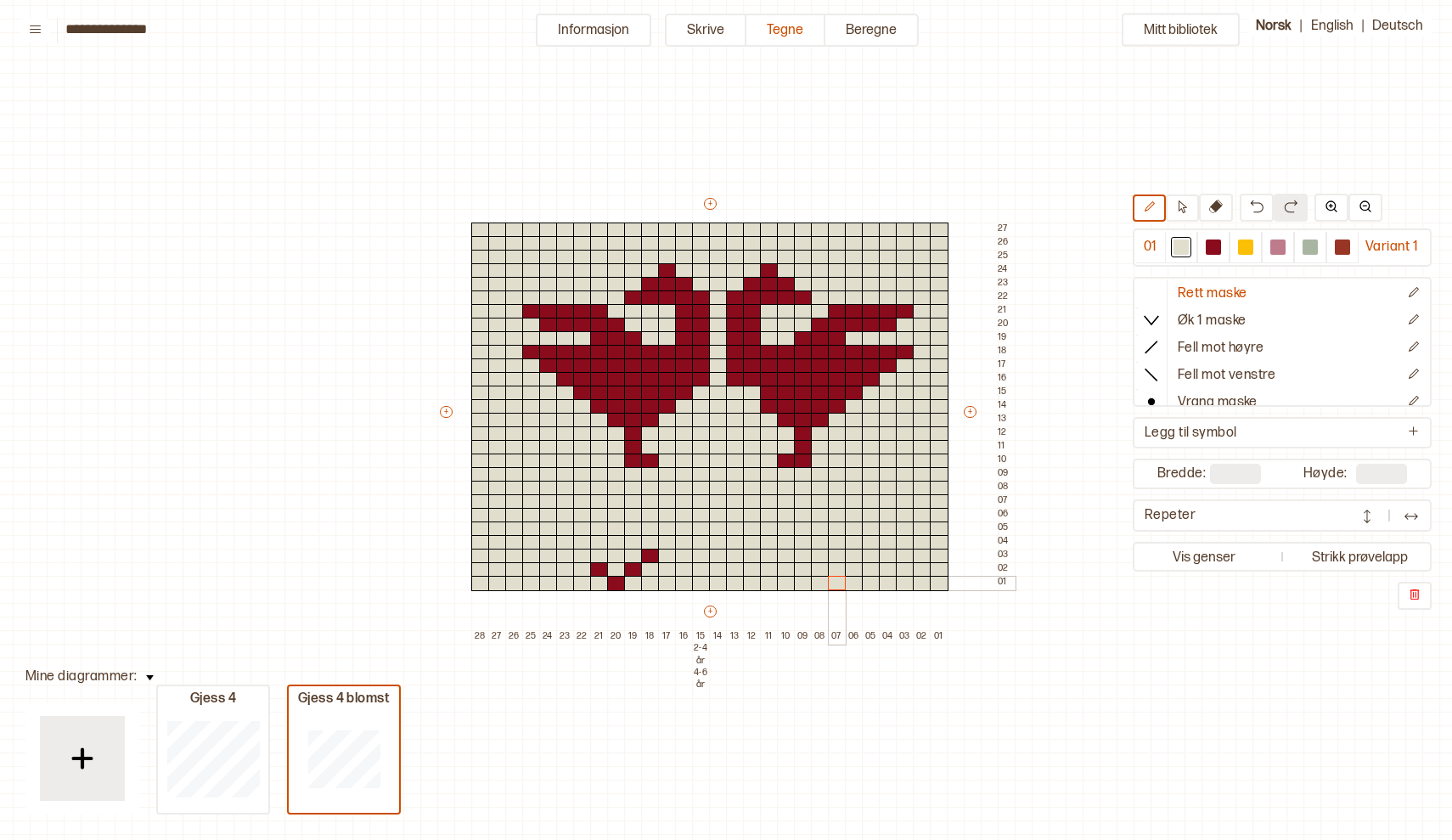
click at [814, 584] on div "+ + + + 28 27 26 25 24 23 22 21 20 19 18 17 16 15 2-4 år 4-6 år 14 13 12 11 10 …" at bounding box center [726, 420] width 577 height 449
click at [643, 559] on div at bounding box center [650, 556] width 19 height 15
drag, startPoint x: 643, startPoint y: 559, endPoint x: 637, endPoint y: 570, distance: 12.5
click at [637, 567] on div "+ + + + 28 27 26 25 24 23 22 21 20 19 18 17 16 15 2-4 år 4-6 år 14 13 12 11 10 …" at bounding box center [726, 420] width 577 height 449
click at [1242, 251] on div at bounding box center [1246, 247] width 15 height 15
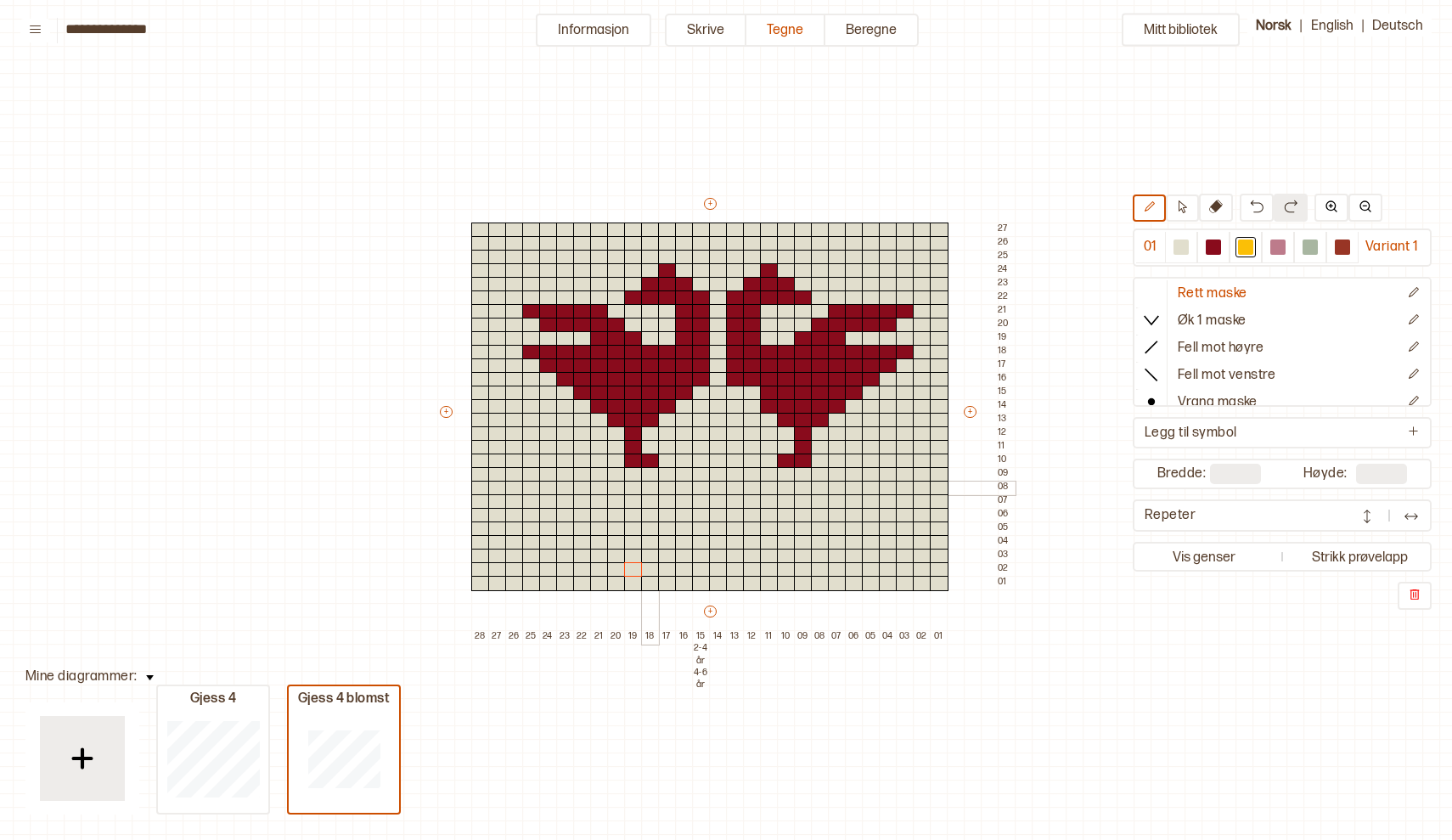
click at [649, 487] on div at bounding box center [650, 488] width 19 height 15
click at [670, 485] on div at bounding box center [667, 488] width 19 height 15
click at [614, 486] on div at bounding box center [617, 488] width 19 height 15
click at [597, 486] on div at bounding box center [600, 488] width 19 height 15
drag, startPoint x: 598, startPoint y: 503, endPoint x: 668, endPoint y: 498, distance: 70.2
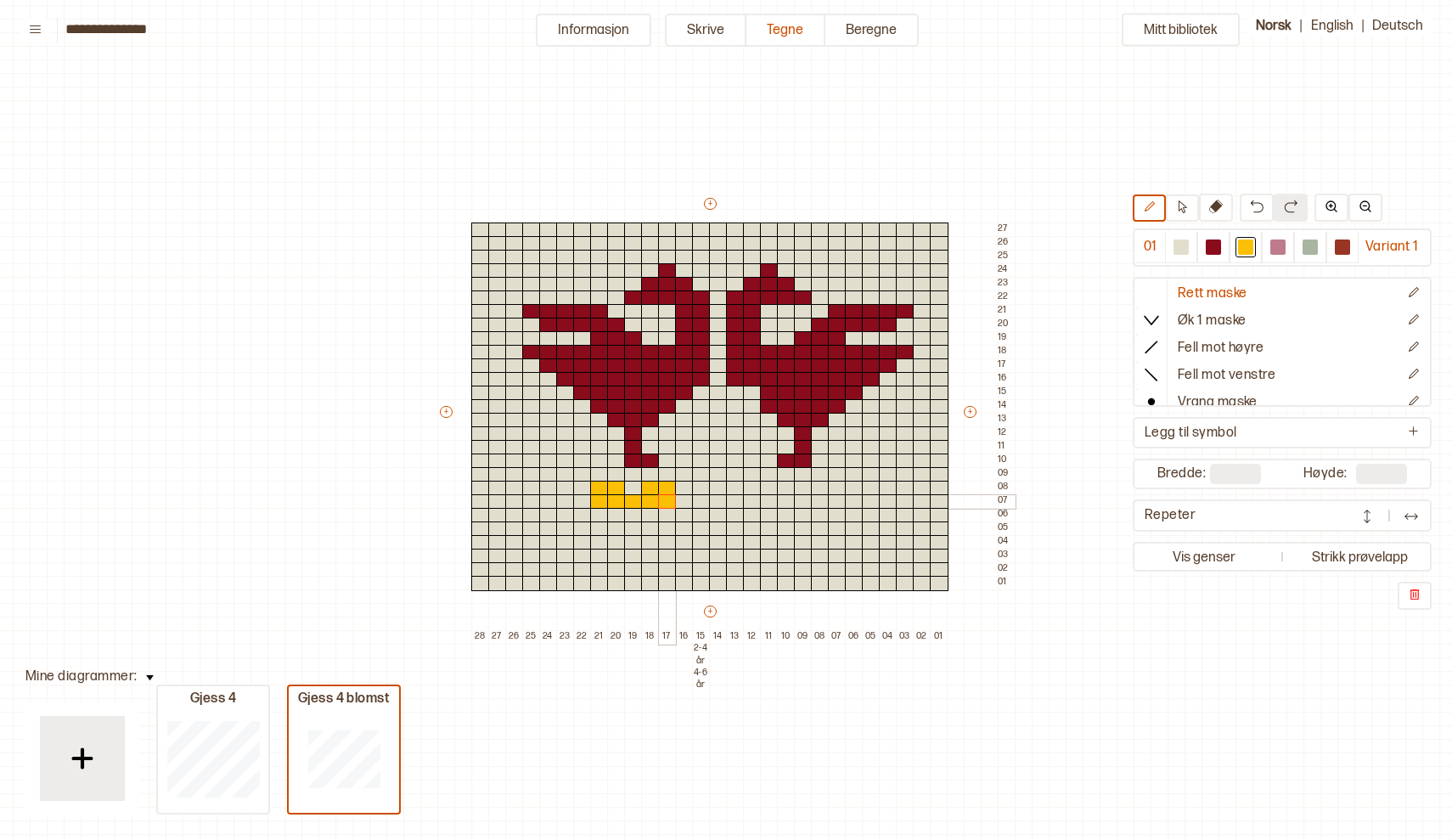
click at [668, 498] on div "+ + + + 28 27 26 25 24 23 22 21 20 19 18 17 16 15 2-4 år 4-6 år 14 13 12 11 10 …" at bounding box center [726, 420] width 577 height 449
click at [613, 512] on div at bounding box center [617, 515] width 19 height 15
drag, startPoint x: 619, startPoint y: 512, endPoint x: 646, endPoint y: 514, distance: 27.1
click at [646, 514] on div "+ + + + 28 27 26 25 24 23 22 21 20 19 18 17 16 15 2-4 år 4-6 år 14 13 12 11 10 …" at bounding box center [726, 420] width 577 height 449
click at [630, 527] on div at bounding box center [634, 529] width 19 height 15
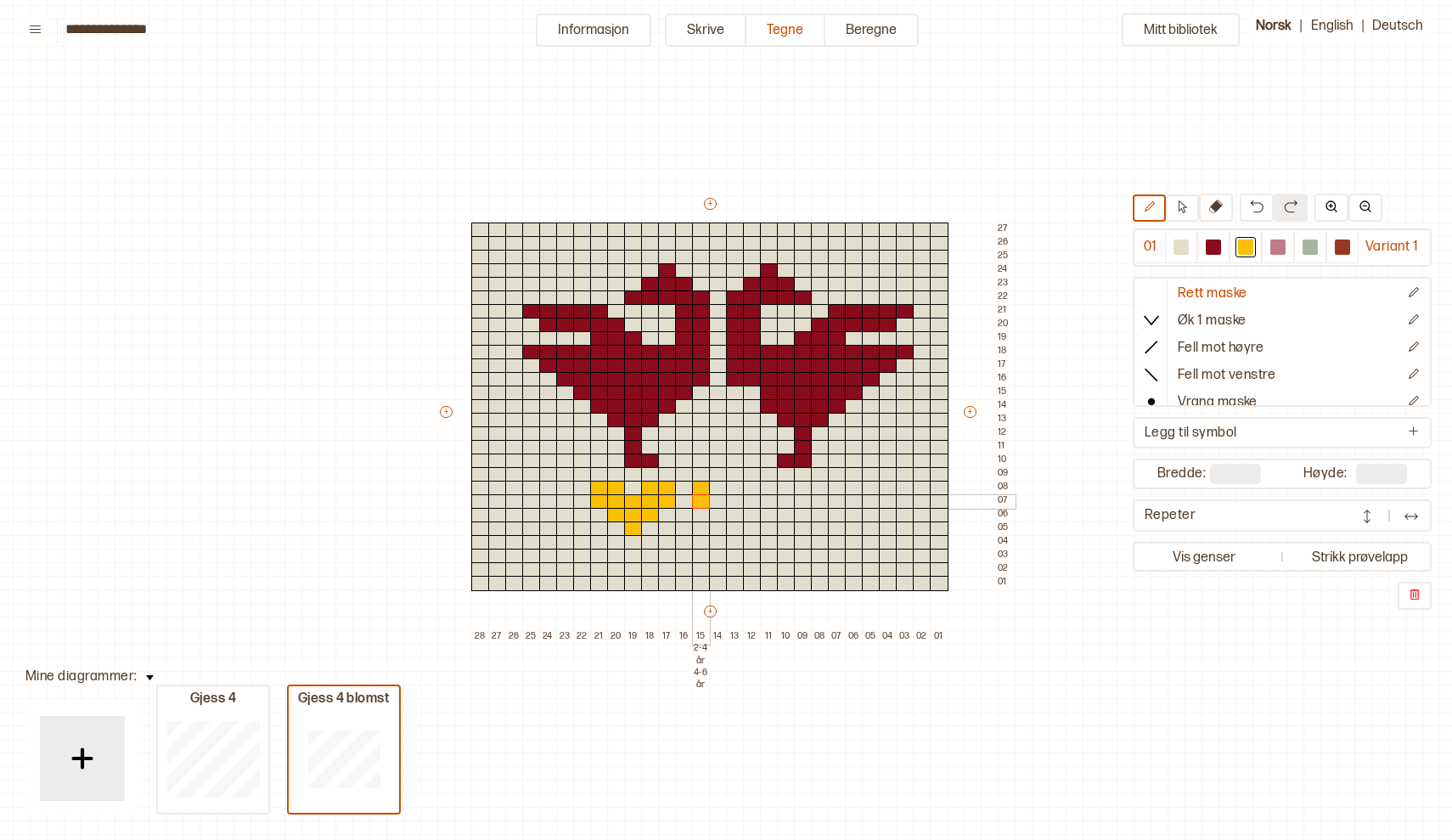
drag, startPoint x: 700, startPoint y: 482, endPoint x: 701, endPoint y: 499, distance: 17.0
click at [701, 499] on div "+ + + + 28 27 26 25 24 23 22 21 20 19 18 17 16 15 2-4 år 4-6 år 14 13 12 11 10 …" at bounding box center [726, 420] width 577 height 449
drag, startPoint x: 717, startPoint y: 484, endPoint x: 719, endPoint y: 509, distance: 25.1
click at [719, 509] on div "+ + + + 28 27 26 25 24 23 22 21 20 19 18 17 16 15 2-4 år 4-6 år 14 13 12 11 10 …" at bounding box center [726, 420] width 577 height 449
drag, startPoint x: 737, startPoint y: 497, endPoint x: 737, endPoint y: 527, distance: 30.0
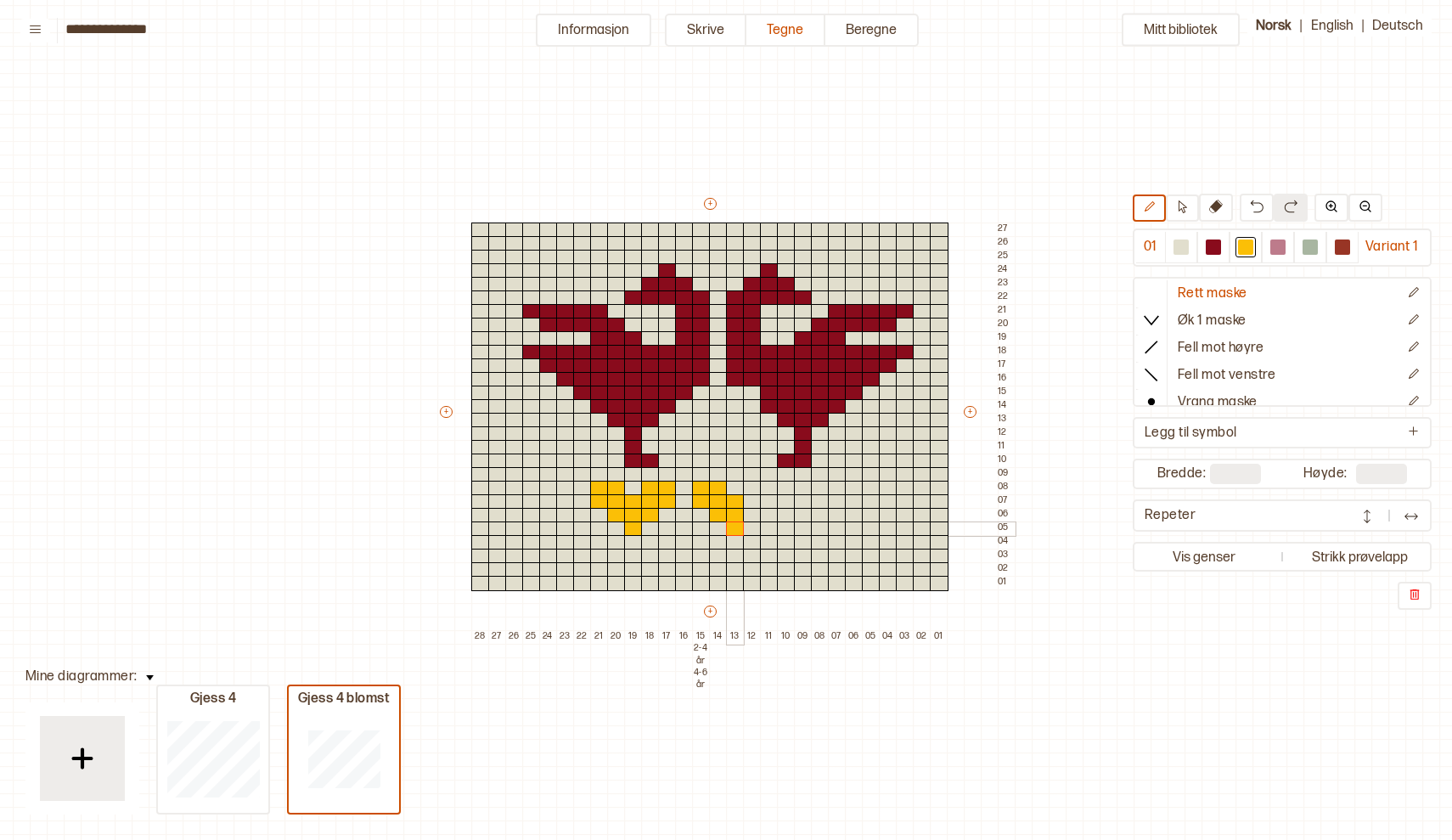
click at [737, 527] on div "+ + + + 28 27 26 25 24 23 22 21 20 19 18 17 16 15 2-4 år 4-6 år 14 13 12 11 10 …" at bounding box center [726, 420] width 577 height 449
drag, startPoint x: 754, startPoint y: 486, endPoint x: 755, endPoint y: 511, distance: 25.0
click at [755, 511] on div "+ + + + 28 27 26 25 24 23 22 21 20 19 18 17 16 15 2-4 år 4-6 år 14 13 12 11 10 …" at bounding box center [726, 420] width 577 height 449
drag, startPoint x: 770, startPoint y: 486, endPoint x: 770, endPoint y: 499, distance: 13.0
click at [770, 499] on div "+ + + + 28 27 26 25 24 23 22 21 20 19 18 17 16 15 2-4 år 4-6 år 14 13 12 11 10 …" at bounding box center [726, 420] width 577 height 449
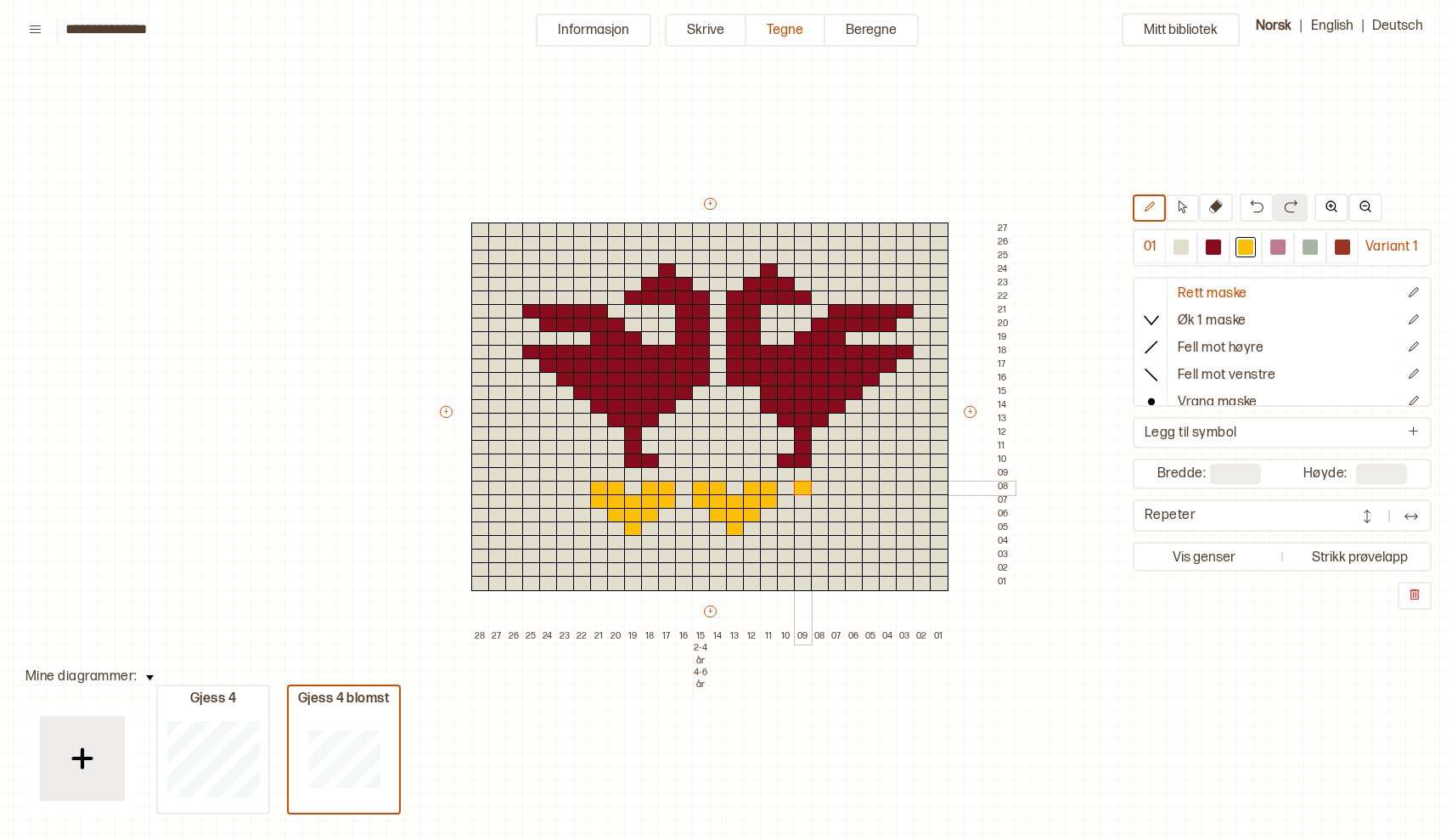
click at [806, 482] on div at bounding box center [803, 488] width 19 height 15
click at [804, 501] on div at bounding box center [803, 502] width 19 height 15
drag, startPoint x: 819, startPoint y: 488, endPoint x: 821, endPoint y: 518, distance: 30.1
click at [821, 518] on div "+ + + + 28 27 26 25 24 23 22 21 20 19 18 17 16 15 2-4 år 4-6 år 14 13 12 11 10 …" at bounding box center [726, 420] width 577 height 449
drag, startPoint x: 839, startPoint y: 488, endPoint x: 838, endPoint y: 536, distance: 48.0
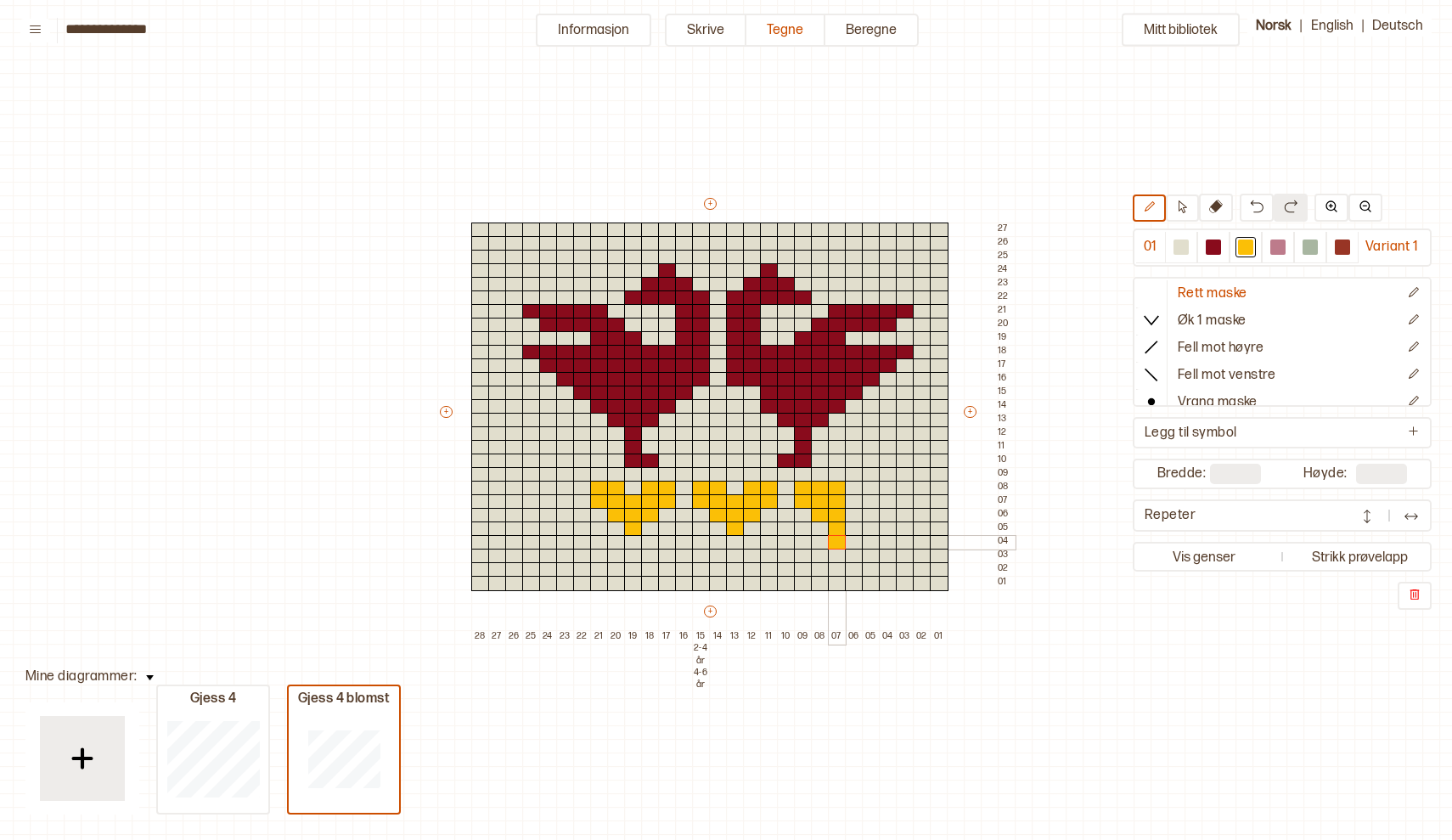
click at [838, 536] on div "+ + + + 28 27 26 25 24 23 22 21 20 19 18 17 16 15 2-4 år 4-6 år 14 13 12 11 10 …" at bounding box center [726, 420] width 577 height 449
click at [1181, 248] on div at bounding box center [1181, 247] width 15 height 15
click at [839, 540] on div at bounding box center [837, 542] width 19 height 15
click at [834, 486] on div at bounding box center [837, 488] width 19 height 15
click at [1219, 250] on div at bounding box center [1214, 247] width 15 height 15
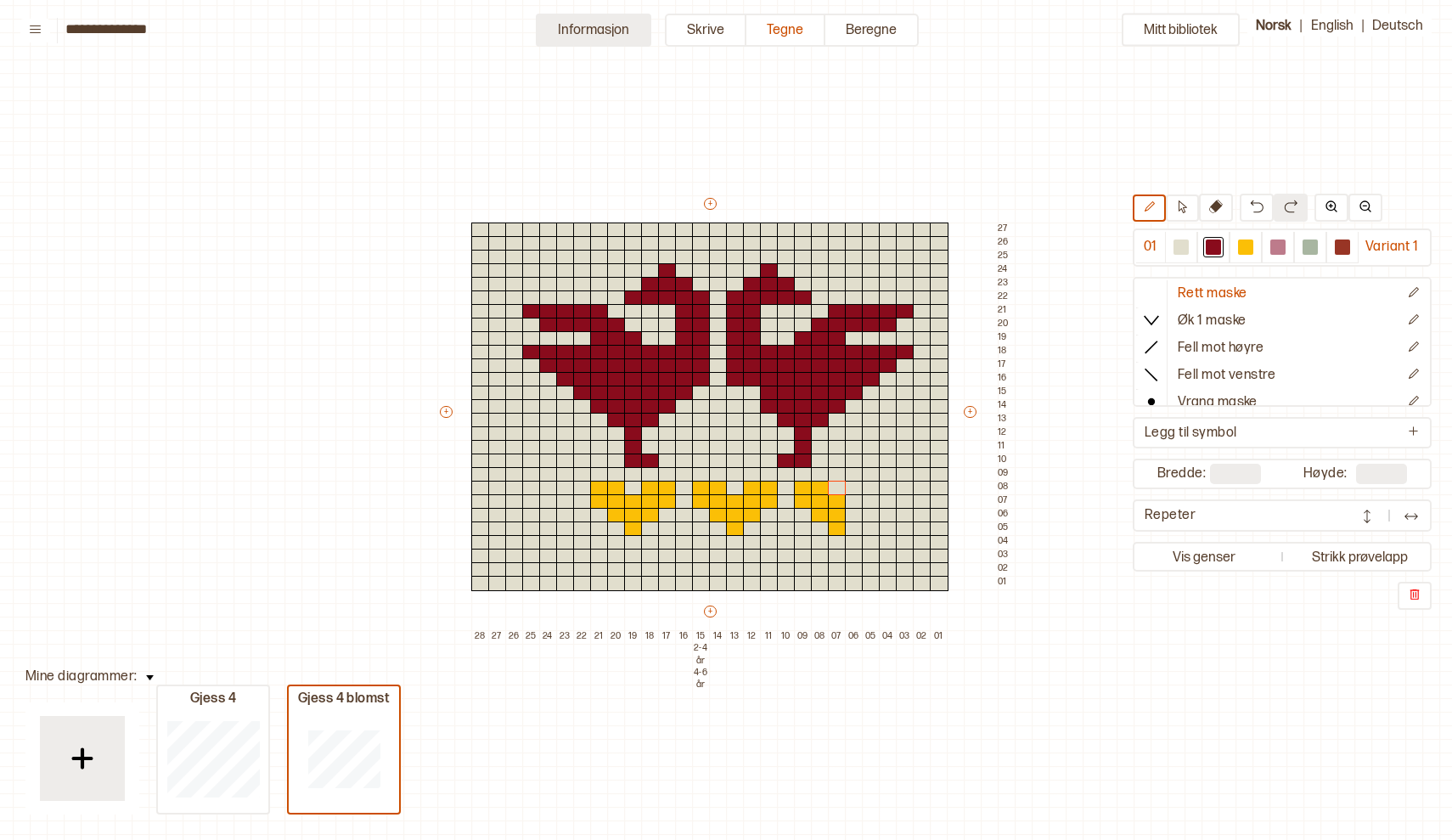
click at [611, 25] on button "Informasjon" at bounding box center [593, 29] width 115 height 33
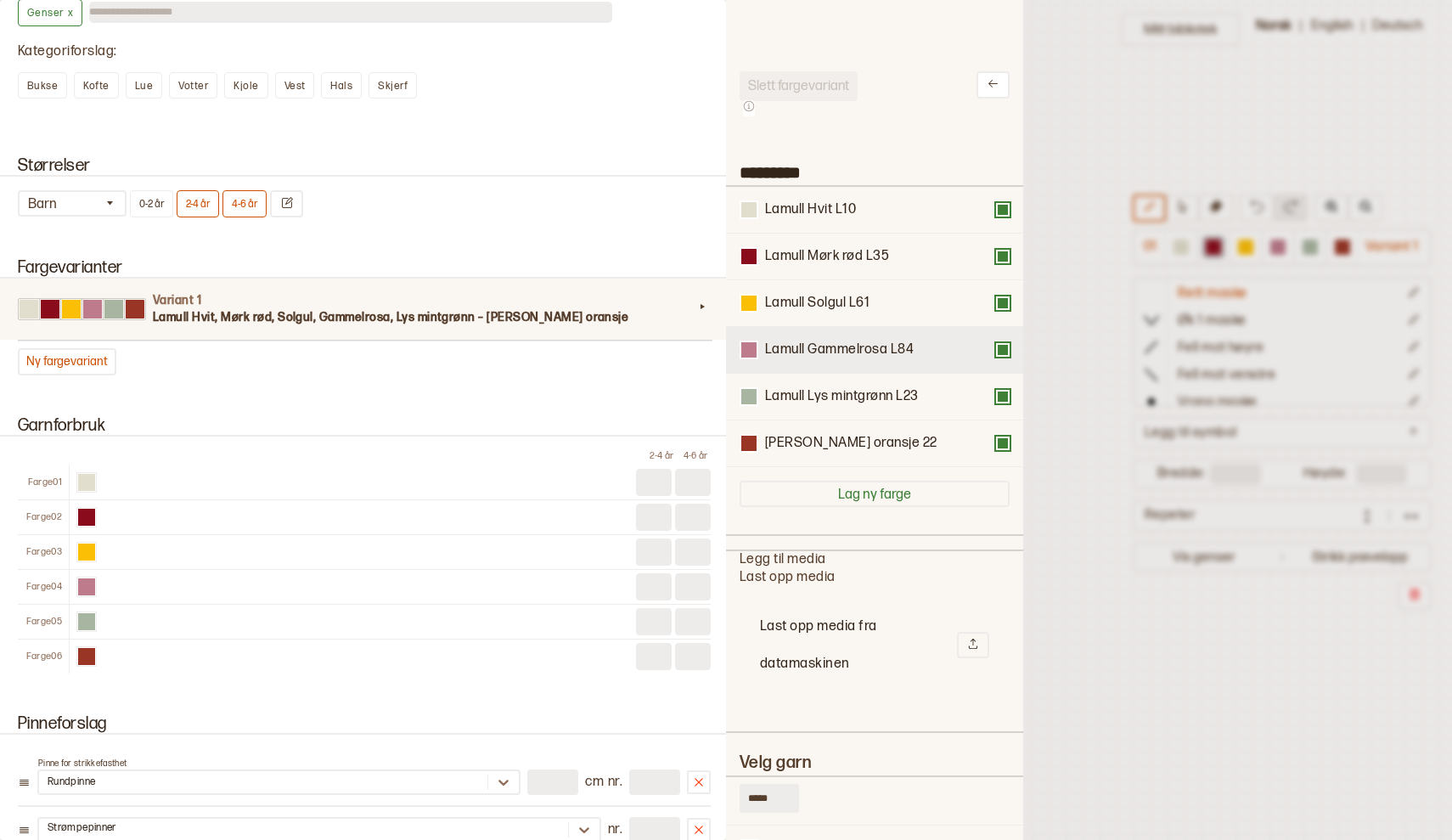
scroll to position [0, 0]
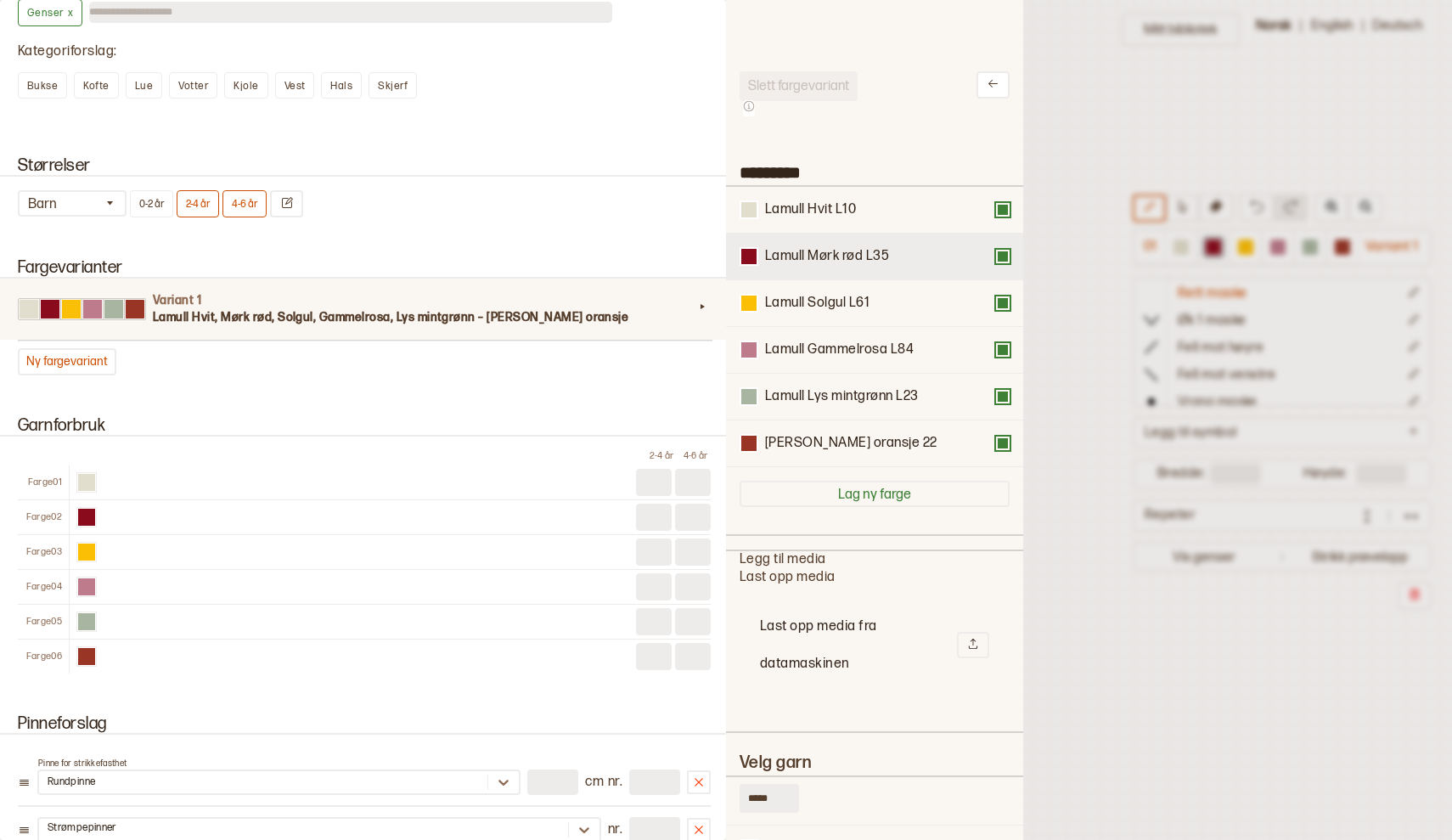
click at [1004, 260] on button at bounding box center [1002, 256] width 13 height 13
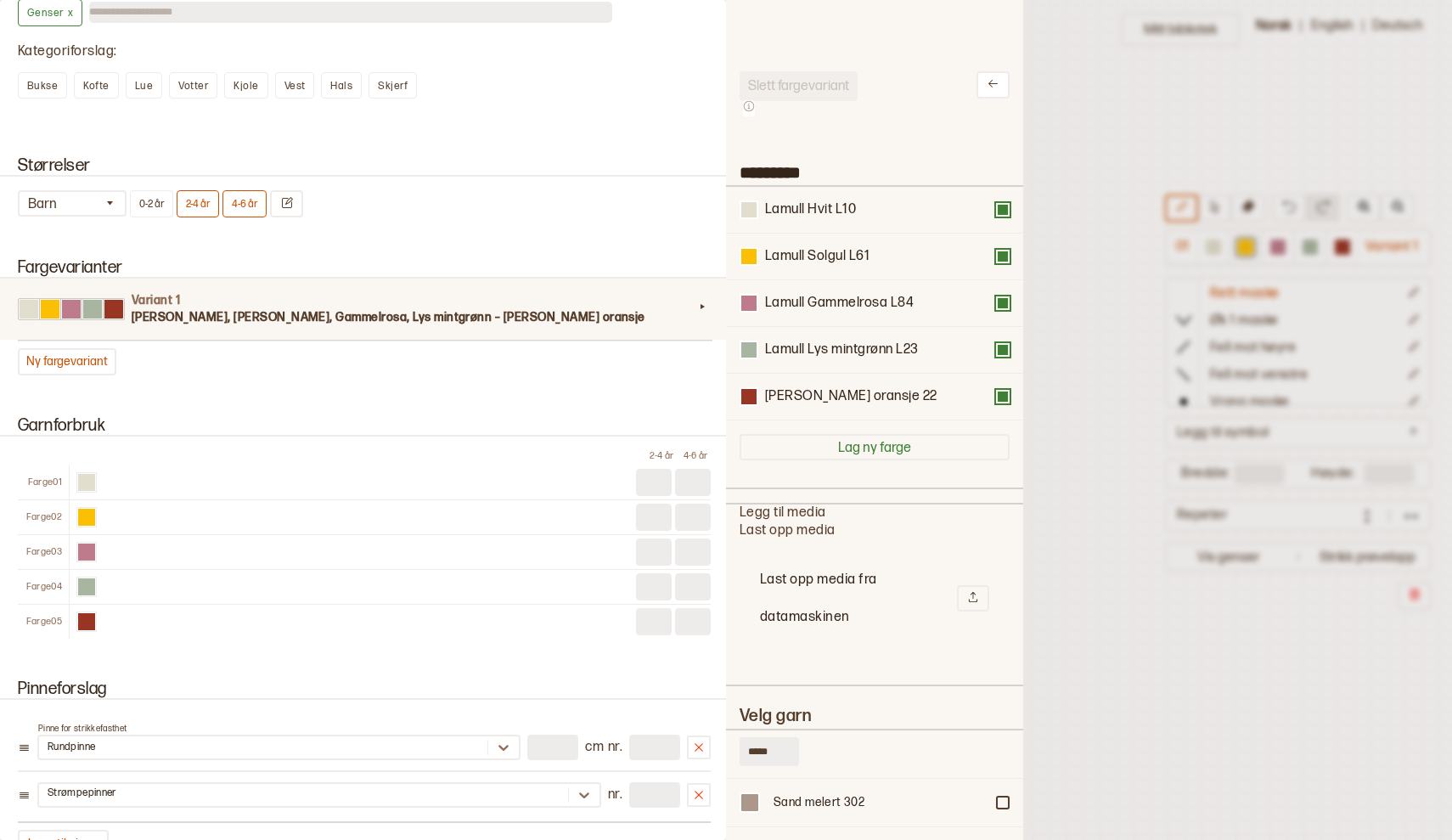
click at [1004, 260] on button at bounding box center [1002, 256] width 13 height 13
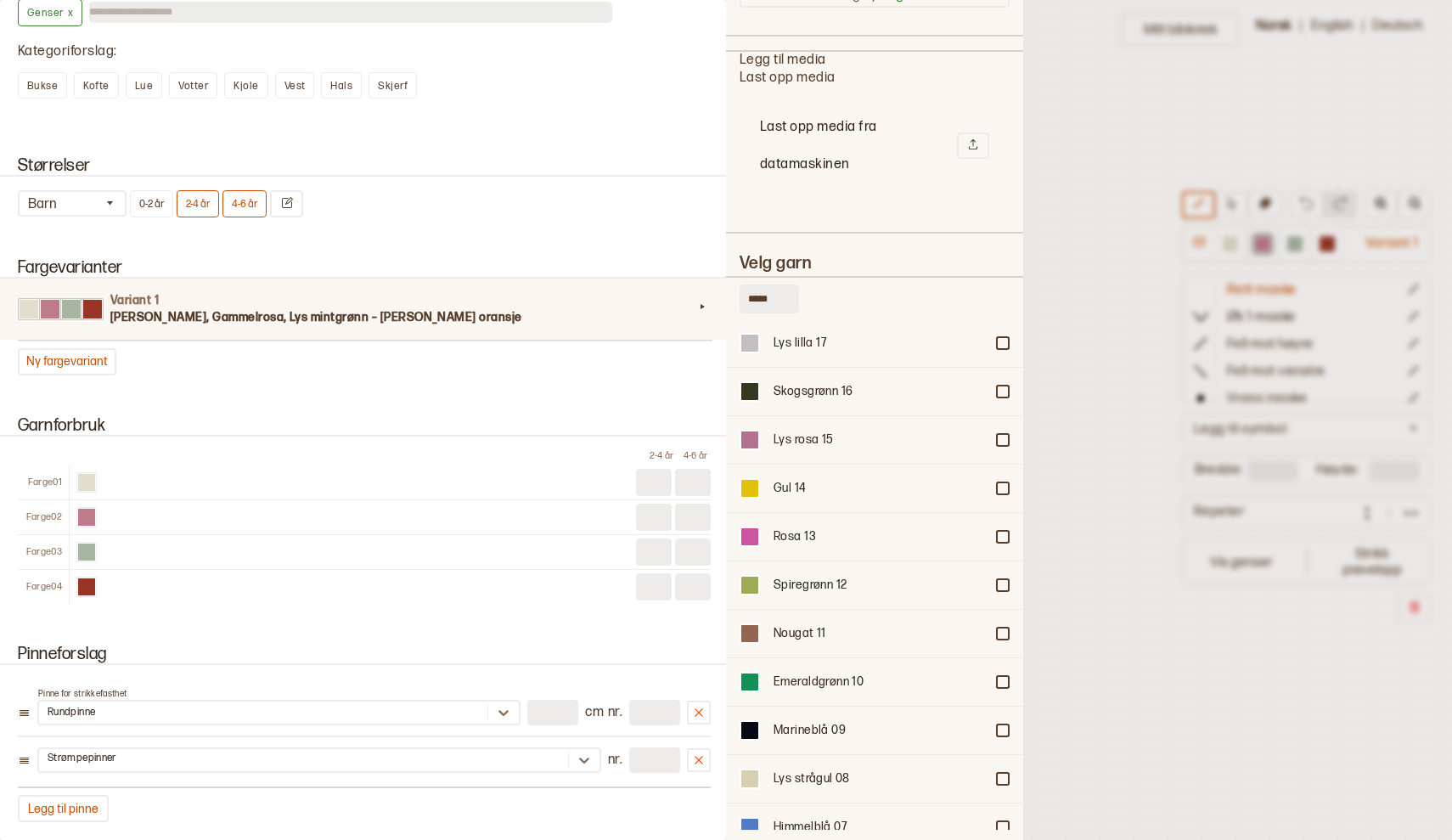
scroll to position [10946, 0]
click at [1002, 529] on div at bounding box center [1002, 534] width 10 height 10
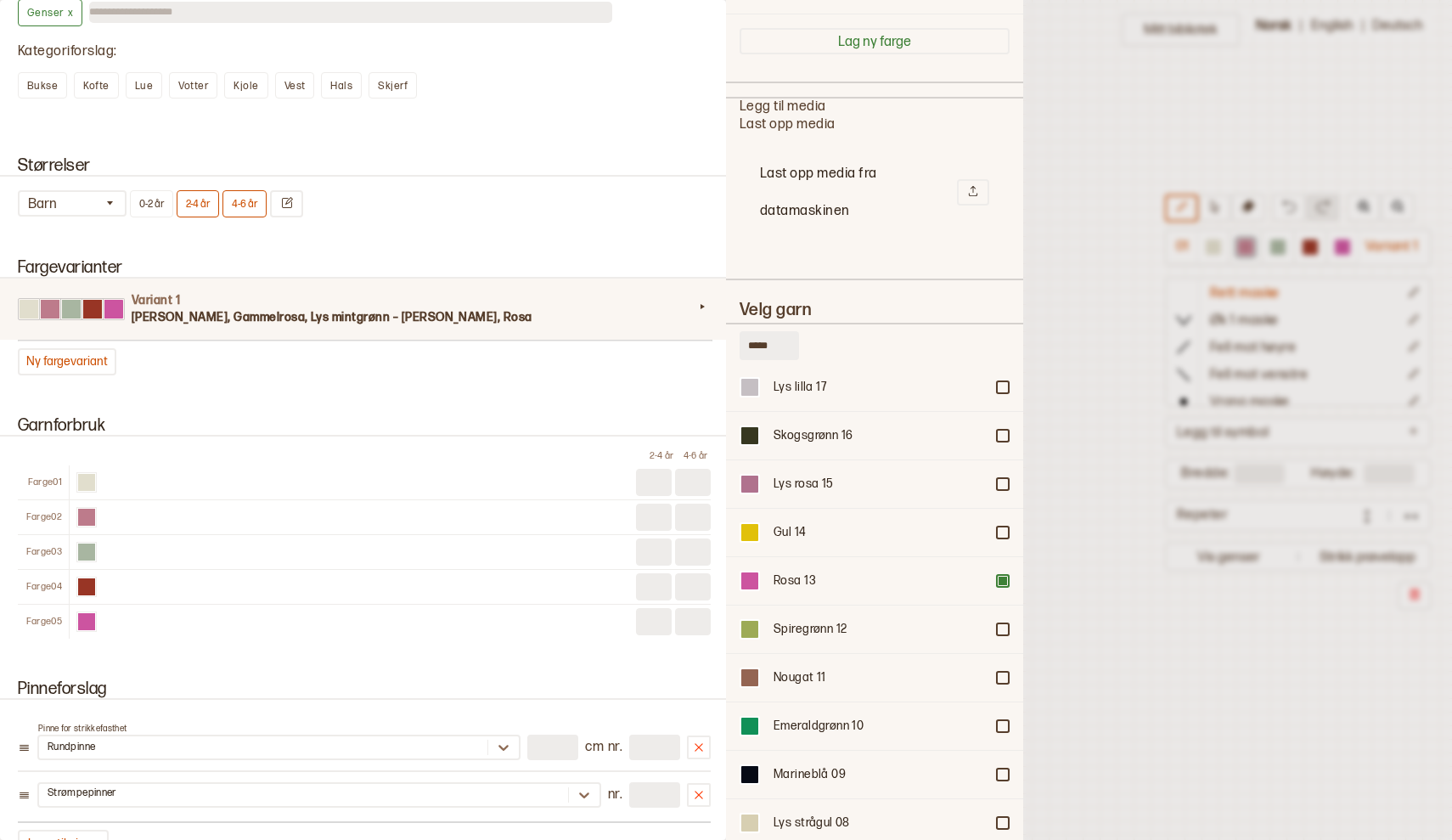
click at [1118, 547] on div at bounding box center [726, 420] width 1452 height 840
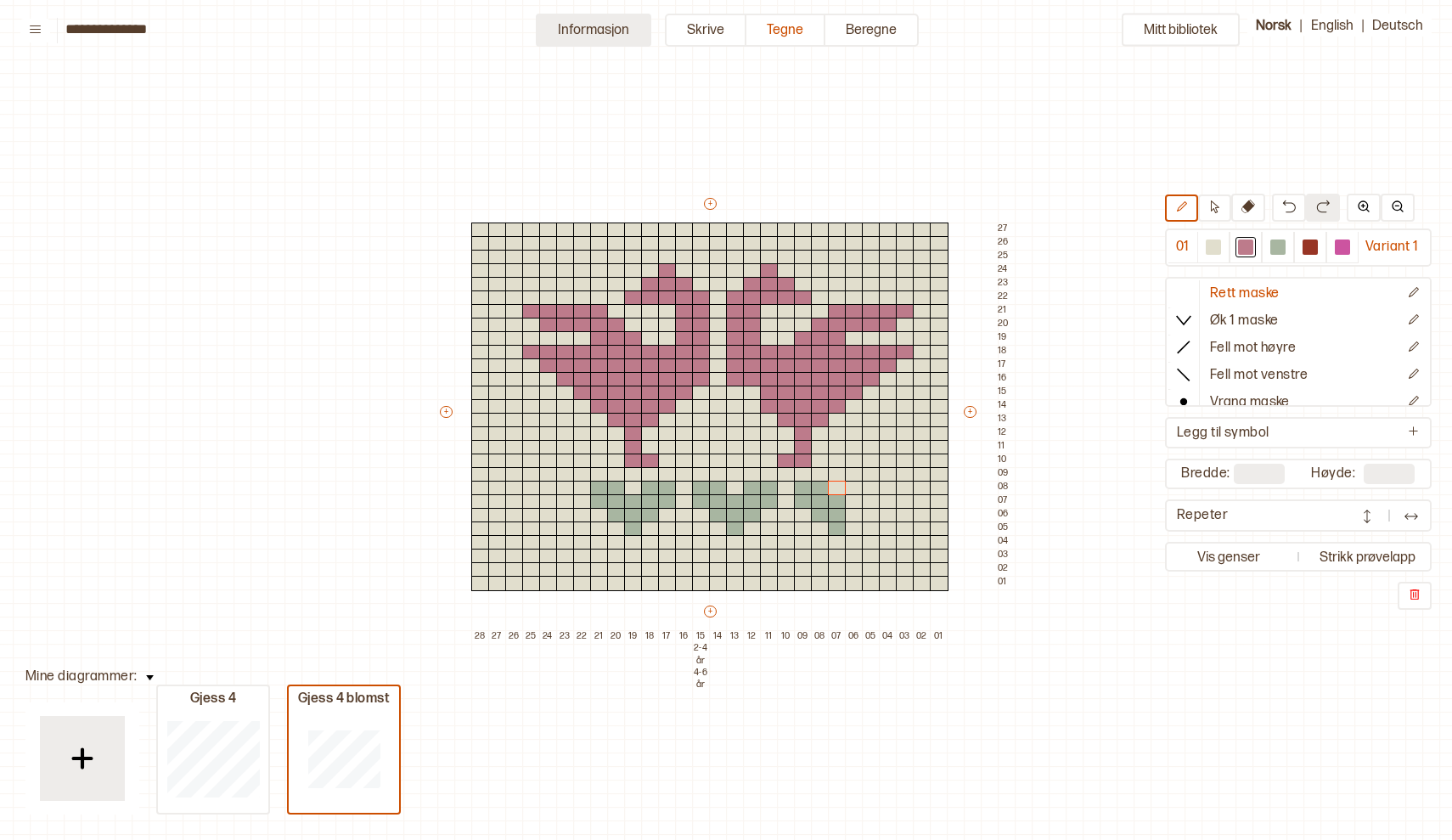
click at [603, 29] on button "Informasjon" at bounding box center [593, 29] width 115 height 33
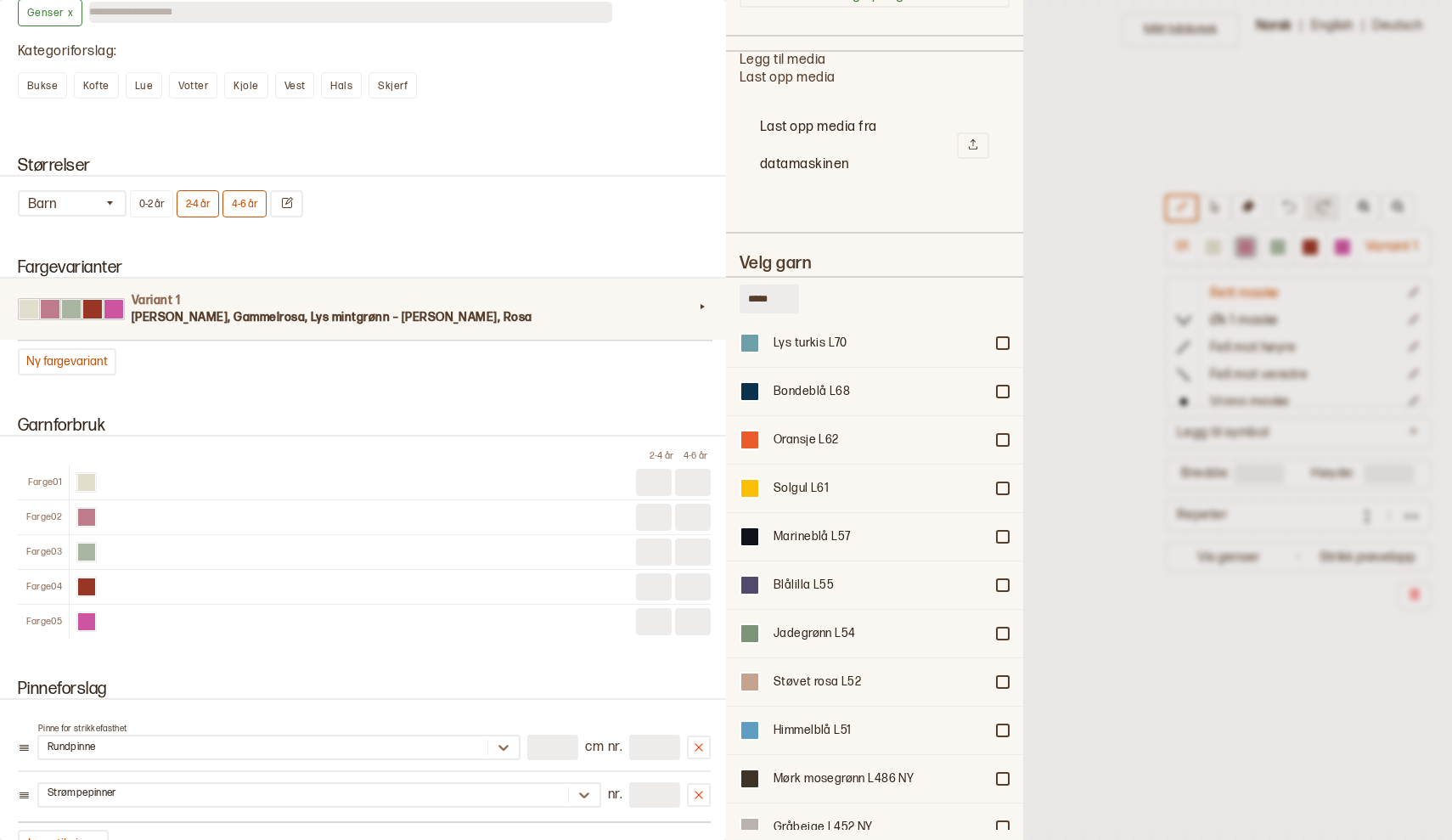
scroll to position [11916, 0]
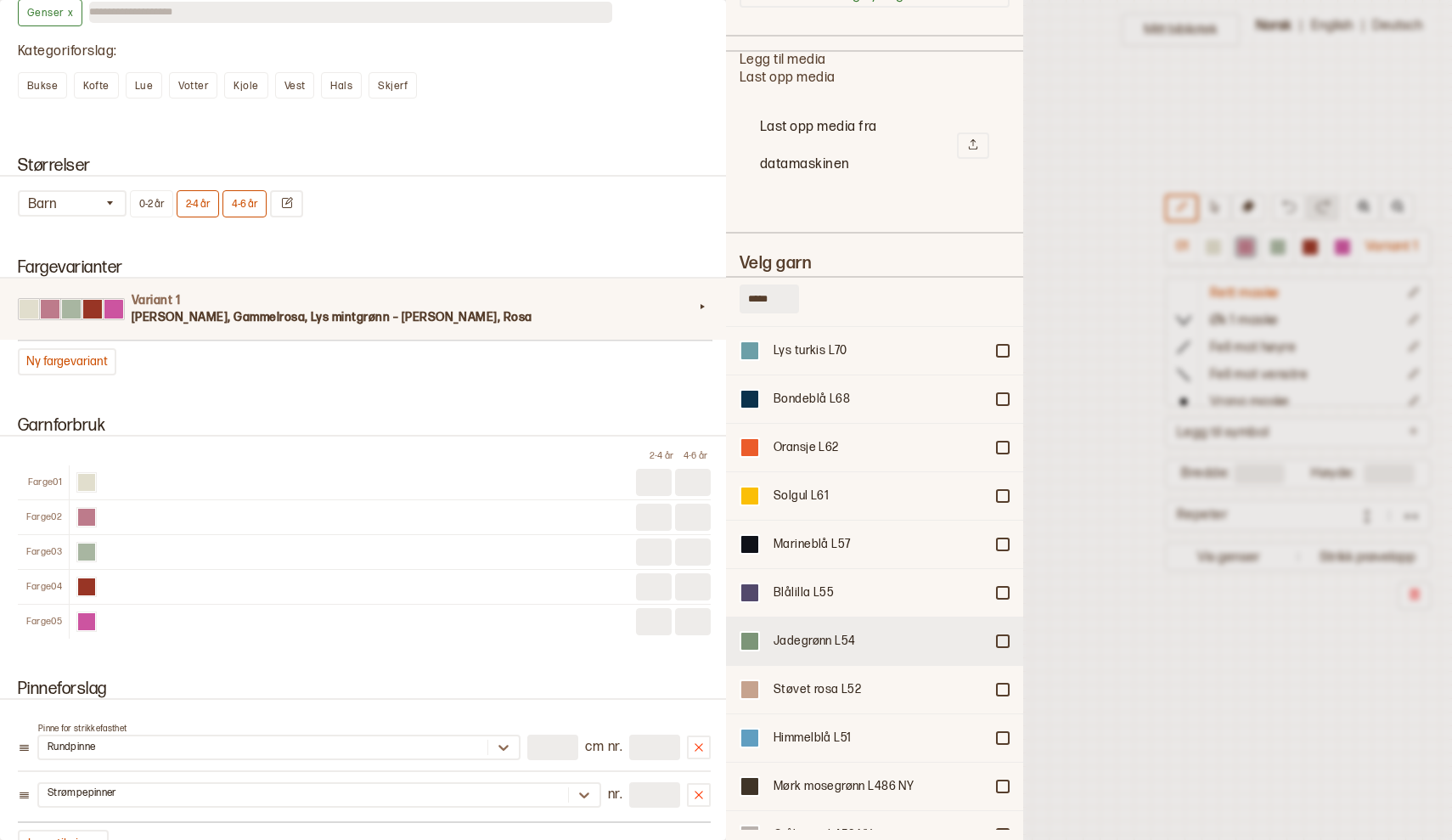
click at [1002, 637] on div at bounding box center [1002, 641] width 10 height 10
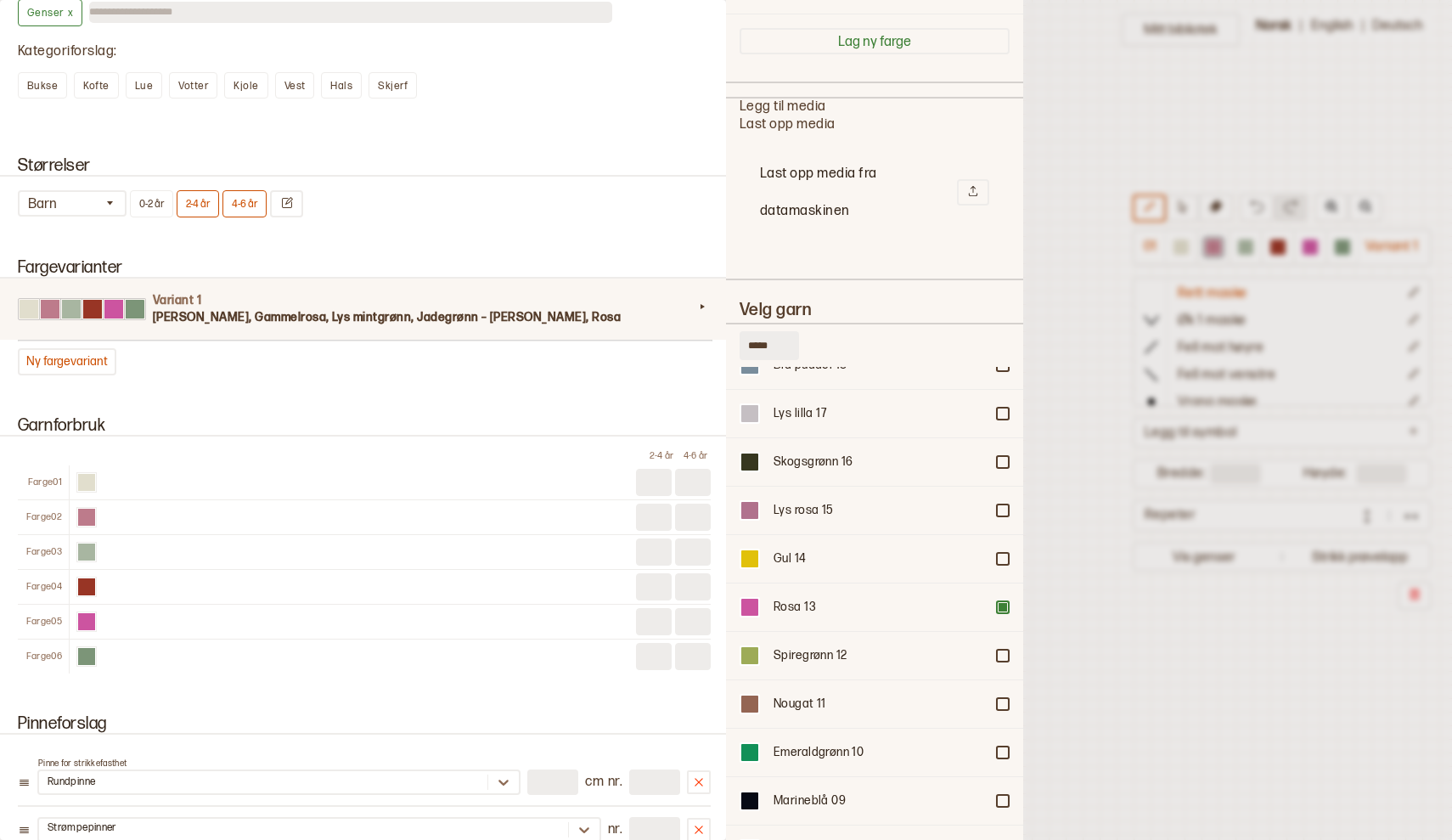
scroll to position [10917, 0]
click at [846, 556] on div "Gul 14" at bounding box center [875, 561] width 298 height 49
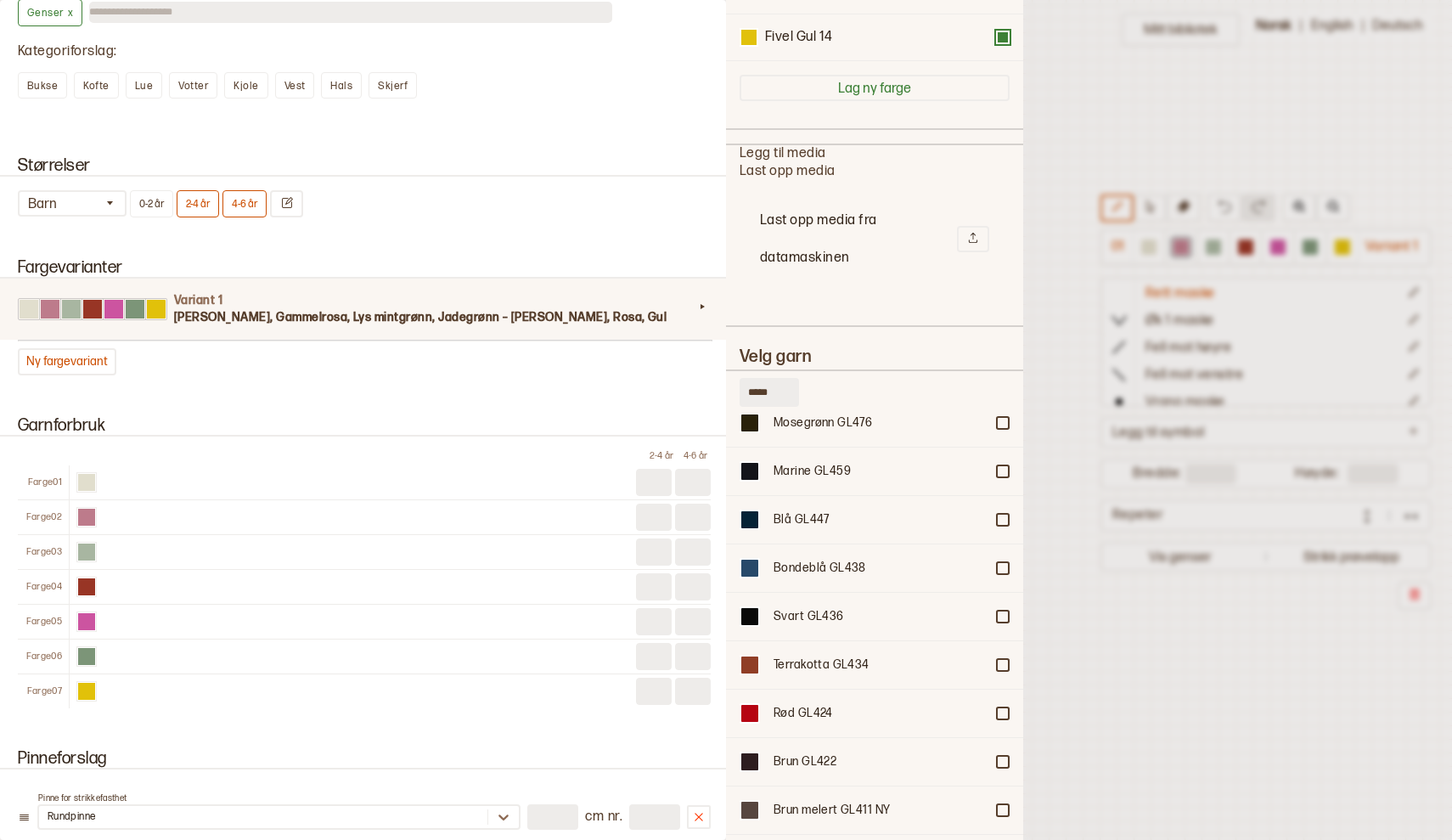
scroll to position [296, 0]
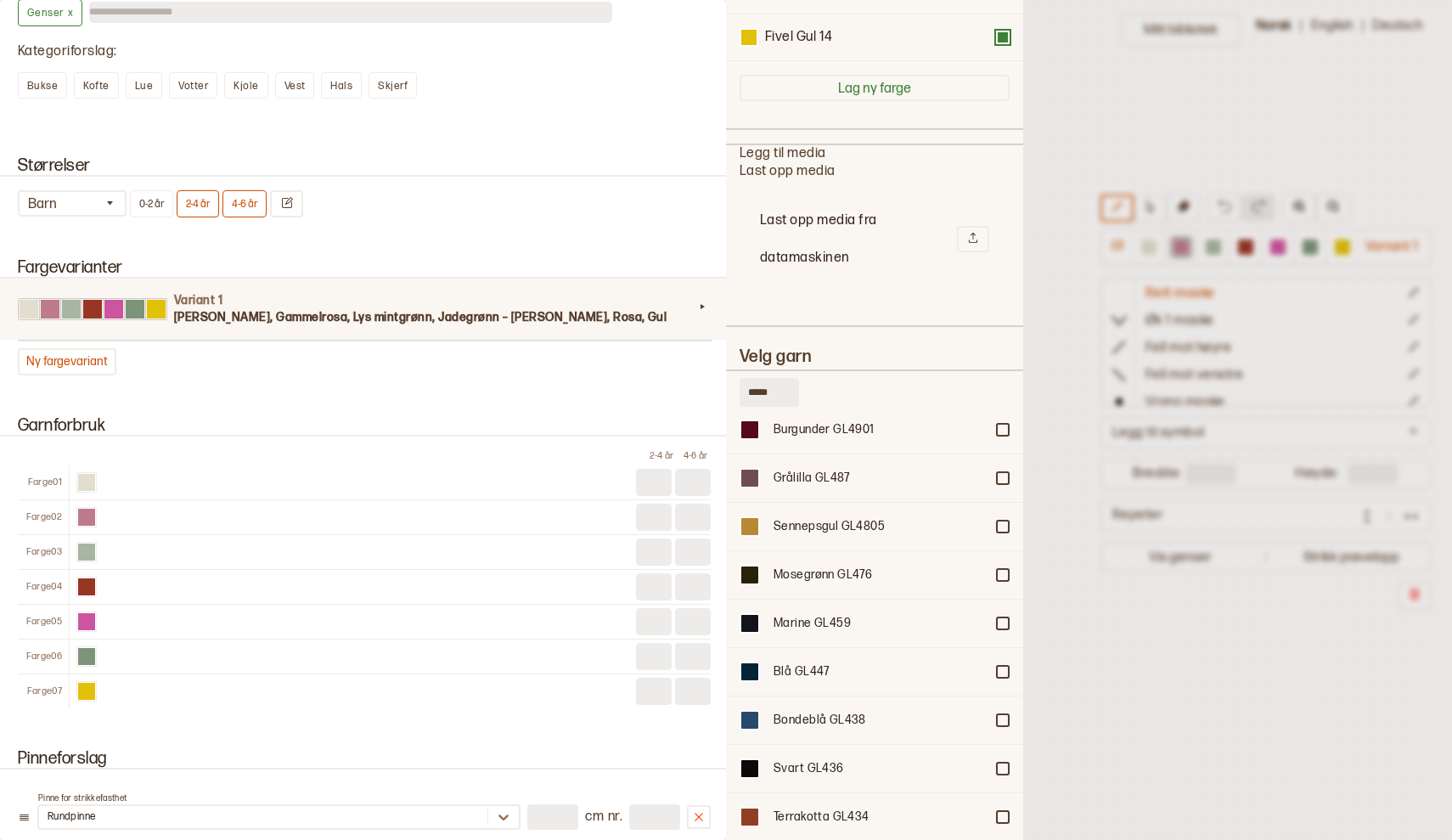
click at [787, 390] on input "*****" at bounding box center [769, 392] width 59 height 29
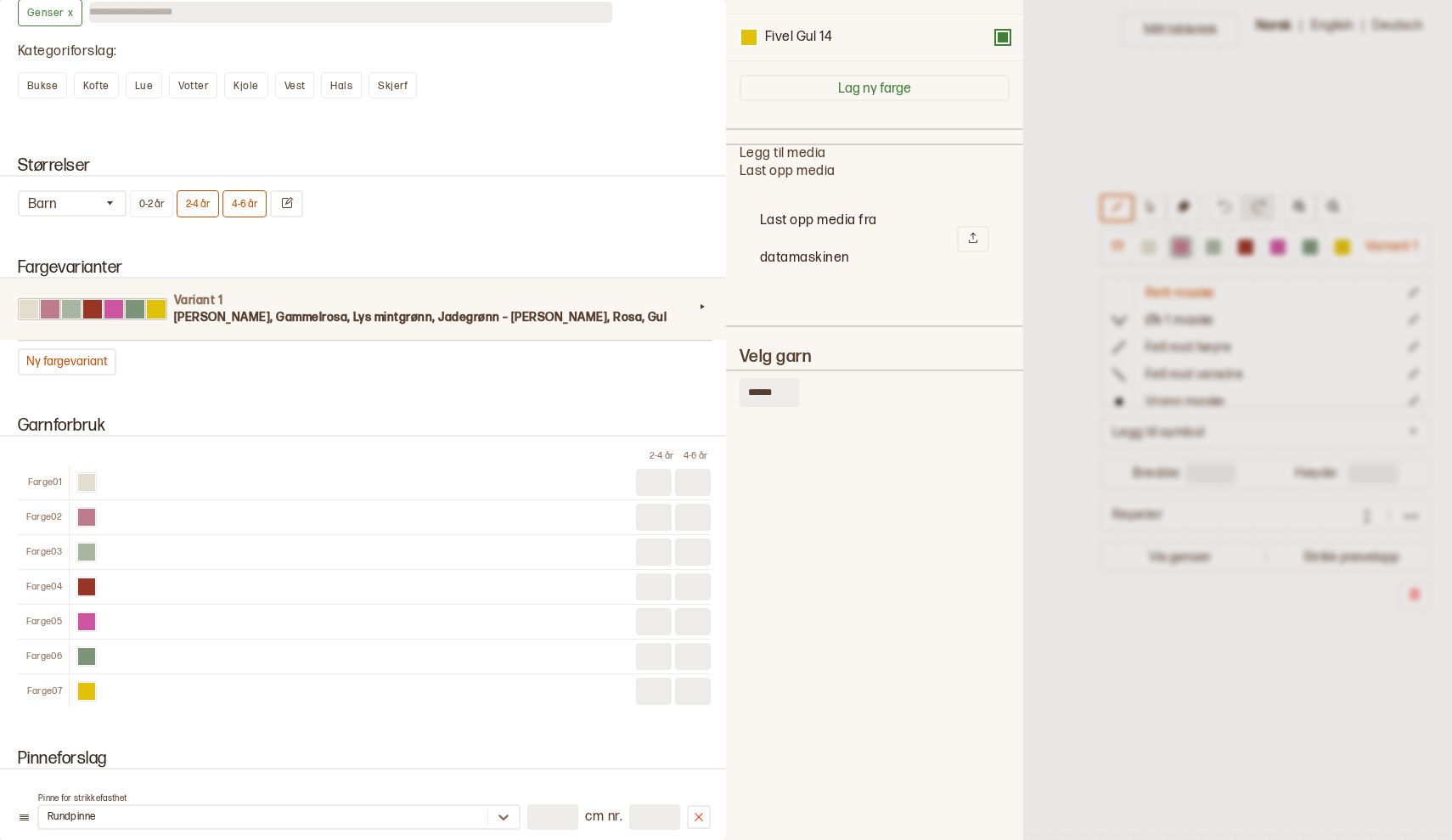
click at [788, 386] on input "******" at bounding box center [769, 392] width 59 height 29
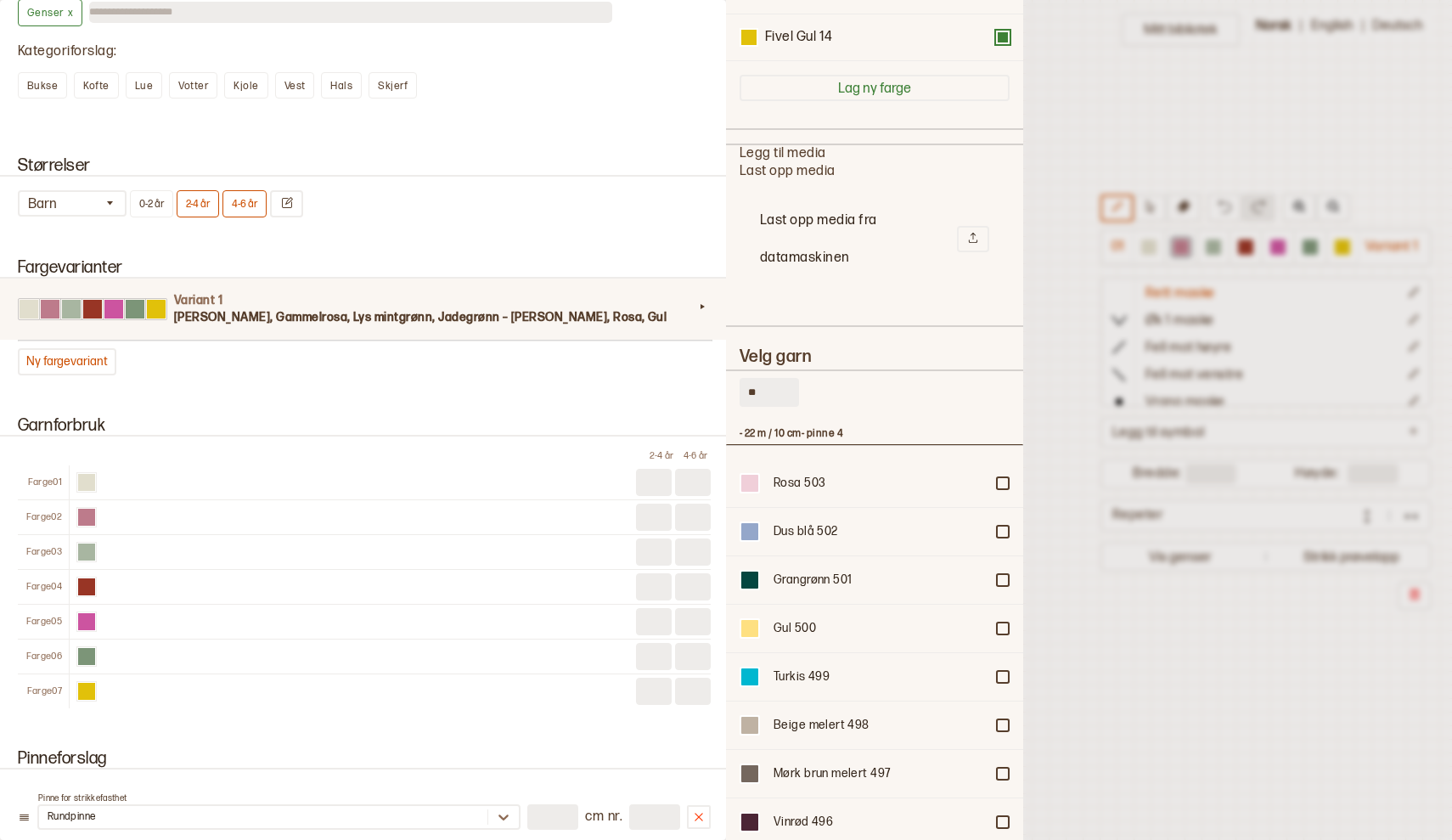
type input "*"
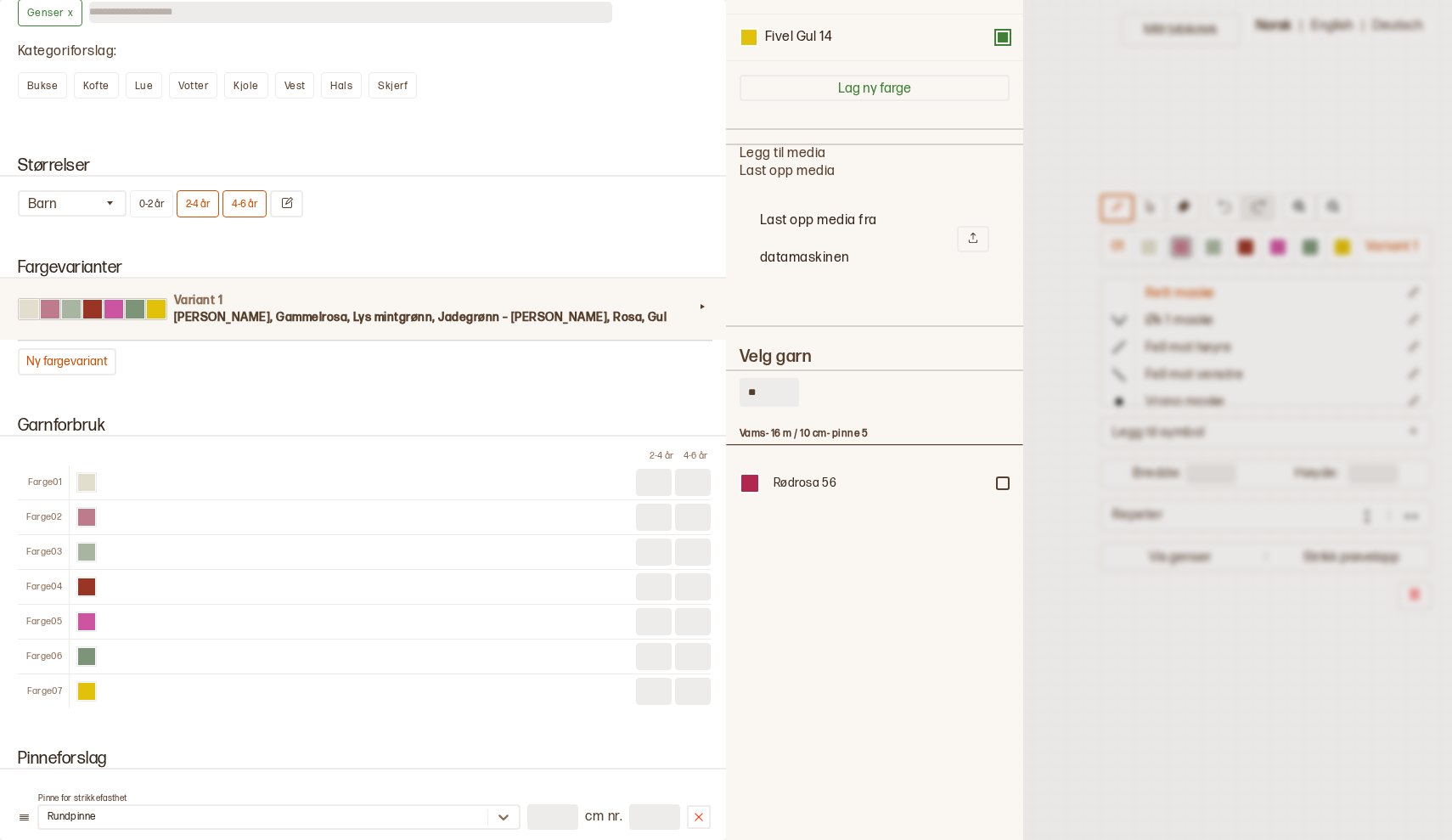
type input "*"
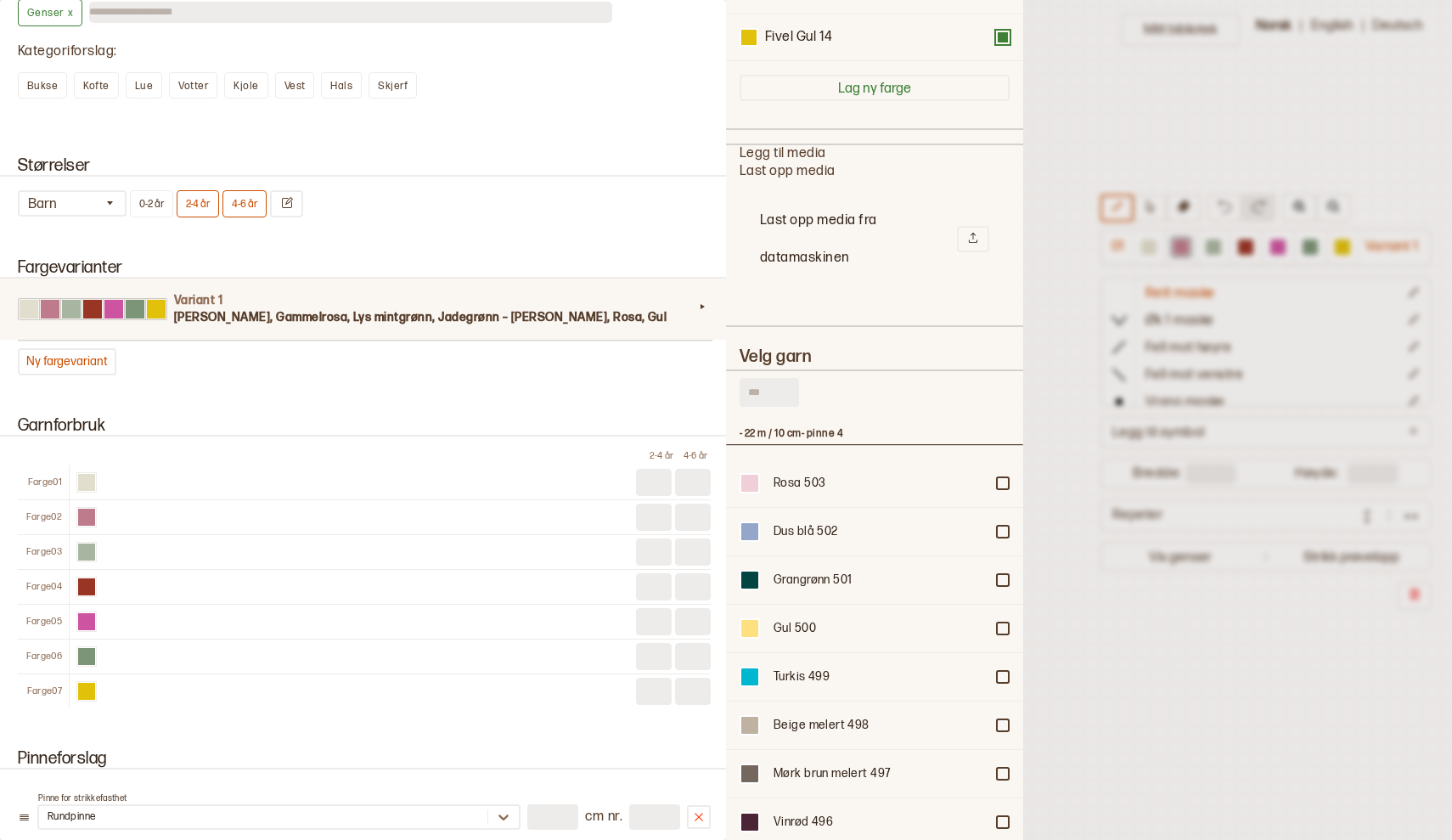
click at [1161, 161] on div at bounding box center [726, 420] width 1452 height 840
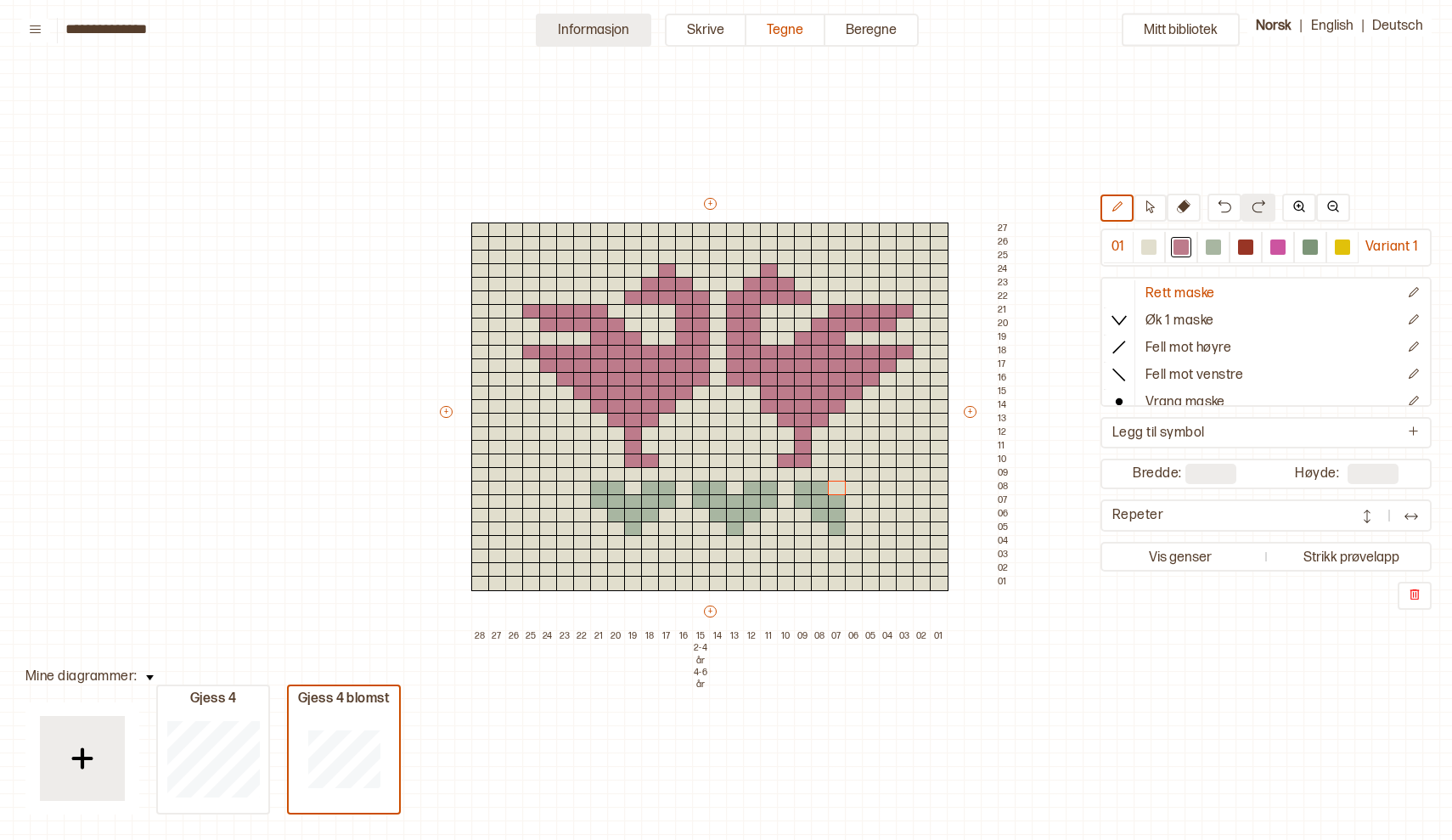
click at [593, 31] on button "Informasjon" at bounding box center [593, 29] width 115 height 33
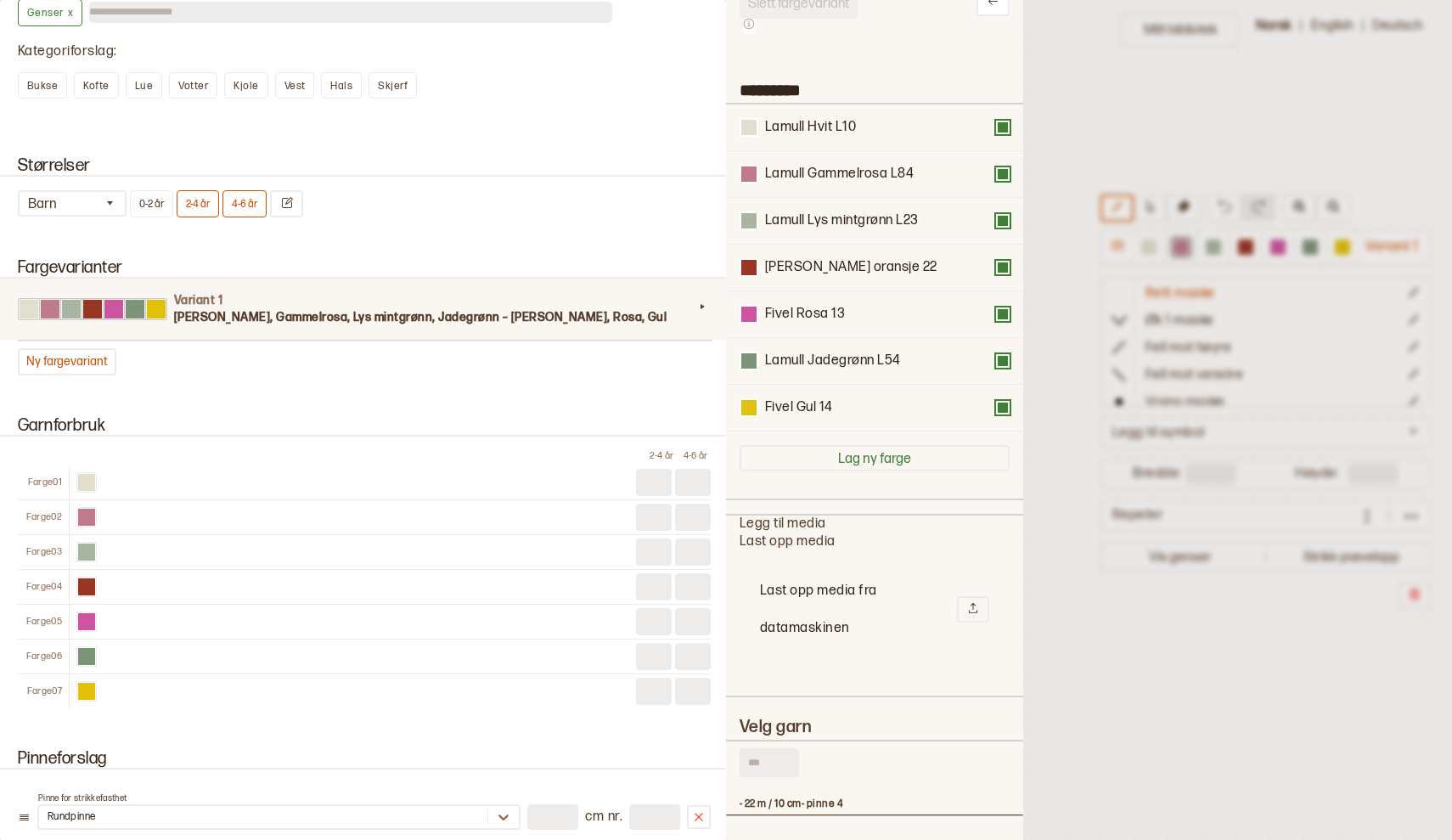
scroll to position [79, 0]
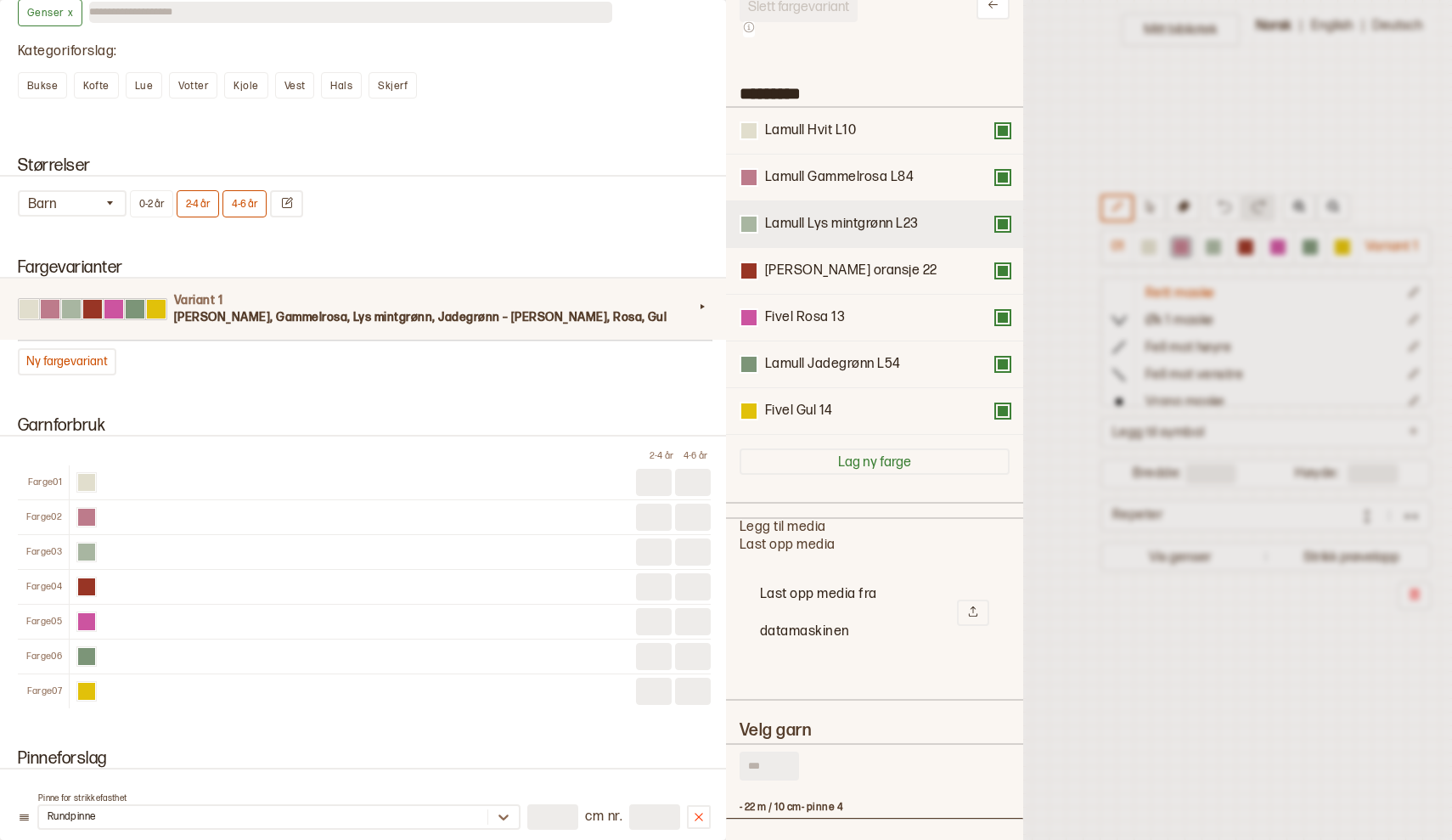
click at [1004, 221] on button at bounding box center [1002, 224] width 13 height 13
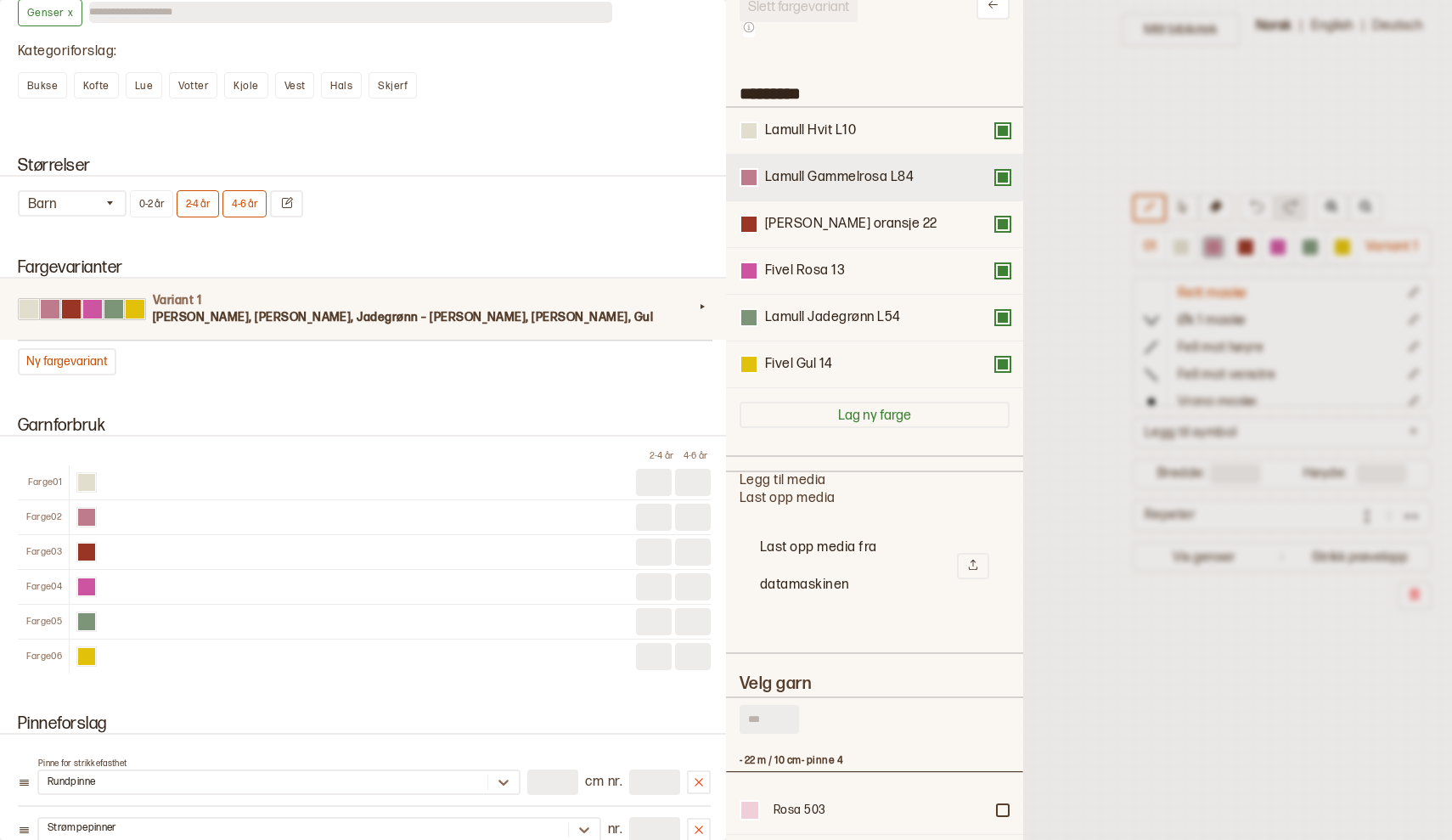
click at [1003, 181] on button at bounding box center [1002, 177] width 13 height 13
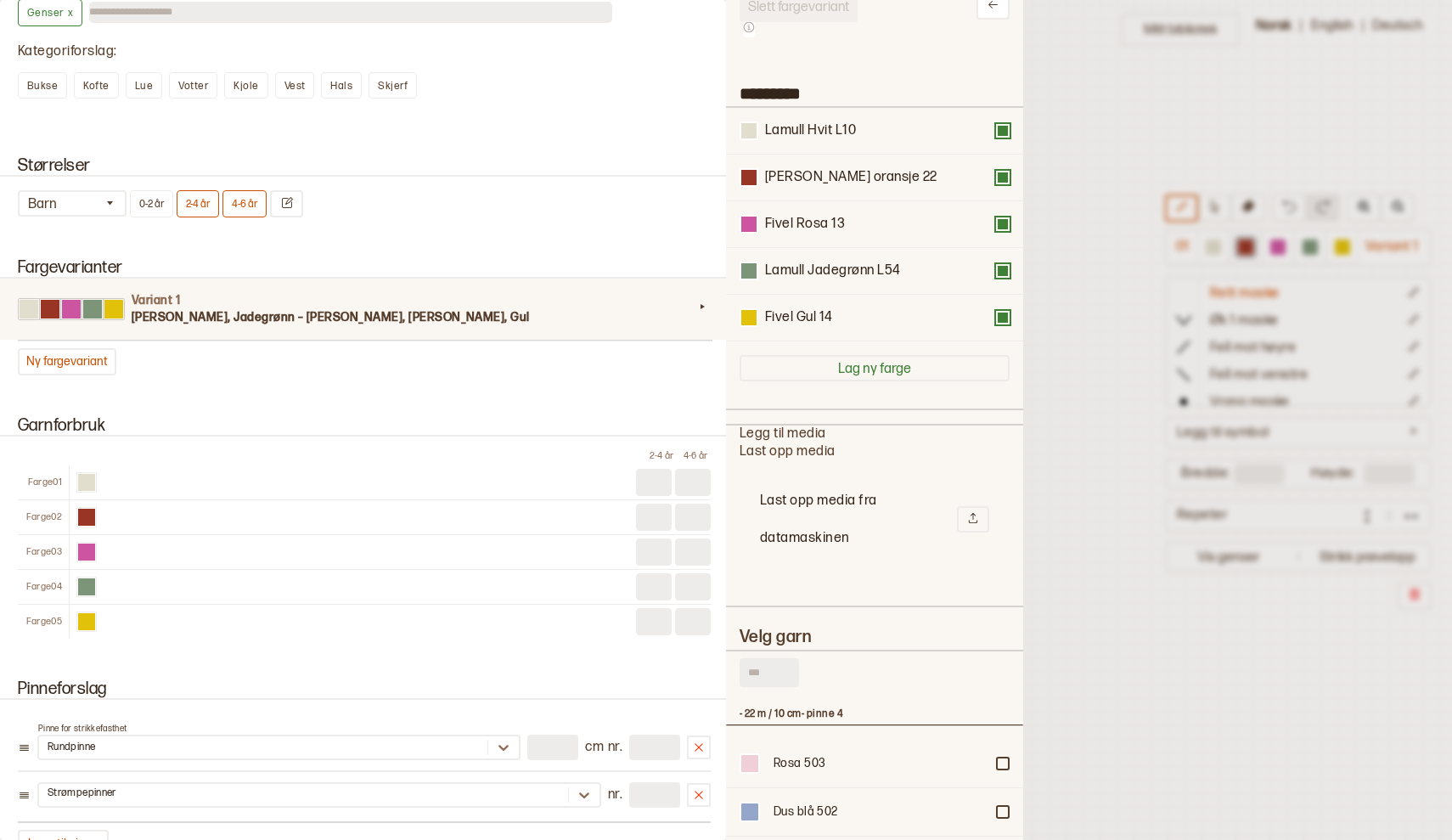
click at [1115, 319] on div at bounding box center [726, 420] width 1452 height 840
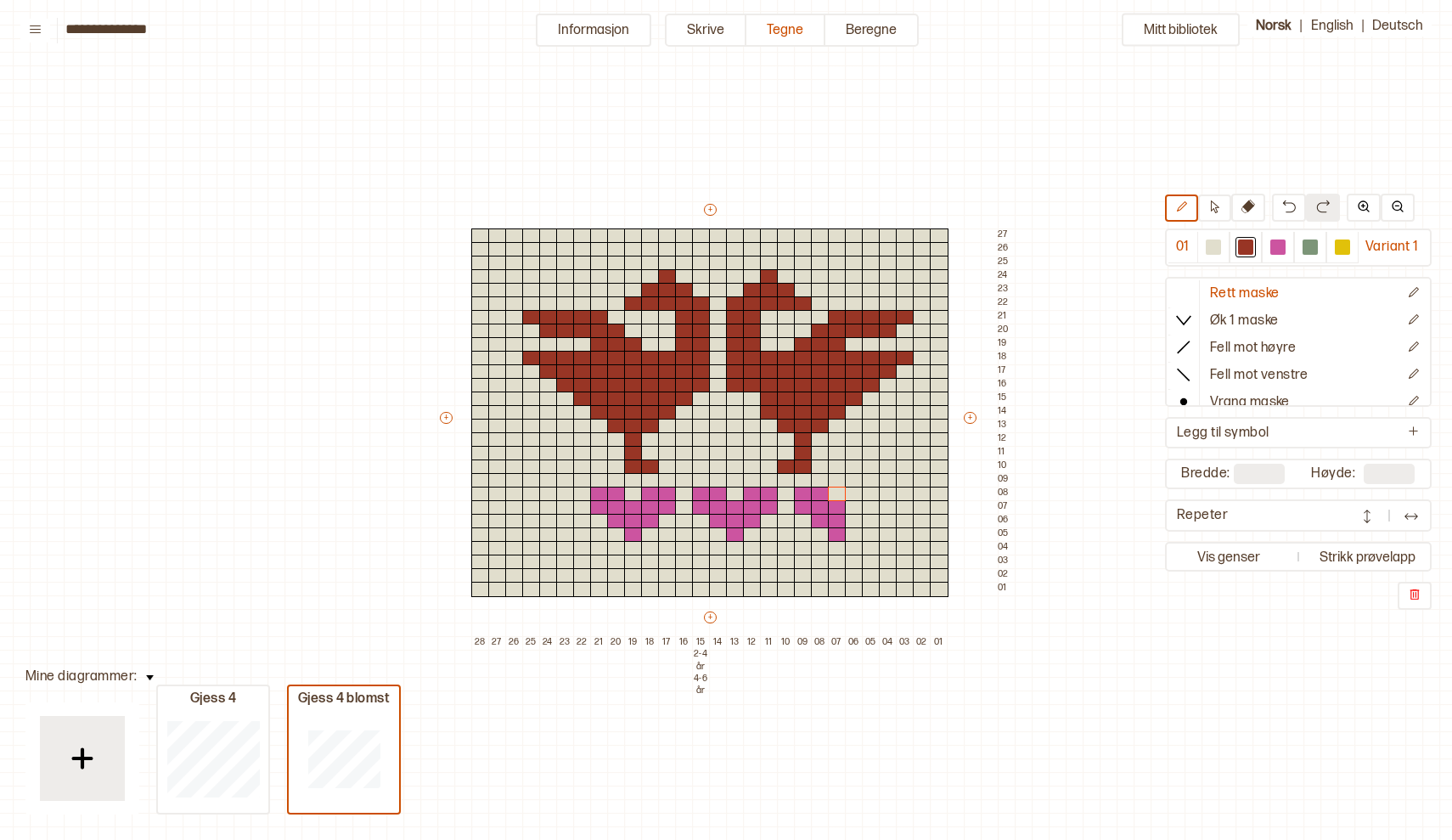
scroll to position [27, 5]
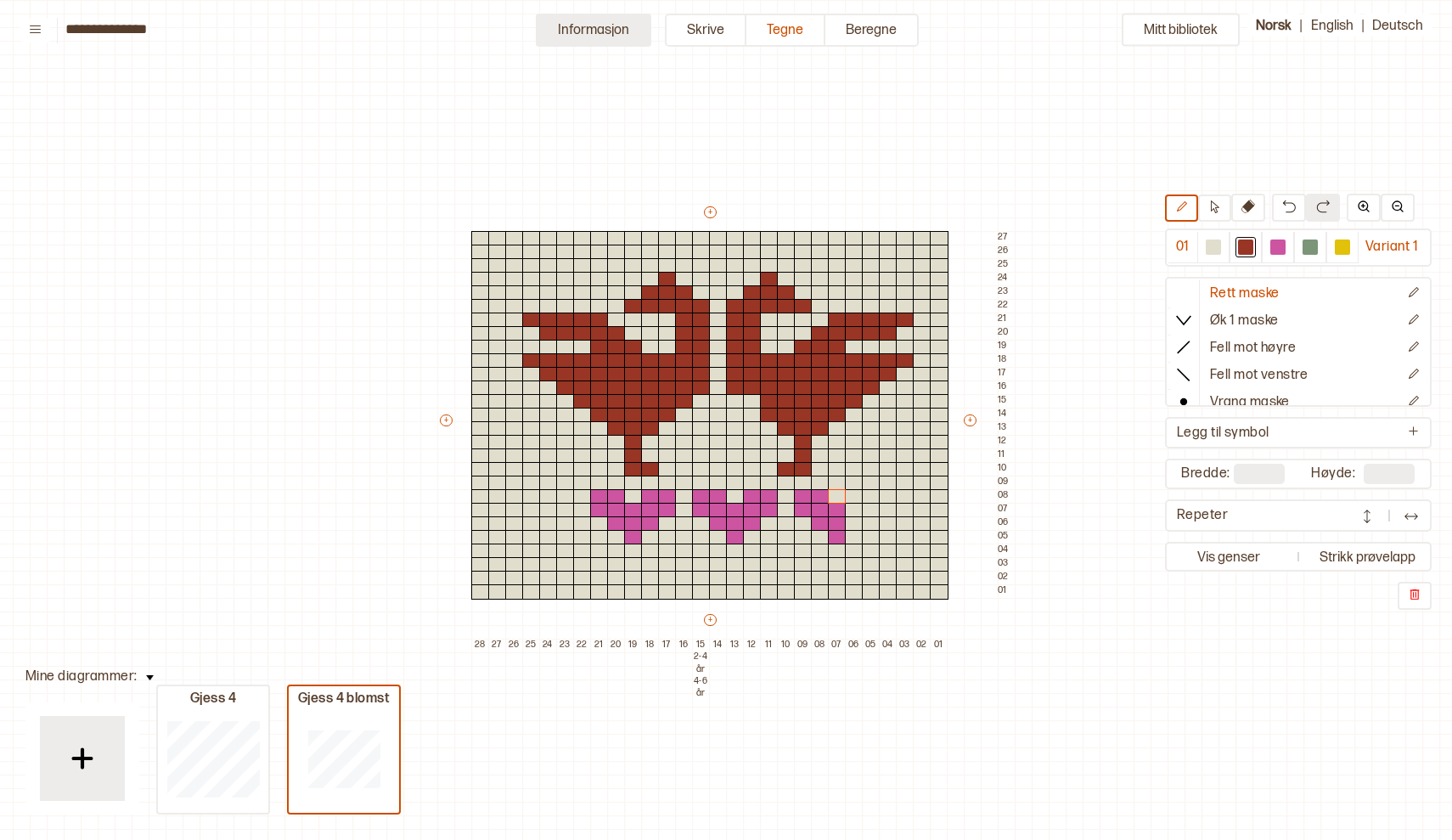
click at [612, 31] on button "Informasjon" at bounding box center [593, 29] width 115 height 33
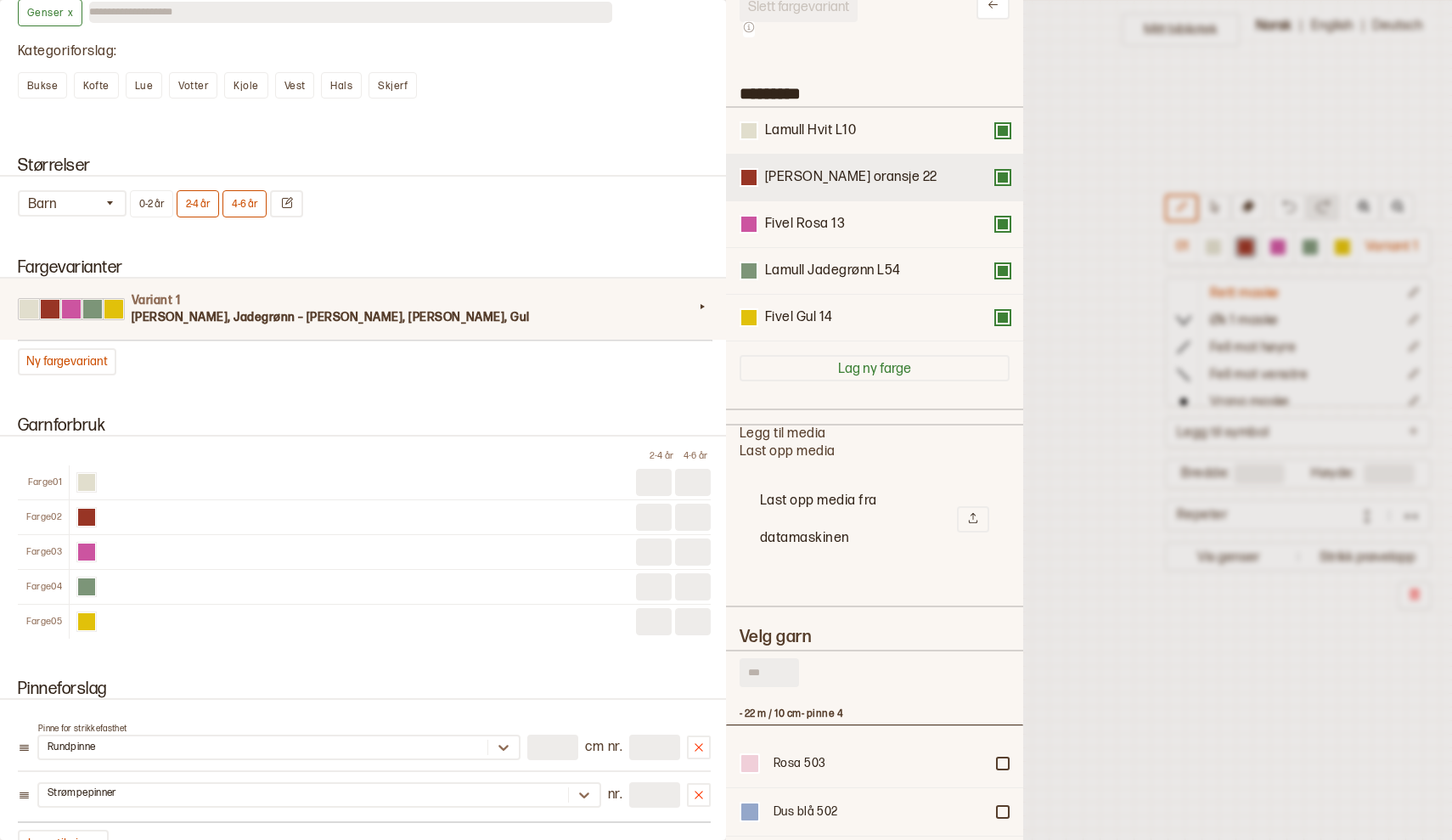
click at [1006, 186] on div "Fivel Mørk oransje 22" at bounding box center [875, 177] width 270 height 19
click at [1006, 174] on button at bounding box center [1002, 177] width 13 height 13
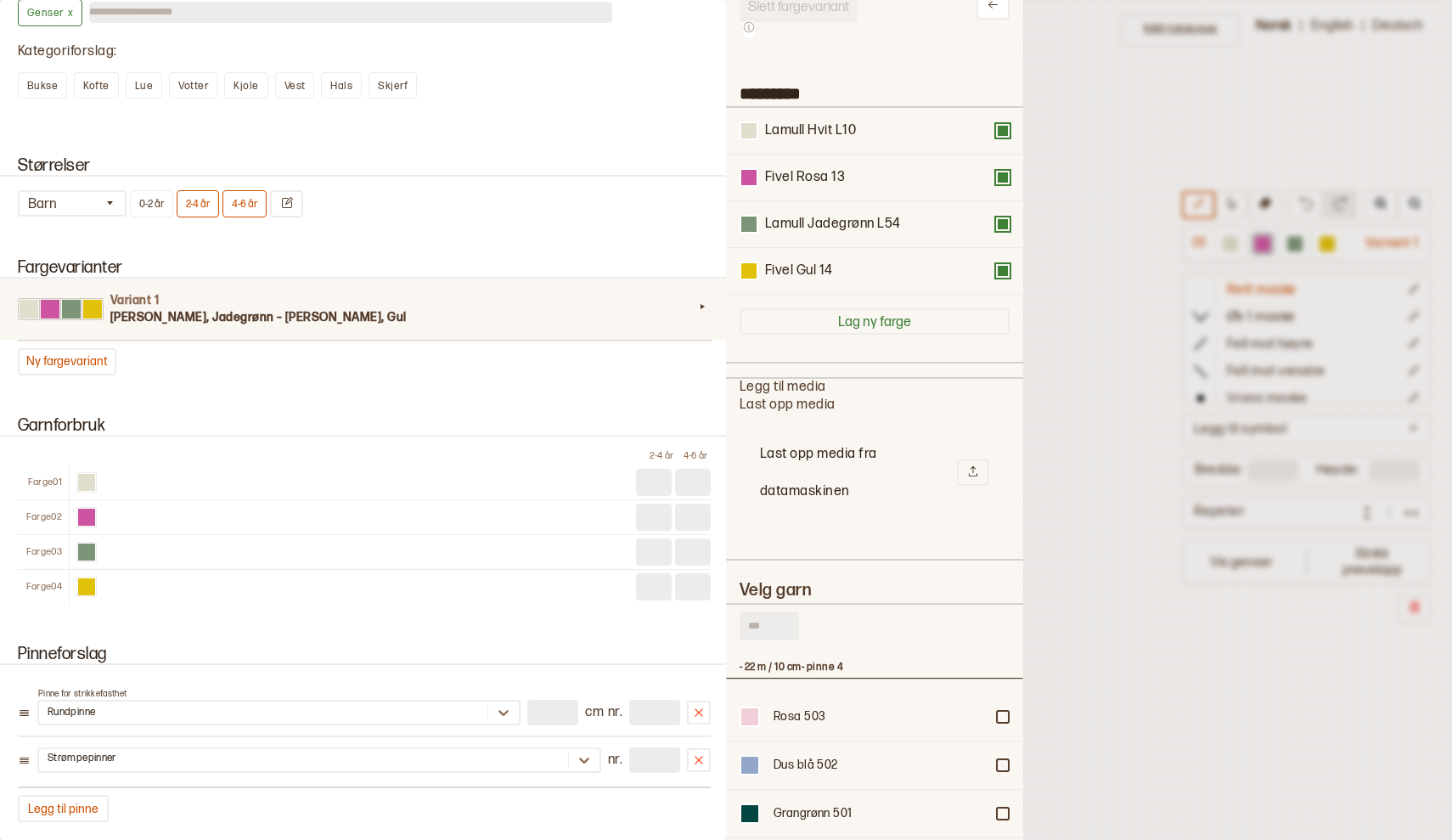
click at [1102, 445] on div at bounding box center [726, 420] width 1452 height 840
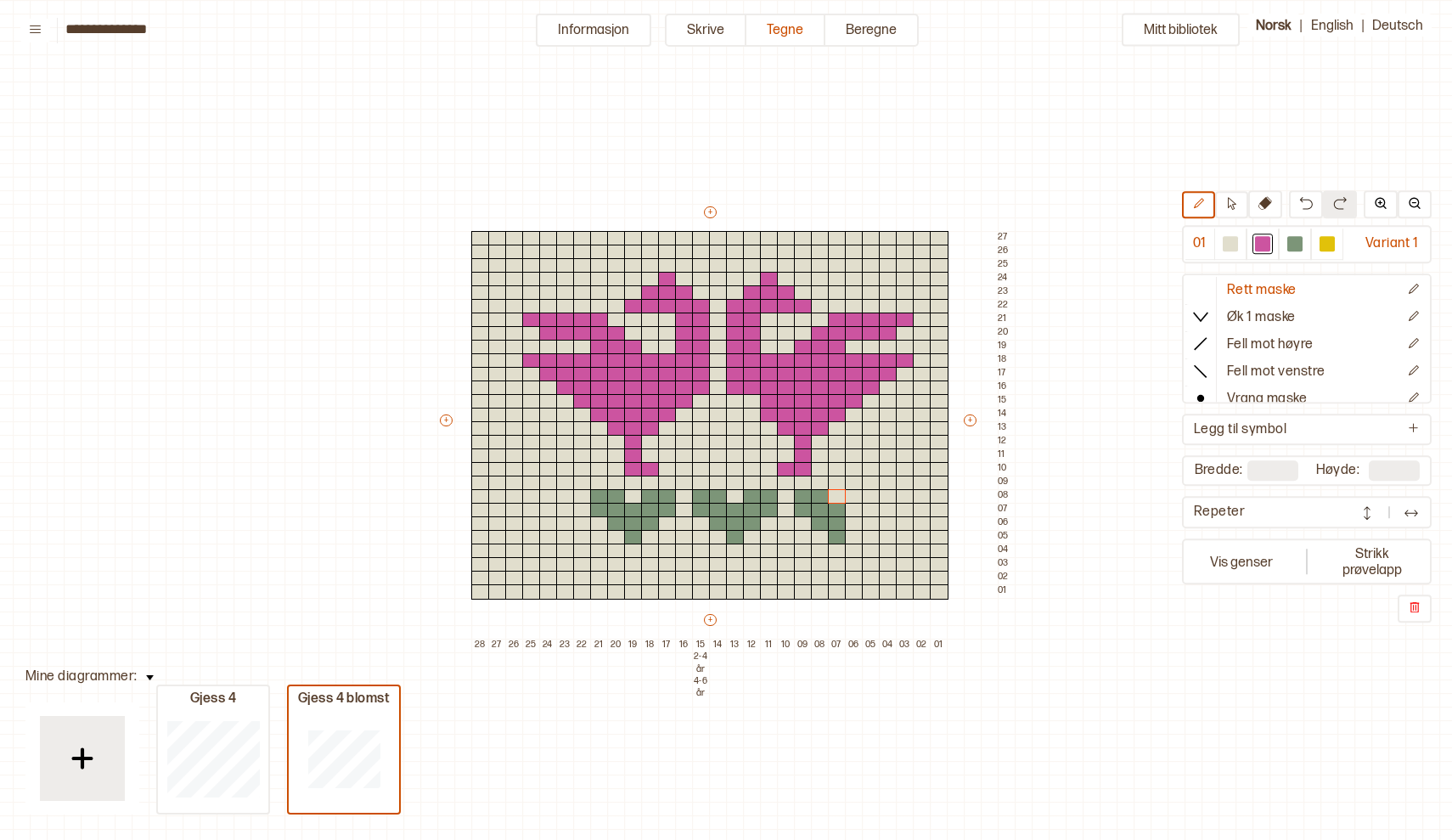
click at [1102, 445] on div "Mitt bibliotek 01 Variant 1 Rett maske Øk 1 maske Fell mot høyre Fell mot venst…" at bounding box center [1447, 813] width 2904 height 1680
type input "**"
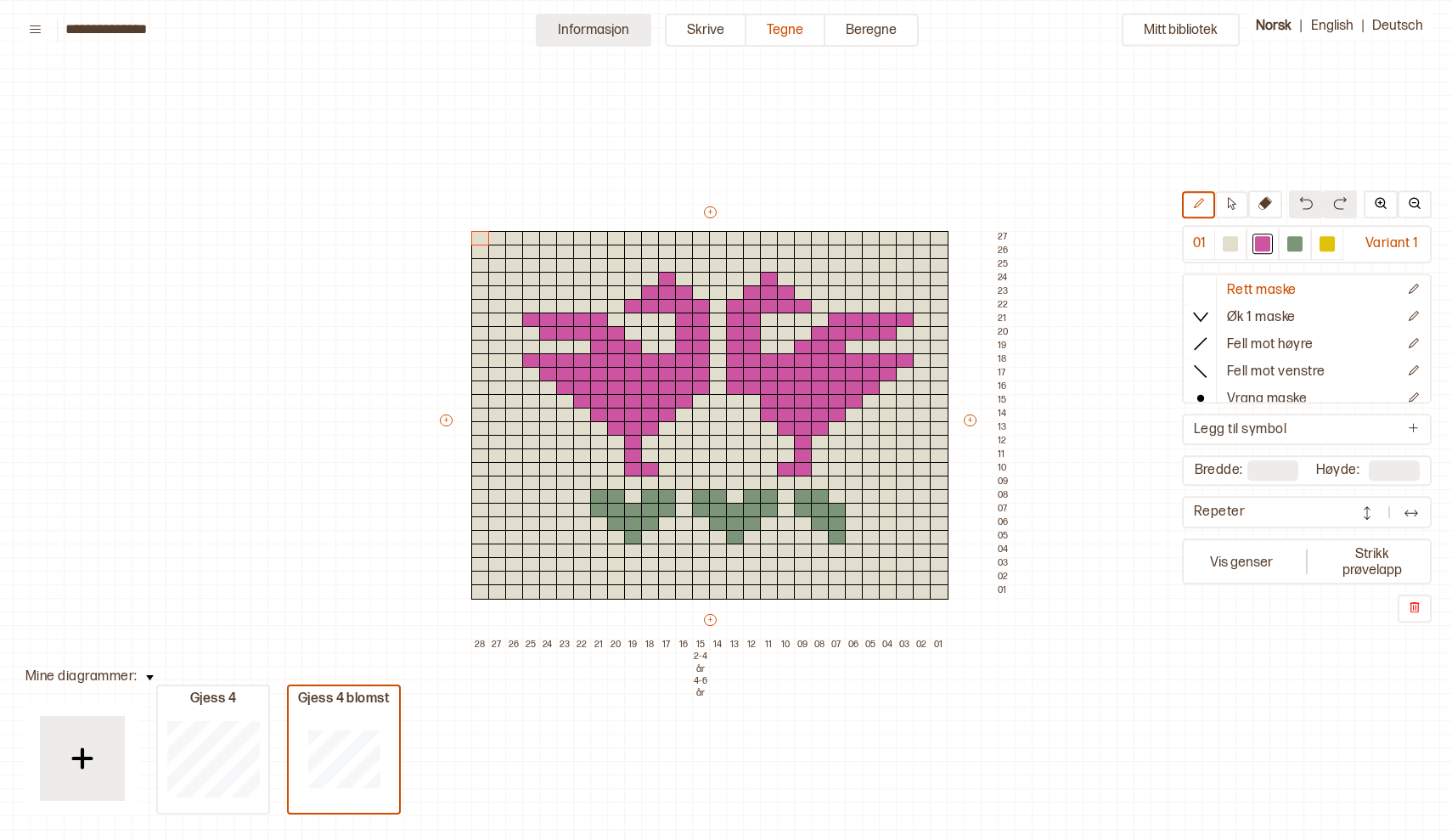
click at [584, 32] on button "Informasjon" at bounding box center [593, 29] width 115 height 33
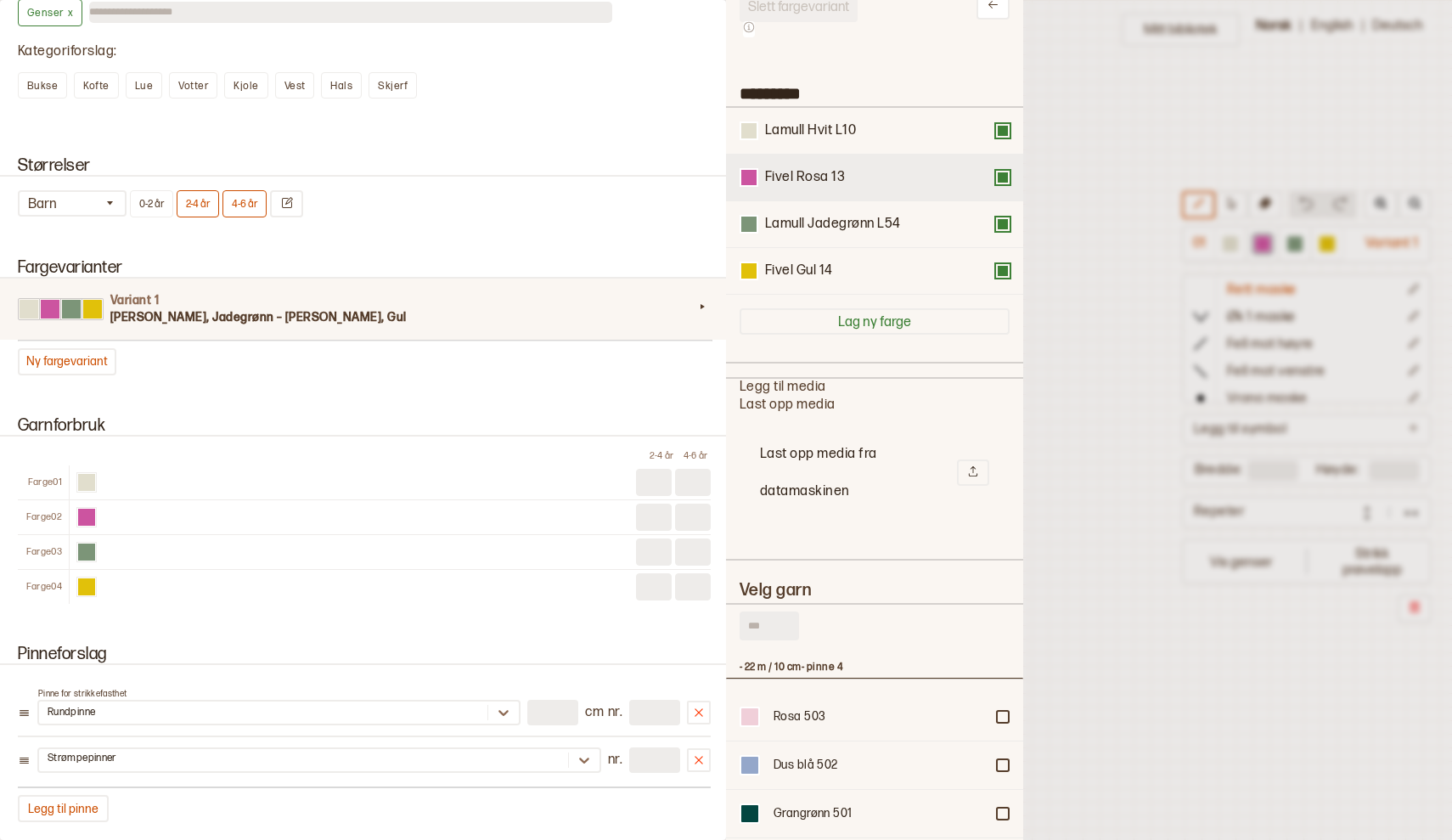
click at [1002, 183] on button at bounding box center [1002, 177] width 13 height 13
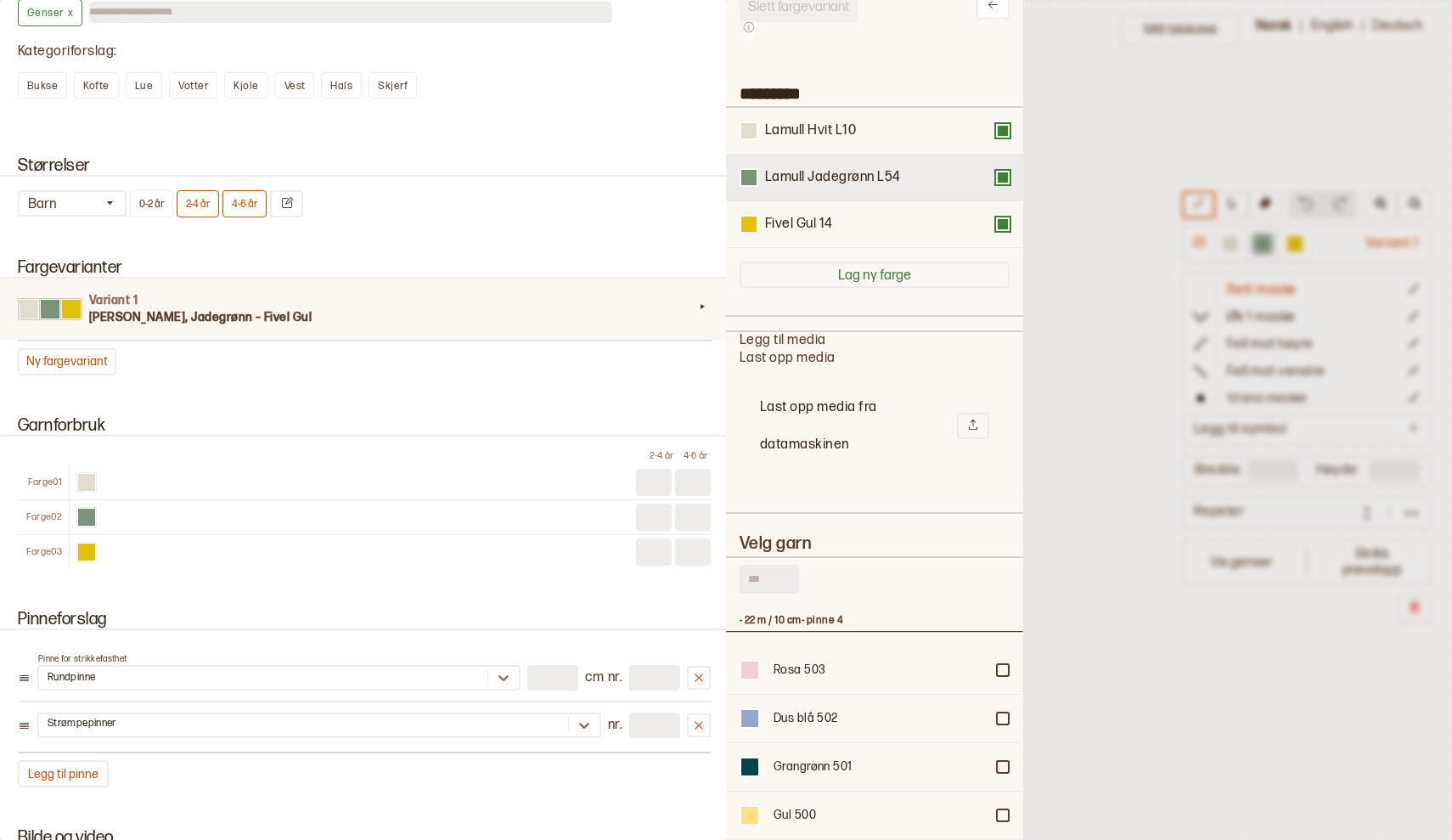
click at [1002, 183] on button at bounding box center [1002, 177] width 13 height 13
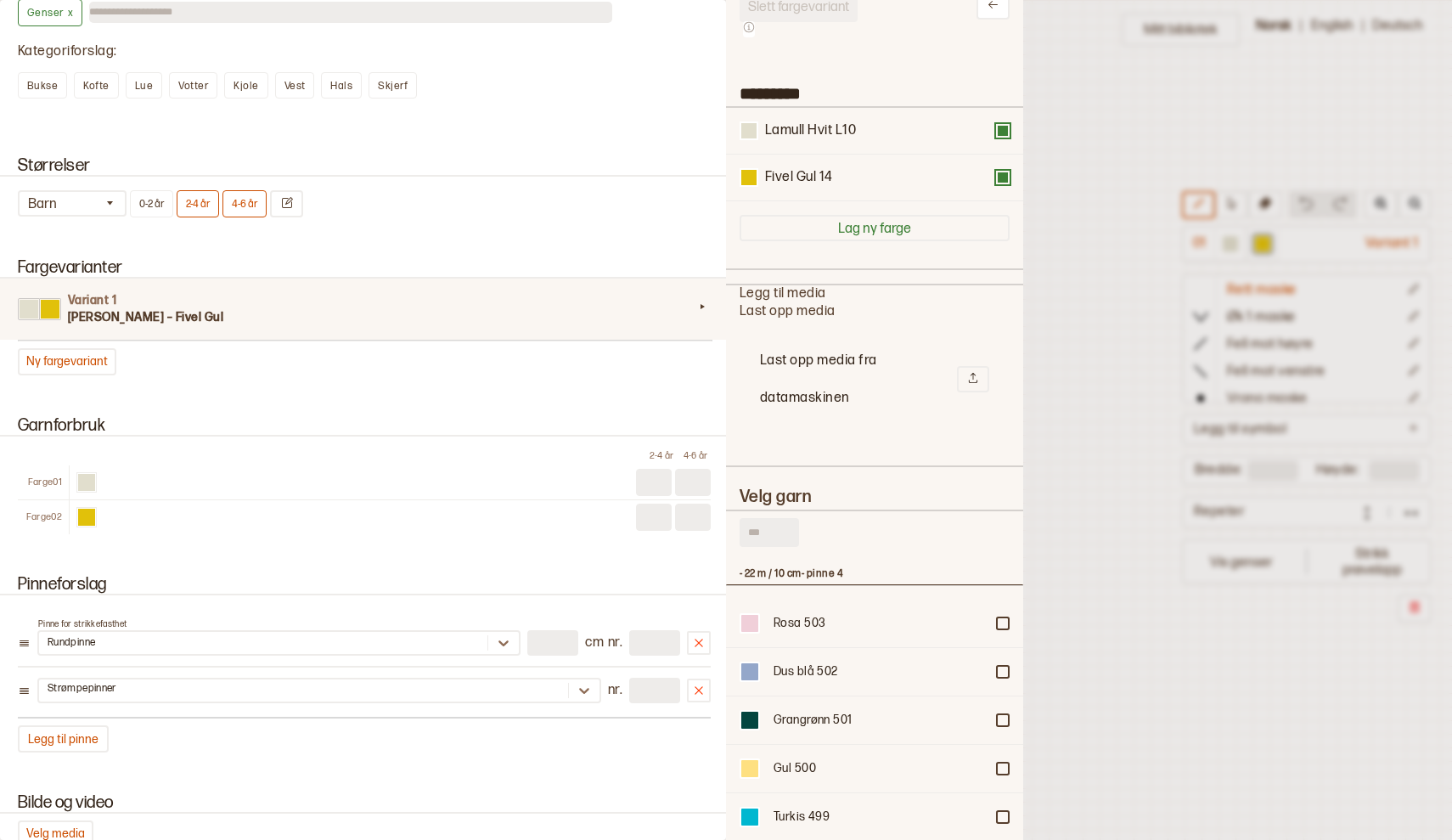
click at [1077, 340] on div at bounding box center [726, 420] width 1452 height 840
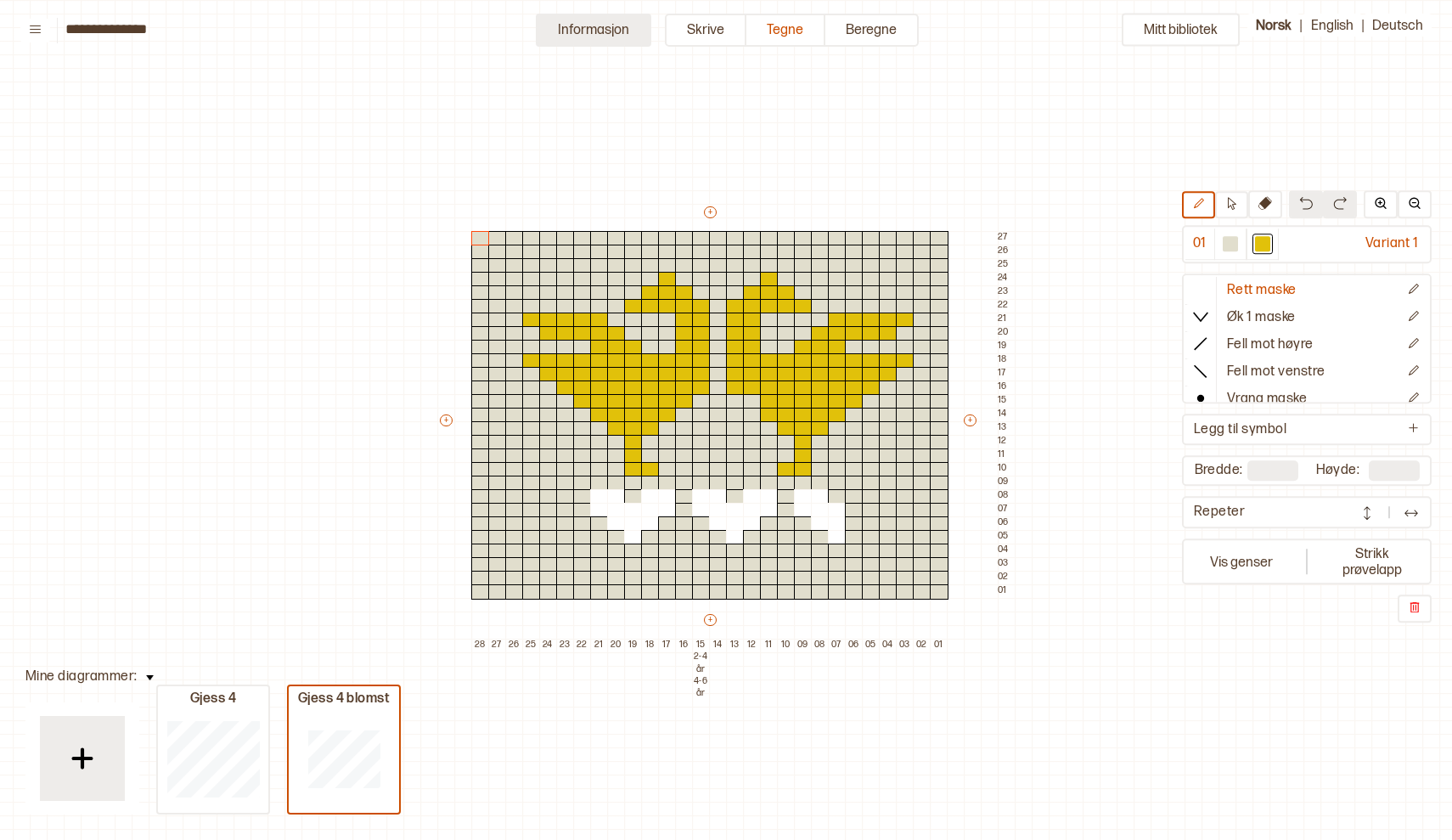
click at [600, 26] on button "Informasjon" at bounding box center [593, 29] width 115 height 33
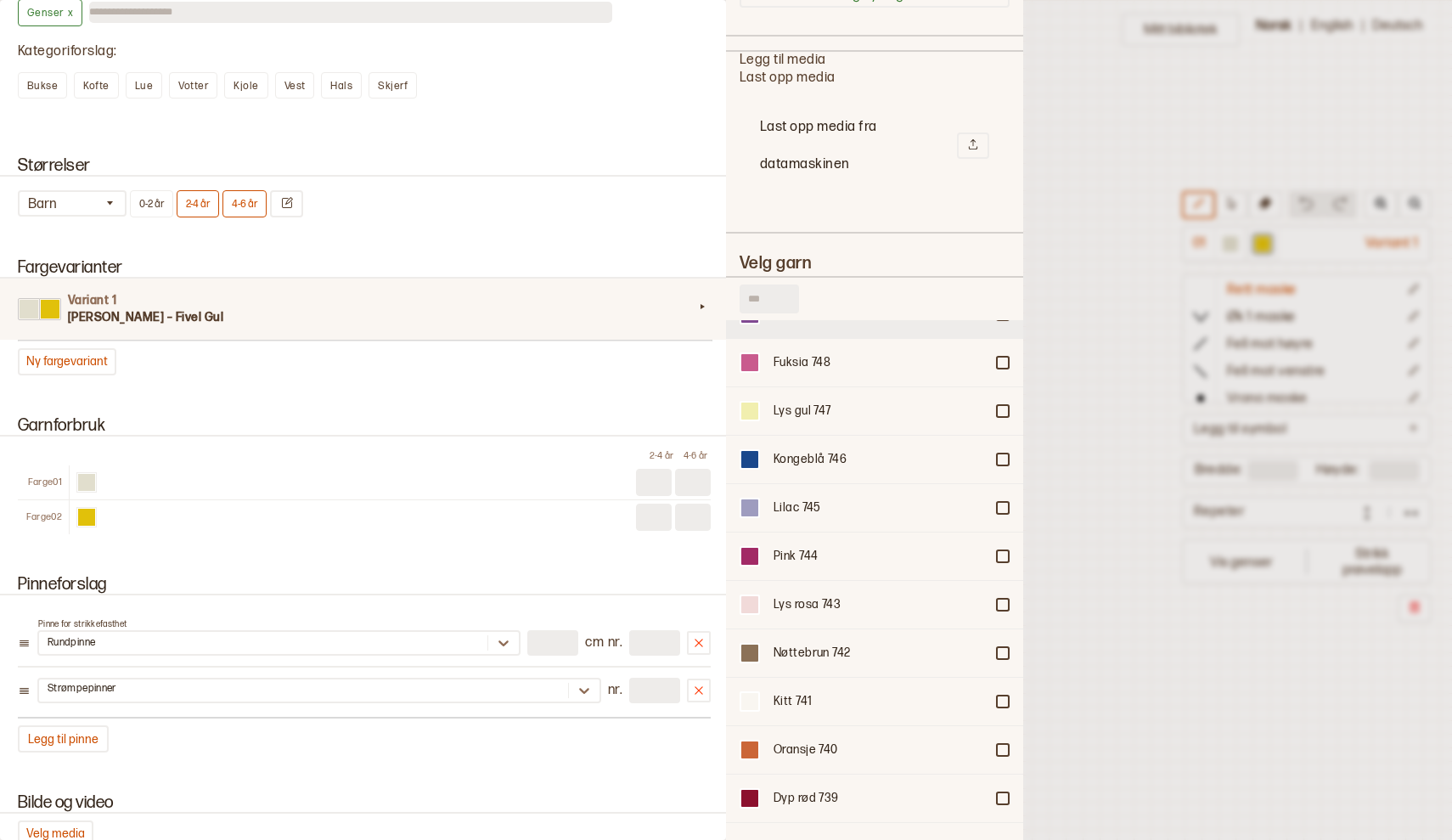
scroll to position [5546, 0]
click at [1000, 353] on div at bounding box center [1002, 358] width 10 height 10
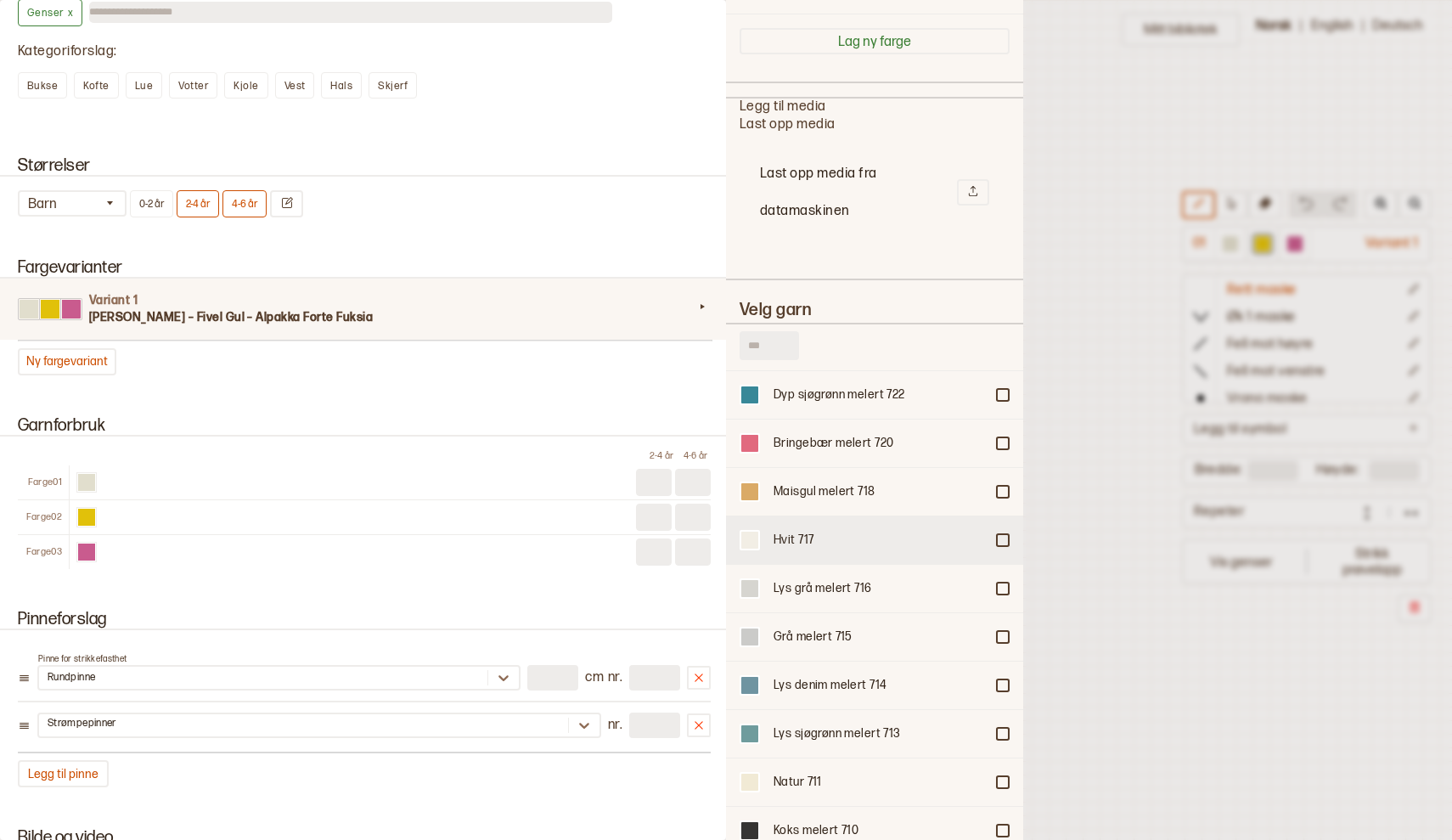
scroll to position [6762, 0]
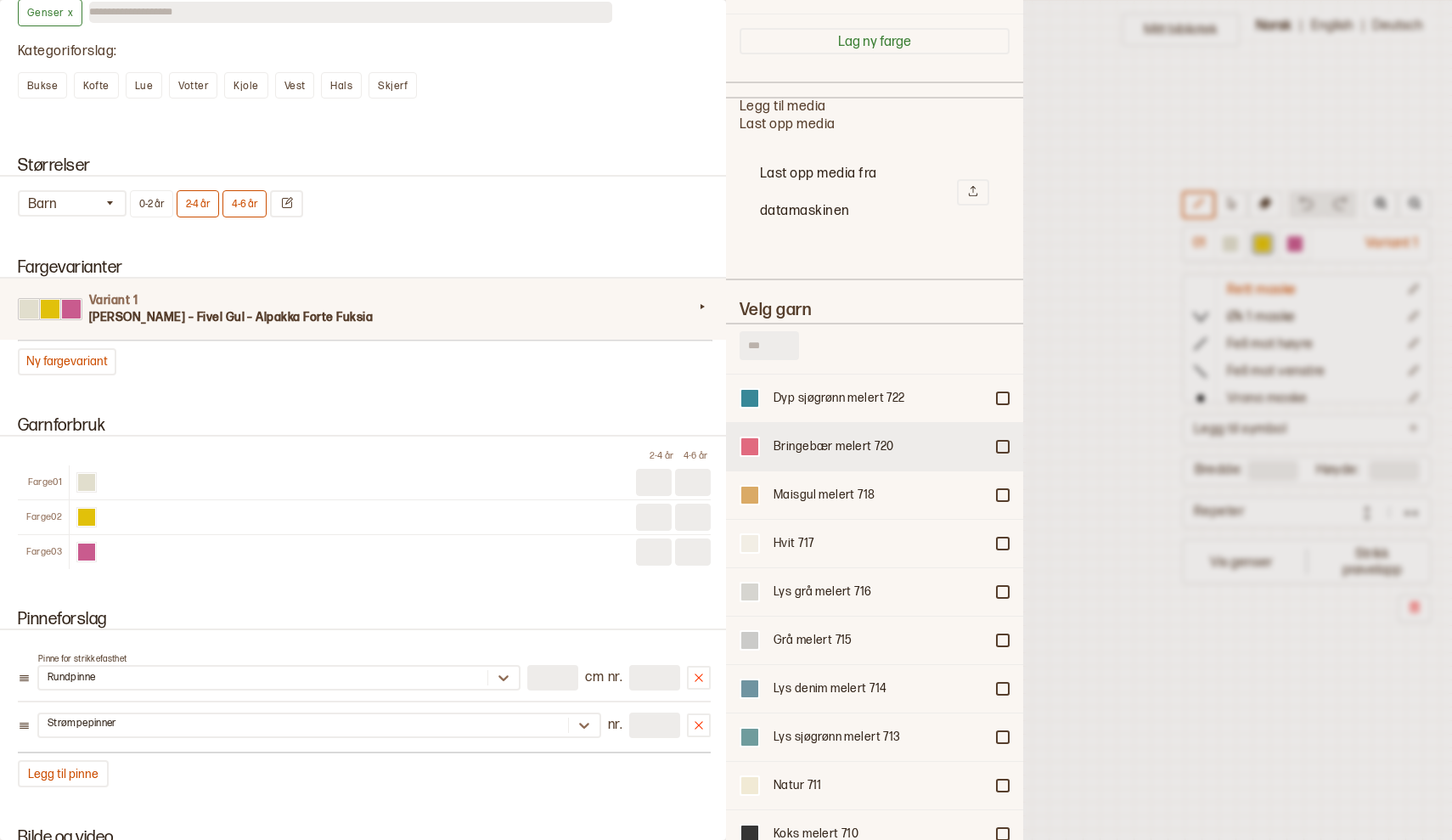
click at [1001, 434] on div "Bringebær melert 720" at bounding box center [875, 447] width 298 height 49
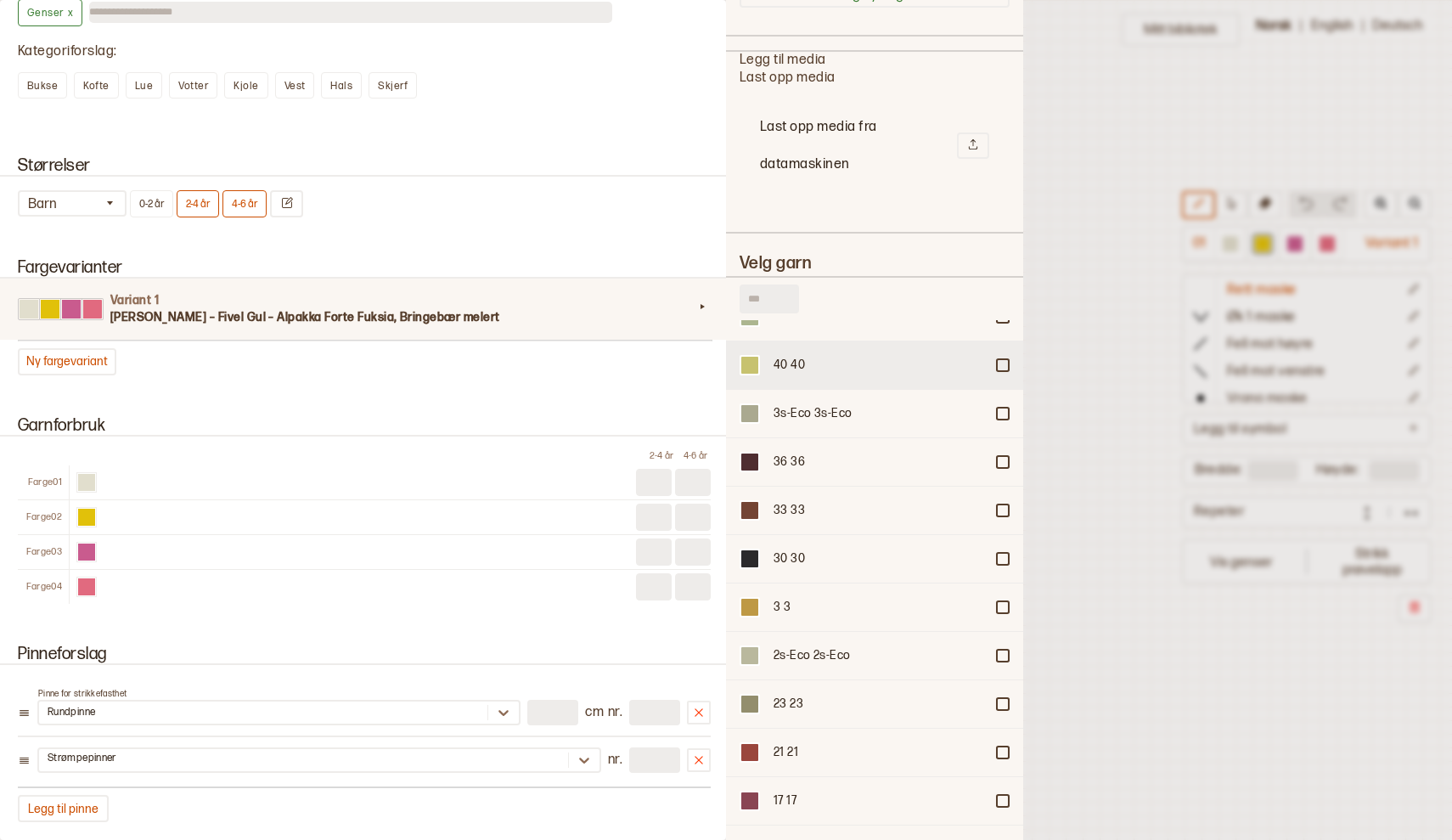
scroll to position [4591, 0]
click at [1000, 360] on div at bounding box center [1002, 364] width 10 height 10
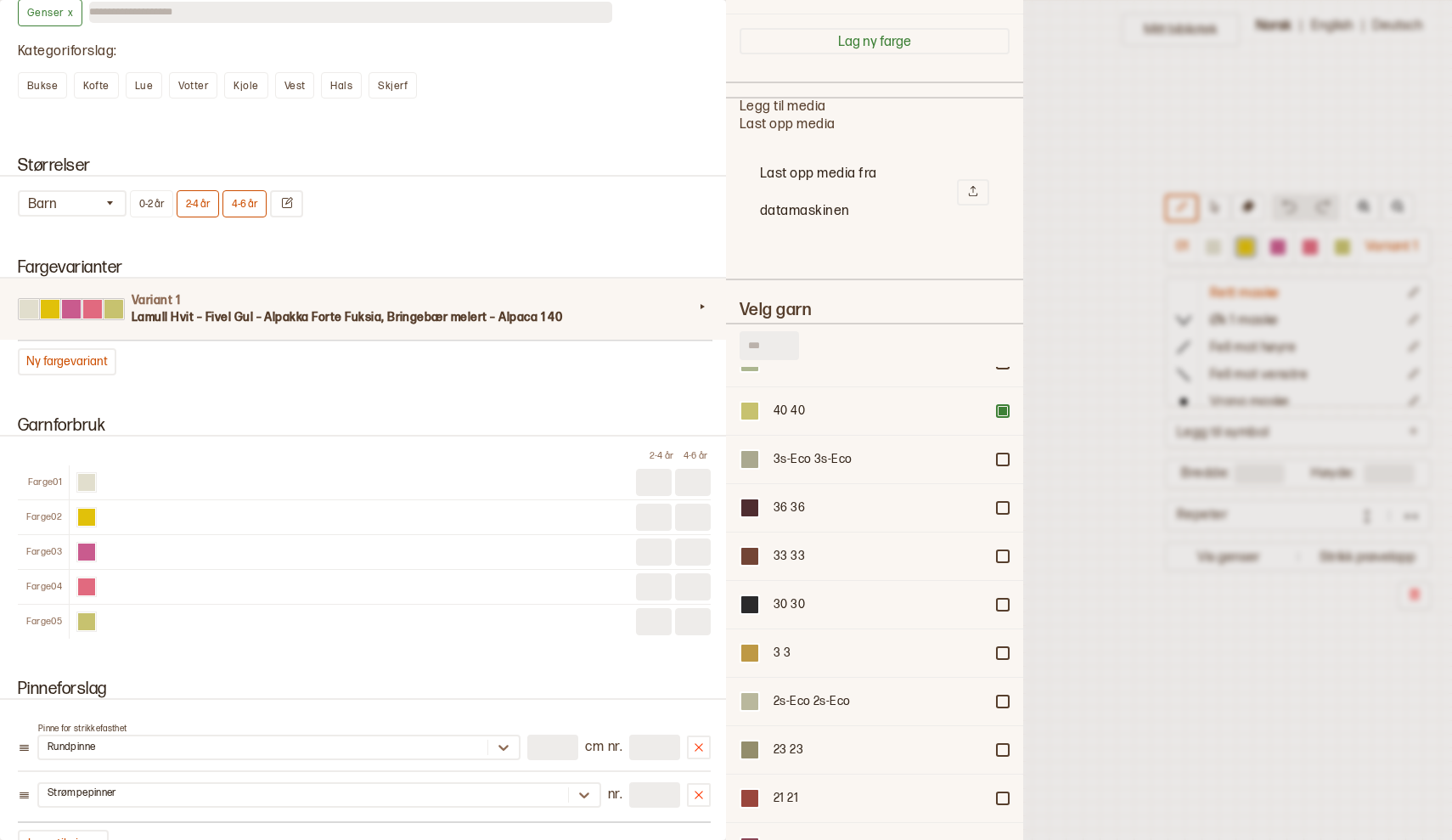
click at [1095, 521] on div at bounding box center [726, 420] width 1452 height 840
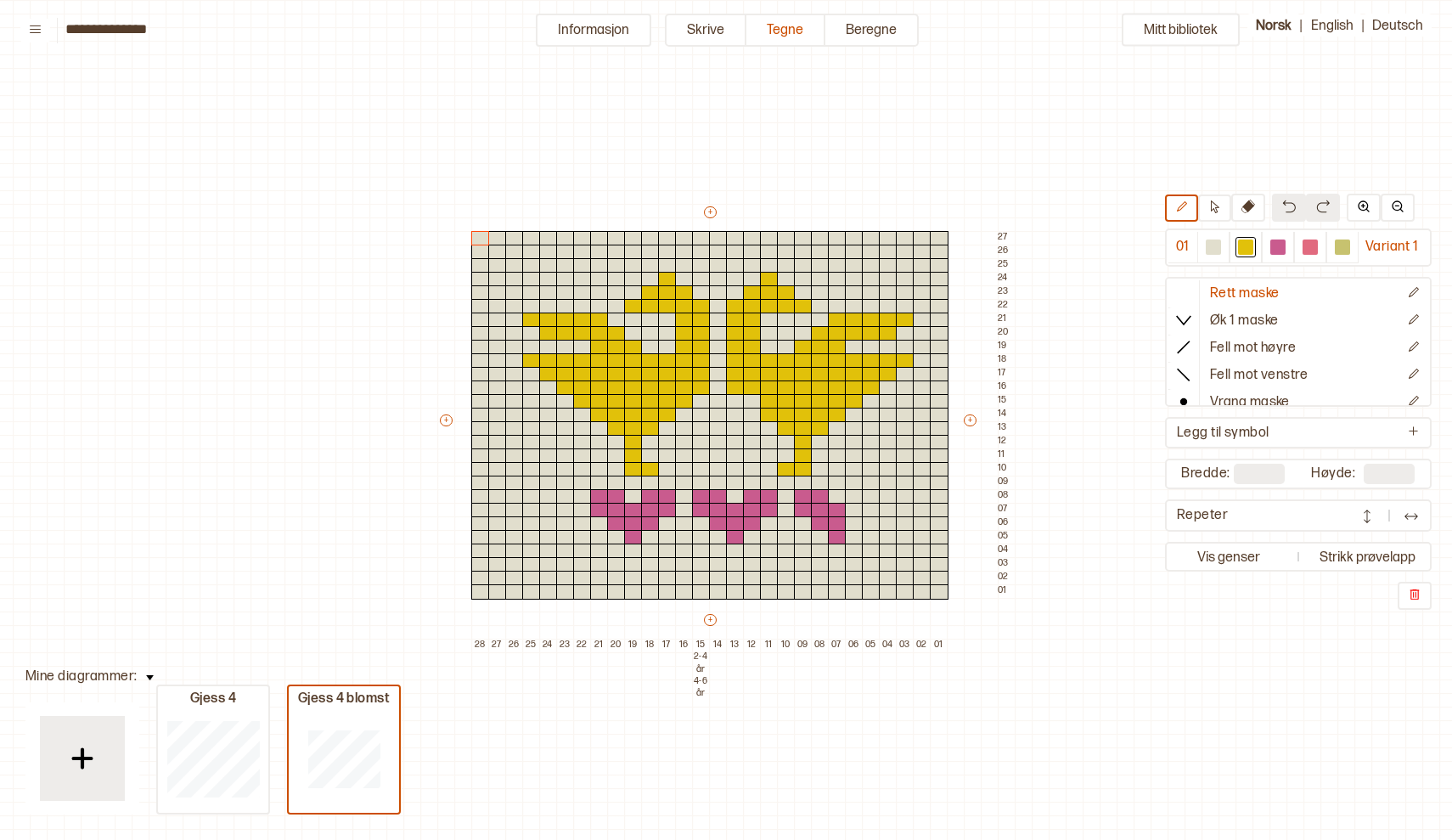
type input "**"
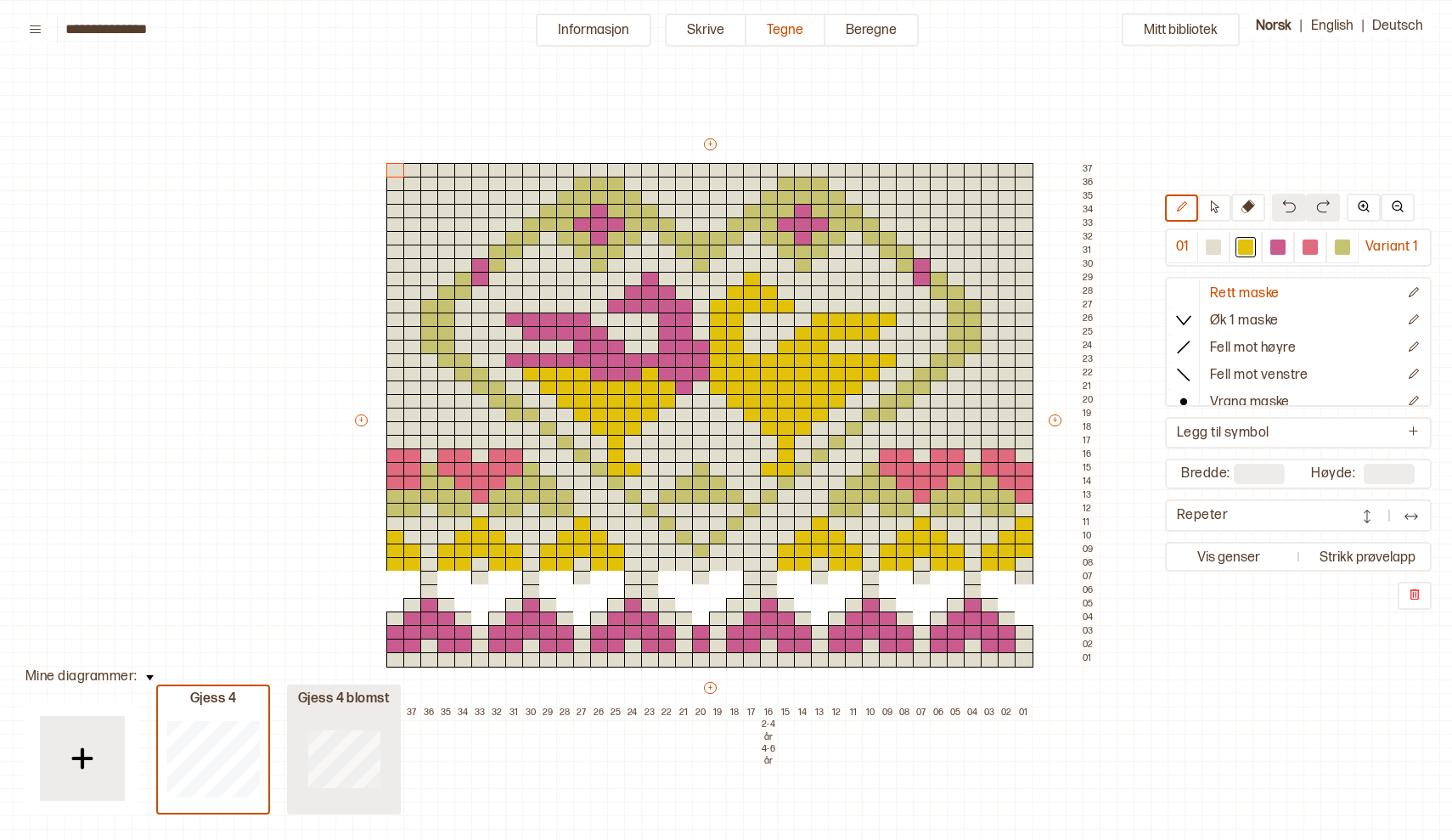
type input "**"
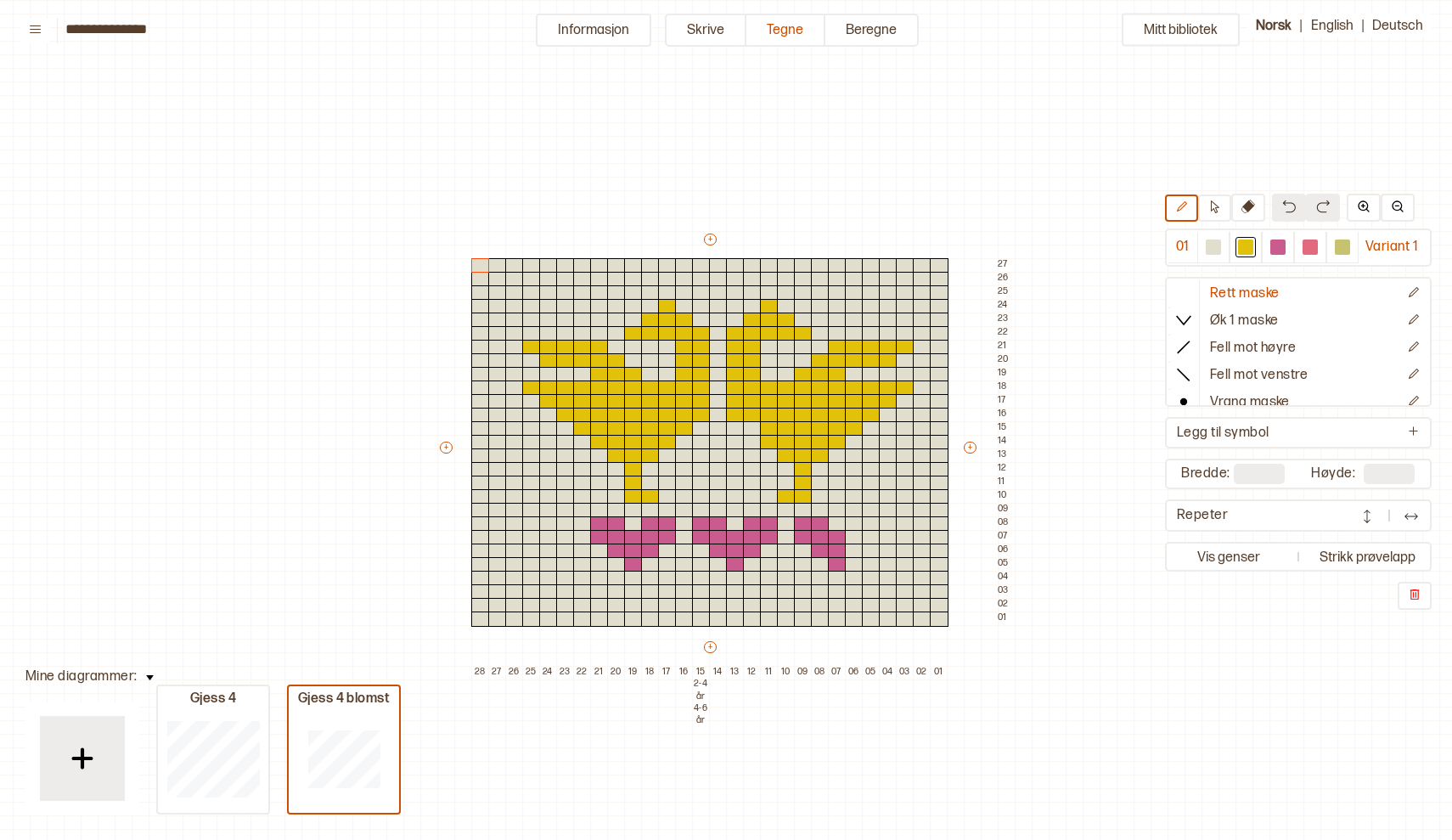
scroll to position [0, 5]
click at [38, 29] on icon at bounding box center [36, 29] width 11 height 8
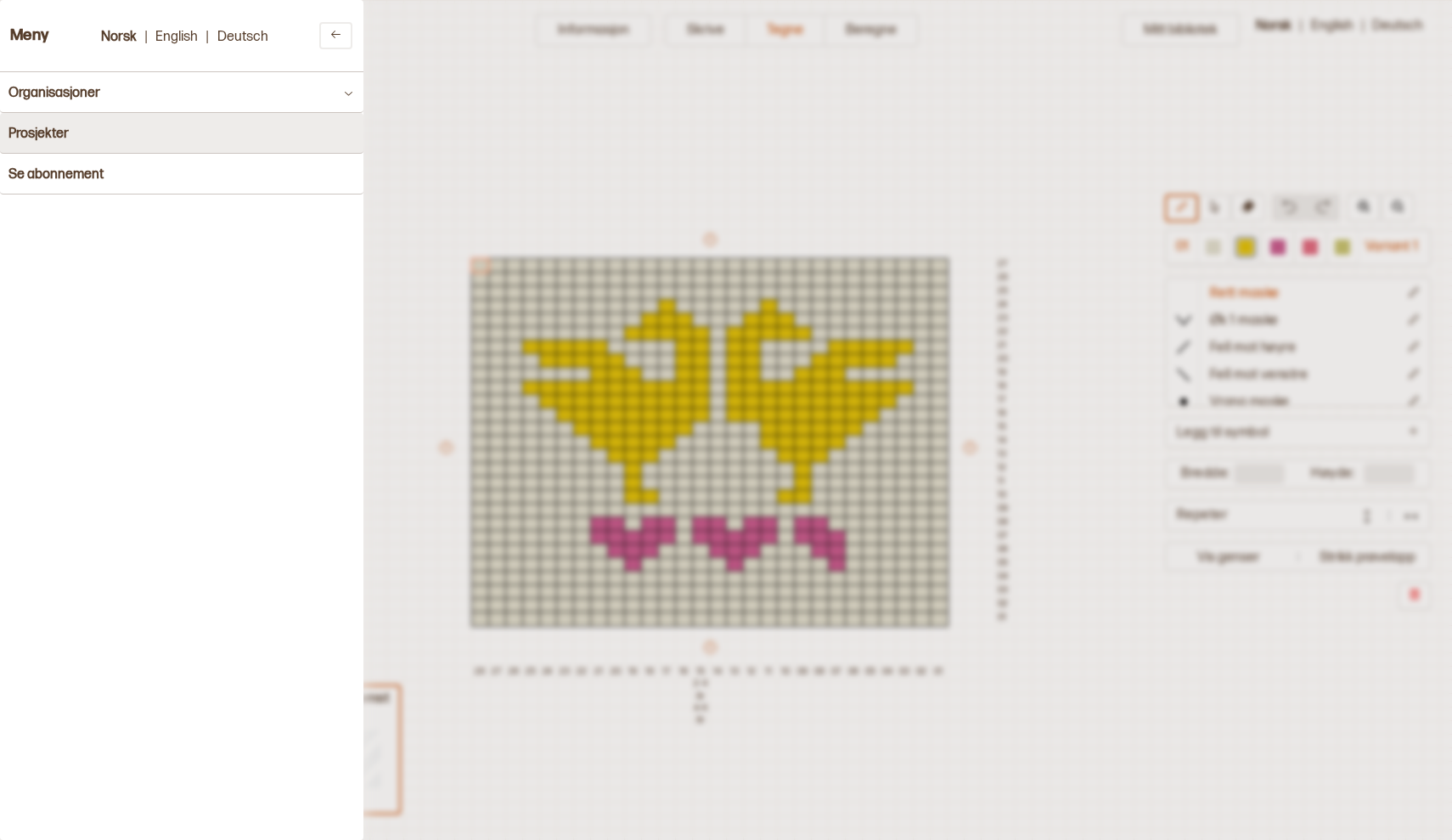
click at [83, 132] on button "Prosjekter" at bounding box center [181, 132] width 363 height 40
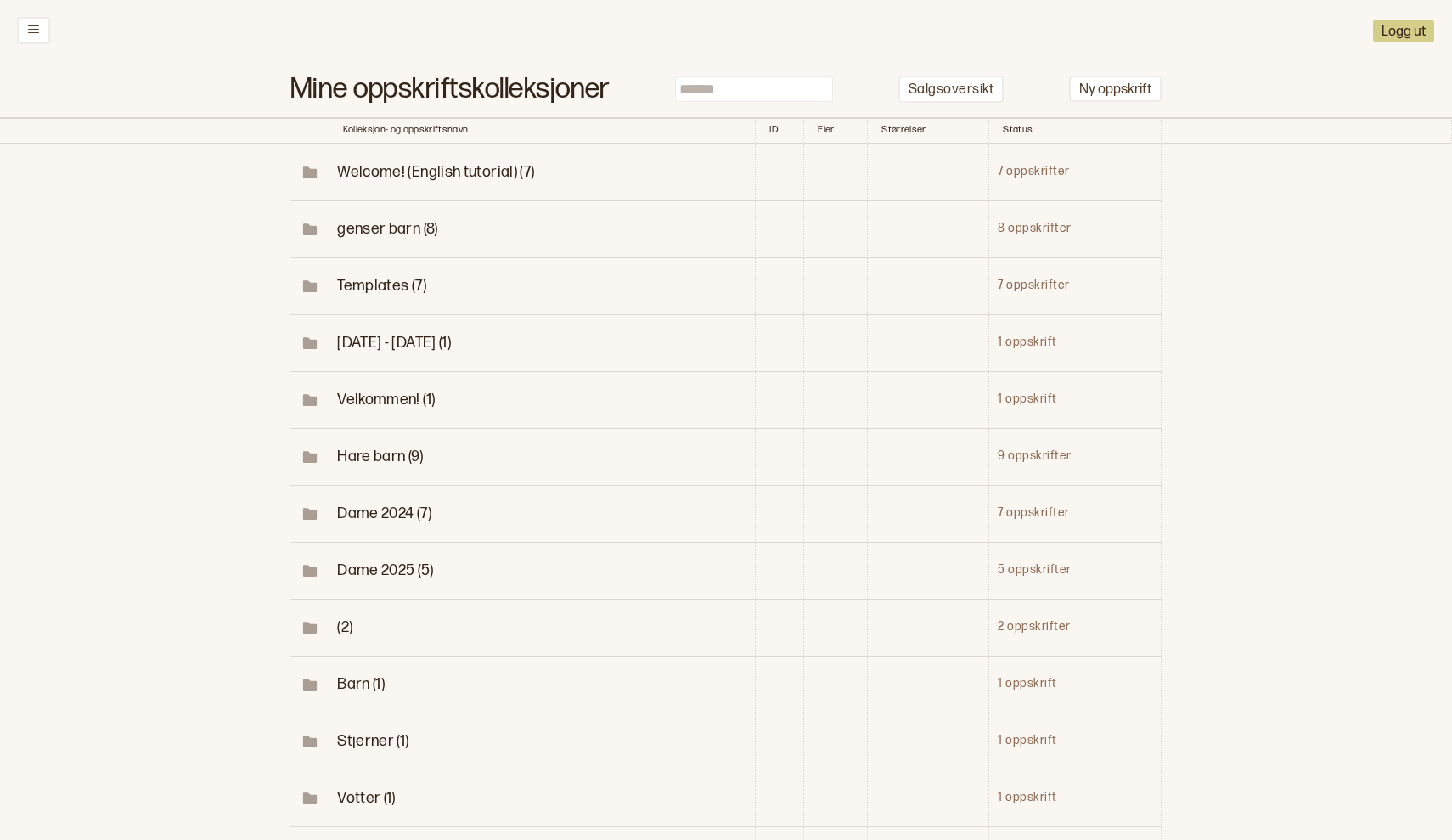
click at [378, 222] on span "genser barn (8)" at bounding box center [387, 228] width 100 height 18
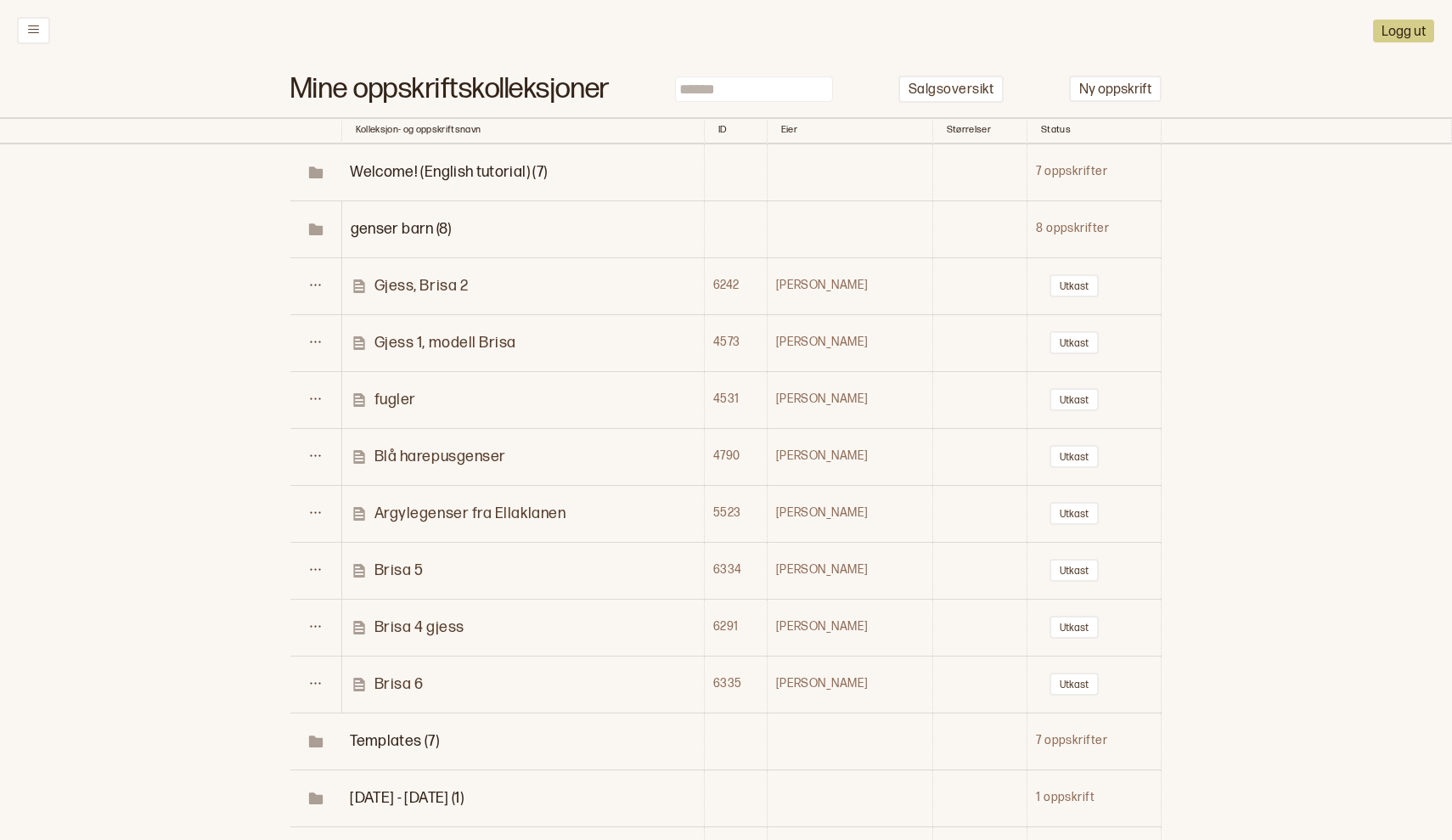
click at [425, 618] on p "Brisa 4 gjess" at bounding box center [420, 627] width 90 height 20
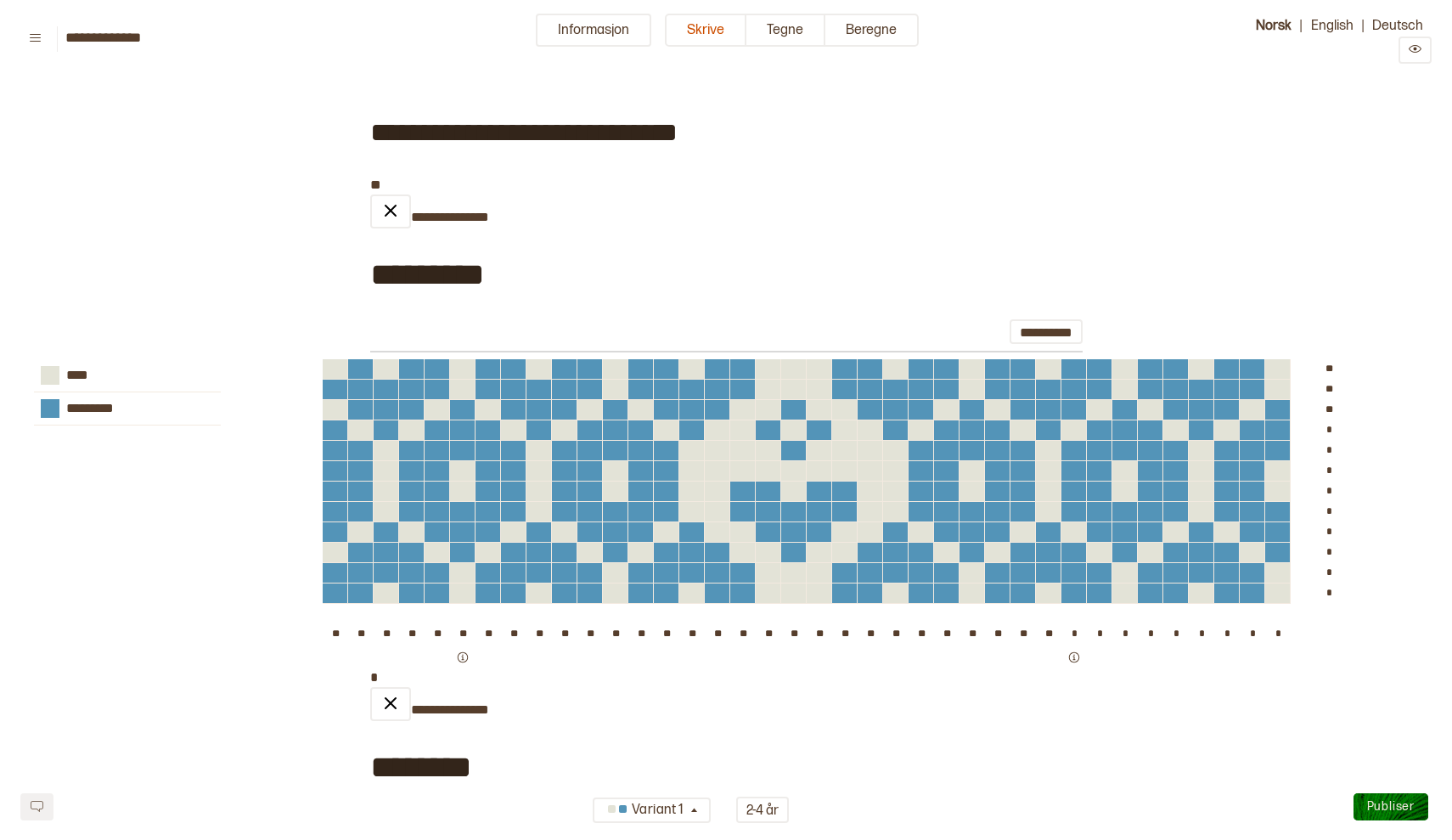
type input "**********"
click at [425, 618] on div "** ** ** * * * * * * * * * ** ** ** ** ** ** ** ** ** ** ** ** ** ** ** ** ** *…" at bounding box center [870, 513] width 1095 height 309
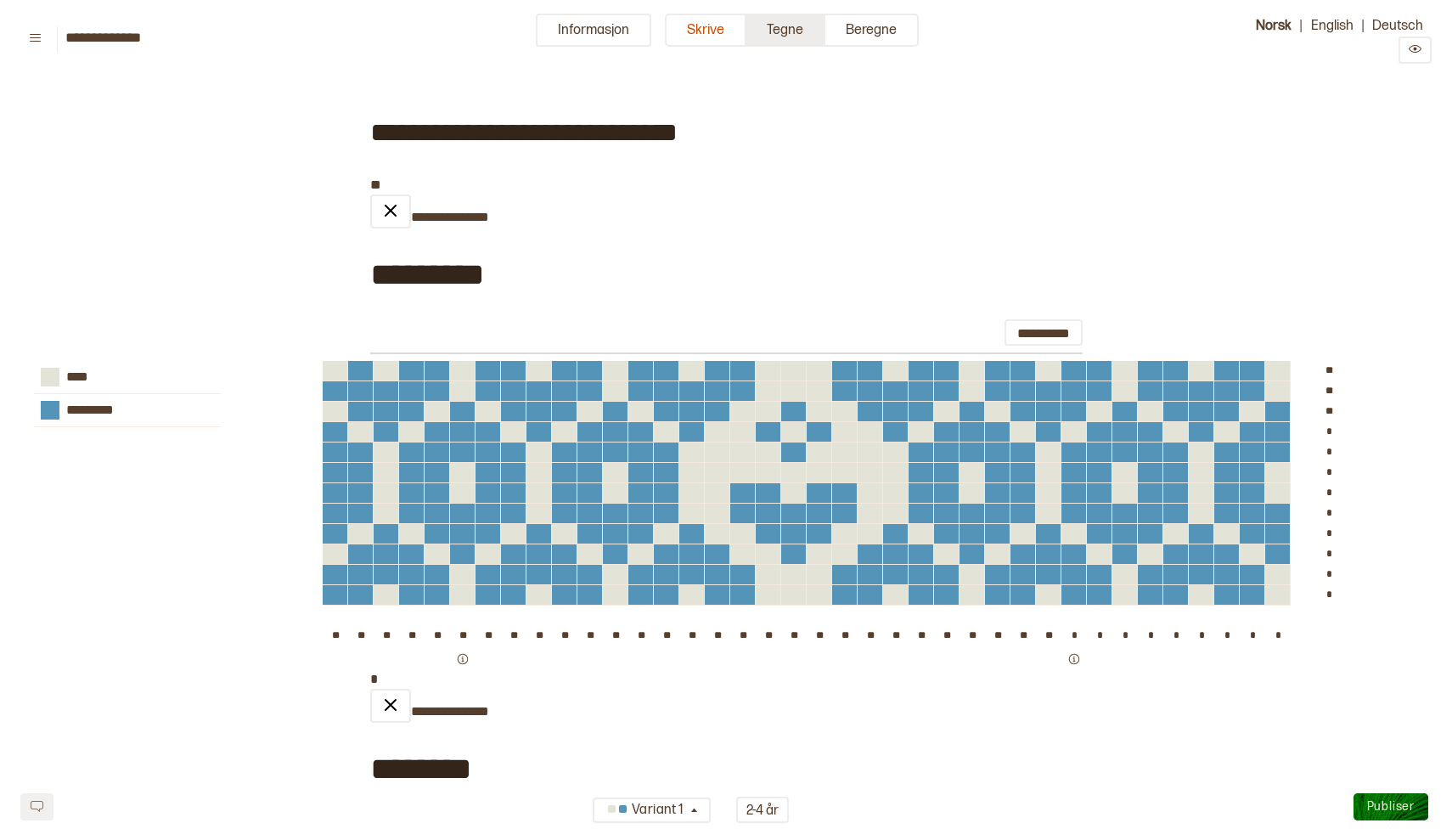
click at [786, 31] on button "Tegne" at bounding box center [786, 29] width 79 height 33
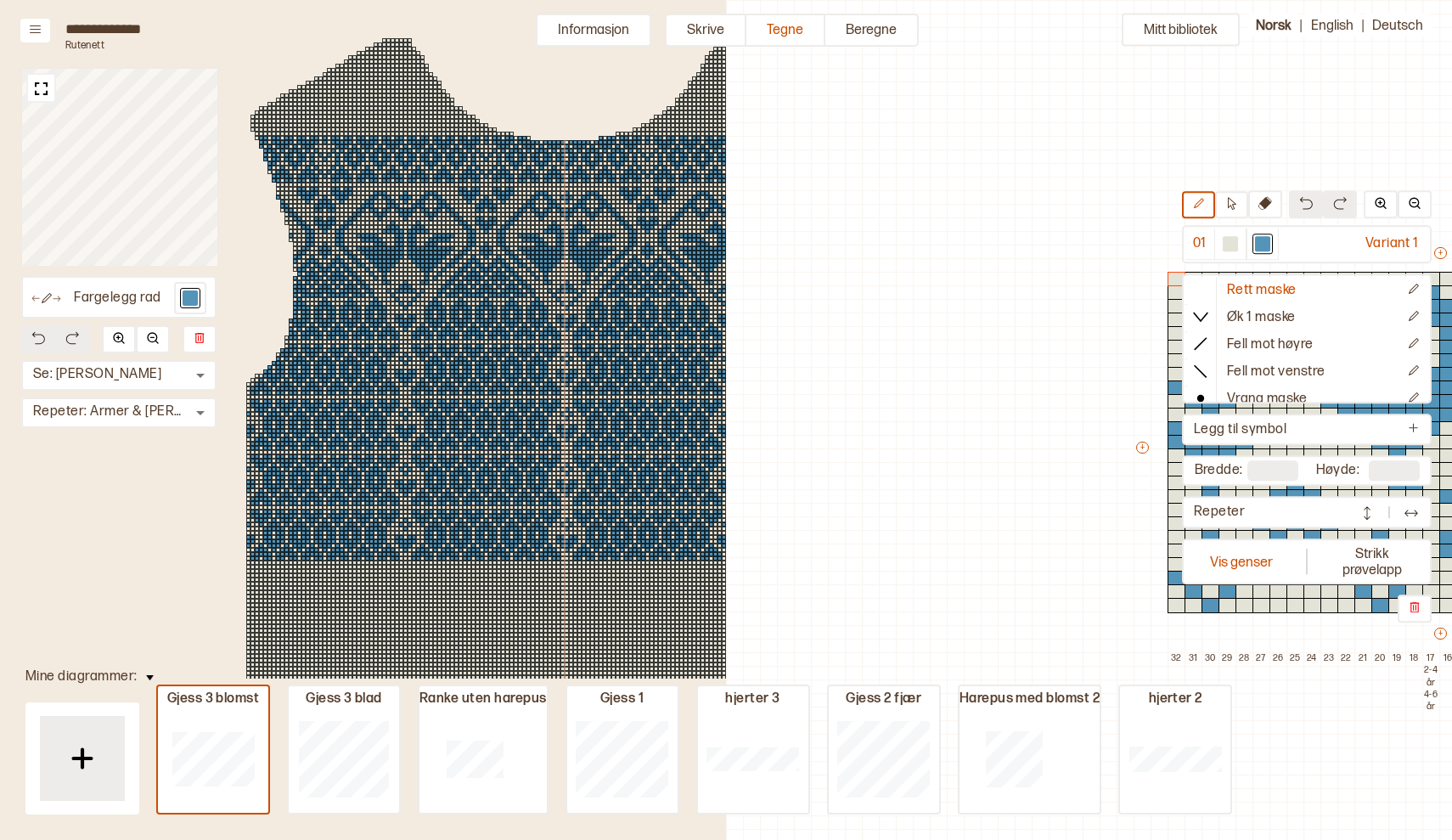
scroll to position [36, 726]
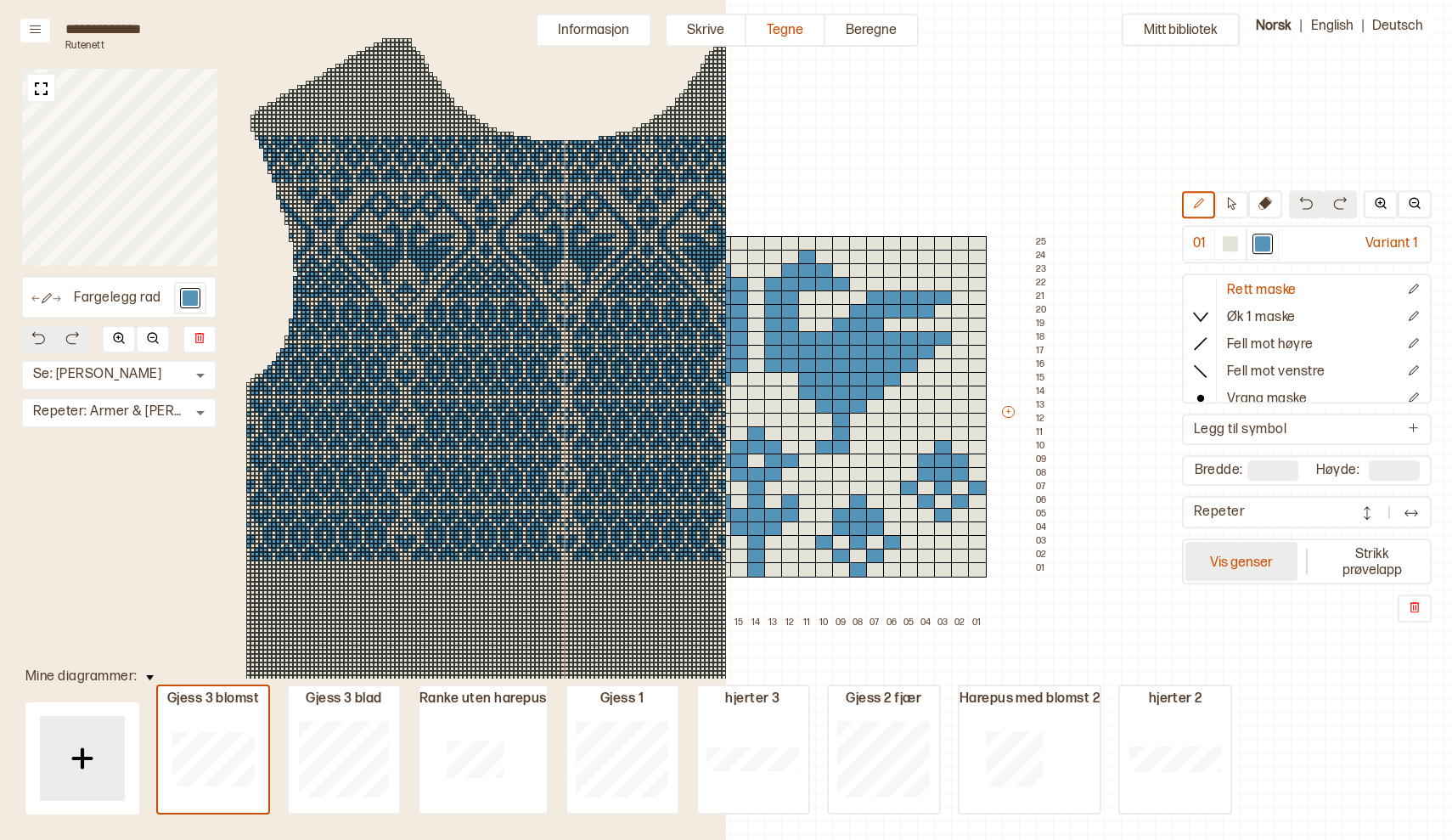
click at [1239, 557] on button "Vis genser" at bounding box center [1241, 561] width 112 height 39
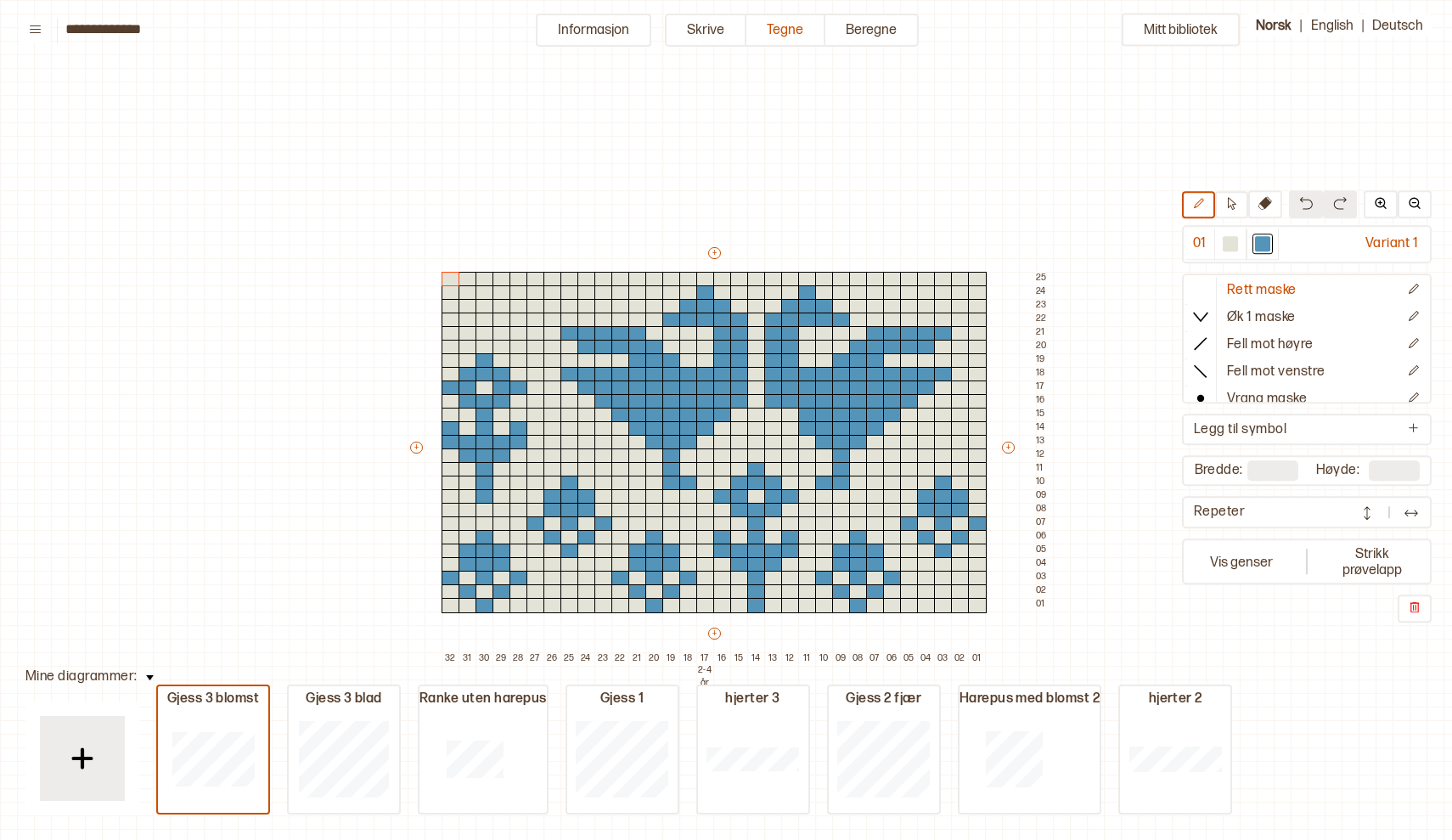
scroll to position [36, 5]
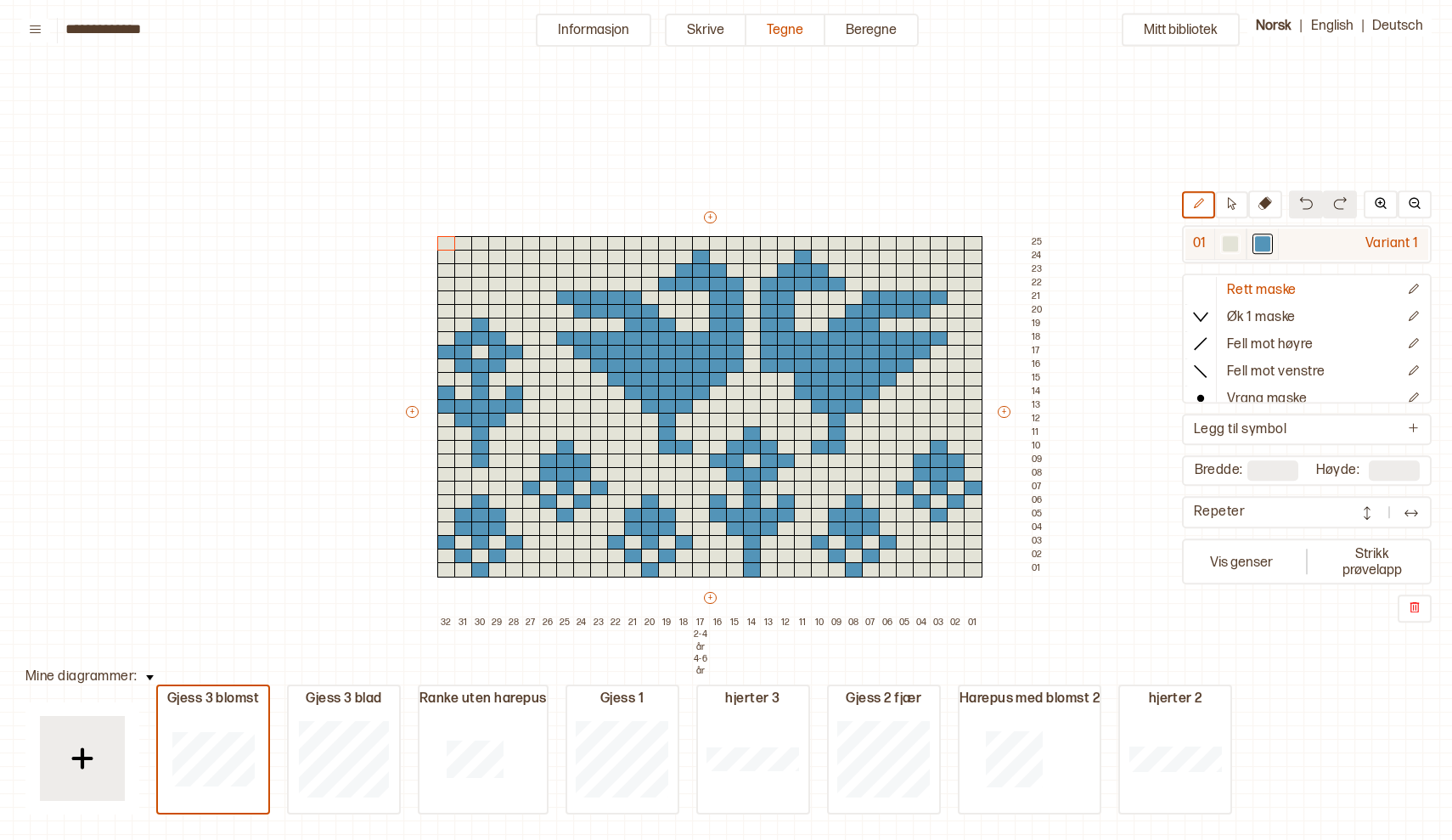
click at [1230, 241] on div at bounding box center [1230, 244] width 15 height 15
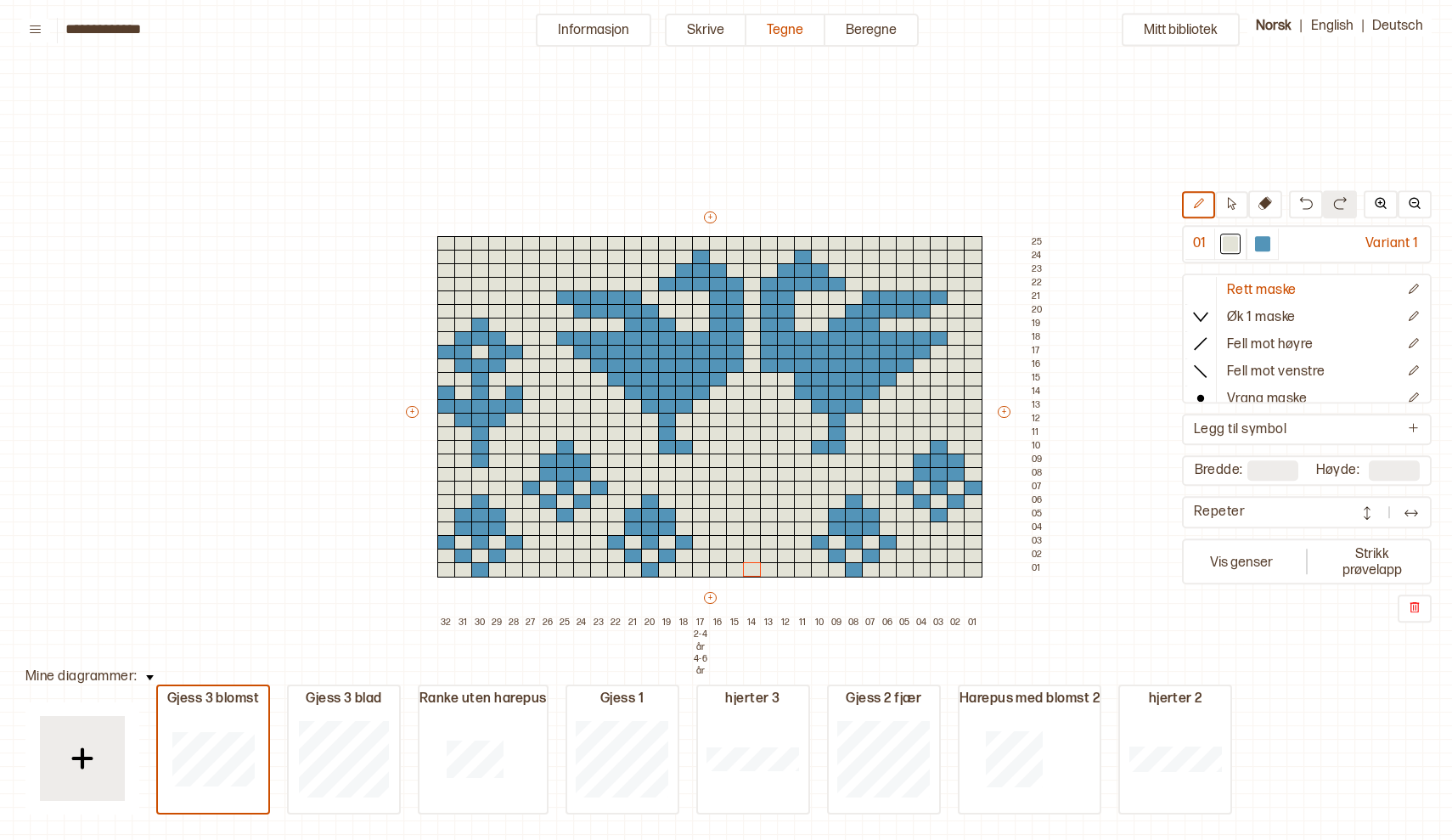
drag, startPoint x: 746, startPoint y: 434, endPoint x: 735, endPoint y: 542, distance: 108.6
click at [741, 551] on div "+ + + + 32 31 30 29 28 27 26 25 24 23 22 21 20 19 18 17 2-4 år 4-6 år 16 15 14 …" at bounding box center [726, 420] width 646 height 421
drag, startPoint x: 477, startPoint y: 322, endPoint x: 482, endPoint y: 361, distance: 39.3
click at [482, 361] on div "+ + + + 32 31 30 29 28 27 26 25 24 23 22 21 20 19 18 17 2-4 år 4-6 år 16 15 14 …" at bounding box center [726, 420] width 646 height 421
click at [503, 347] on div at bounding box center [497, 352] width 19 height 15
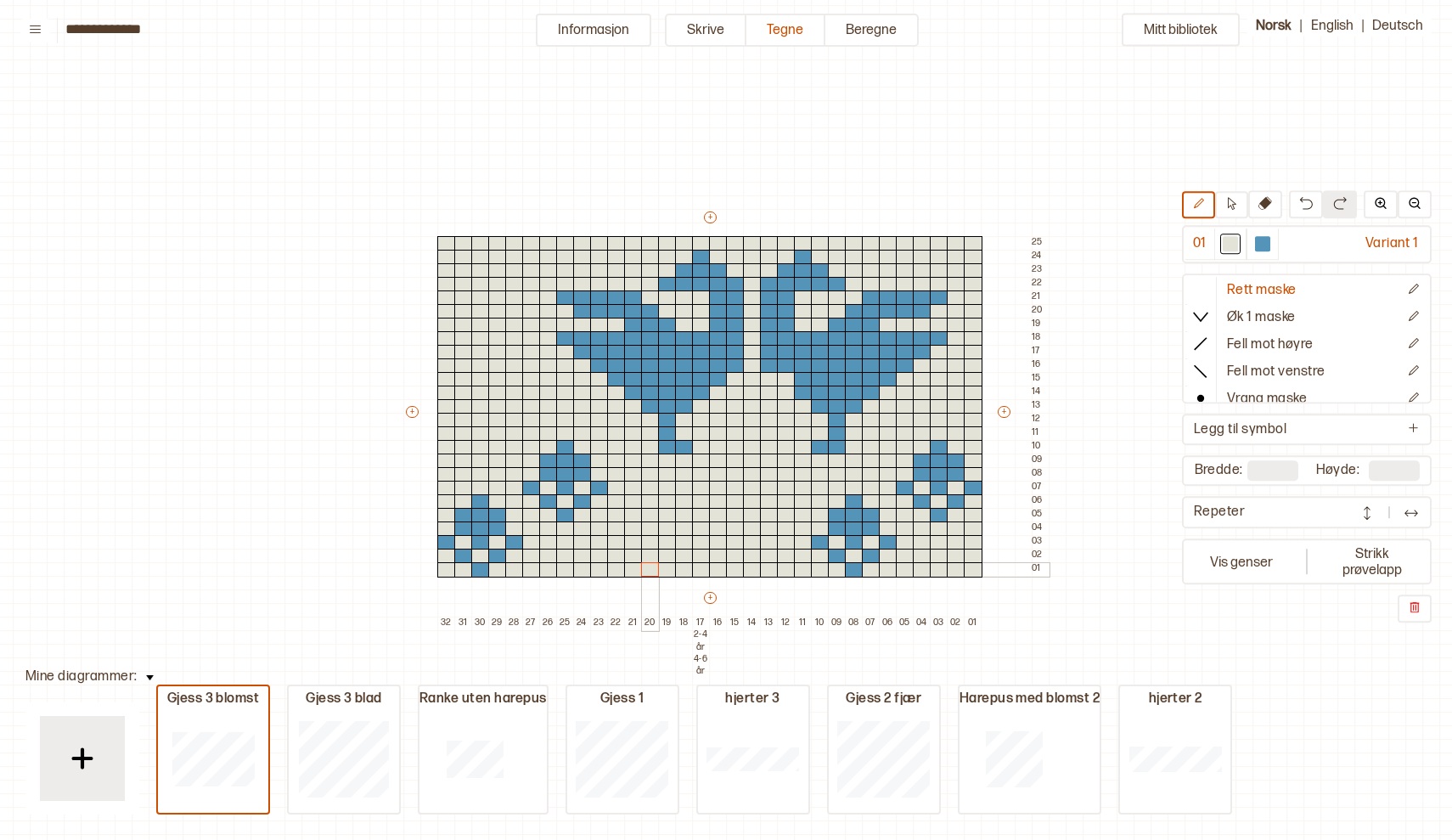
drag, startPoint x: 652, startPoint y: 496, endPoint x: 647, endPoint y: 573, distance: 77.2
click at [647, 573] on div "+ + + + 32 31 30 29 28 27 26 25 24 23 22 21 20 19 18 17 2-4 år 4-6 år 16 15 14 …" at bounding box center [726, 420] width 646 height 421
drag, startPoint x: 483, startPoint y: 493, endPoint x: 548, endPoint y: 564, distance: 96.3
click at [548, 564] on div "+ + + + 32 31 30 29 28 27 26 25 24 23 22 21 20 19 18 17 2-4 år 4-6 år 16 15 14 …" at bounding box center [726, 420] width 646 height 421
drag, startPoint x: 849, startPoint y: 496, endPoint x: 858, endPoint y: 580, distance: 84.5
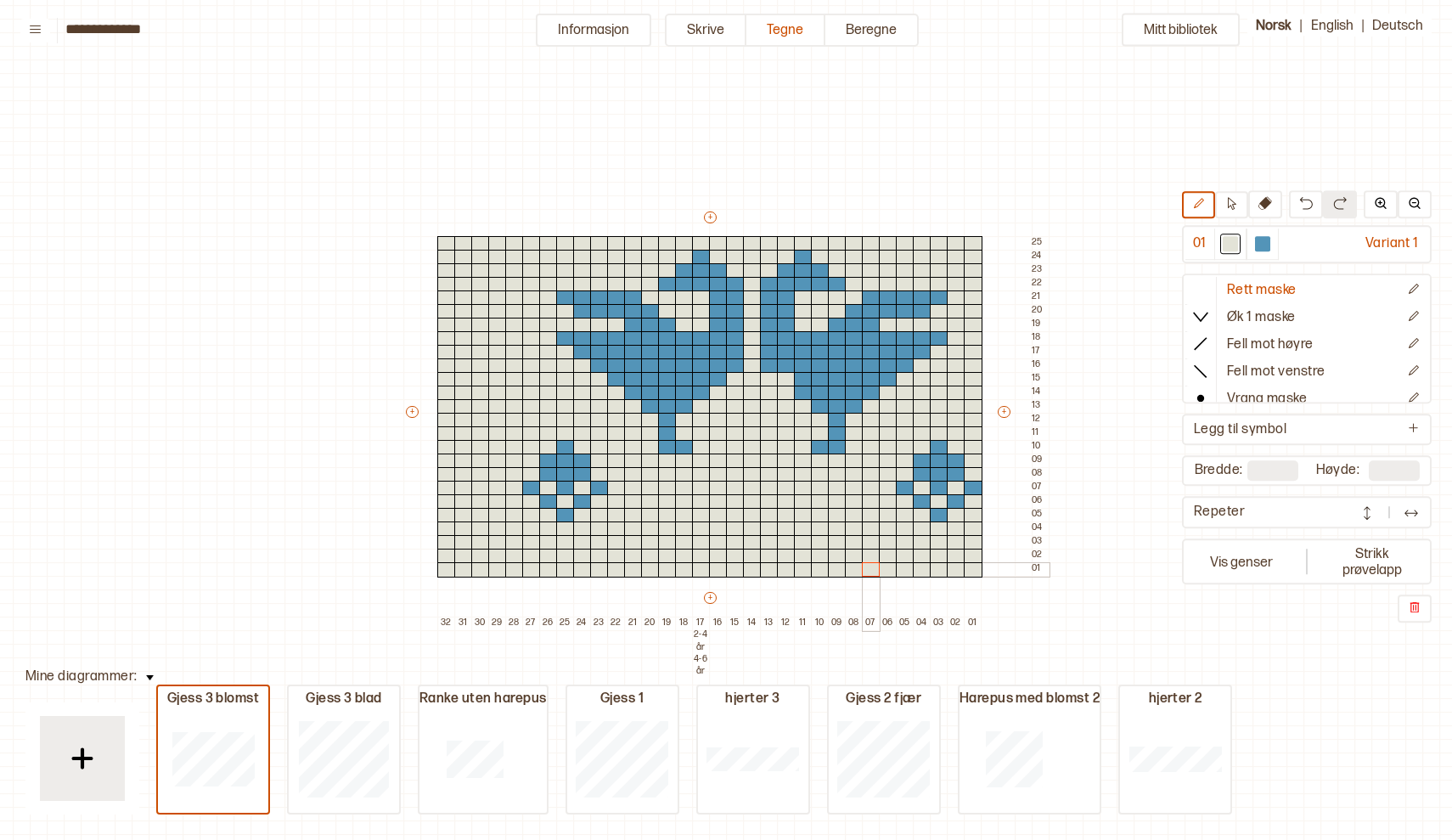
click at [858, 580] on div "+ + + + 32 31 30 29 28 27 26 25 24 23 22 21 20 19 18 17 2-4 år 4-6 år 16 15 14 …" at bounding box center [726, 420] width 646 height 421
click at [1265, 247] on div at bounding box center [1262, 244] width 15 height 15
click at [883, 526] on div at bounding box center [888, 529] width 19 height 15
click at [1231, 245] on div at bounding box center [1230, 244] width 15 height 15
click at [886, 530] on div at bounding box center [888, 529] width 19 height 15
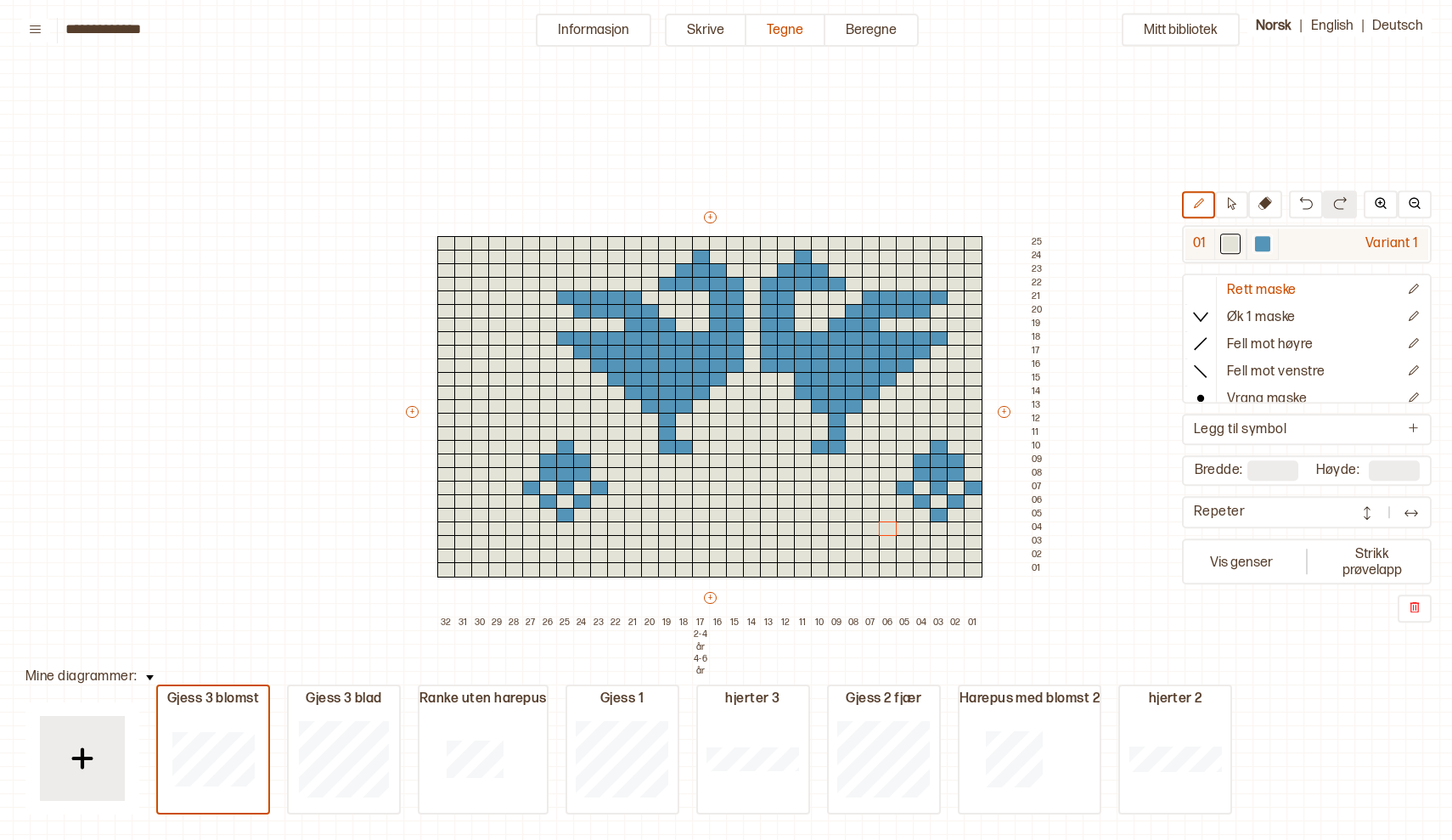
click at [1263, 242] on div at bounding box center [1262, 244] width 15 height 15
click at [849, 526] on div at bounding box center [854, 529] width 19 height 15
click at [851, 542] on div at bounding box center [854, 542] width 19 height 15
click at [833, 542] on div at bounding box center [837, 542] width 19 height 15
click at [872, 542] on div at bounding box center [871, 542] width 19 height 15
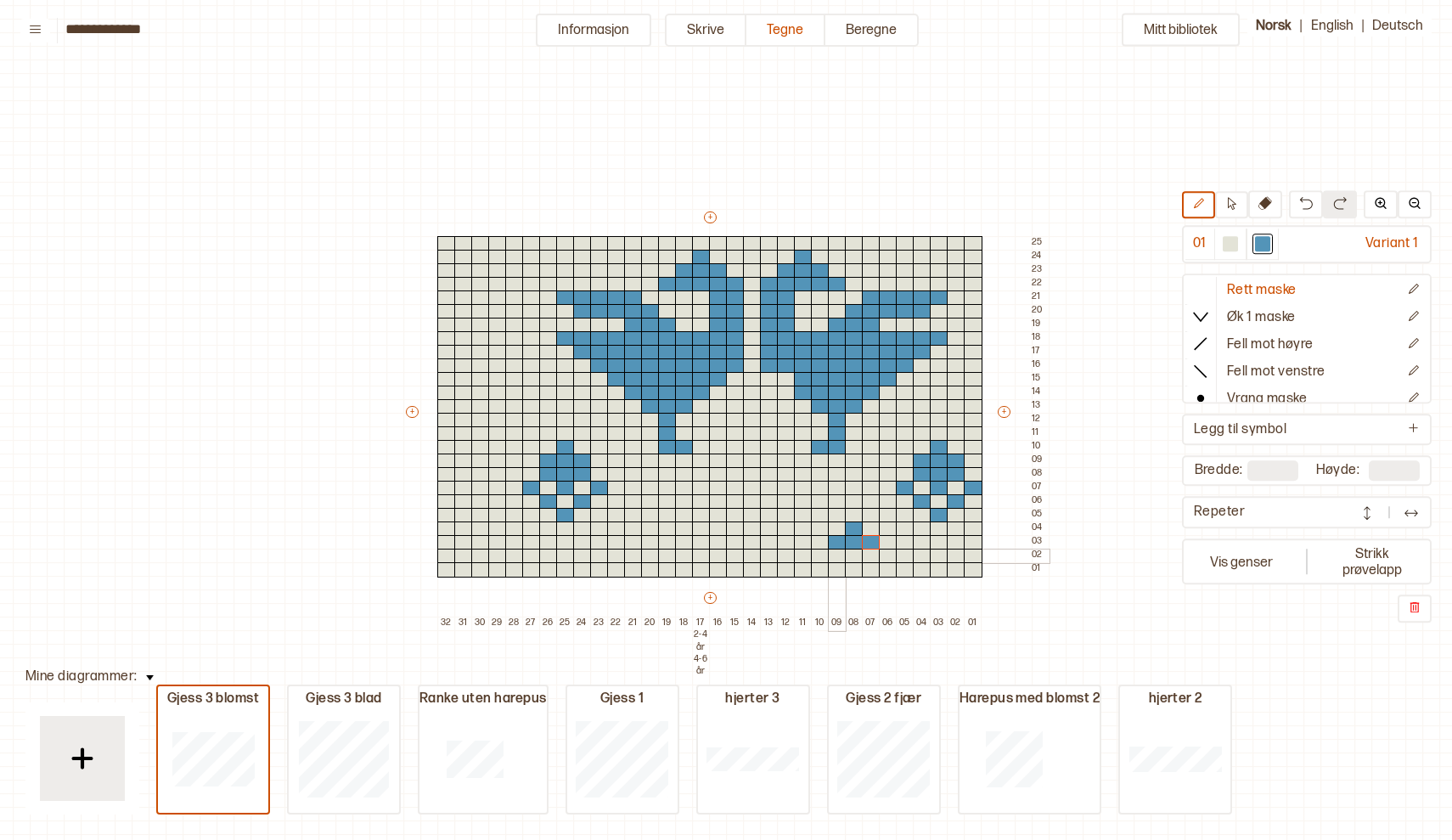
click at [833, 551] on div at bounding box center [837, 556] width 19 height 15
click at [859, 554] on div at bounding box center [854, 556] width 19 height 15
click at [869, 554] on div at bounding box center [871, 556] width 19 height 15
click at [853, 568] on div at bounding box center [854, 570] width 19 height 15
click at [710, 597] on button "+" at bounding box center [711, 598] width 13 height 12
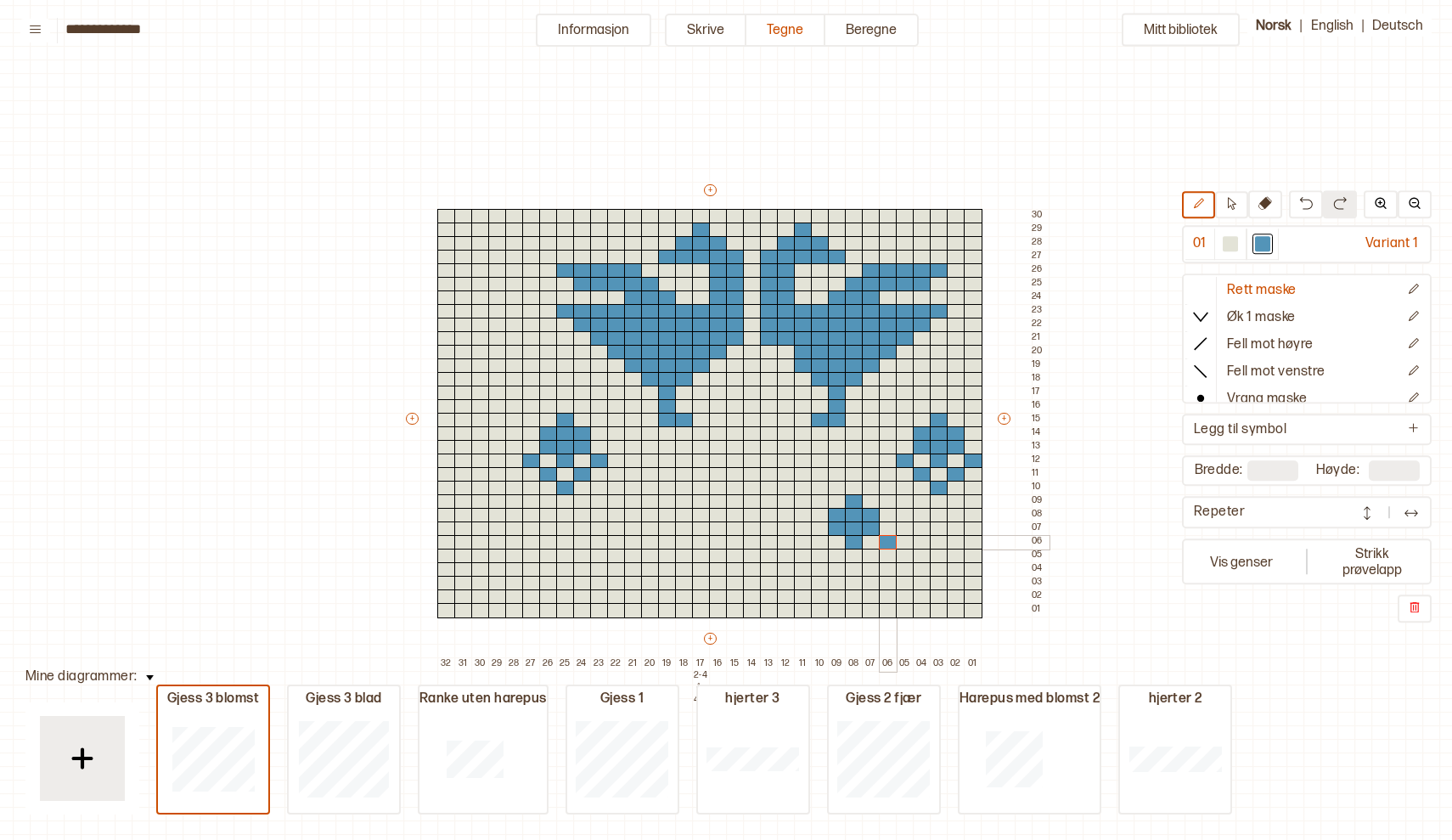
click at [891, 542] on div at bounding box center [888, 542] width 19 height 15
click at [870, 553] on div at bounding box center [871, 556] width 19 height 15
click at [851, 568] on div at bounding box center [854, 570] width 19 height 15
click at [833, 555] on div at bounding box center [837, 556] width 19 height 15
click at [816, 542] on div at bounding box center [820, 542] width 19 height 15
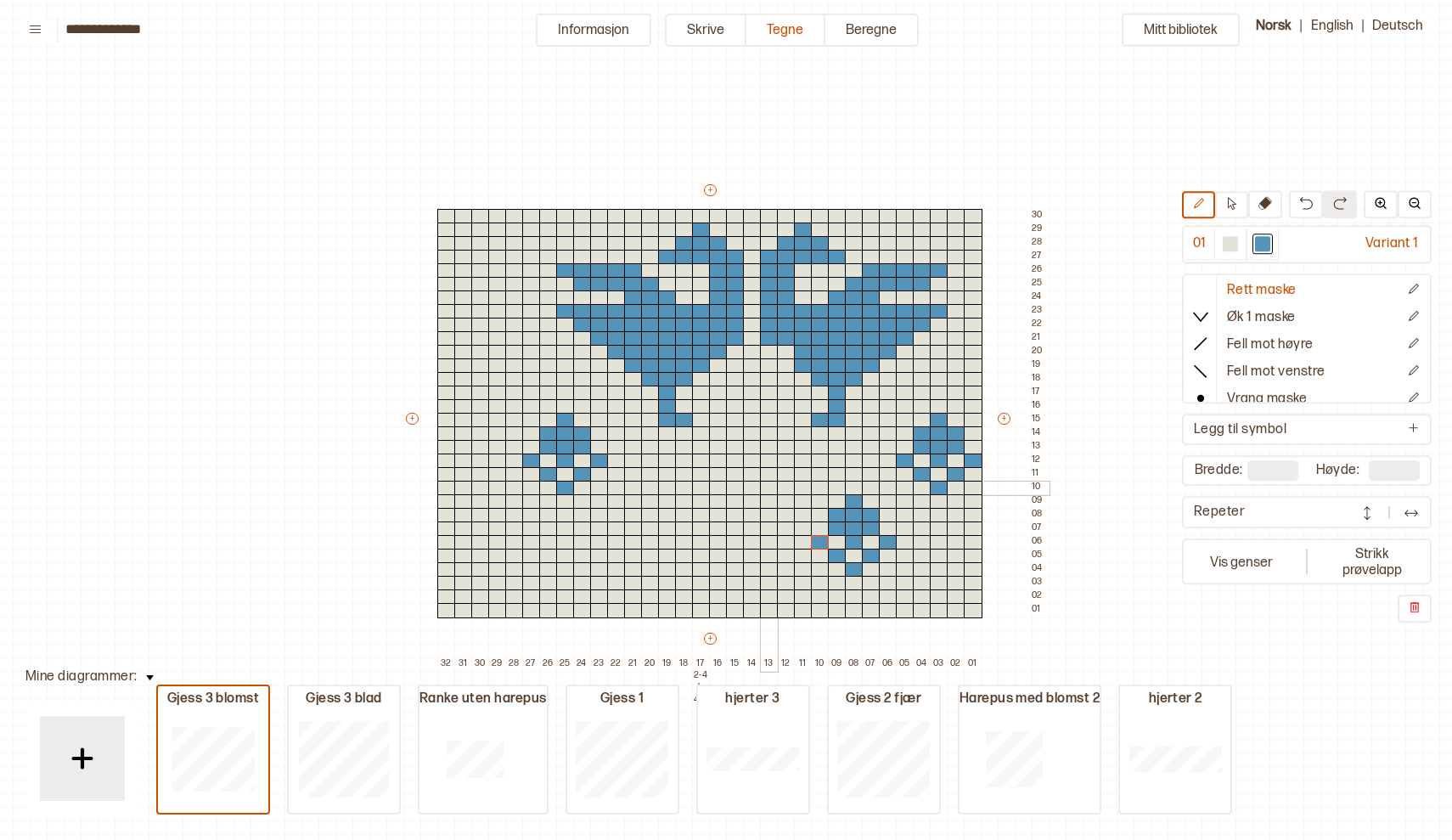
click at [768, 486] on div at bounding box center [770, 488] width 19 height 15
click at [766, 459] on div at bounding box center [770, 461] width 19 height 15
click at [766, 442] on div at bounding box center [770, 448] width 19 height 15
click at [766, 433] on div at bounding box center [770, 434] width 19 height 15
click at [1232, 244] on div at bounding box center [1230, 244] width 15 height 15
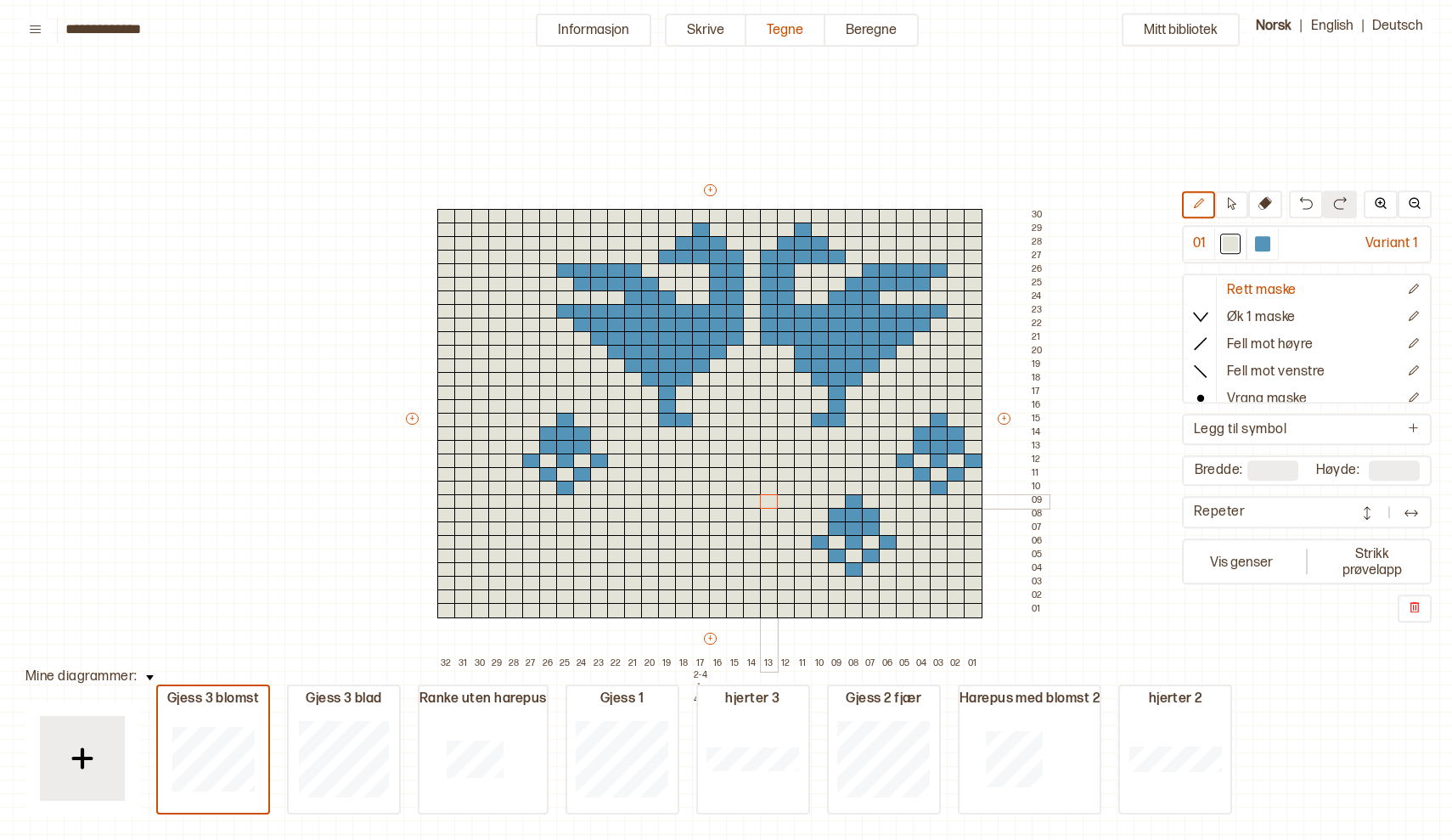
drag, startPoint x: 770, startPoint y: 423, endPoint x: 768, endPoint y: 495, distance: 72.0
click at [768, 495] on div "+ + + + 32 31 30 29 28 27 26 25 24 23 22 21 20 19 18 17 2-4 år 4-6 år 16 15 14 …" at bounding box center [726, 426] width 646 height 489
drag, startPoint x: 553, startPoint y: 415, endPoint x: 593, endPoint y: 487, distance: 82.4
click at [593, 487] on div "+ + + + 32 31 30 29 28 27 26 25 24 23 22 21 20 19 18 17 2-4 år 4-6 år 16 15 14 …" at bounding box center [726, 426] width 646 height 489
drag, startPoint x: 842, startPoint y: 507, endPoint x: 851, endPoint y: 571, distance: 64.6
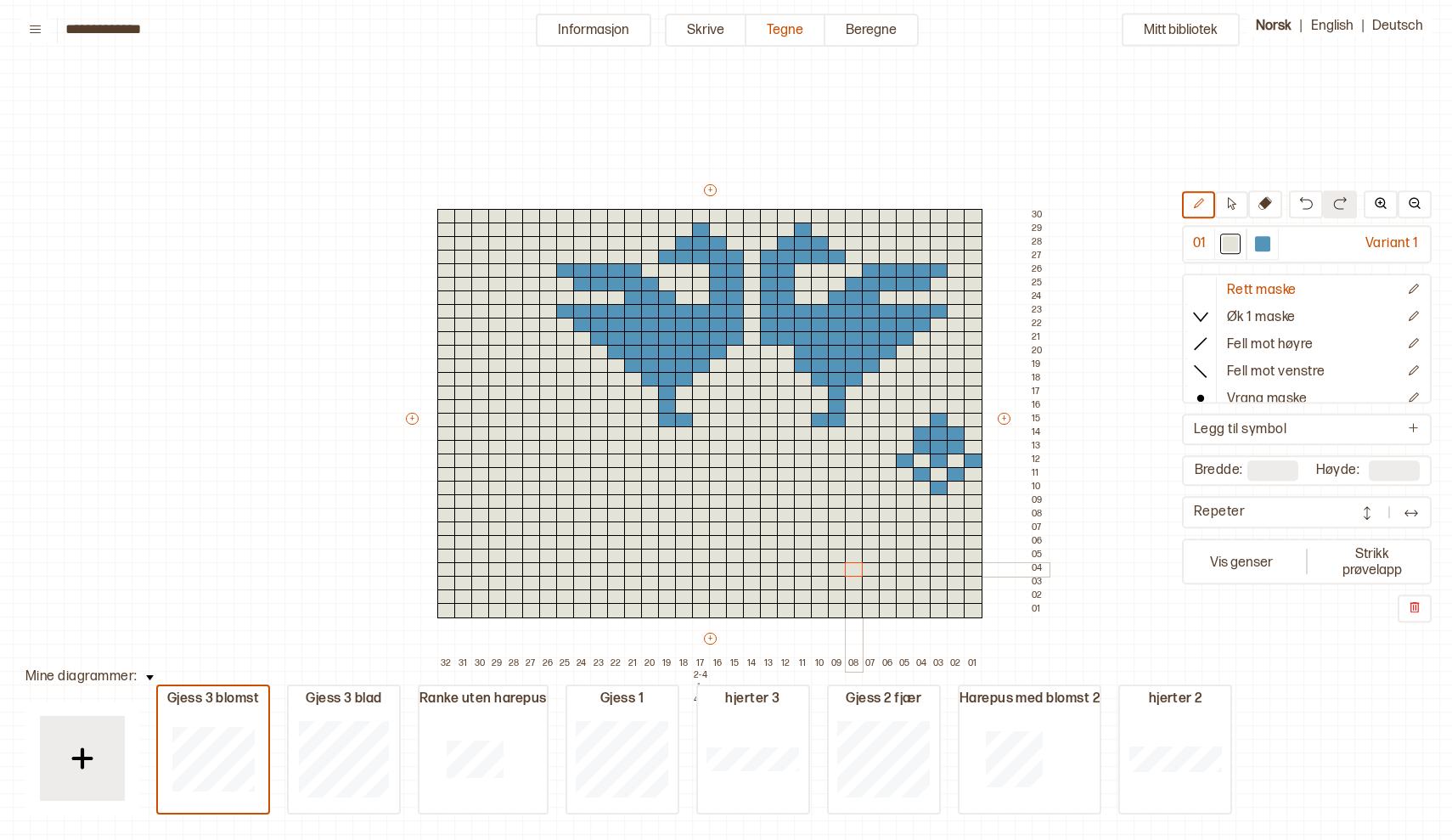
click at [851, 571] on div "+ + + + 32 31 30 29 28 27 26 25 24 23 22 21 20 19 18 17 2-4 år 4-6 år 16 15 14 …" at bounding box center [726, 426] width 646 height 489
click at [1261, 245] on div at bounding box center [1262, 244] width 15 height 15
click at [749, 433] on div at bounding box center [753, 434] width 19 height 15
drag, startPoint x: 734, startPoint y: 443, endPoint x: 767, endPoint y: 446, distance: 33.1
click at [767, 446] on div "+ + + + 32 31 30 29 28 27 26 25 24 23 22 21 20 19 18 17 2-4 år 4-6 år 16 15 14 …" at bounding box center [726, 426] width 646 height 489
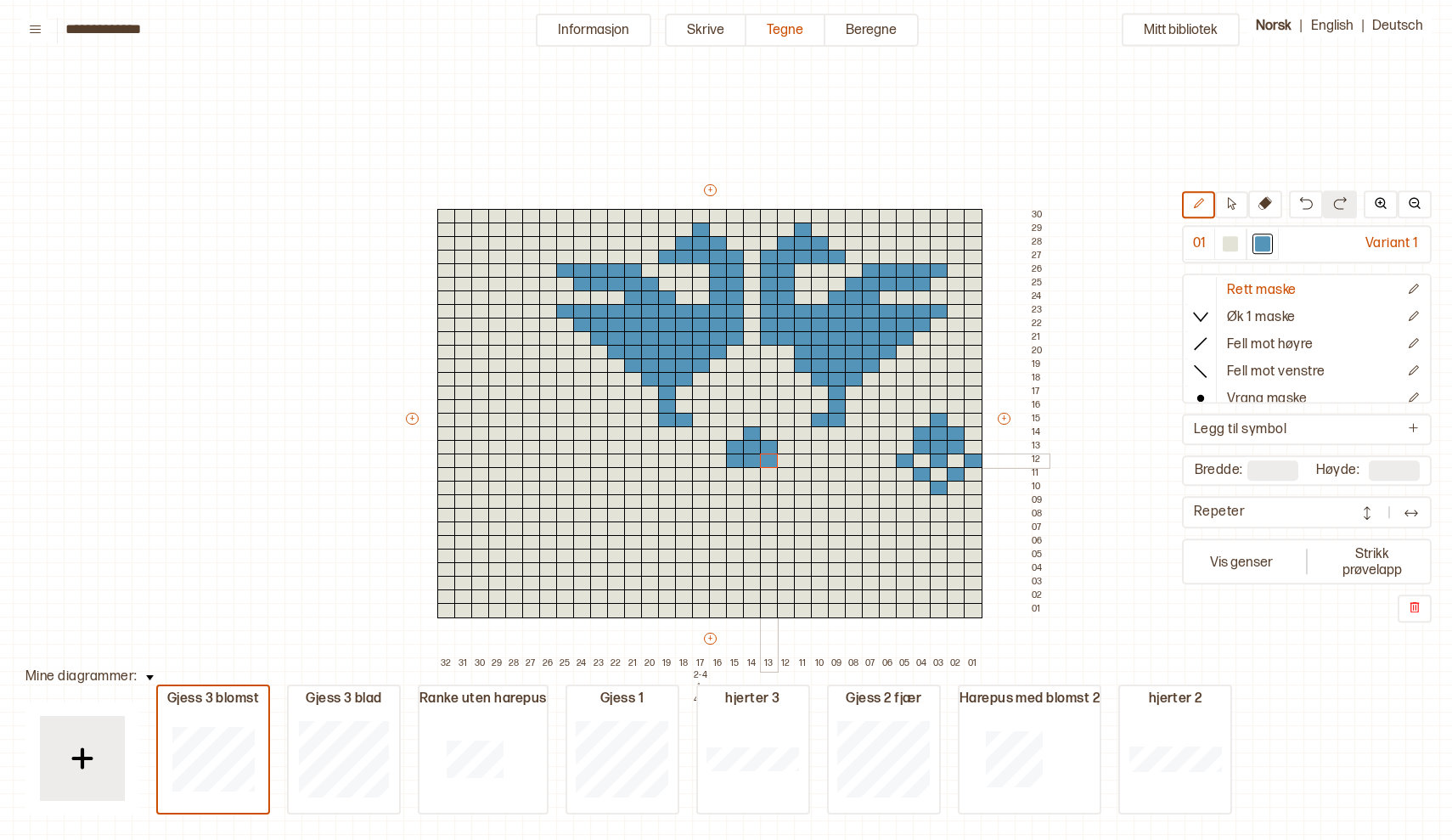
drag, startPoint x: 732, startPoint y: 460, endPoint x: 765, endPoint y: 463, distance: 33.1
click at [765, 463] on div "+ + + + 32 31 30 29 28 27 26 25 24 23 22 21 20 19 18 17 2-4 år 4-6 år 16 15 14 …" at bounding box center [726, 426] width 646 height 489
click at [753, 471] on div at bounding box center [753, 475] width 19 height 15
click at [717, 471] on div at bounding box center [718, 475] width 19 height 15
click at [783, 476] on div at bounding box center [787, 475] width 19 height 15
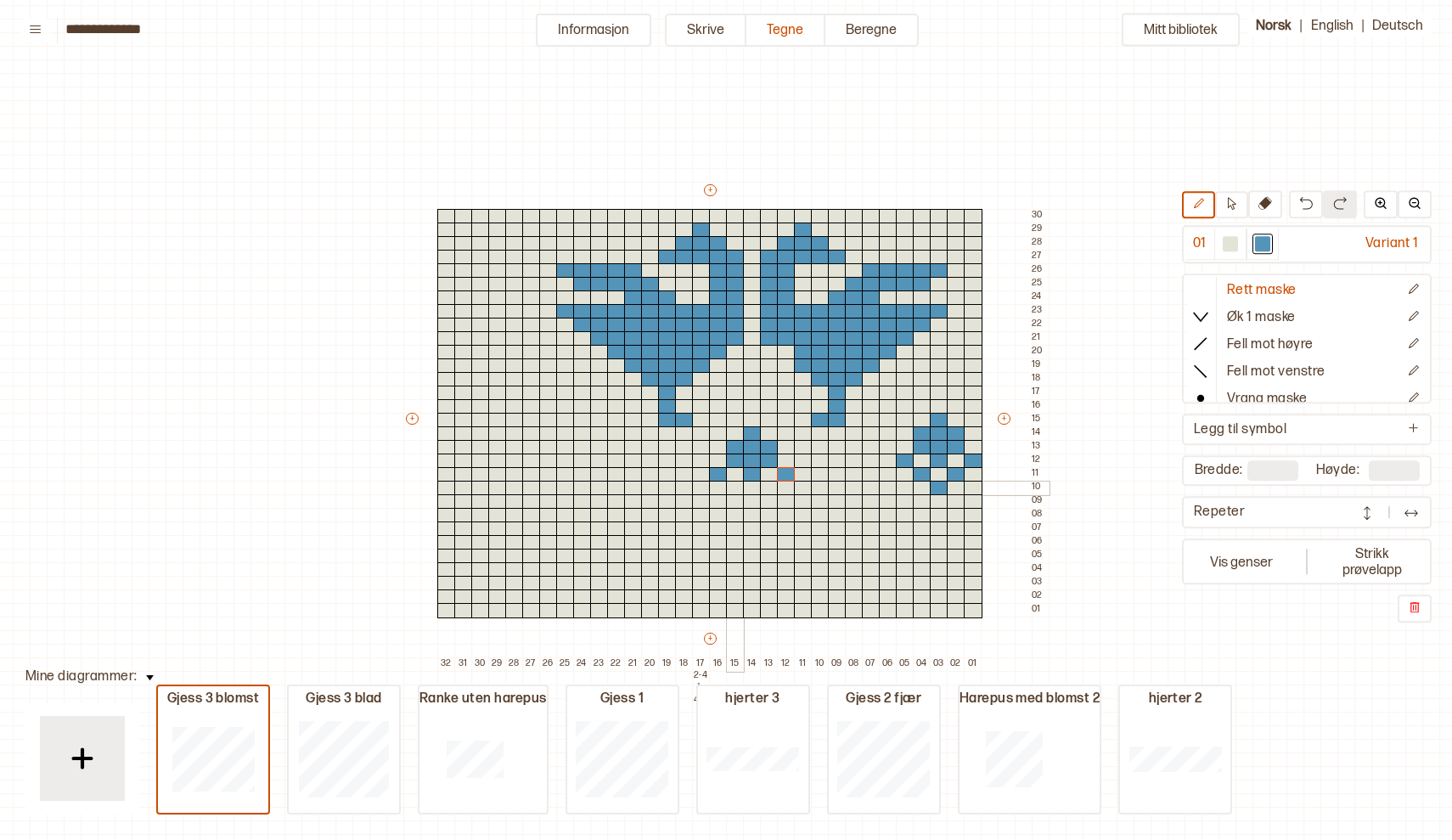
click at [738, 484] on div at bounding box center [736, 488] width 19 height 15
click at [768, 487] on div at bounding box center [770, 488] width 19 height 15
click at [752, 500] on div at bounding box center [753, 502] width 19 height 15
click at [1231, 246] on div at bounding box center [1230, 244] width 15 height 15
drag, startPoint x: 940, startPoint y: 420, endPoint x: 960, endPoint y: 479, distance: 62.3
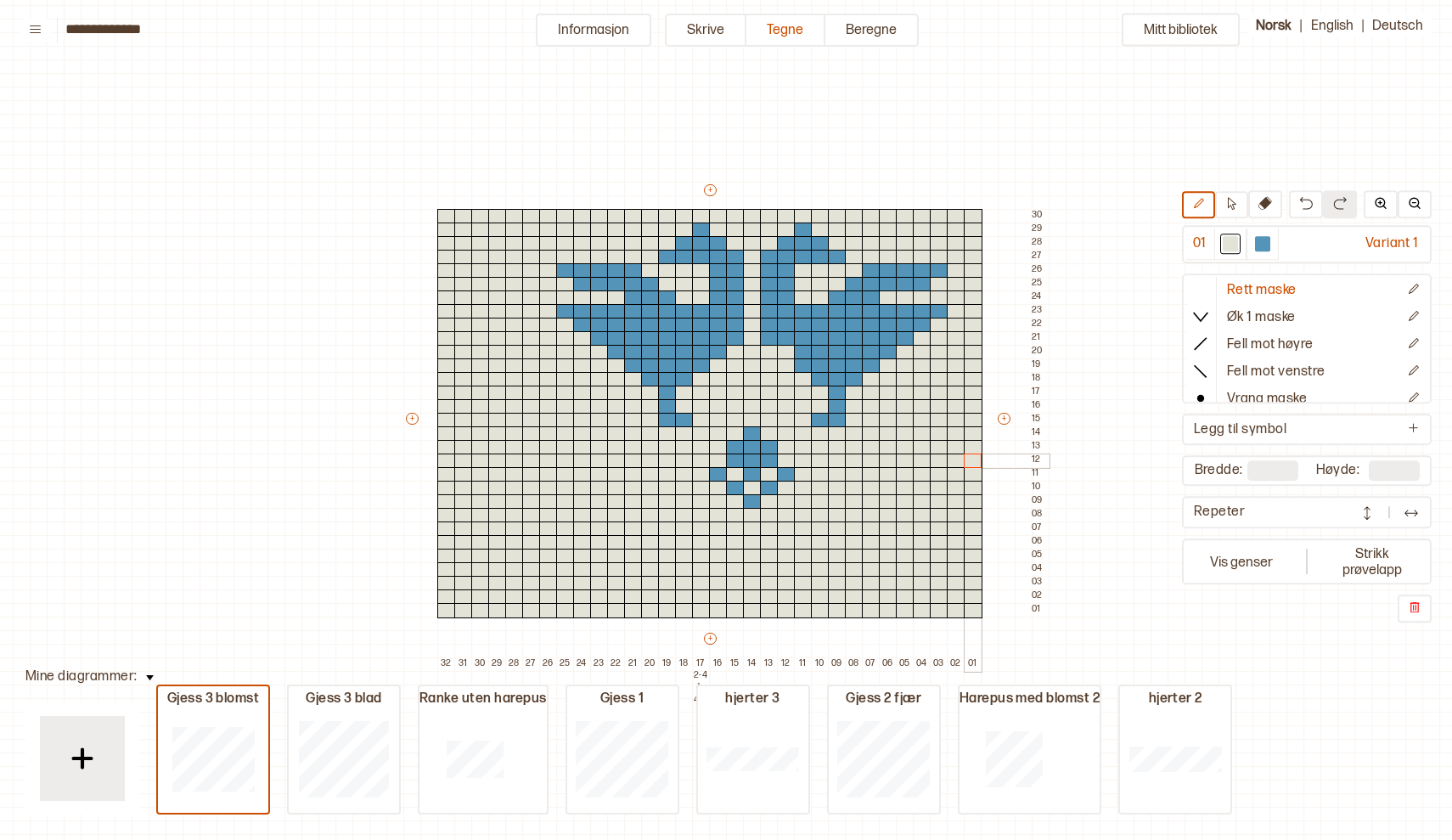
click at [961, 479] on div "+ + + + 32 31 30 29 28 27 26 25 24 23 22 21 20 19 18 17 2-4 år 4-6 år 16 15 14 …" at bounding box center [726, 426] width 646 height 489
click at [1264, 244] on div at bounding box center [1262, 244] width 15 height 15
click at [802, 542] on div at bounding box center [803, 542] width 19 height 15
click at [1228, 239] on div at bounding box center [1230, 244] width 15 height 15
click at [803, 544] on div at bounding box center [803, 542] width 19 height 15
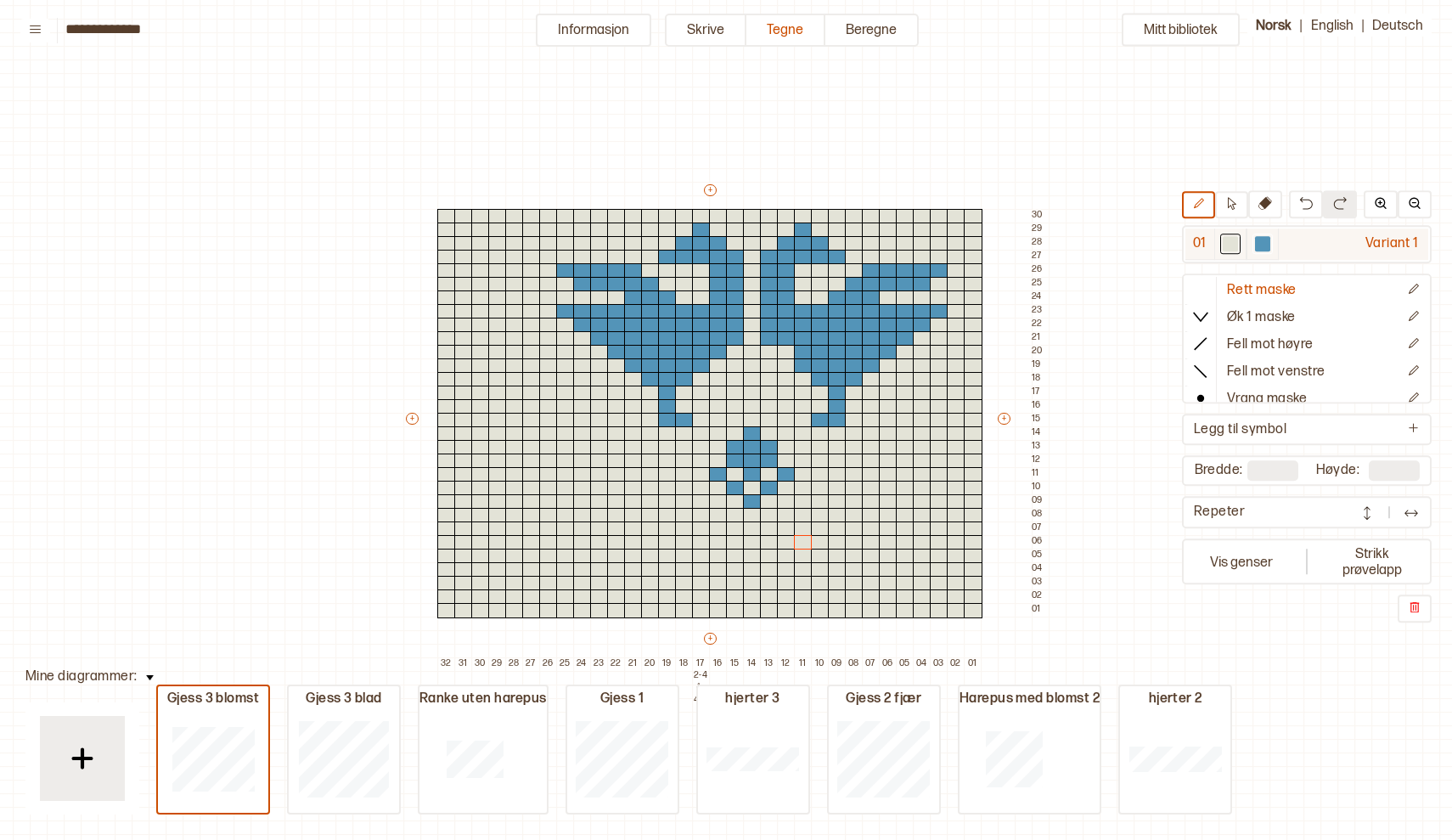
click at [1262, 240] on div at bounding box center [1262, 244] width 15 height 15
click at [836, 513] on div at bounding box center [837, 515] width 19 height 15
click at [804, 542] on div at bounding box center [803, 542] width 19 height 15
click at [818, 557] on div at bounding box center [820, 556] width 19 height 15
click at [833, 570] on div at bounding box center [837, 570] width 19 height 15
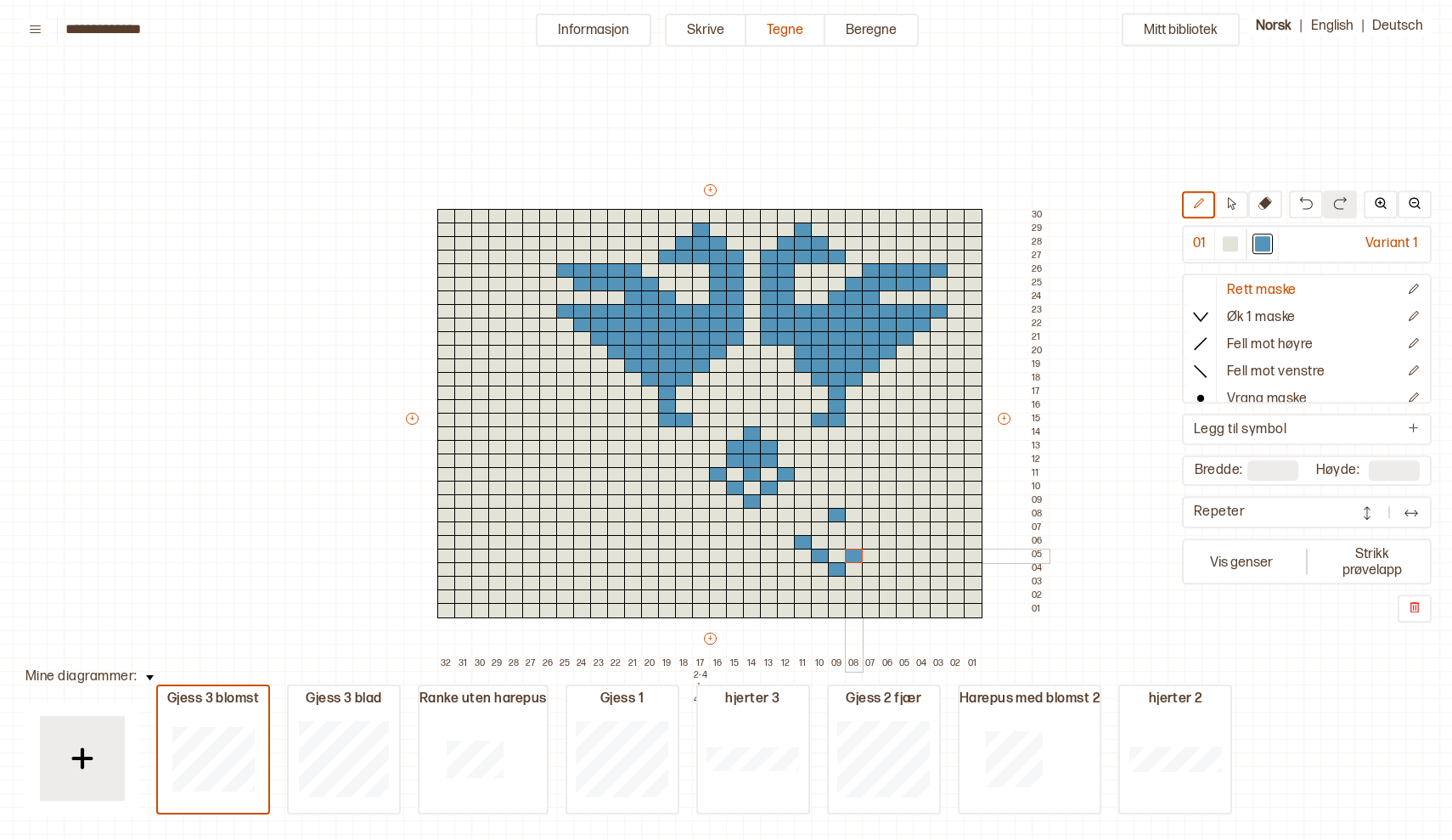
click at [856, 554] on div at bounding box center [854, 556] width 19 height 15
click at [868, 544] on div at bounding box center [871, 542] width 19 height 15
click at [1230, 245] on div at bounding box center [1230, 244] width 15 height 15
click at [843, 515] on div at bounding box center [837, 515] width 19 height 15
click at [1263, 239] on div at bounding box center [1262, 244] width 15 height 15
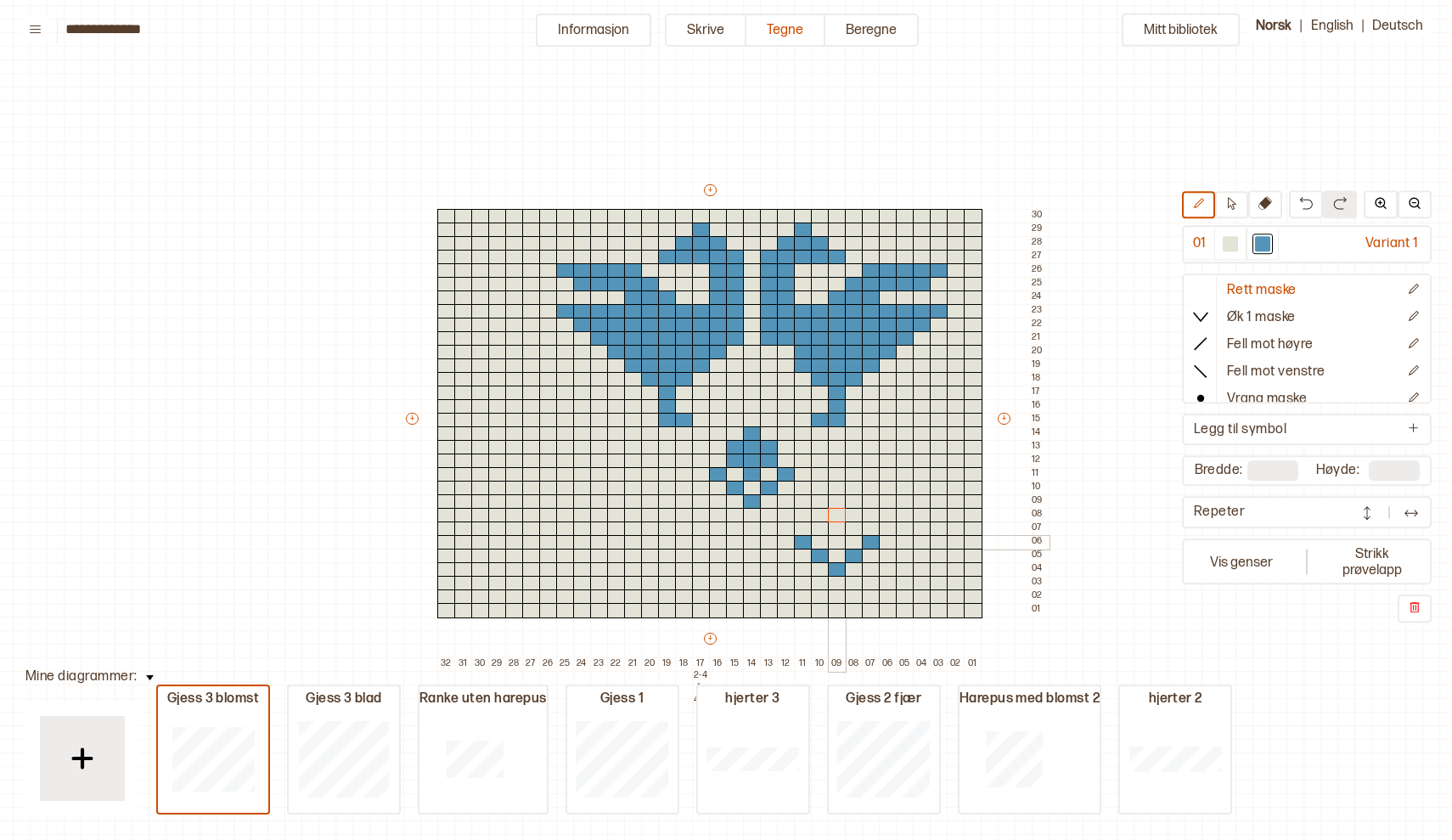
click at [837, 541] on div at bounding box center [837, 542] width 19 height 15
click at [835, 529] on div at bounding box center [837, 529] width 19 height 15
click at [836, 512] on div at bounding box center [837, 515] width 19 height 15
click at [1229, 243] on div at bounding box center [1230, 244] width 15 height 15
drag, startPoint x: 801, startPoint y: 540, endPoint x: 881, endPoint y: 538, distance: 80.0
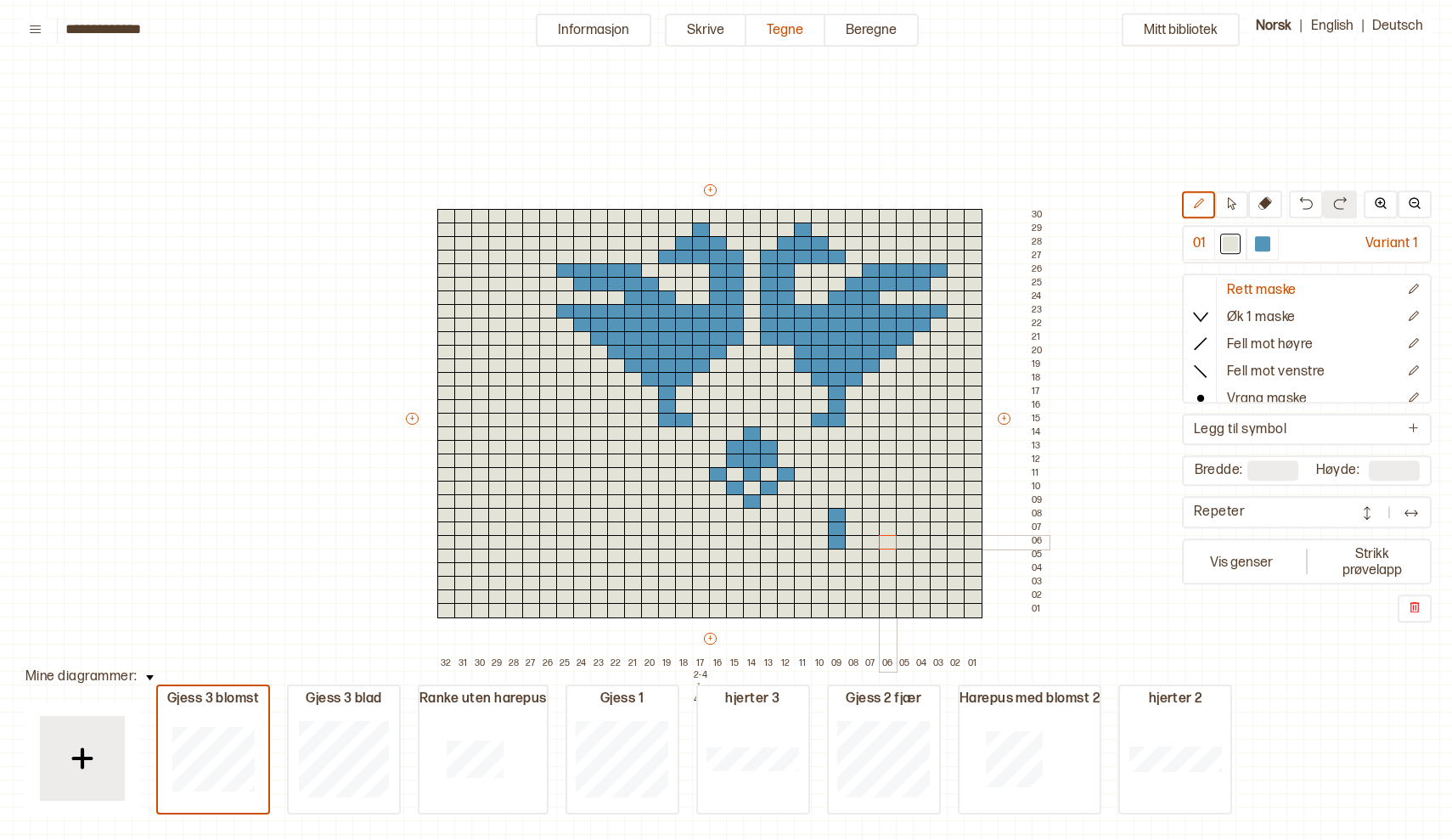
click at [881, 538] on div "+ + + + 32 31 30 29 28 27 26 25 24 23 22 21 20 19 18 17 2-4 år 4-6 år 16 15 14 …" at bounding box center [726, 426] width 646 height 489
click at [1260, 244] on div at bounding box center [1262, 244] width 15 height 15
click at [833, 555] on div at bounding box center [837, 556] width 19 height 15
click at [821, 527] on div at bounding box center [820, 529] width 19 height 15
click at [820, 541] on div at bounding box center [820, 542] width 19 height 15
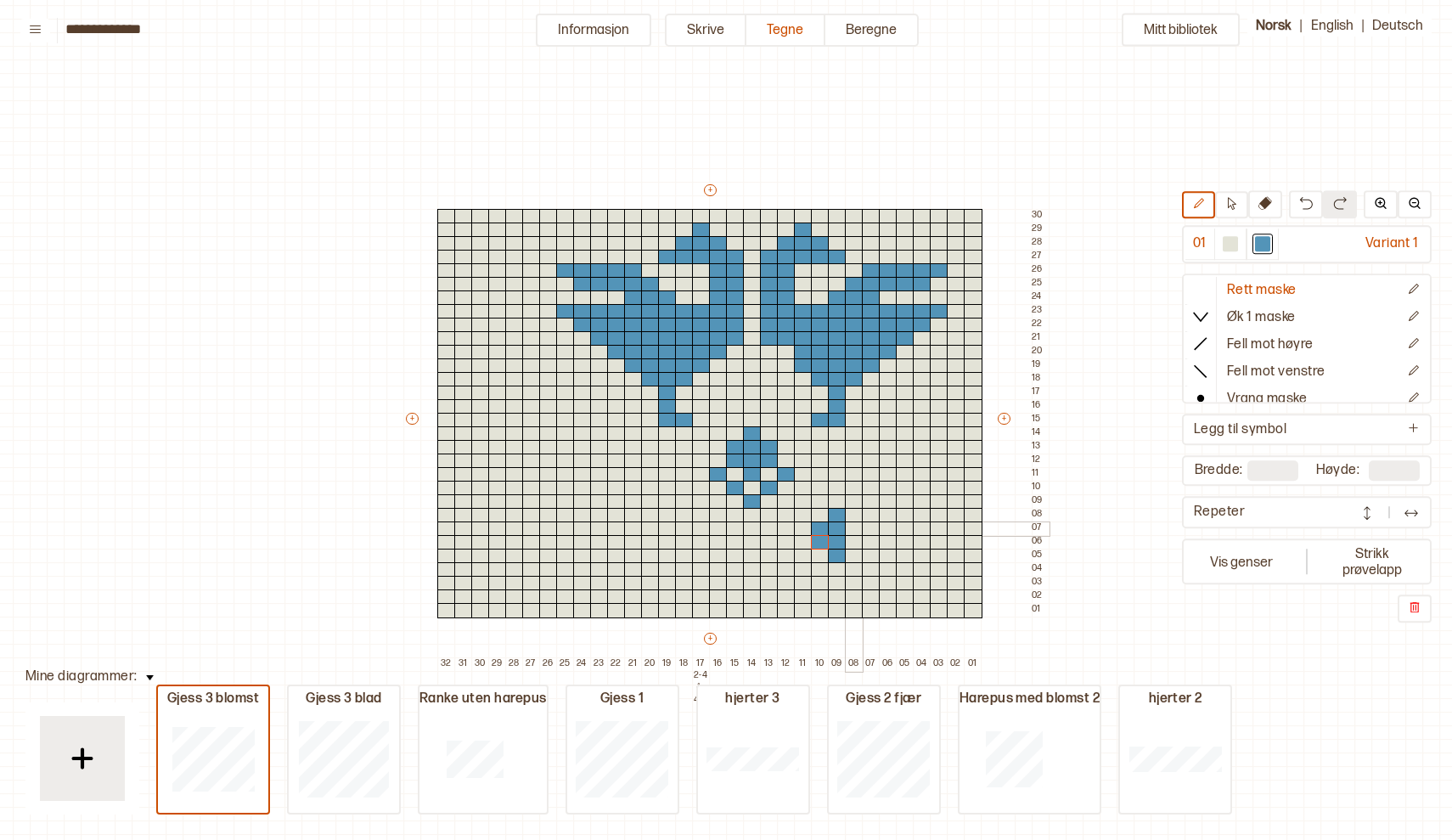
click at [858, 522] on div at bounding box center [854, 529] width 19 height 15
click at [853, 541] on div at bounding box center [854, 542] width 19 height 15
click at [837, 581] on div at bounding box center [837, 583] width 19 height 15
click at [818, 566] on div at bounding box center [820, 570] width 19 height 15
click at [799, 555] on div at bounding box center [803, 556] width 19 height 15
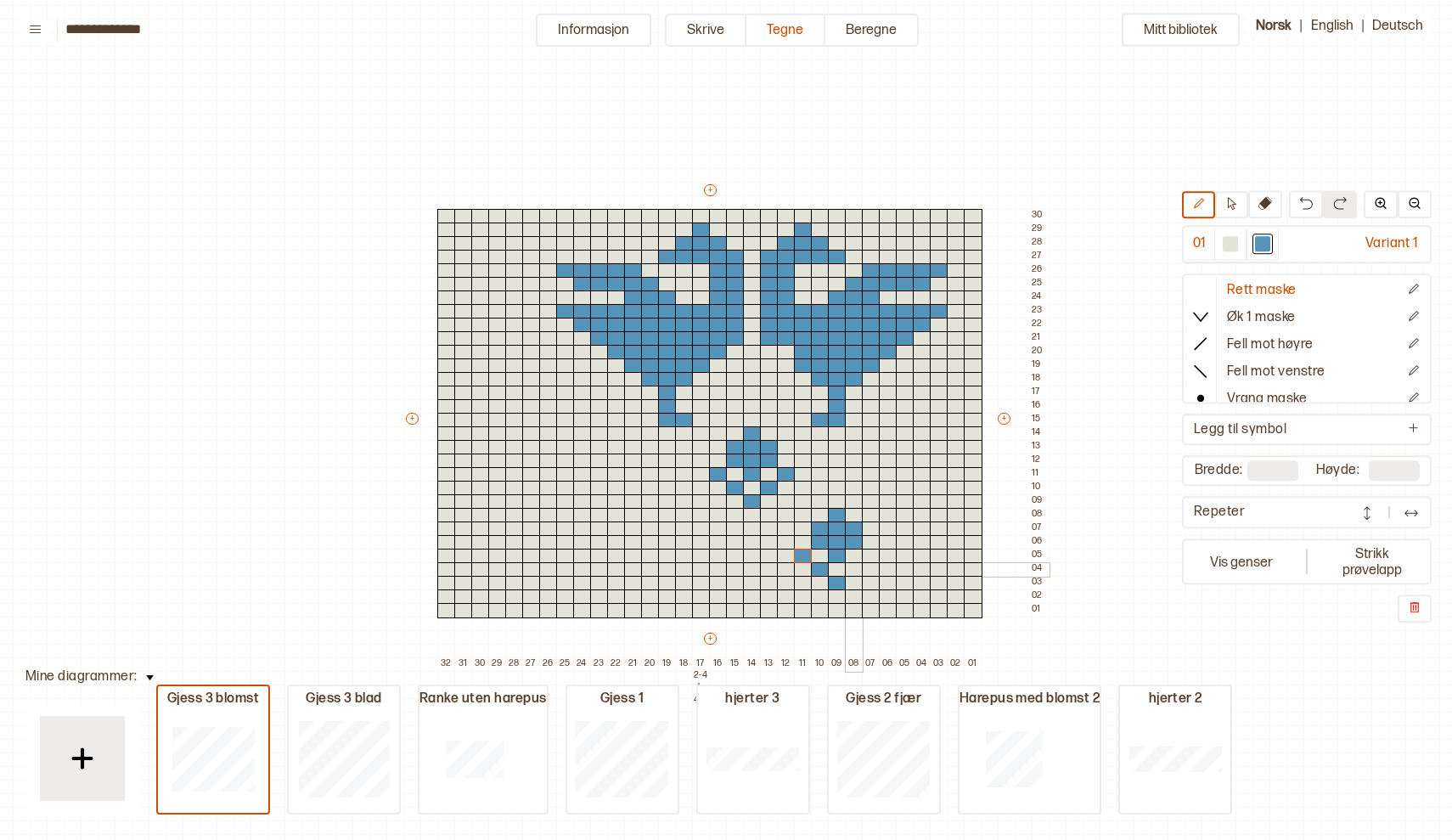
click at [857, 568] on div at bounding box center [854, 570] width 19 height 15
click at [874, 556] on div at bounding box center [871, 556] width 19 height 15
click at [888, 474] on div at bounding box center [888, 475] width 19 height 15
click at [906, 488] on div at bounding box center [905, 488] width 19 height 15
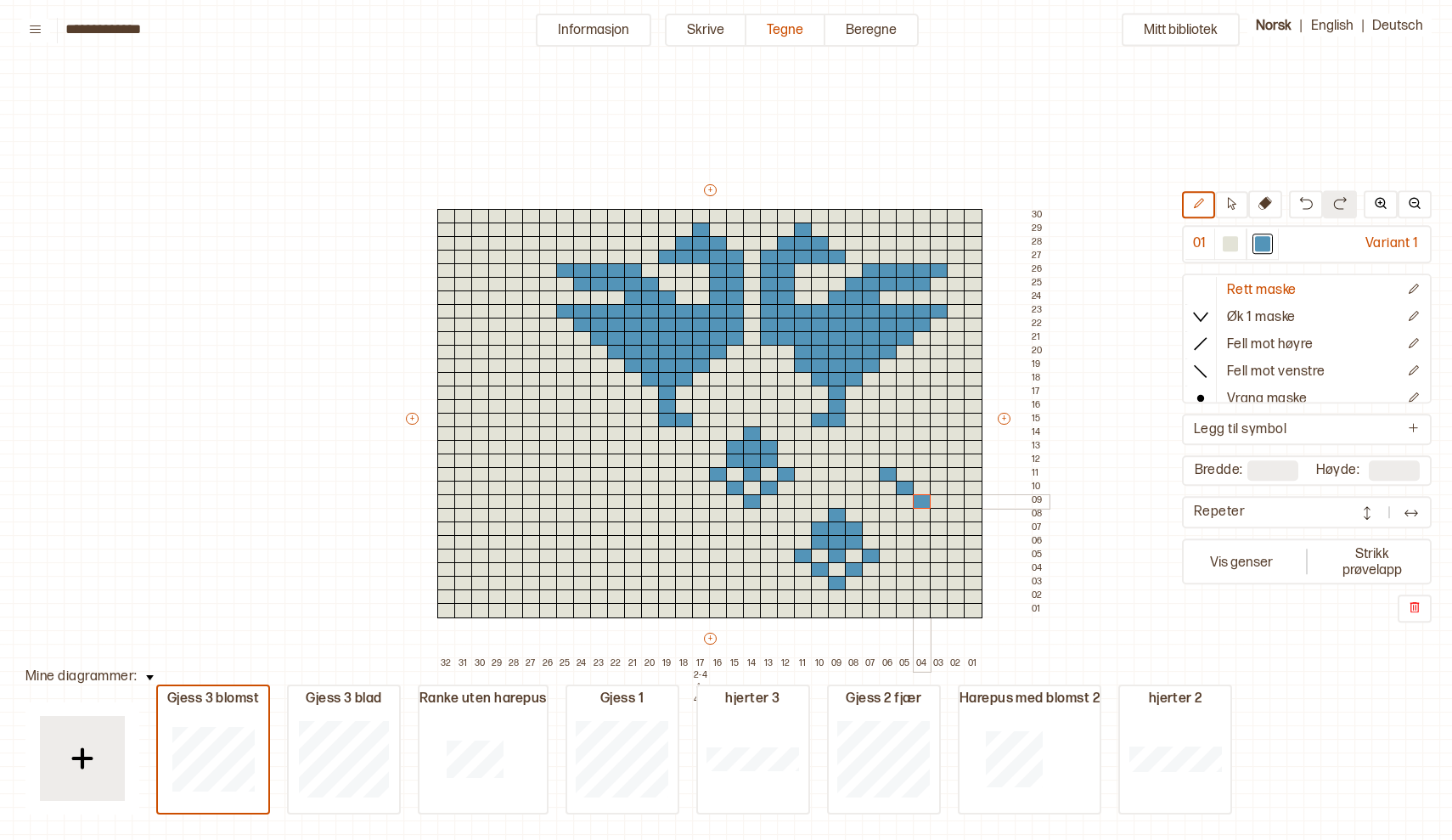
click at [918, 504] on div at bounding box center [923, 502] width 19 height 15
click at [939, 488] on div at bounding box center [940, 488] width 19 height 15
click at [957, 472] on div at bounding box center [956, 475] width 19 height 15
click at [921, 474] on div at bounding box center [923, 475] width 19 height 15
click at [920, 452] on div at bounding box center [923, 448] width 19 height 15
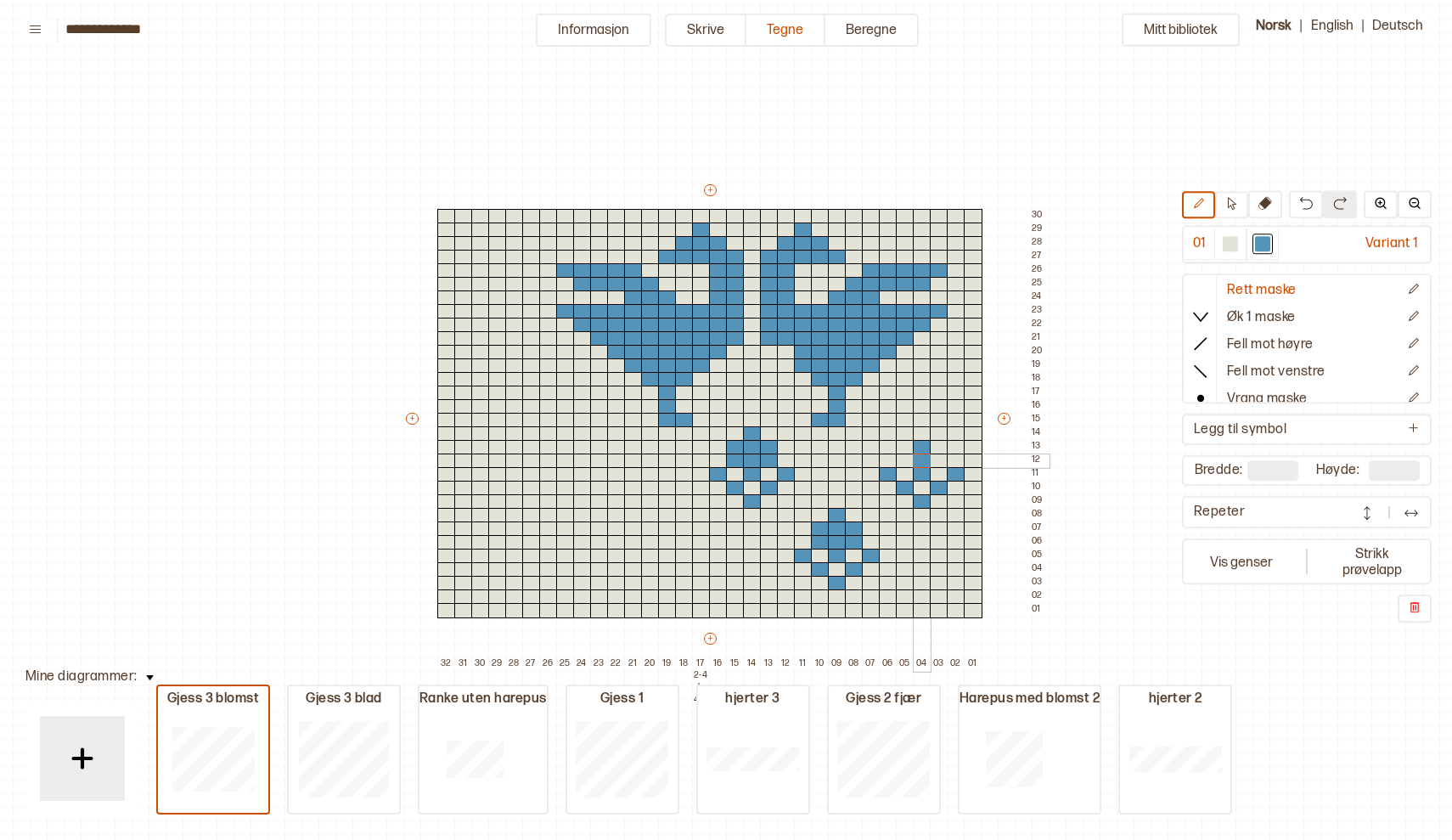
click at [923, 459] on div at bounding box center [923, 461] width 19 height 15
click at [924, 435] on div at bounding box center [923, 434] width 19 height 15
click at [906, 442] on div at bounding box center [905, 448] width 19 height 15
click at [906, 461] on div at bounding box center [905, 461] width 19 height 15
click at [937, 443] on div at bounding box center [940, 448] width 19 height 15
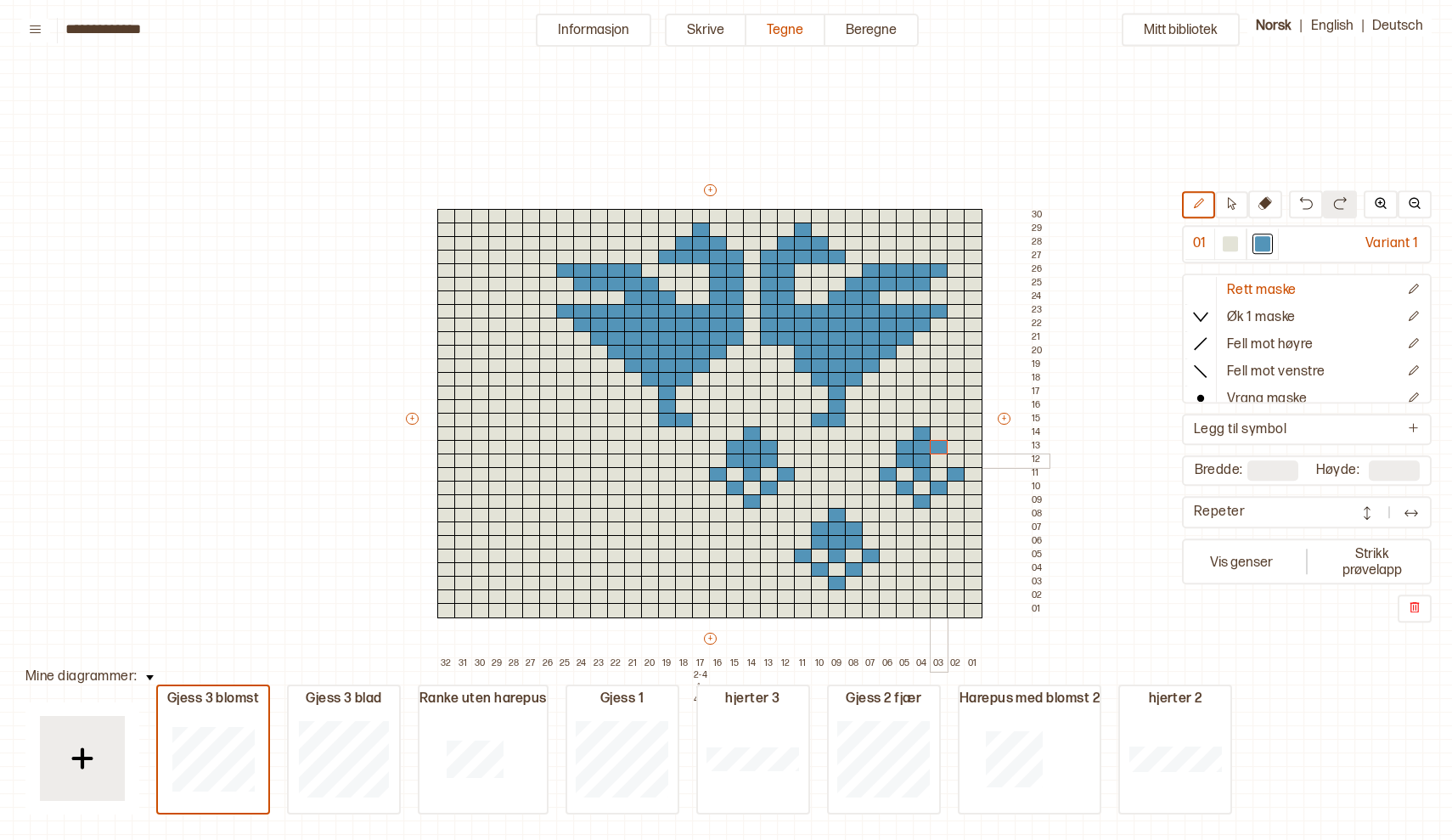
click at [938, 458] on div at bounding box center [940, 461] width 19 height 15
click at [616, 475] on div at bounding box center [617, 475] width 19 height 15
click at [601, 483] on div at bounding box center [600, 488] width 19 height 15
click at [581, 503] on div at bounding box center [583, 502] width 19 height 15
click at [559, 486] on div at bounding box center [566, 488] width 19 height 15
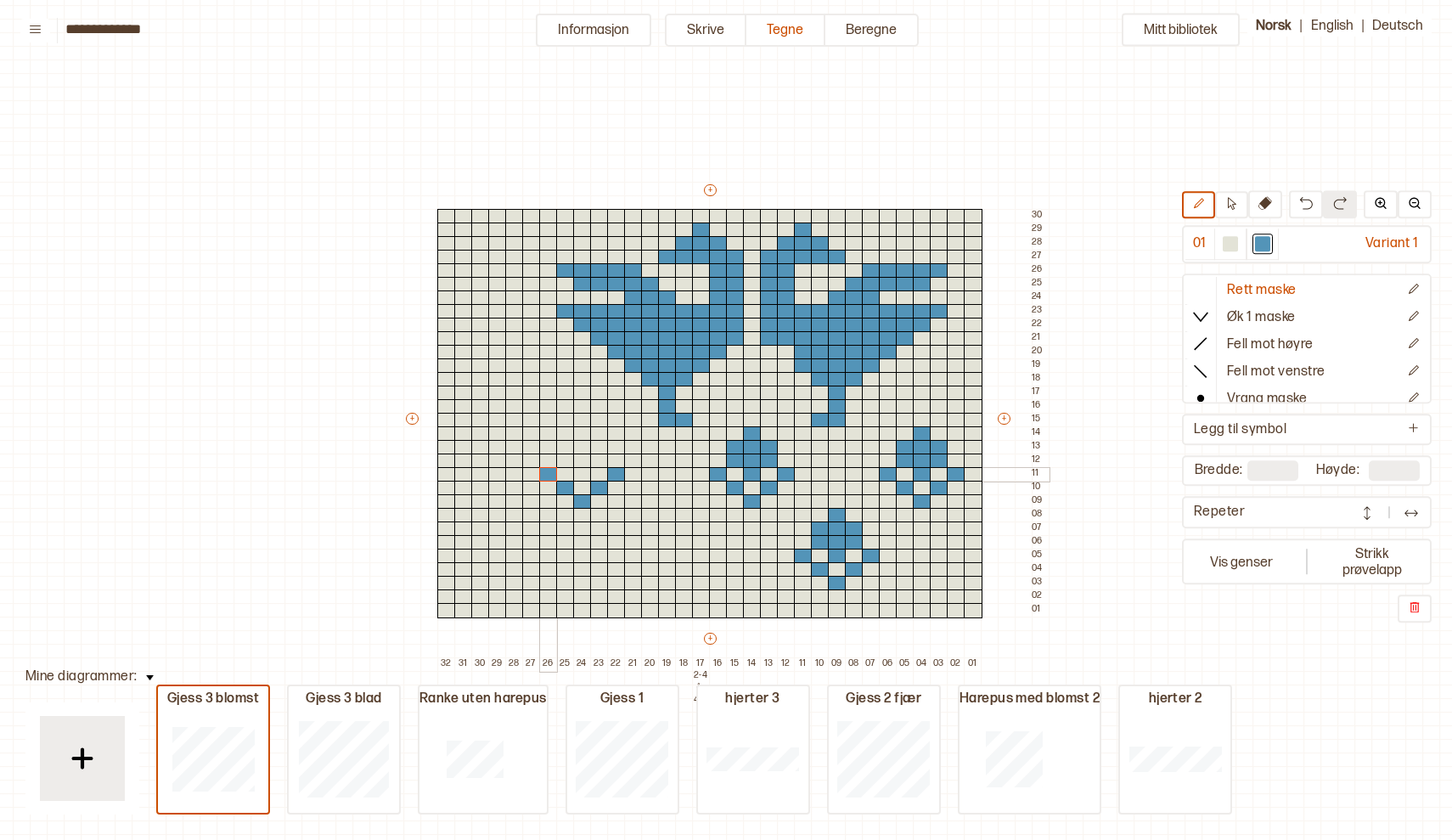
click at [542, 472] on div at bounding box center [548, 475] width 19 height 15
click at [583, 473] on div at bounding box center [583, 475] width 19 height 15
click at [581, 458] on div at bounding box center [583, 461] width 19 height 15
click at [584, 443] on div at bounding box center [583, 448] width 19 height 15
click at [584, 433] on div at bounding box center [583, 434] width 19 height 15
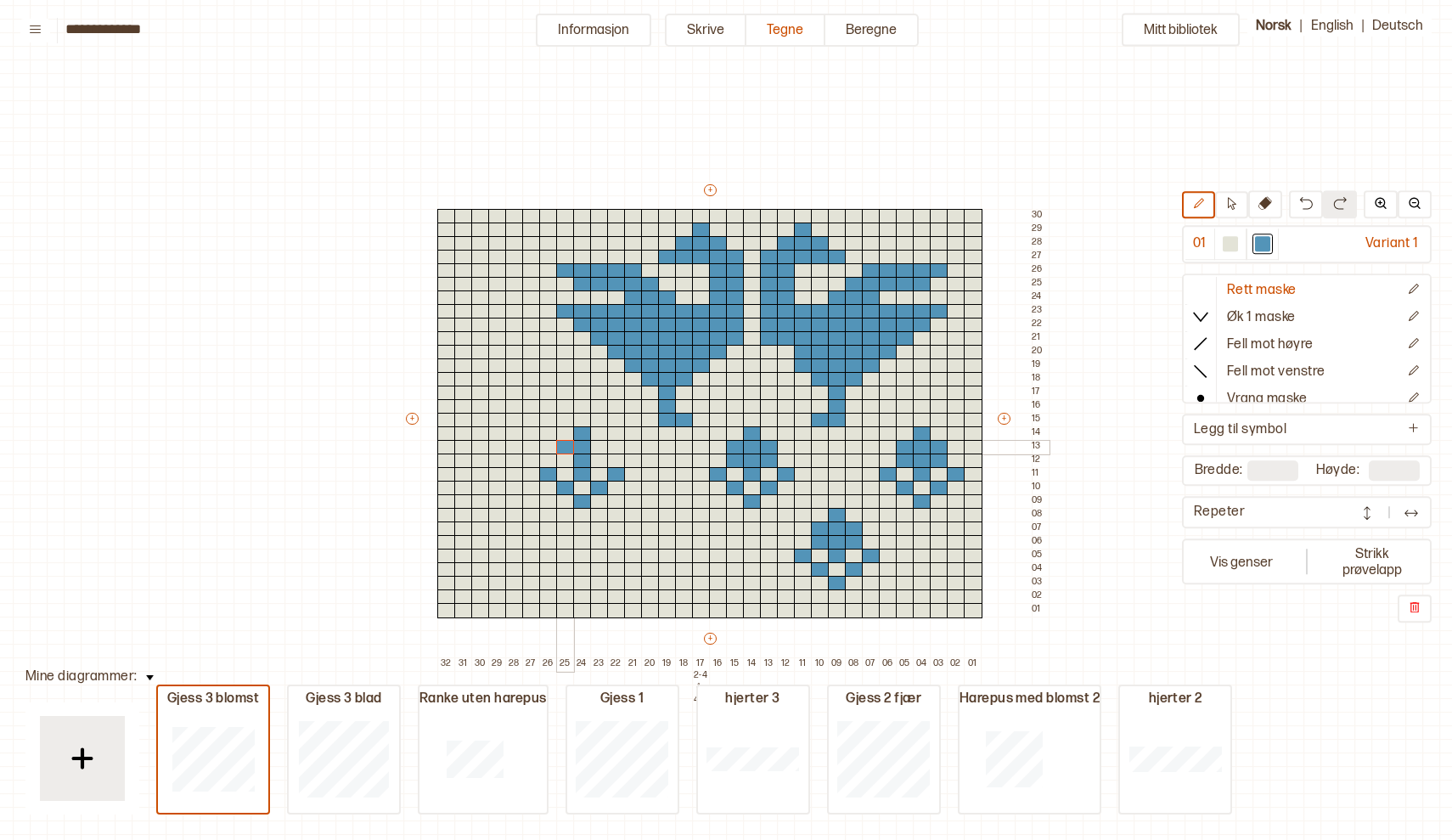
click at [565, 448] on div at bounding box center [566, 448] width 19 height 15
click at [564, 459] on div at bounding box center [566, 461] width 19 height 15
click at [595, 446] on div at bounding box center [600, 448] width 19 height 15
click at [597, 460] on div at bounding box center [600, 461] width 19 height 15
click at [665, 514] on div at bounding box center [667, 515] width 19 height 15
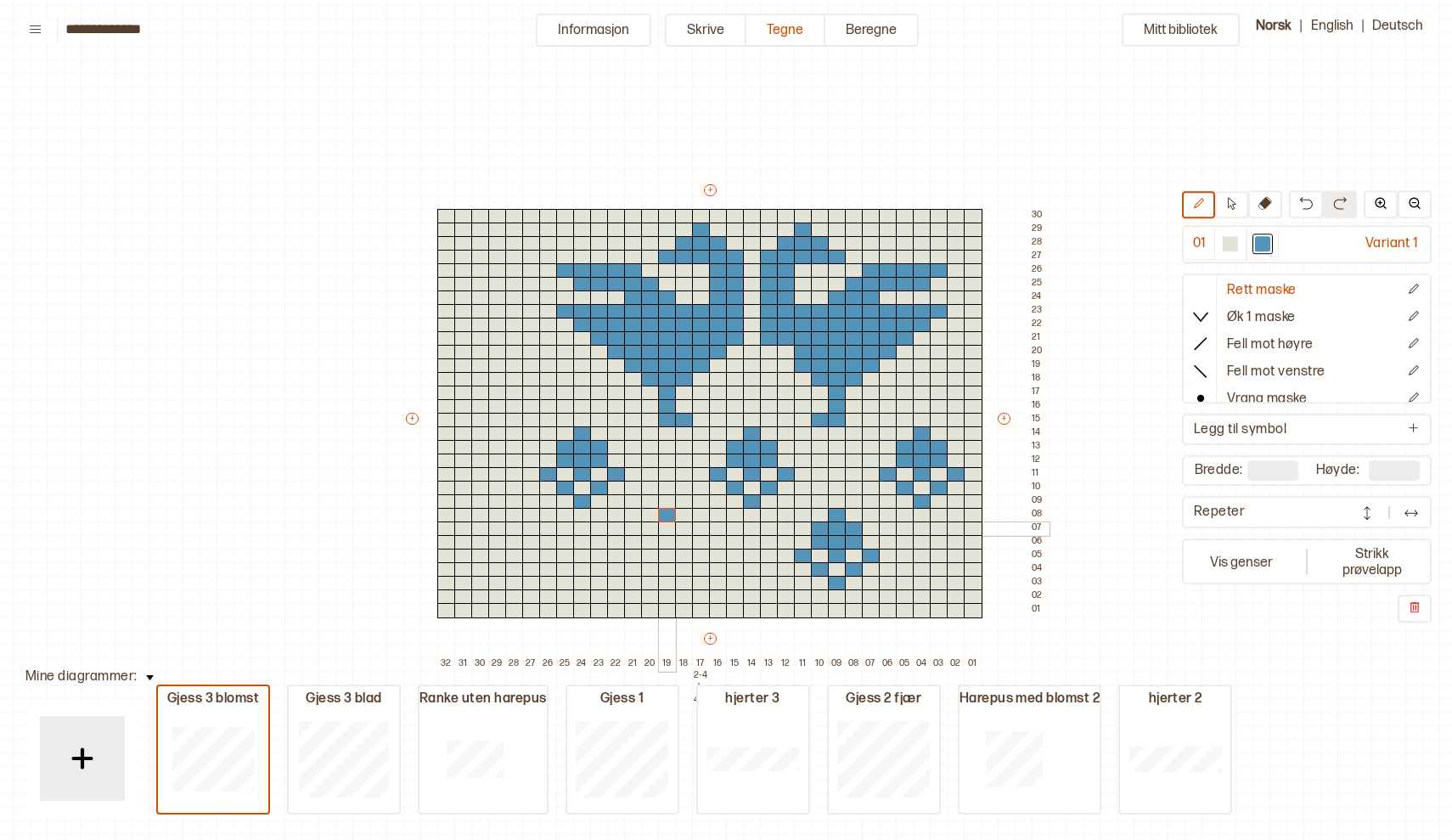
click at [667, 528] on div at bounding box center [667, 529] width 19 height 15
click at [665, 542] on div at bounding box center [667, 542] width 19 height 15
click at [665, 556] on div at bounding box center [667, 556] width 19 height 15
click at [664, 580] on div at bounding box center [667, 583] width 19 height 15
click at [683, 570] on div at bounding box center [684, 570] width 19 height 15
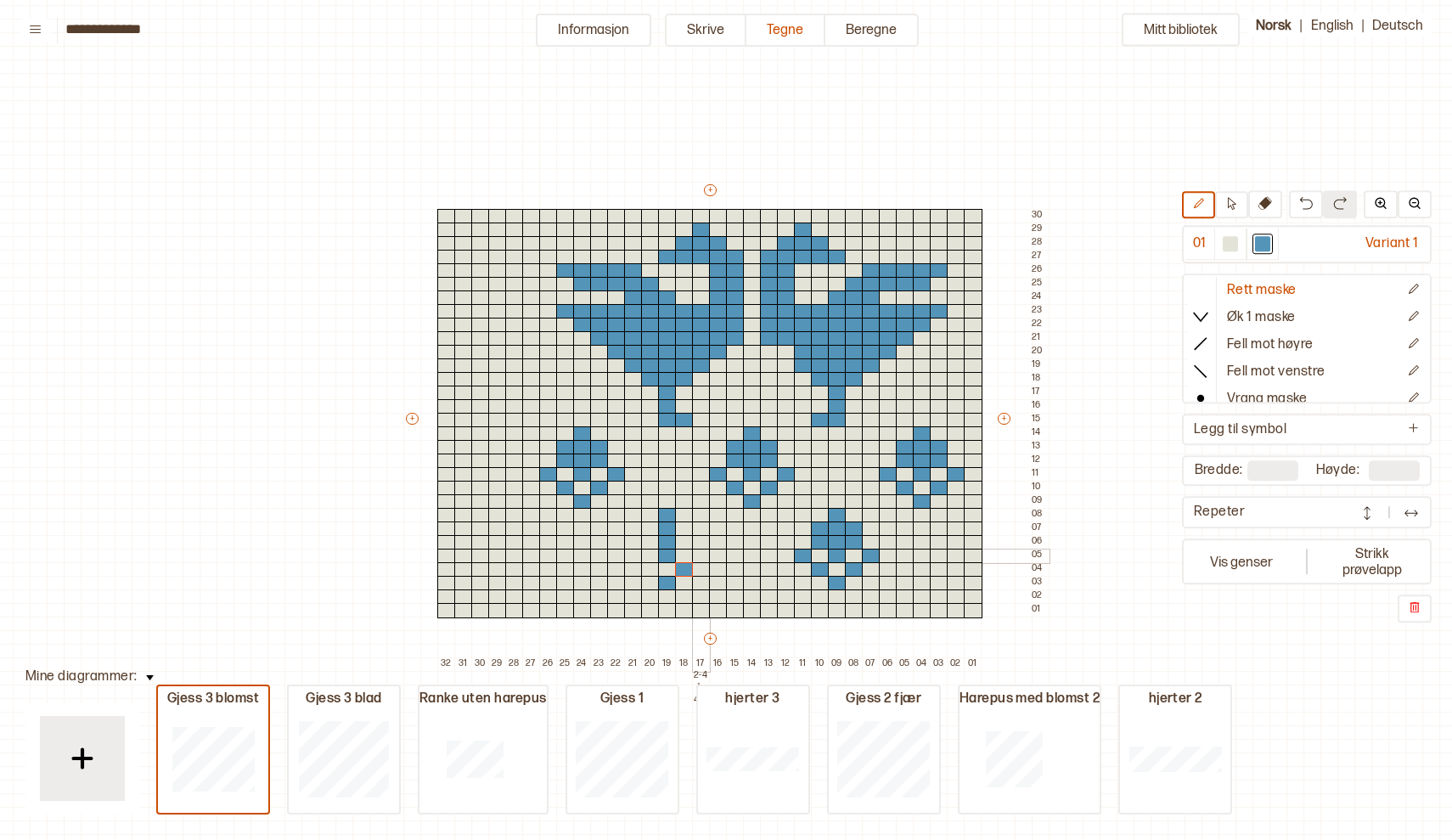
click at [701, 557] on div at bounding box center [701, 556] width 19 height 15
click at [649, 567] on div at bounding box center [650, 570] width 19 height 15
click at [634, 553] on div at bounding box center [634, 556] width 19 height 15
click at [654, 541] on div at bounding box center [650, 542] width 19 height 15
click at [651, 526] on div at bounding box center [650, 529] width 19 height 15
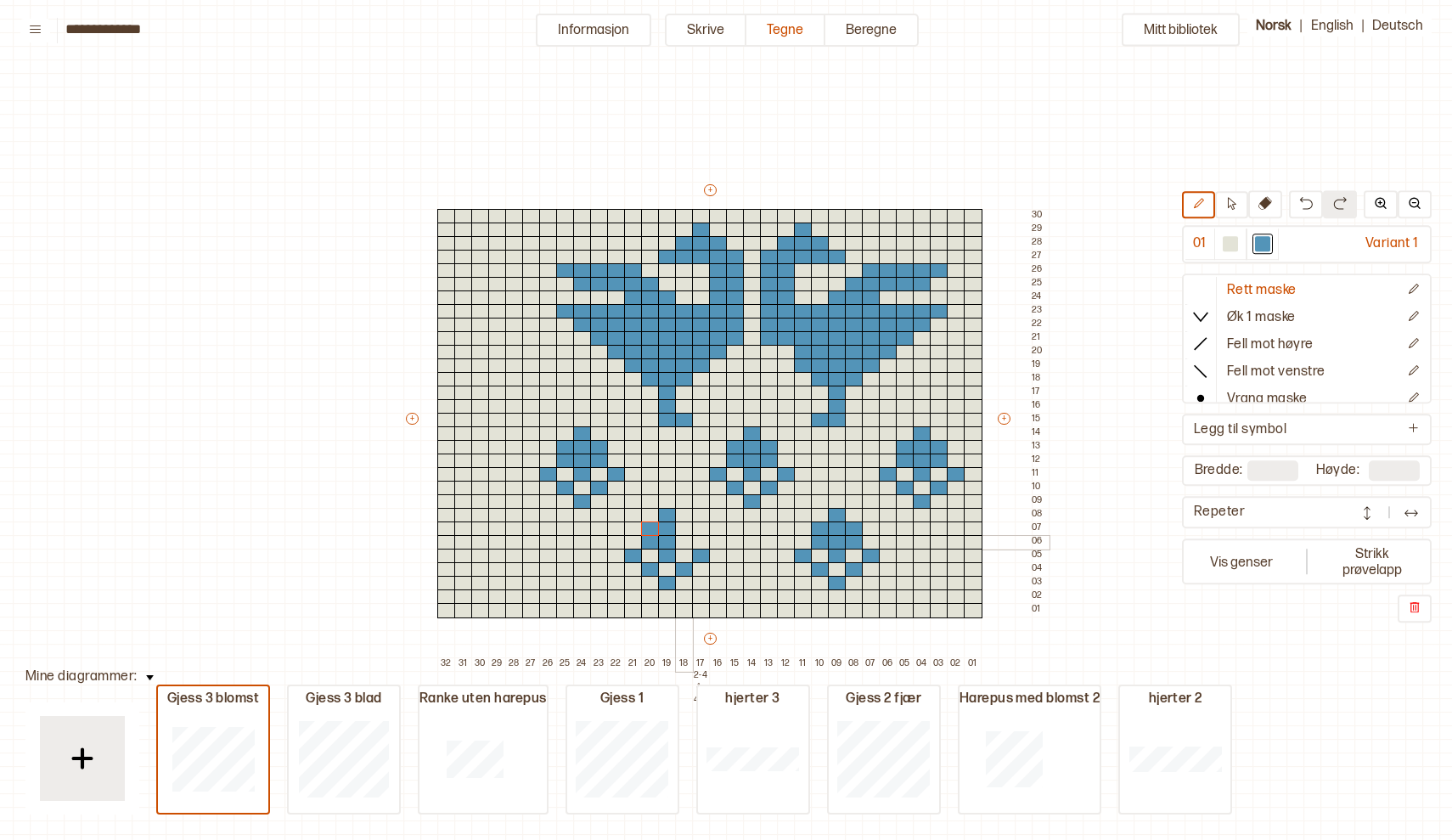
click at [681, 543] on div at bounding box center [684, 542] width 19 height 15
click at [683, 524] on div at bounding box center [684, 529] width 19 height 15
click at [609, 533] on div at bounding box center [617, 529] width 19 height 15
click at [1227, 243] on div at bounding box center [1230, 244] width 15 height 15
click at [619, 526] on div at bounding box center [617, 529] width 19 height 15
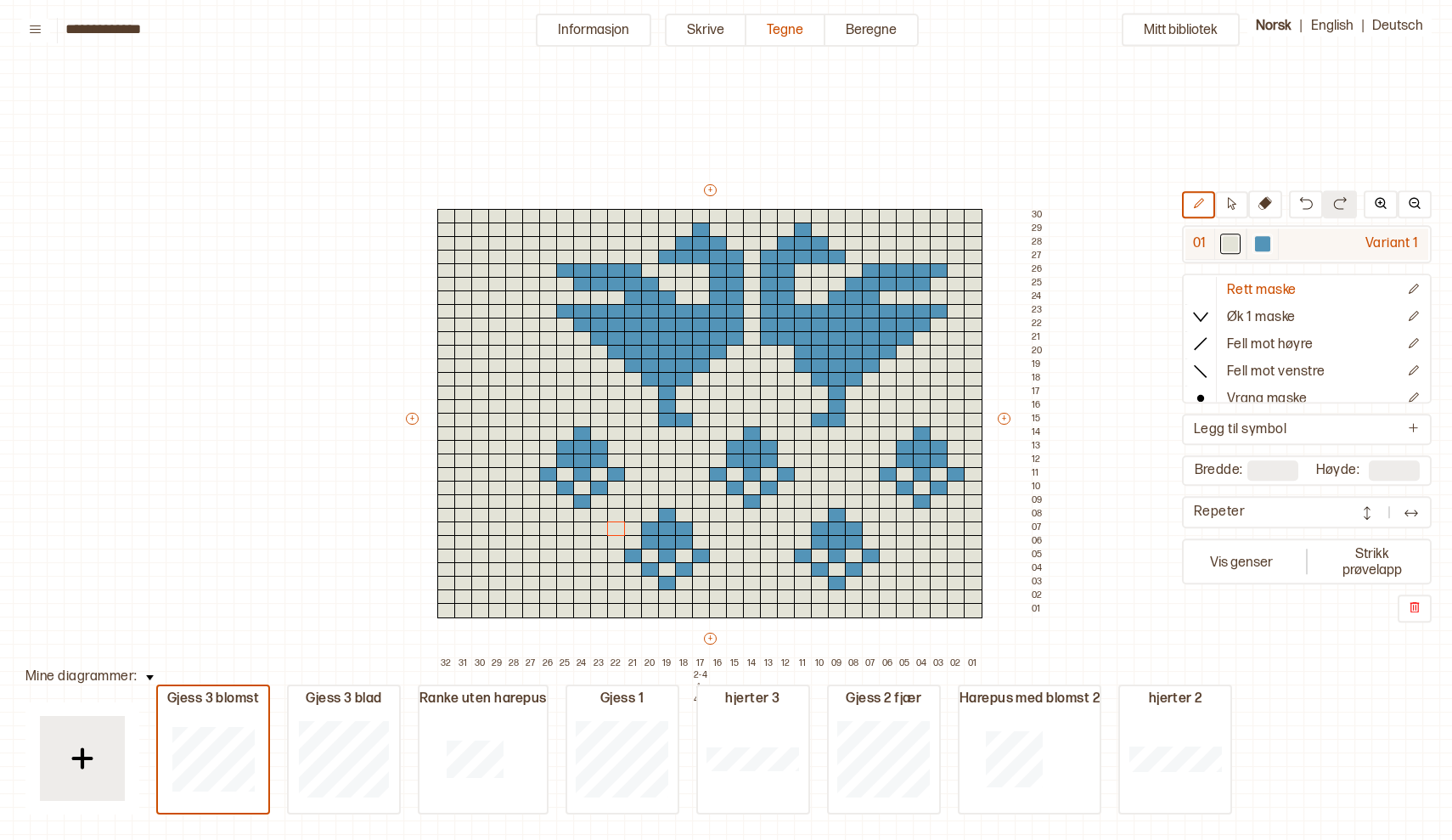
click at [1262, 239] on div at bounding box center [1262, 244] width 15 height 15
click at [534, 557] on div at bounding box center [531, 556] width 19 height 15
click at [512, 566] on div at bounding box center [514, 570] width 19 height 15
click at [490, 583] on div at bounding box center [497, 583] width 19 height 15
click at [479, 567] on div at bounding box center [481, 570] width 19 height 15
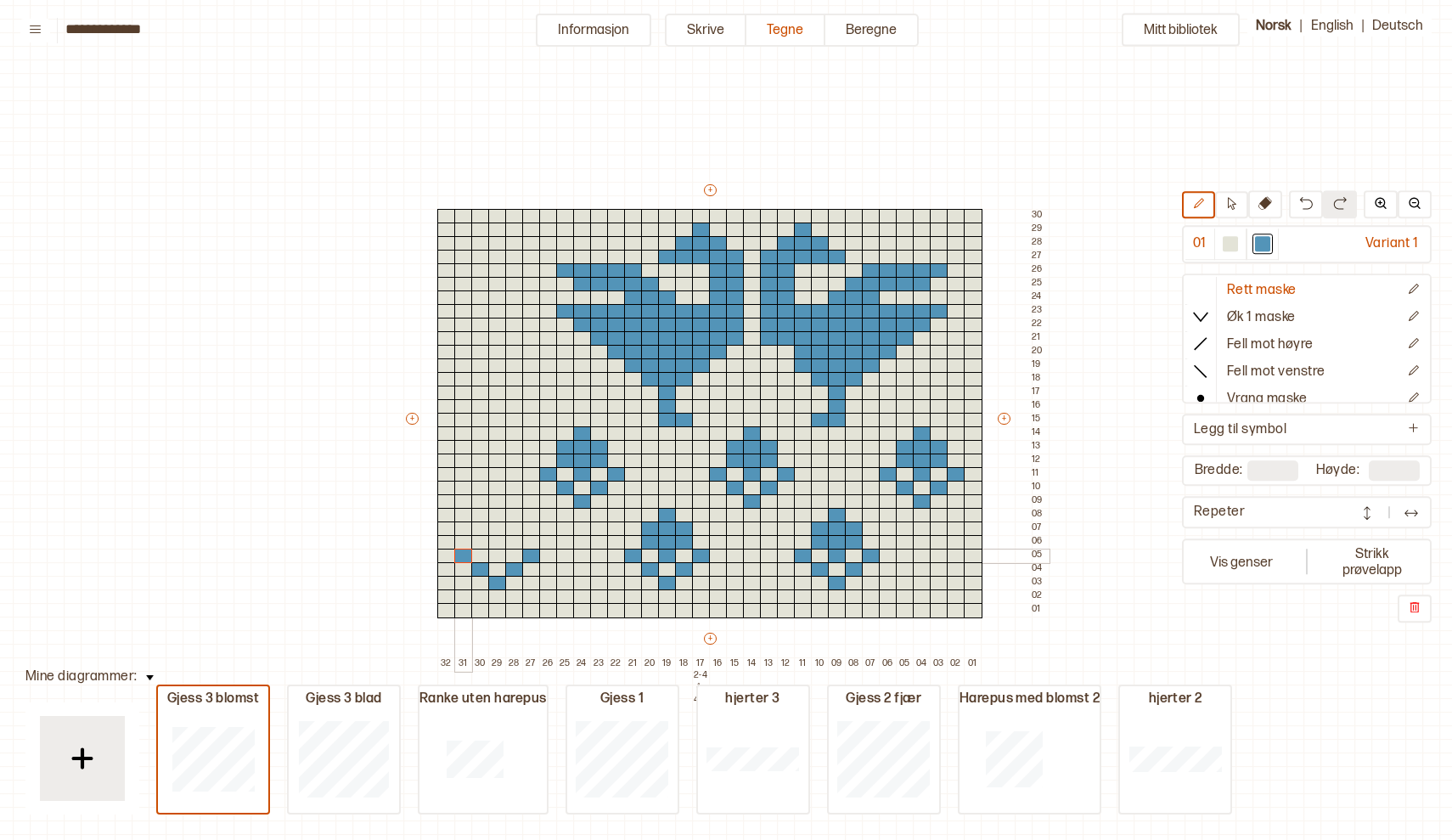
click at [459, 552] on div at bounding box center [464, 556] width 19 height 15
click at [496, 557] on div at bounding box center [497, 556] width 19 height 15
click at [497, 544] on div at bounding box center [497, 542] width 19 height 15
click at [491, 527] on div at bounding box center [497, 529] width 19 height 15
click at [497, 511] on div at bounding box center [497, 515] width 19 height 15
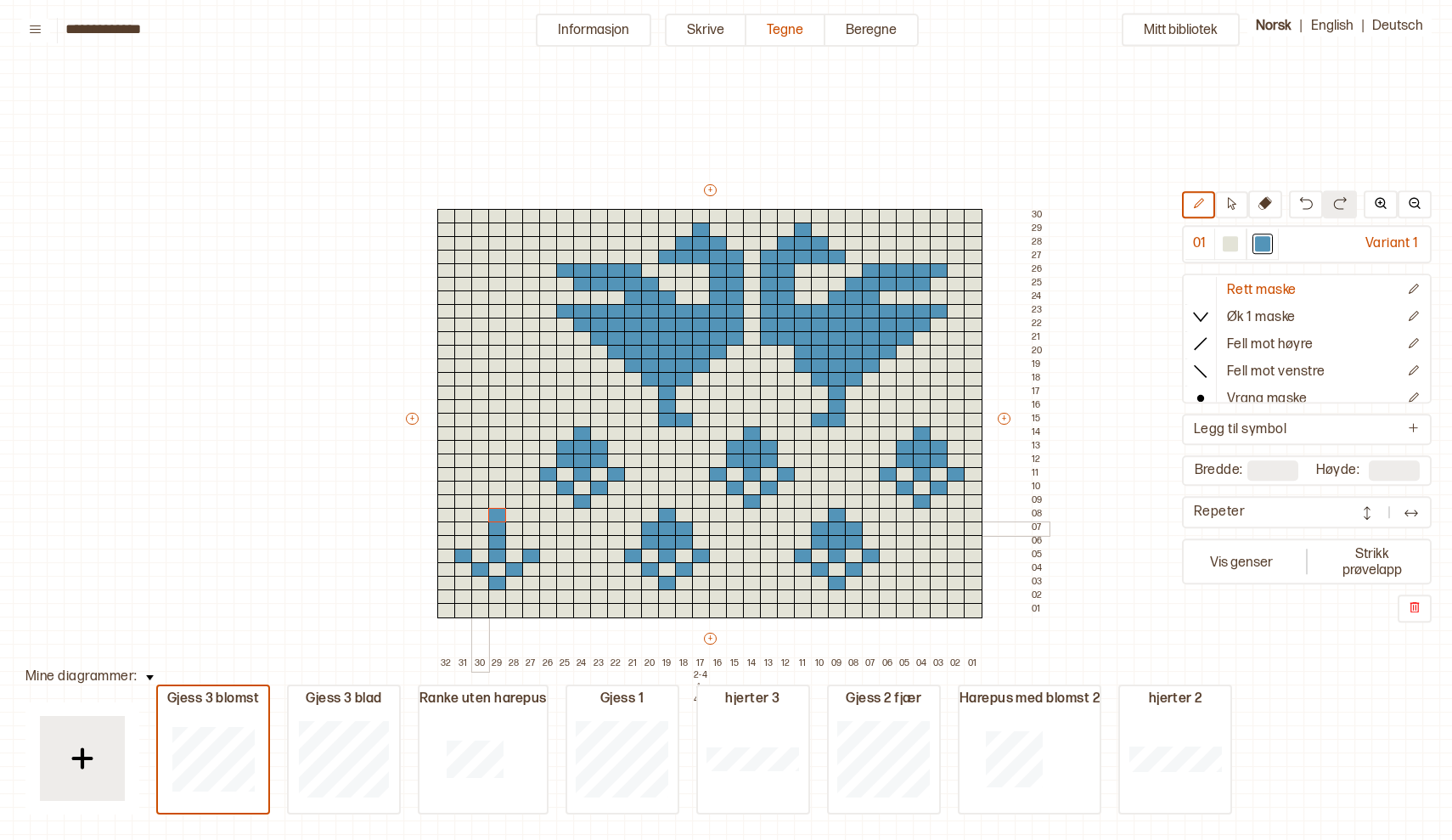
click at [481, 527] on div at bounding box center [481, 529] width 19 height 15
click at [480, 543] on div at bounding box center [481, 542] width 19 height 15
click at [515, 523] on div at bounding box center [514, 529] width 19 height 15
click at [513, 541] on div at bounding box center [514, 542] width 19 height 15
click at [492, 420] on div at bounding box center [497, 420] width 19 height 15
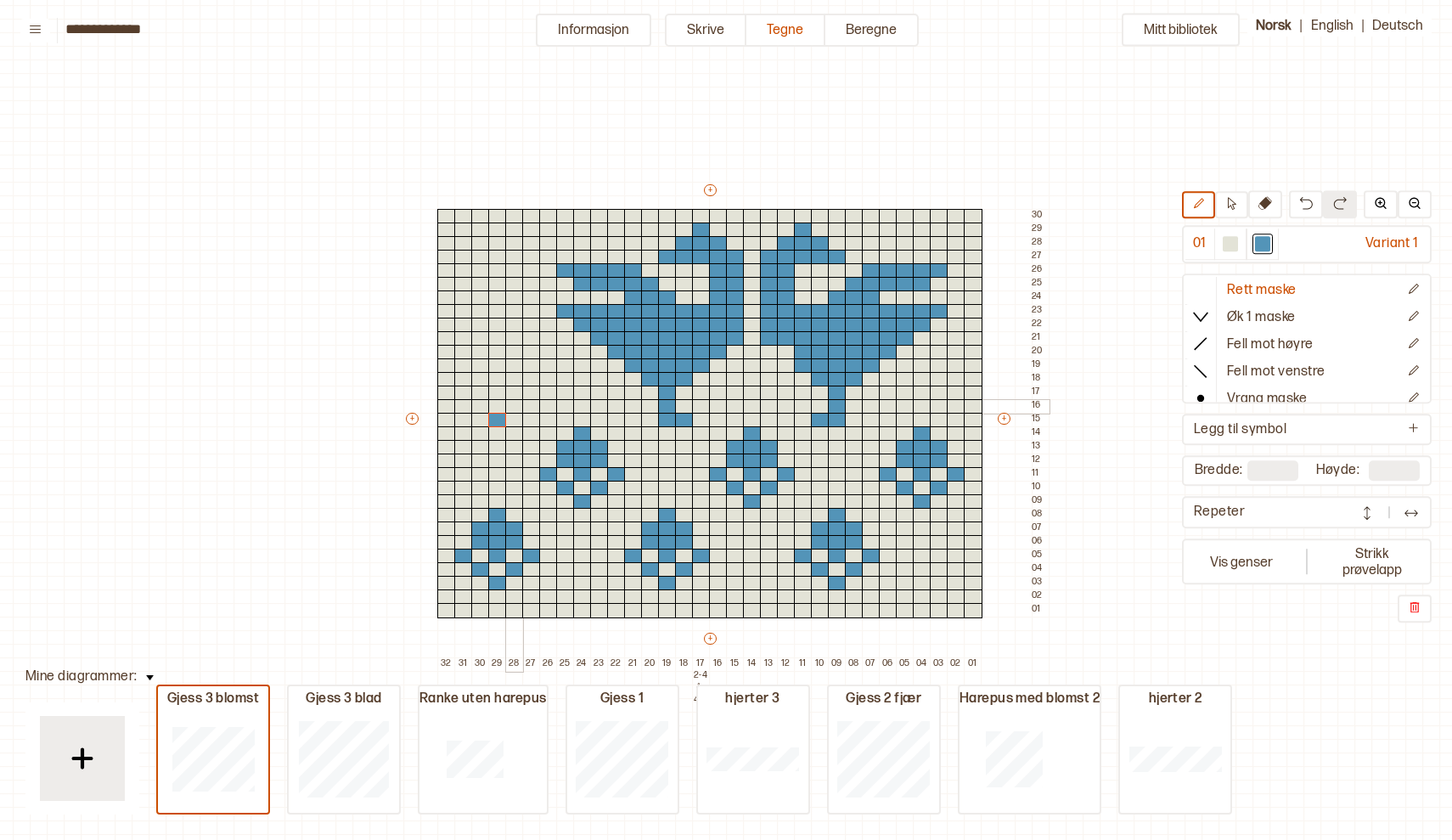
click at [513, 403] on div at bounding box center [514, 406] width 19 height 15
click at [530, 390] on div at bounding box center [531, 393] width 19 height 15
click at [477, 405] on div at bounding box center [481, 406] width 19 height 15
click at [459, 389] on div at bounding box center [464, 393] width 19 height 15
click at [496, 391] on div at bounding box center [497, 393] width 19 height 15
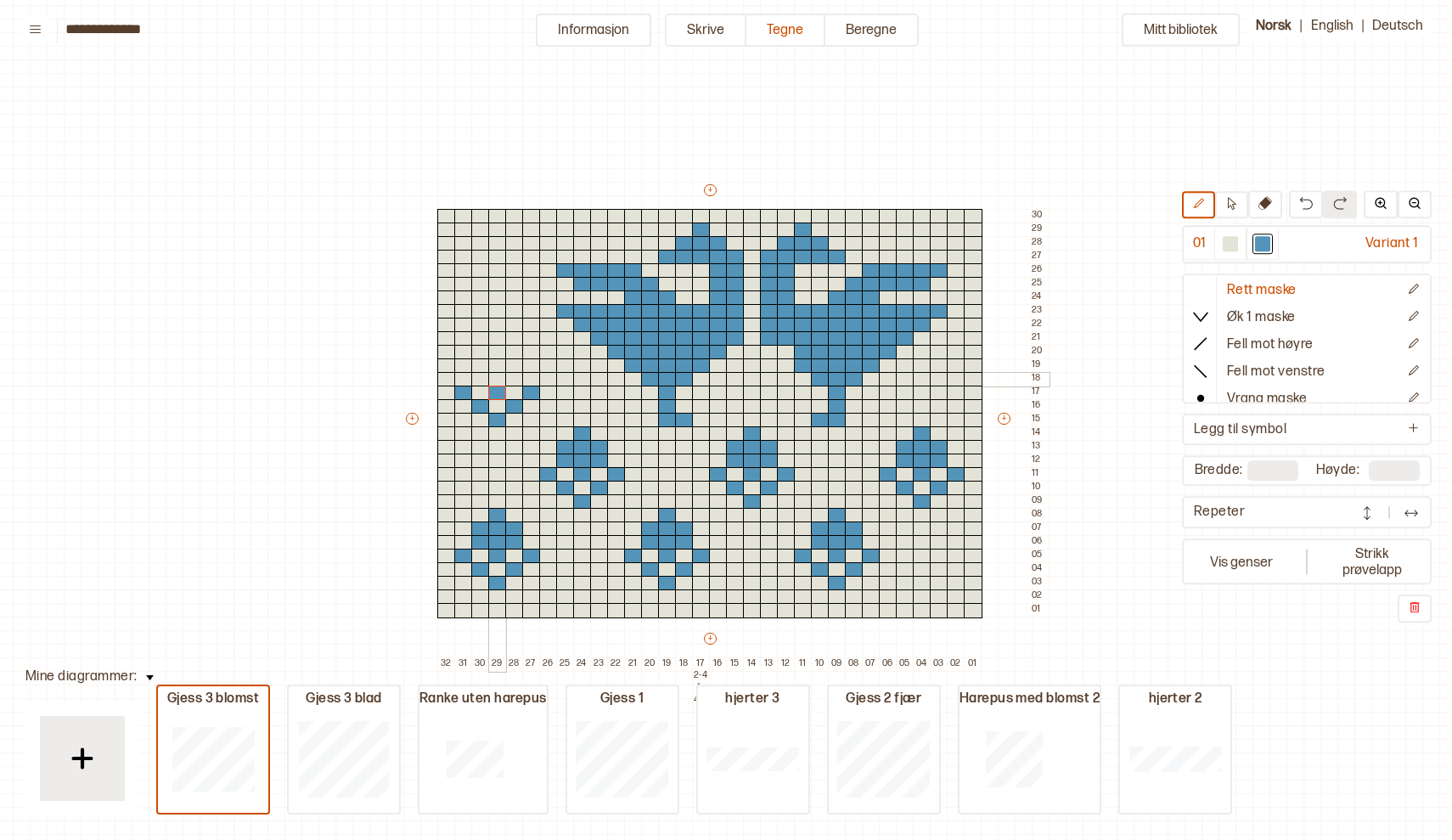
click at [495, 378] on div at bounding box center [497, 379] width 19 height 15
click at [499, 361] on div at bounding box center [497, 366] width 19 height 15
click at [498, 347] on div at bounding box center [497, 352] width 19 height 15
click at [480, 362] on div at bounding box center [481, 366] width 19 height 15
click at [479, 379] on div at bounding box center [481, 379] width 19 height 15
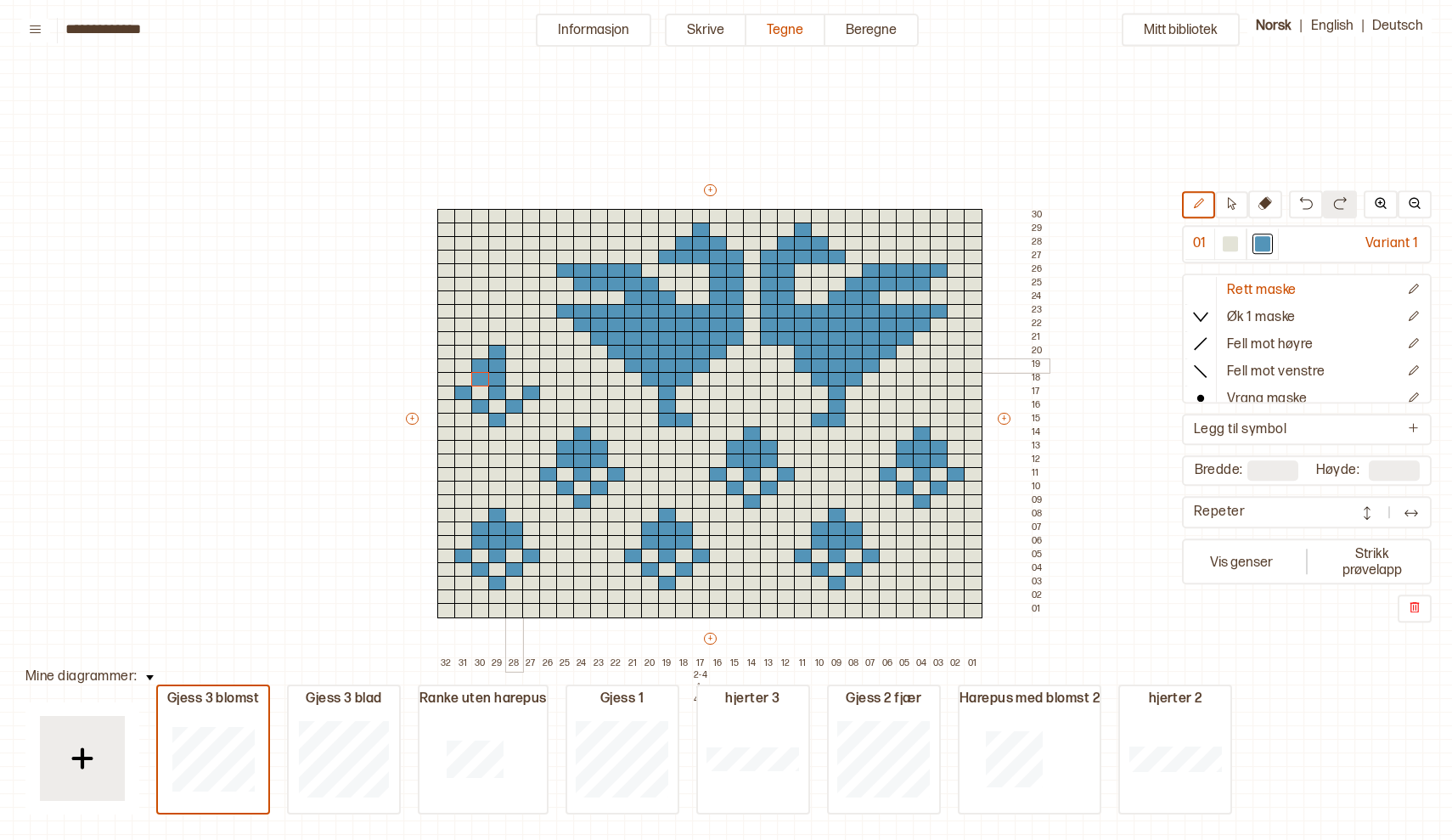
click at [516, 363] on div at bounding box center [514, 366] width 19 height 15
click at [513, 379] on div at bounding box center [514, 379] width 19 height 15
click at [495, 268] on div at bounding box center [497, 270] width 19 height 15
click at [512, 259] on div at bounding box center [514, 257] width 19 height 15
click at [530, 243] on div at bounding box center [531, 244] width 19 height 15
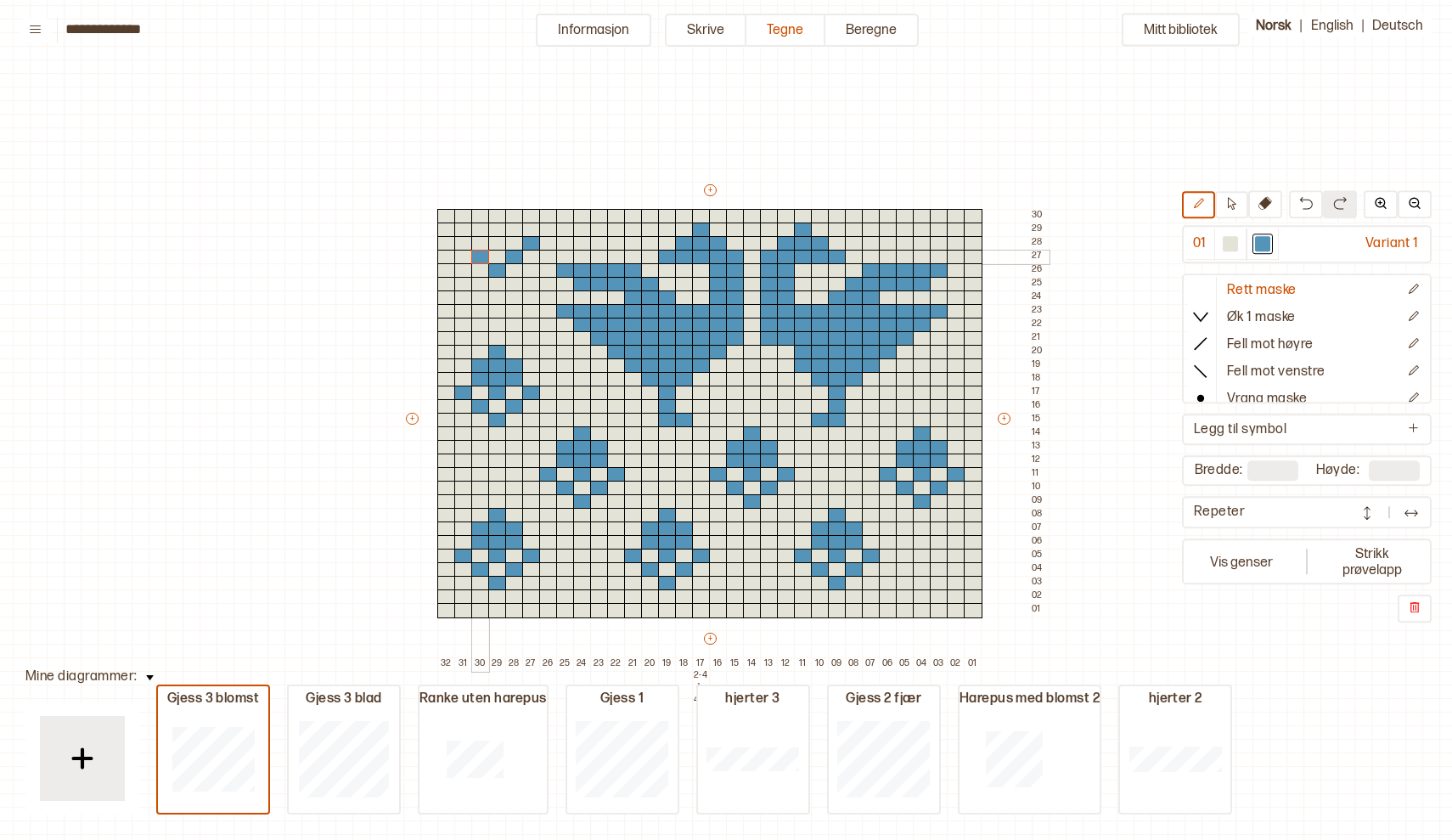
click at [477, 254] on div at bounding box center [481, 257] width 19 height 15
click at [459, 243] on div at bounding box center [464, 244] width 19 height 15
click at [500, 243] on div at bounding box center [497, 244] width 19 height 15
click at [500, 232] on div at bounding box center [497, 230] width 19 height 15
click at [498, 214] on div at bounding box center [497, 217] width 19 height 15
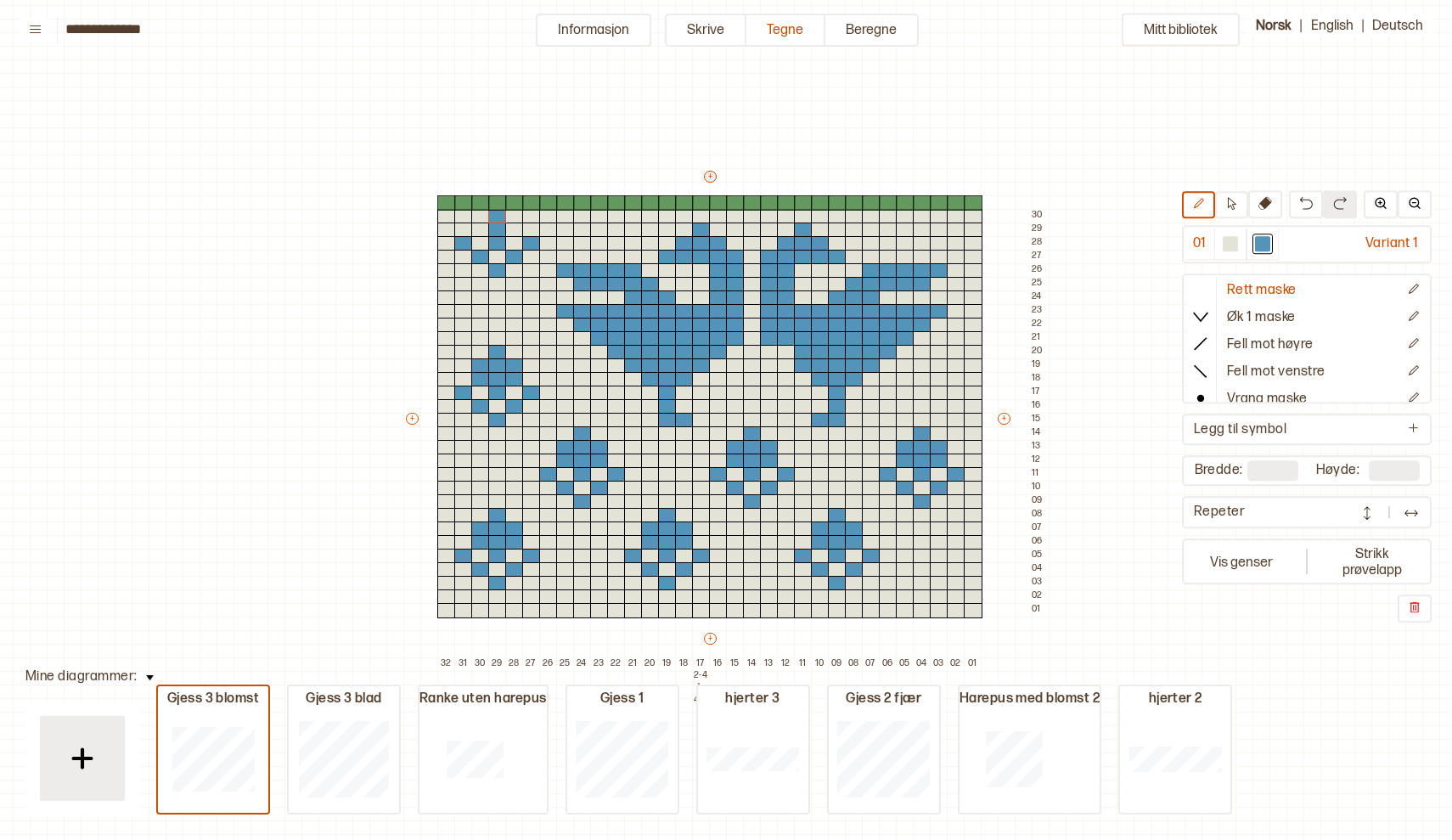
type input "**"
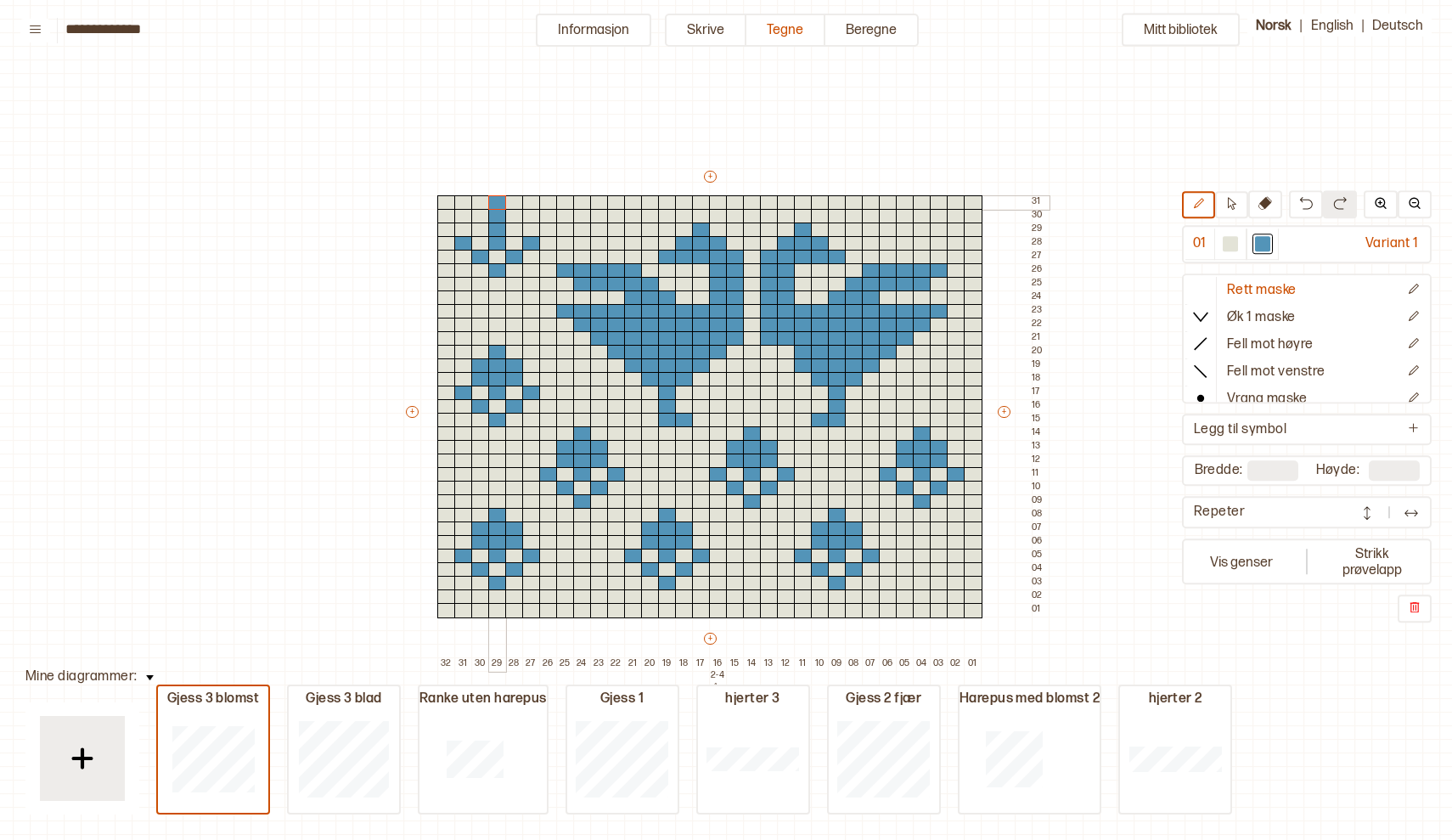
click at [497, 196] on div at bounding box center [497, 203] width 19 height 15
click at [480, 210] on div at bounding box center [481, 217] width 19 height 15
click at [481, 229] on div at bounding box center [481, 230] width 19 height 15
click at [512, 214] on div at bounding box center [514, 217] width 19 height 15
click at [512, 229] on div at bounding box center [514, 230] width 19 height 15
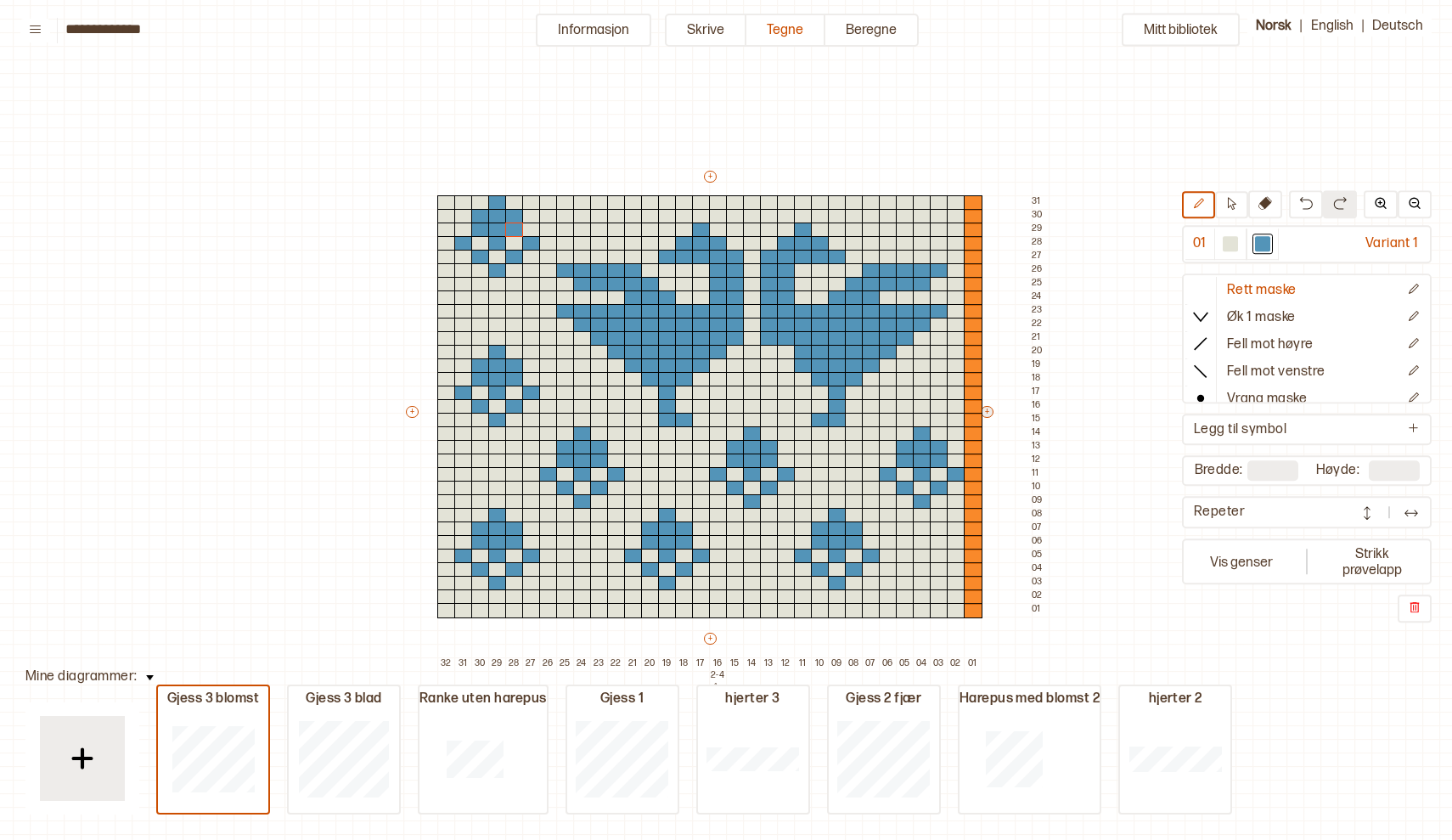
type input "**"
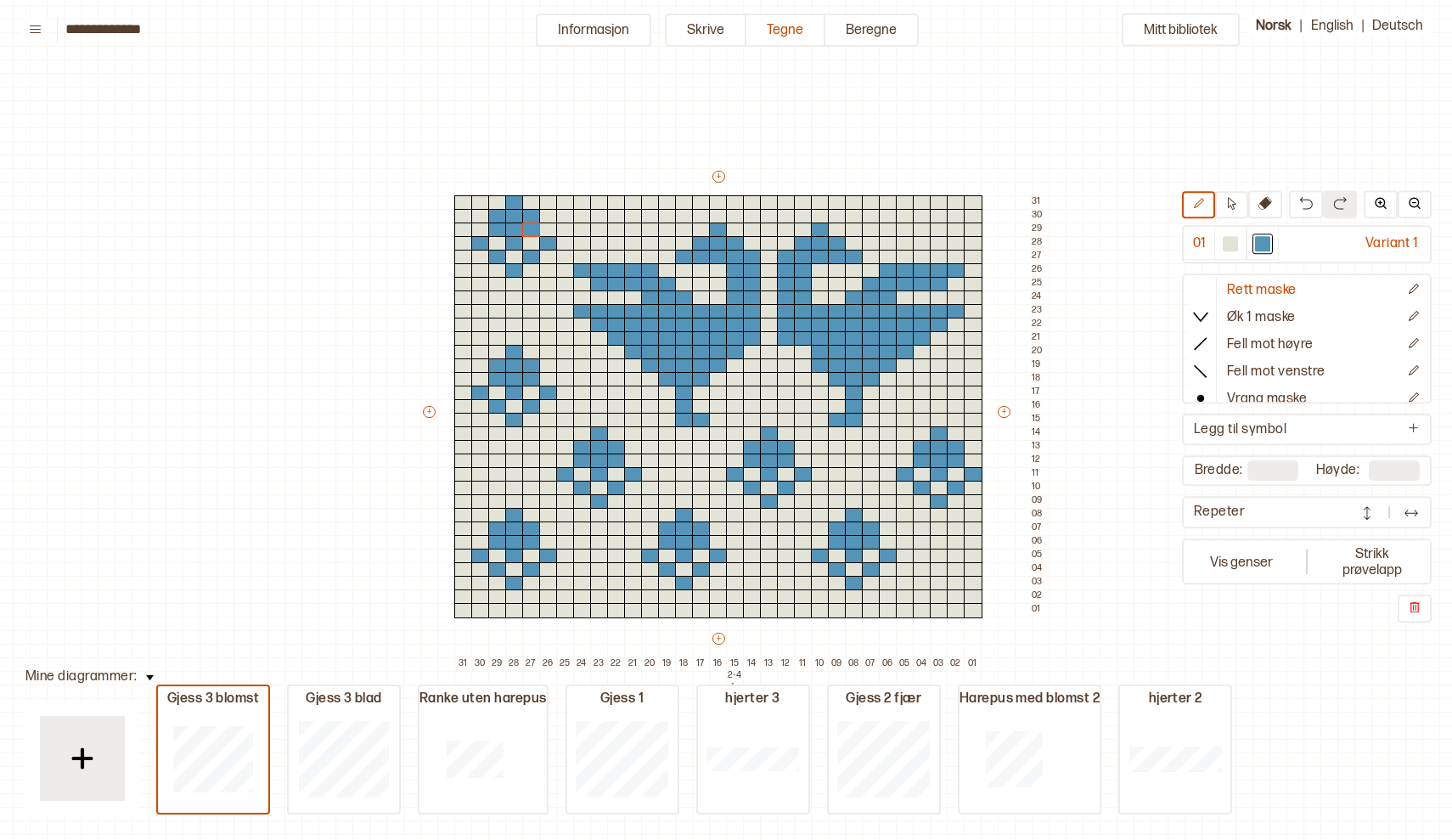
click at [1408, 514] on img at bounding box center [1412, 512] width 17 height 17
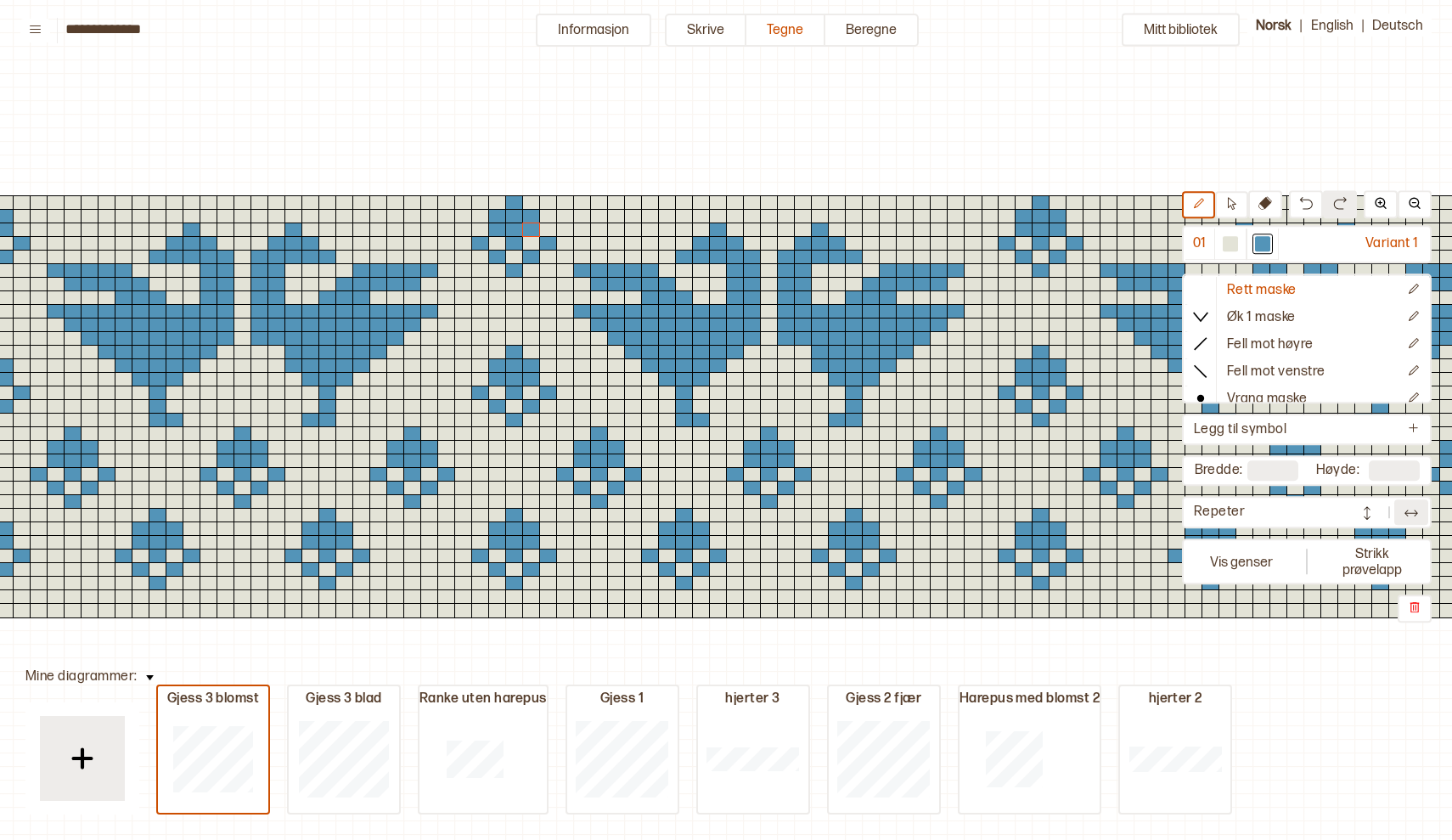
click at [1410, 512] on img at bounding box center [1412, 512] width 17 height 17
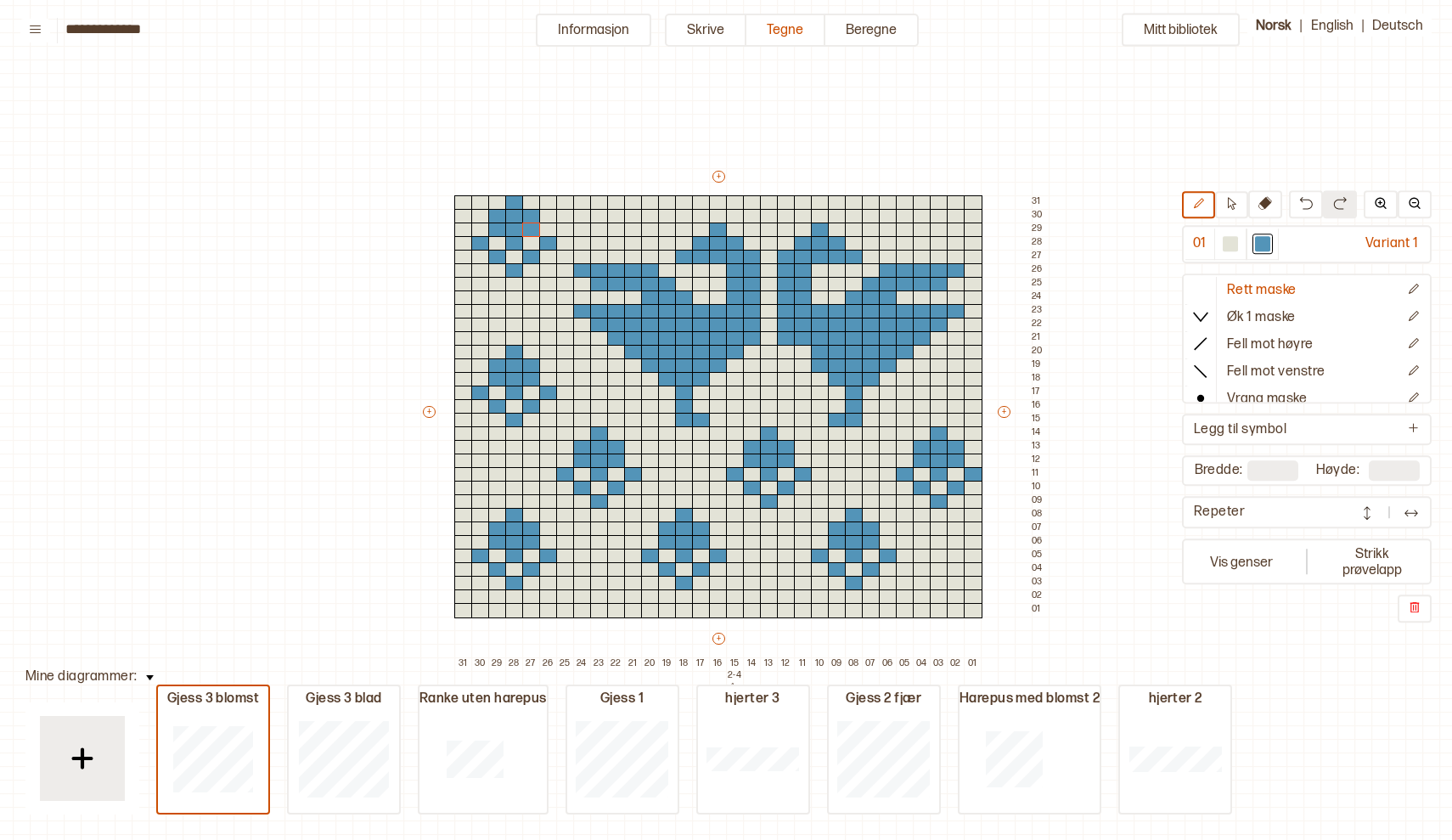
click at [1367, 516] on img at bounding box center [1368, 512] width 17 height 17
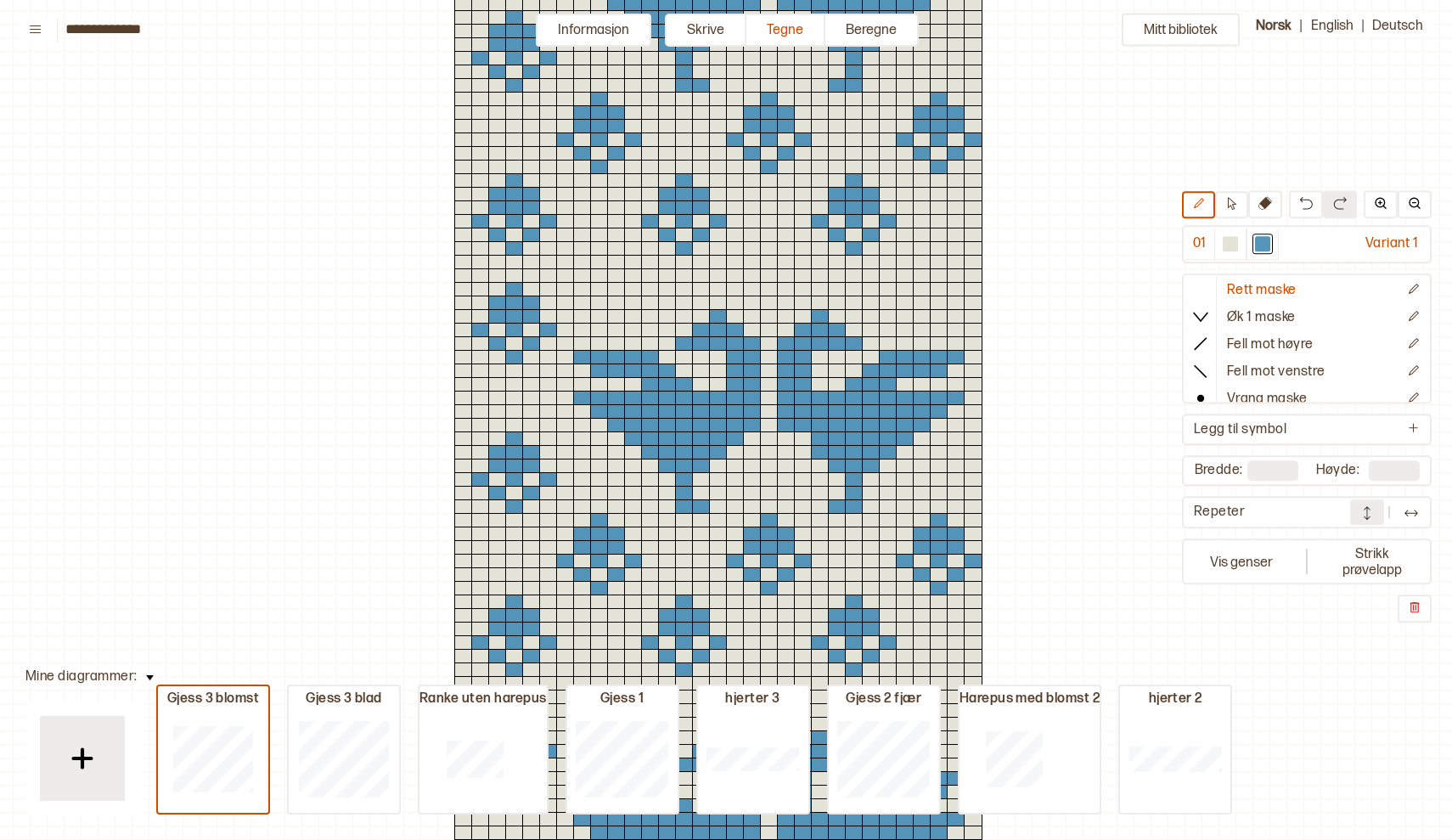
scroll to position [792, 5]
click at [870, 506] on div at bounding box center [871, 506] width 19 height 15
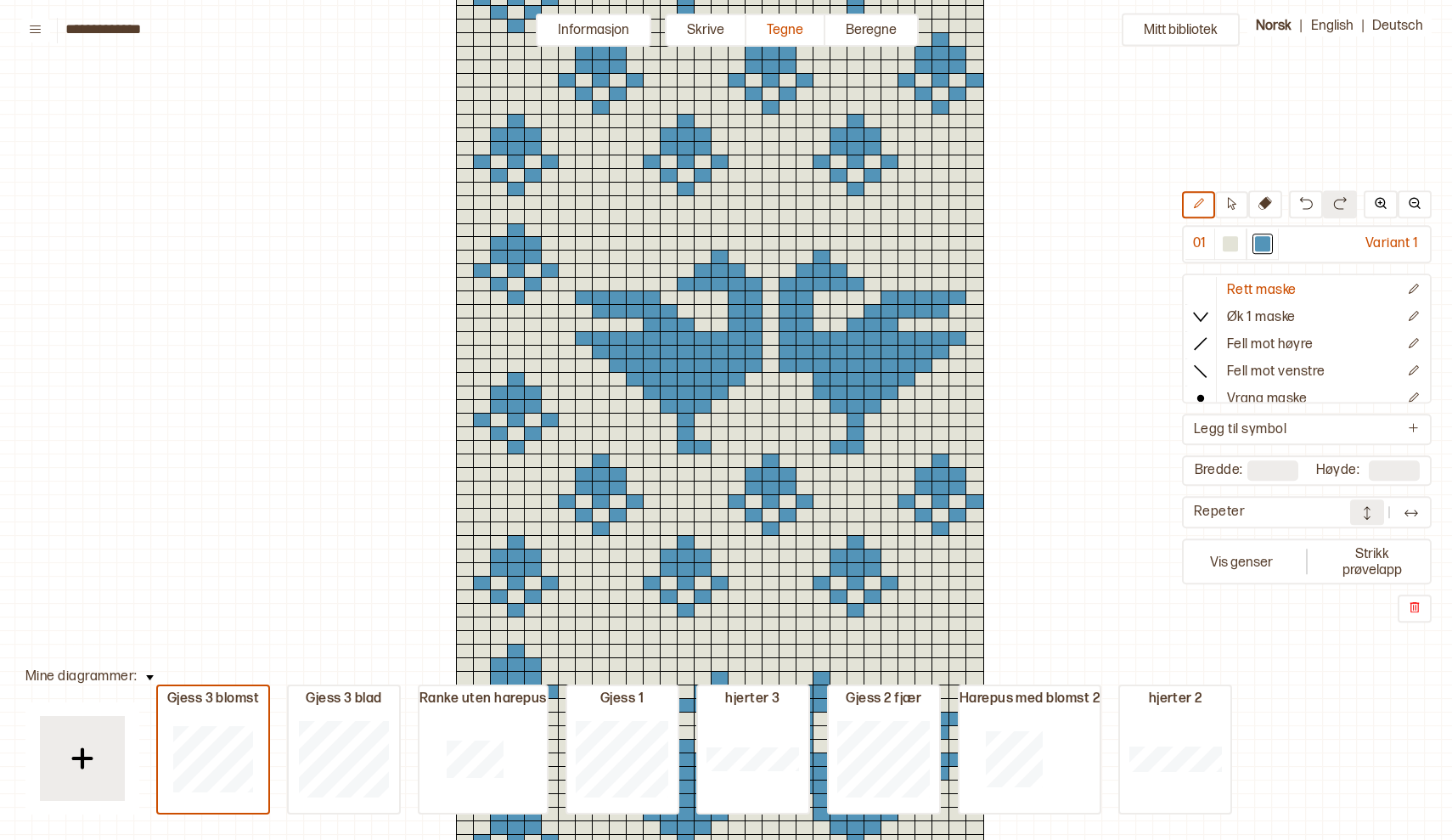
scroll to position [428, 3]
click at [1366, 512] on img at bounding box center [1368, 512] width 17 height 17
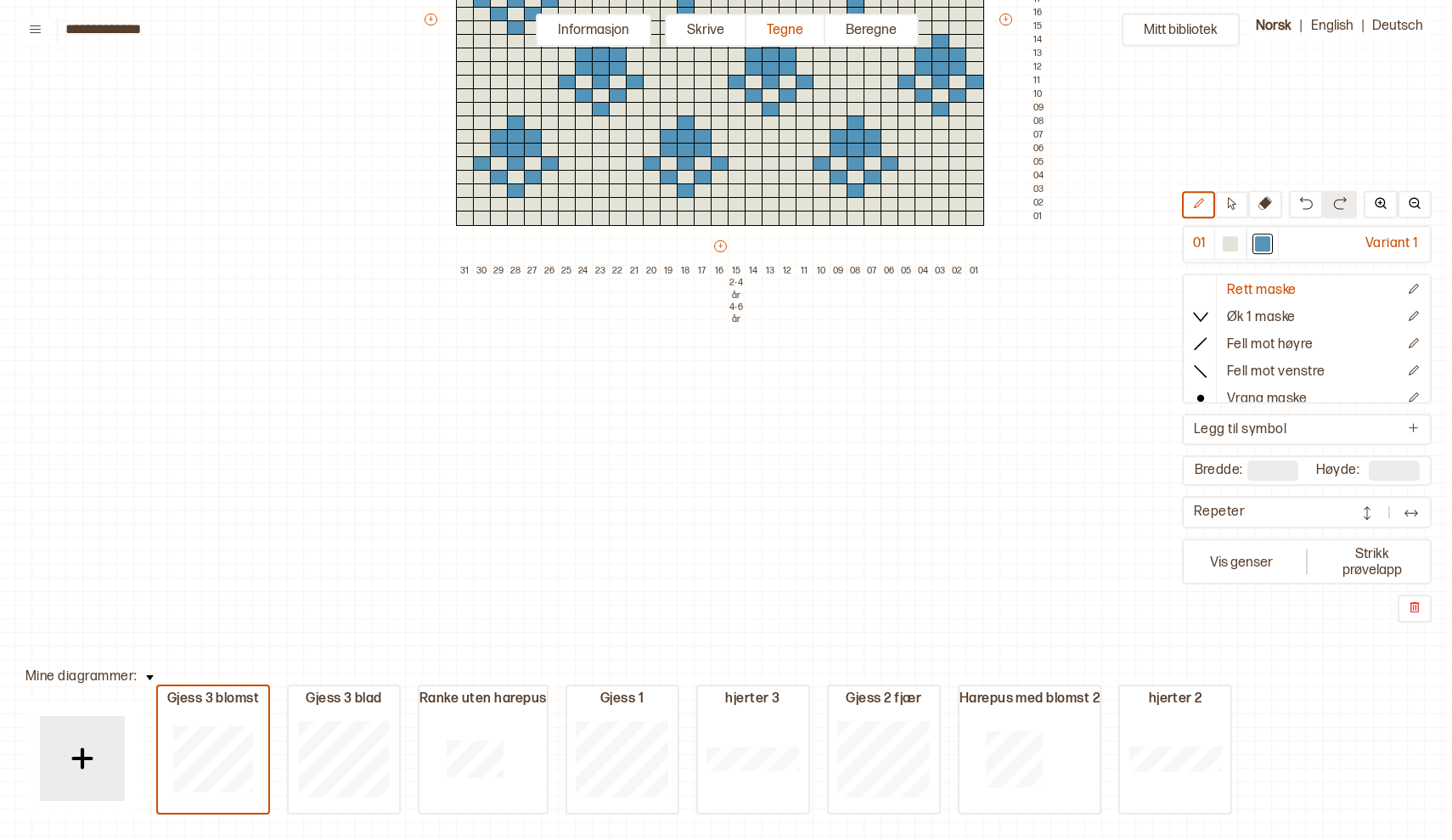
click at [1411, 510] on img at bounding box center [1412, 512] width 17 height 17
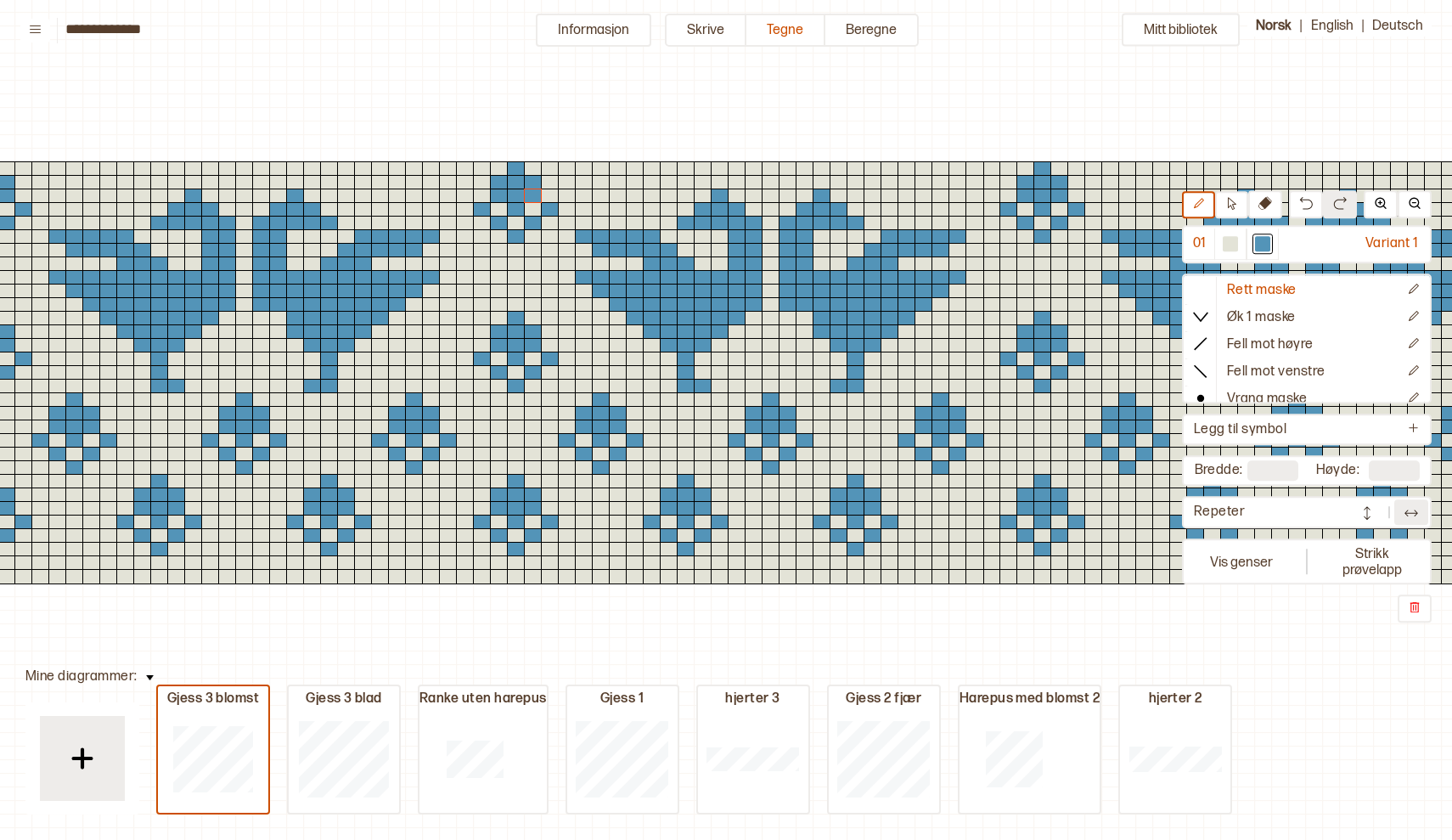
scroll to position [81, 3]
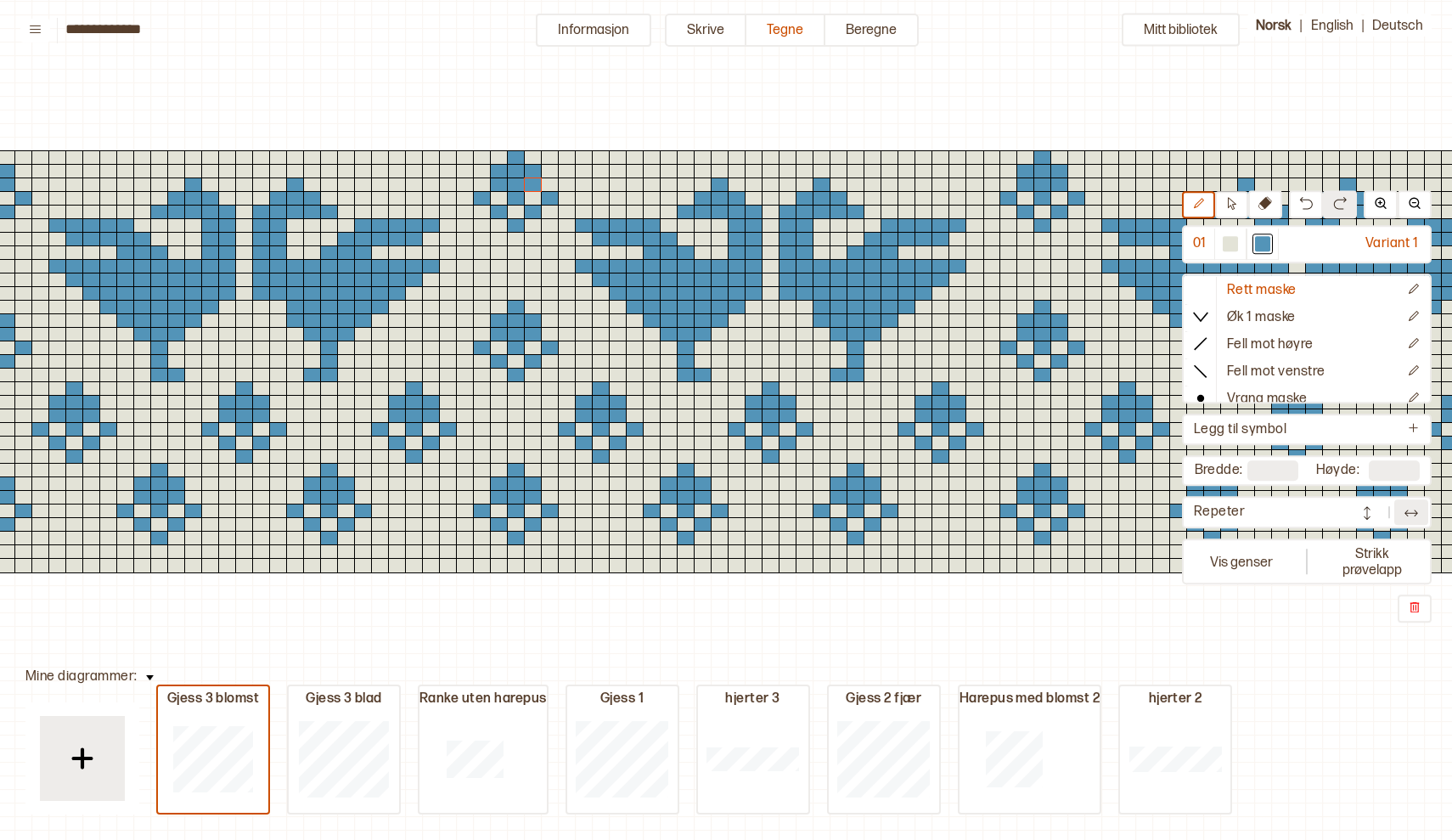
click at [1372, 508] on img at bounding box center [1368, 512] width 17 height 17
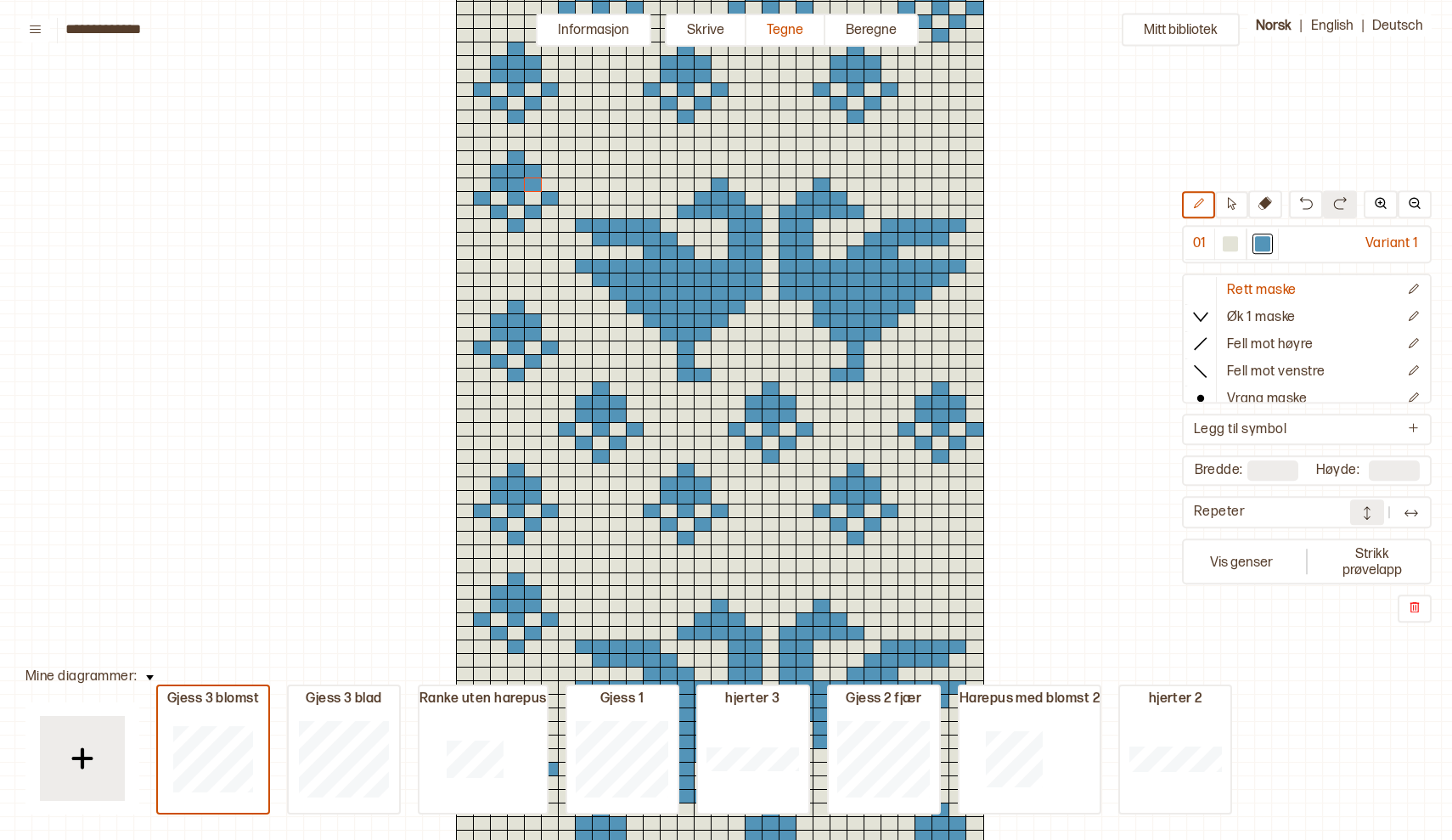
click at [1372, 508] on img at bounding box center [1368, 512] width 17 height 17
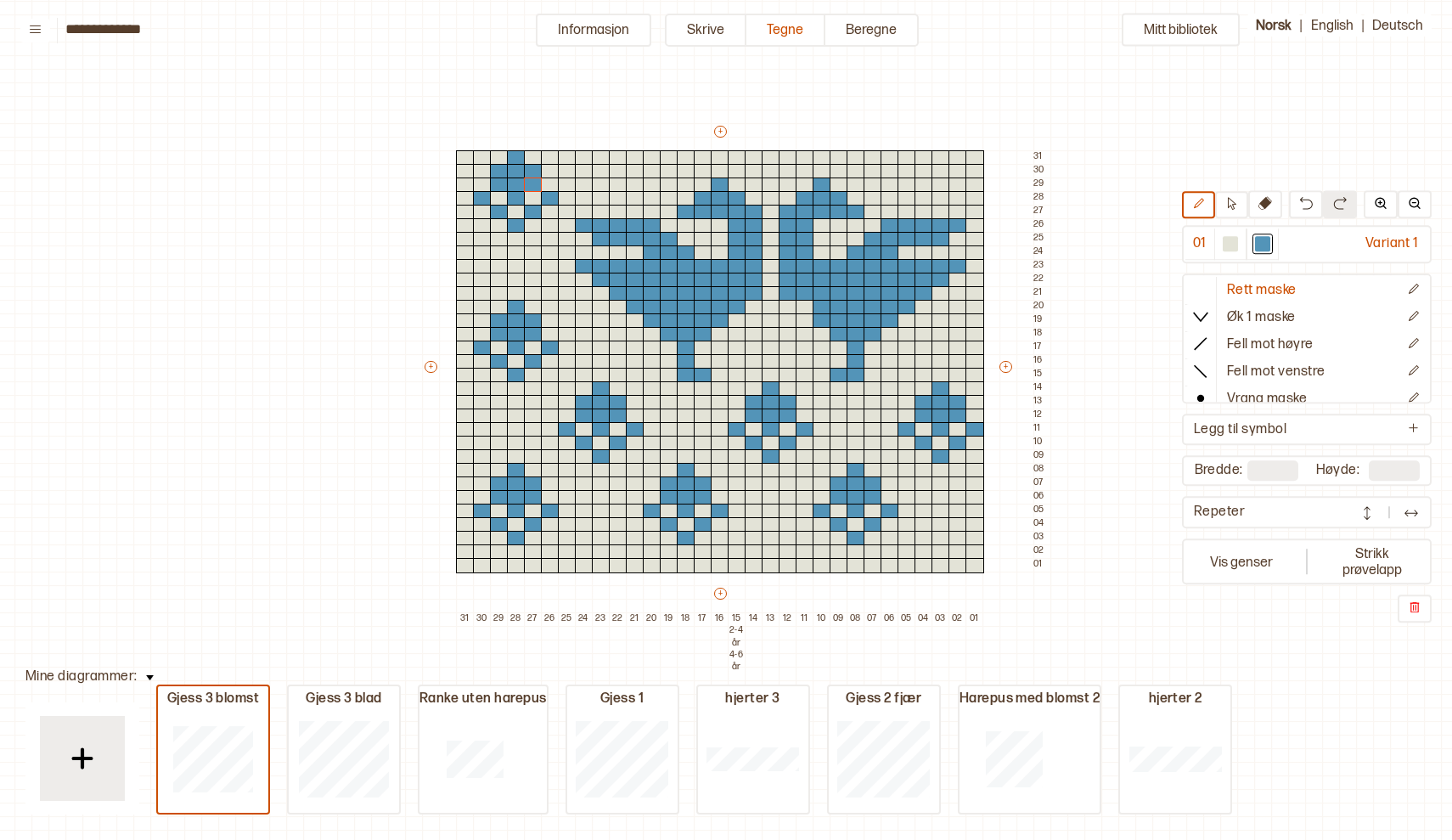
click at [1414, 509] on img at bounding box center [1412, 512] width 17 height 17
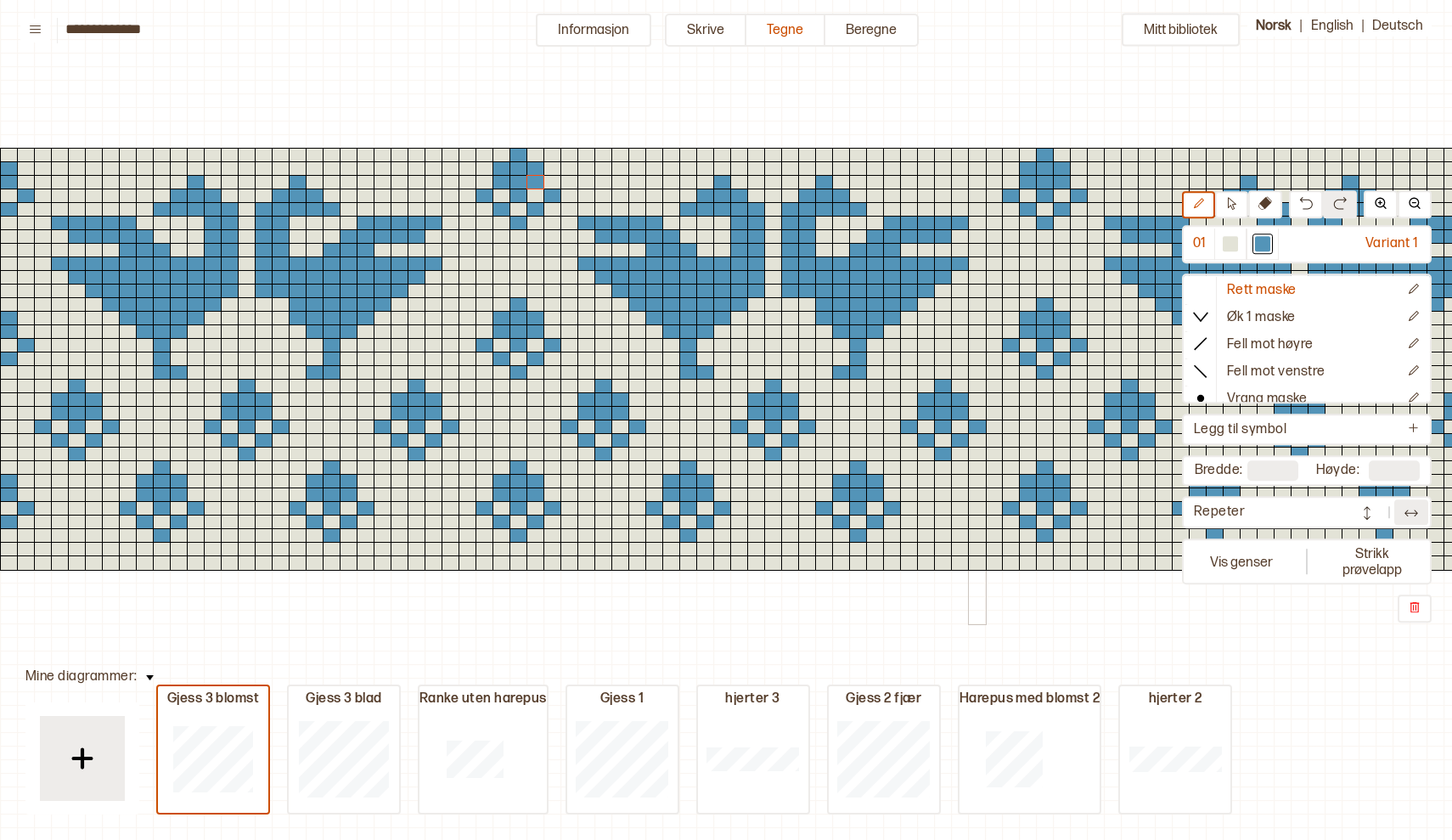
scroll to position [84, 0]
click at [1330, 654] on div "Mitt bibliotek 01 Variant 1 Rett maske Øk 1 maske Fell mot høyre Fell mot venst…" at bounding box center [1452, 756] width 2904 height 1680
click at [1243, 557] on button "Vis genser" at bounding box center [1241, 561] width 112 height 39
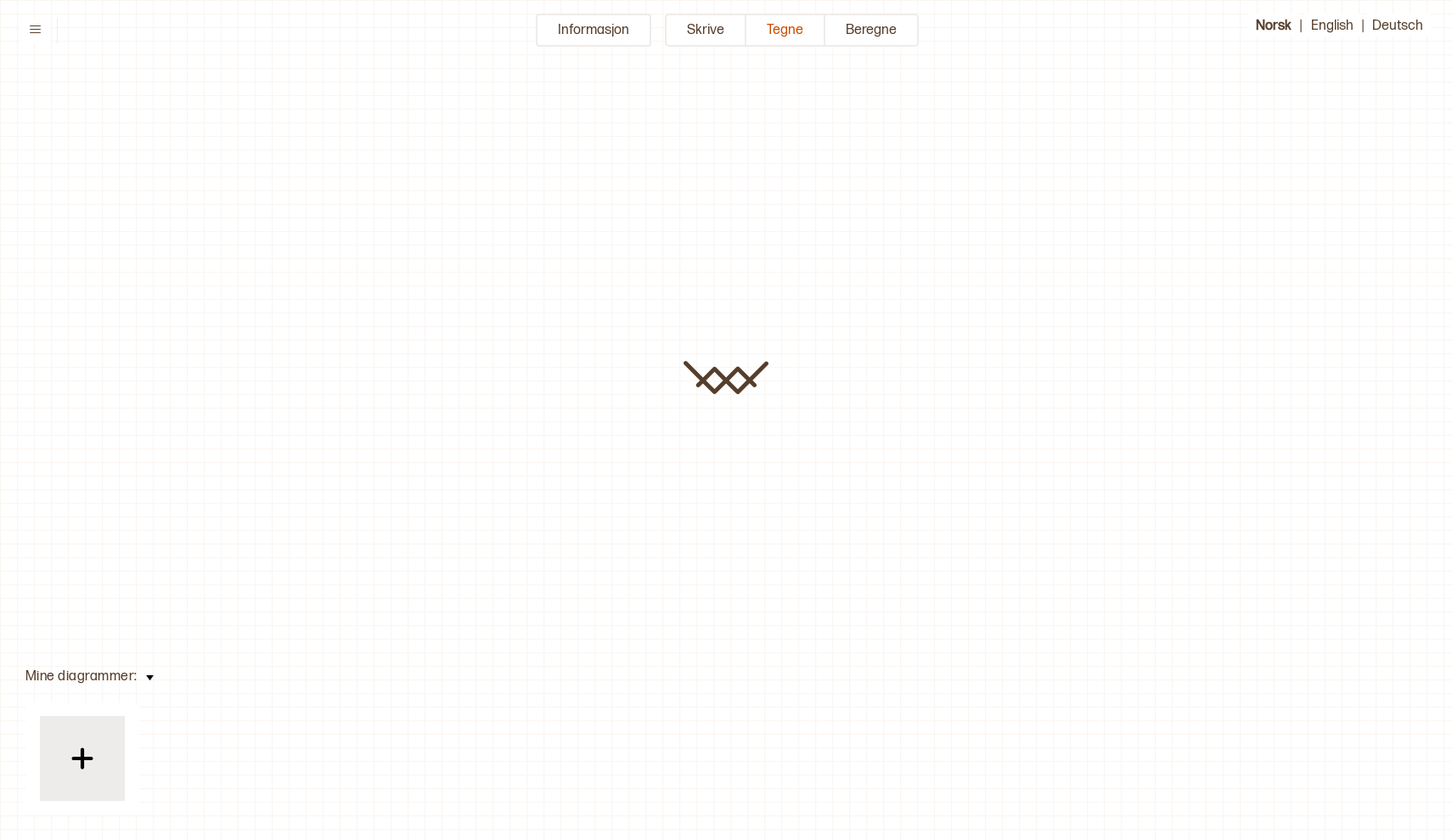
type input "**********"
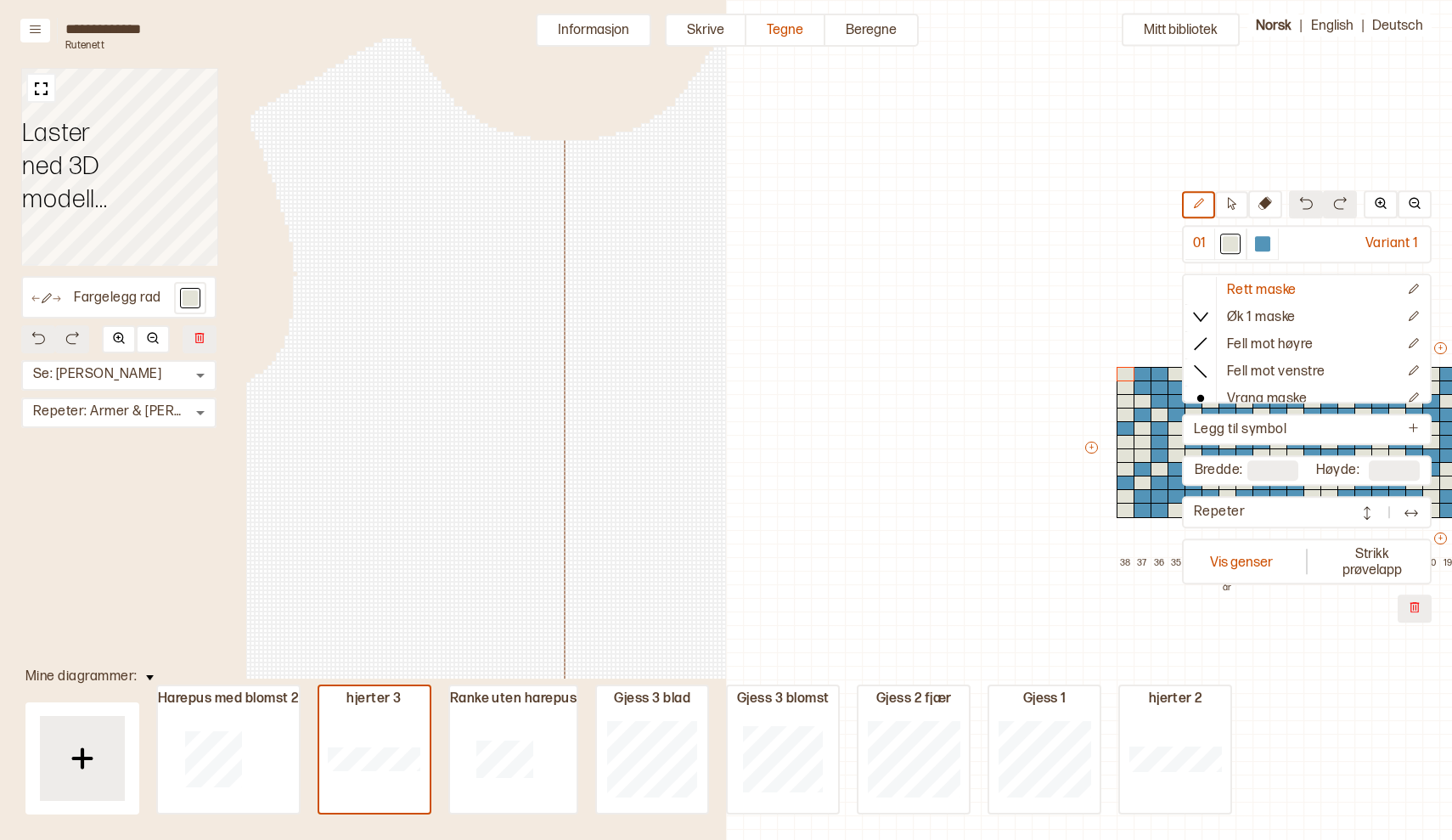
click at [842, 171] on div "Mitt bibliotek 01 Variant 1 Rett maske Øk 1 maske Fell mot høyre Fell mot venst…" at bounding box center [1452, 840] width 1452 height 1680
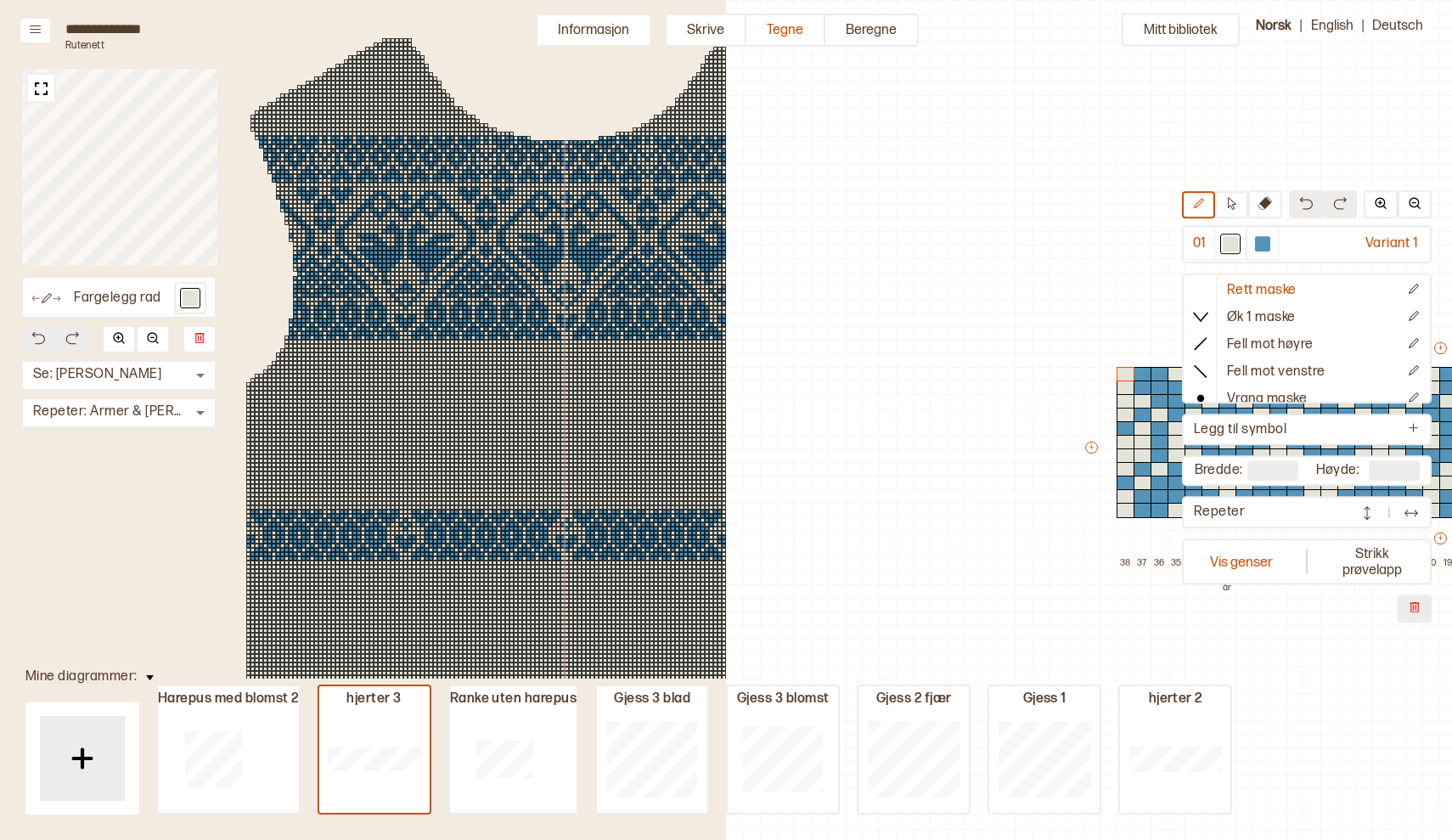
scroll to position [36, 726]
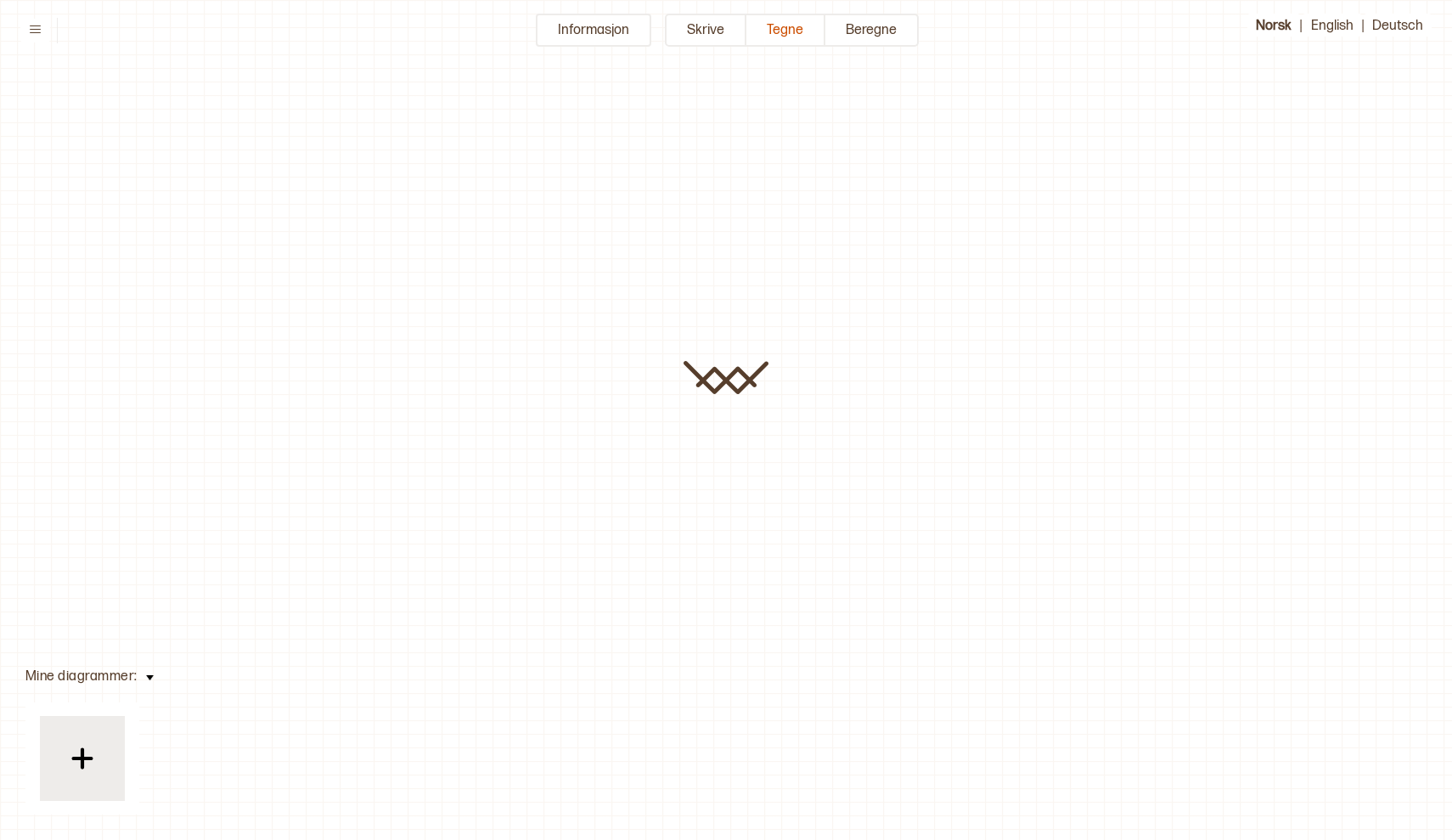
type input "**********"
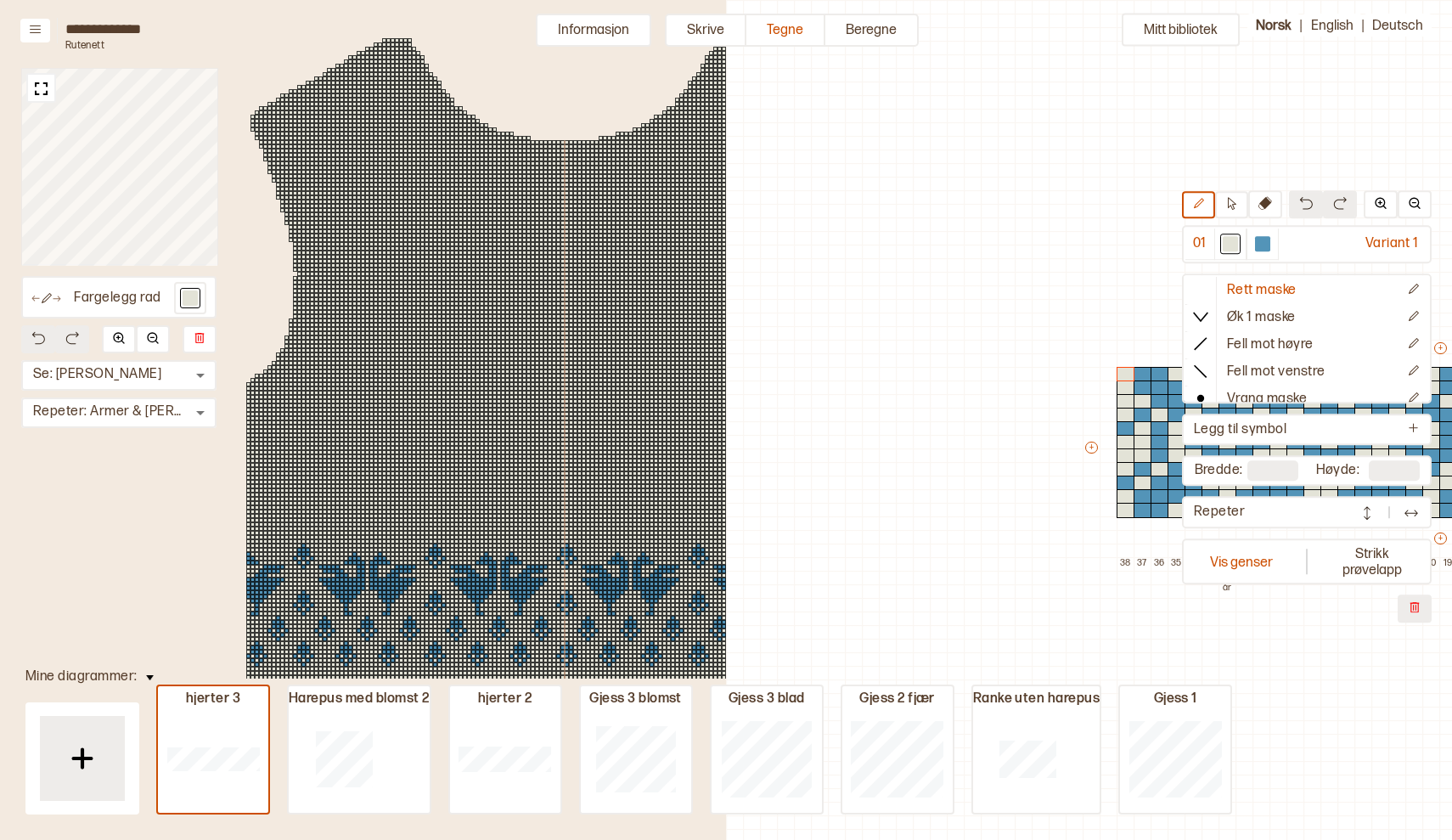
scroll to position [36, 726]
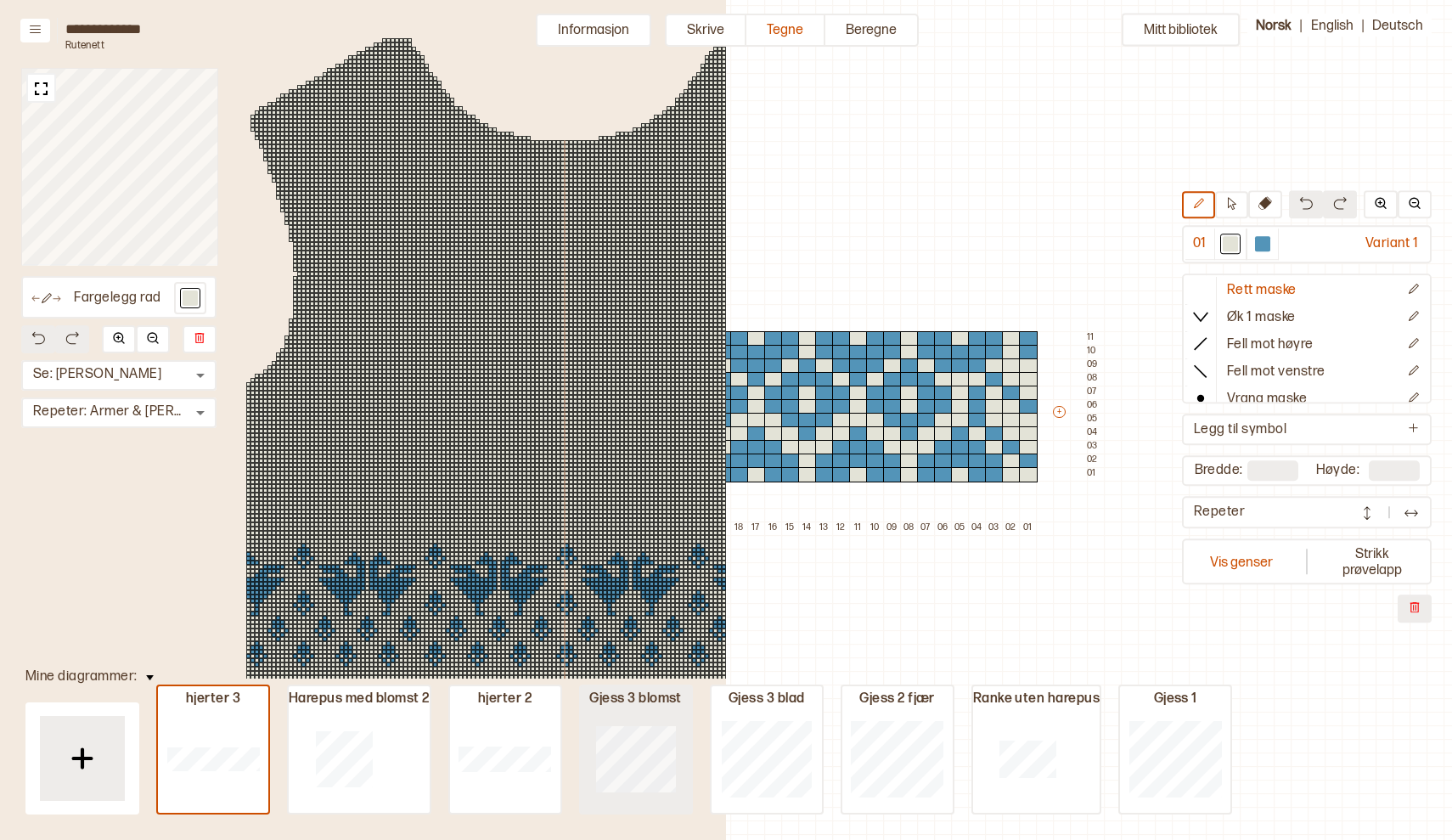
type input "**"
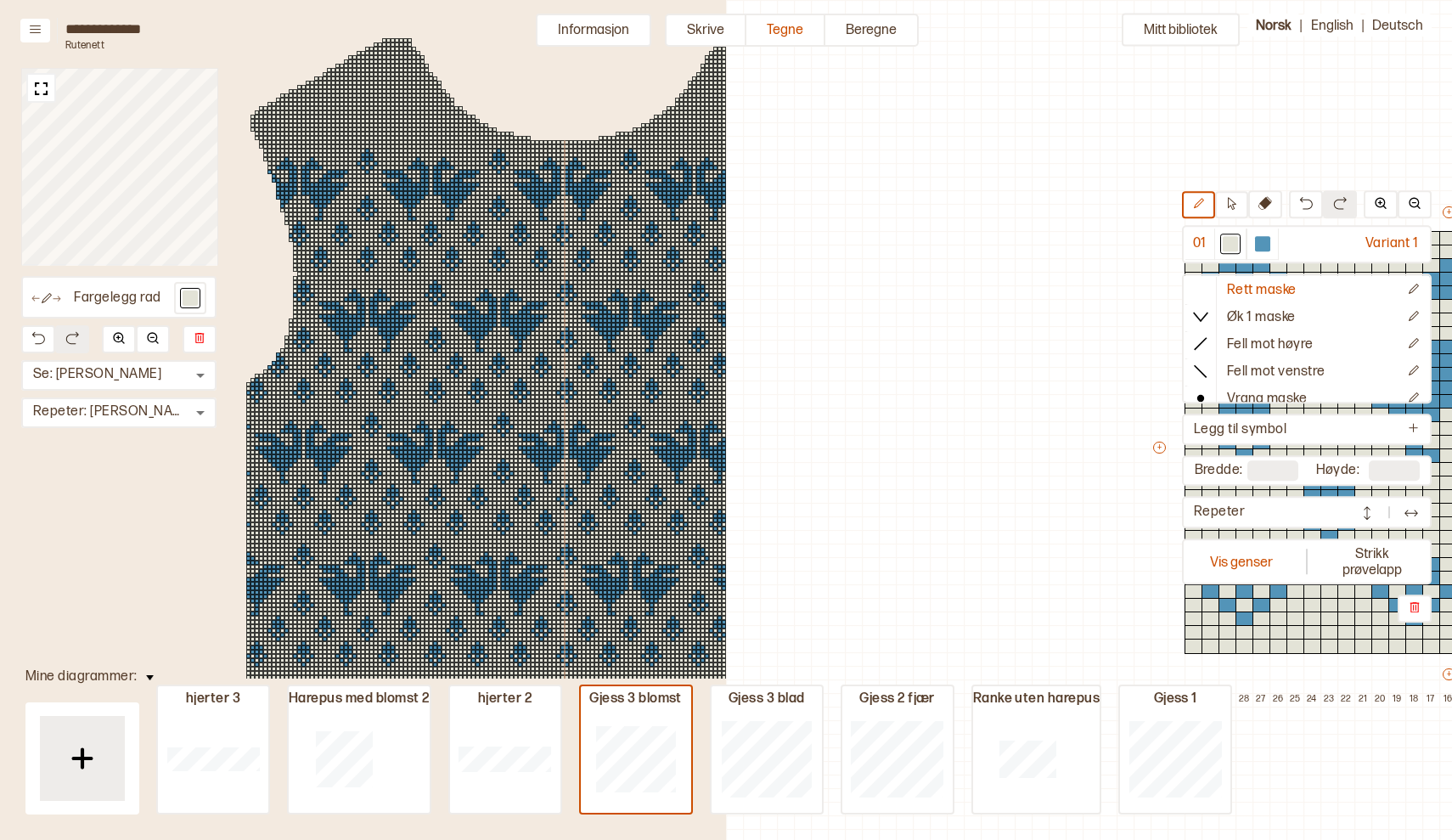
scroll to position [0, 724]
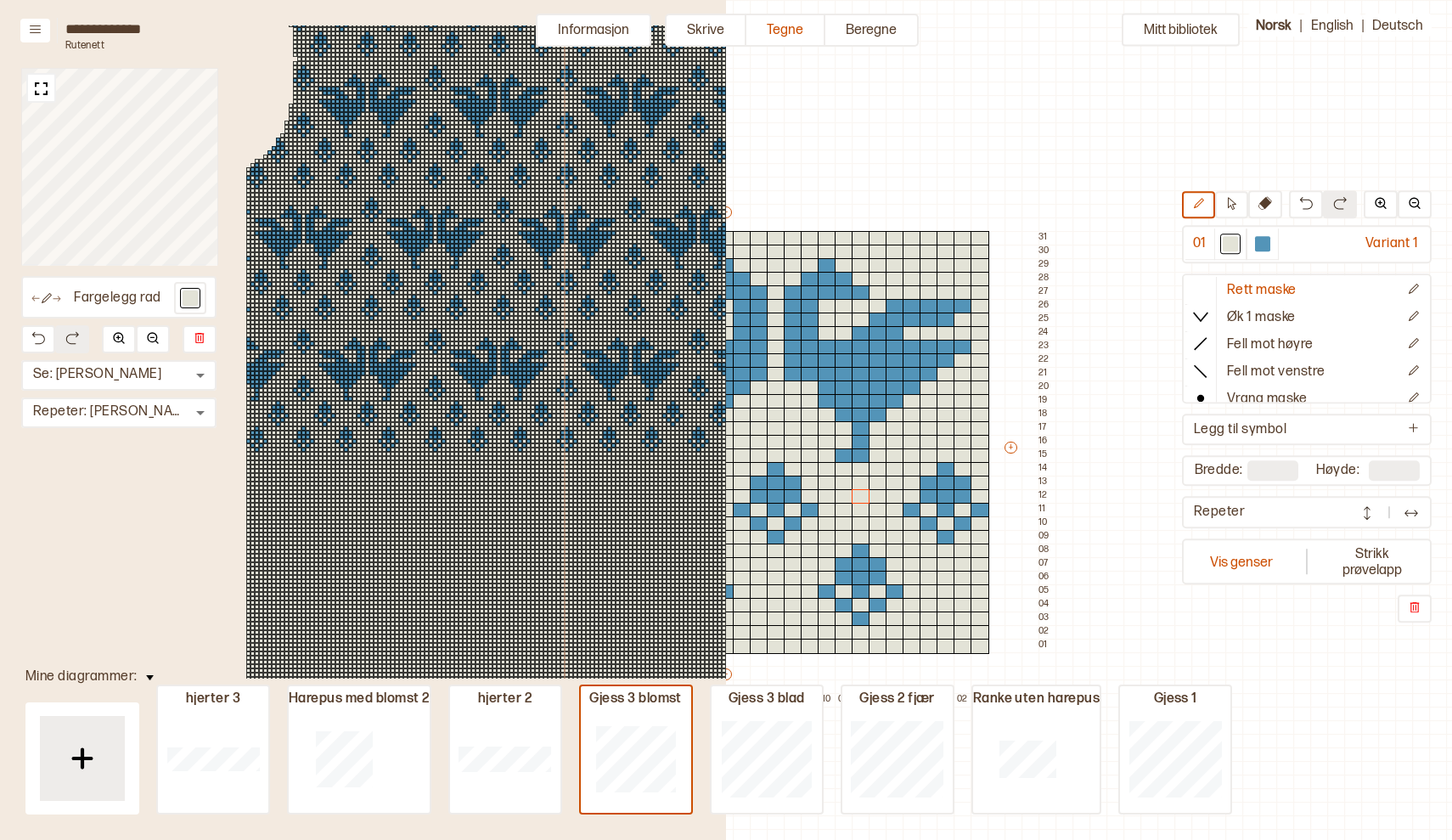
click at [1116, 498] on div "Mitt bibliotek 01 Variant 1 Rett maske Øk 1 maske Fell mot høyre Fell mot venst…" at bounding box center [728, 840] width 1452 height 1680
click at [1237, 557] on button "Vis genser" at bounding box center [1241, 561] width 112 height 39
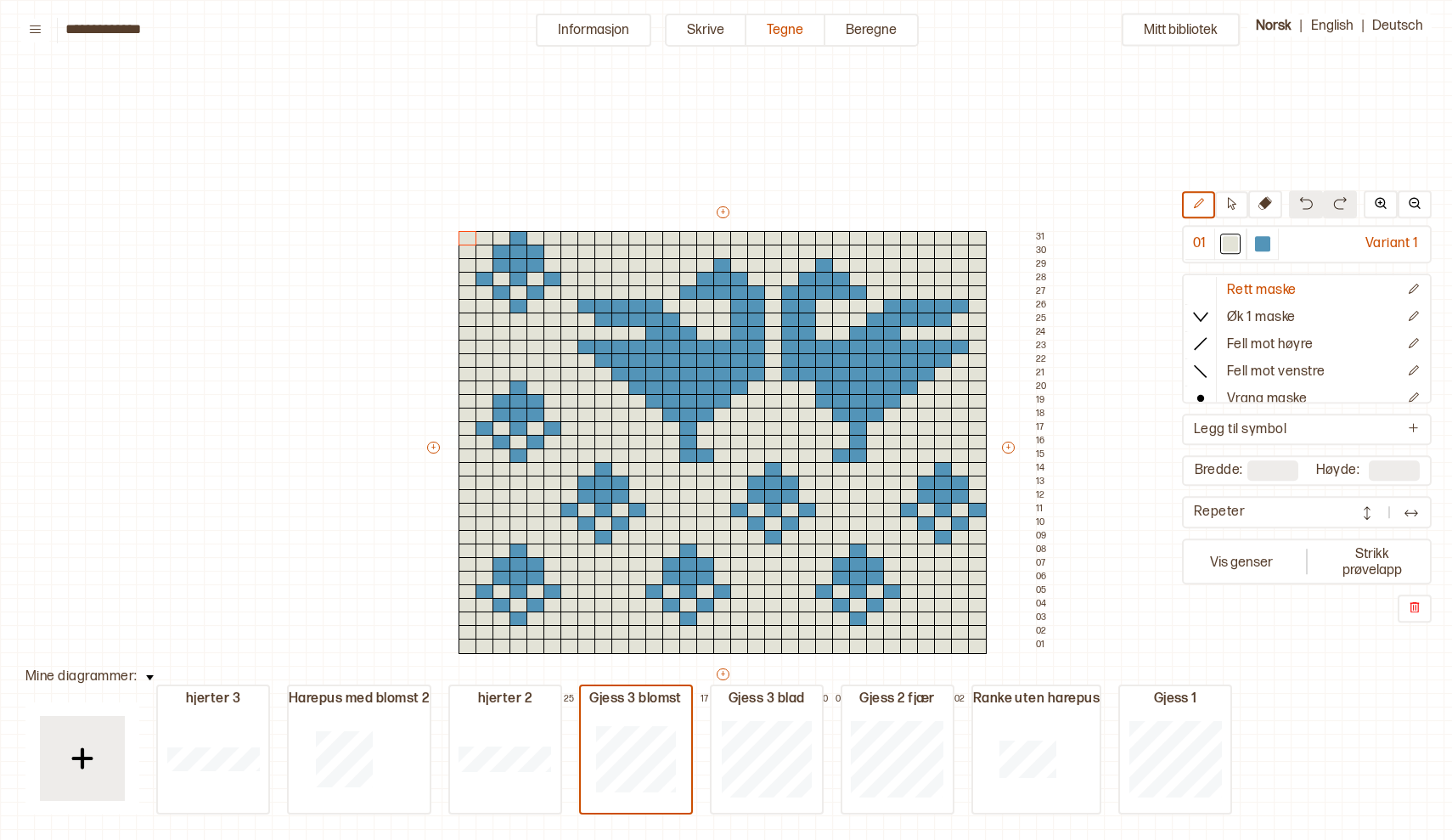
scroll to position [36, 13]
